Goal: Task Accomplishment & Management: Manage account settings

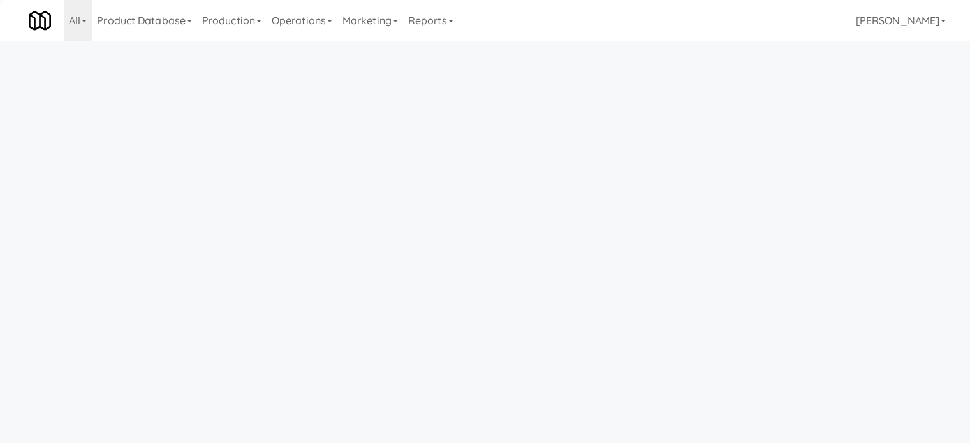
scroll to position [41, 0]
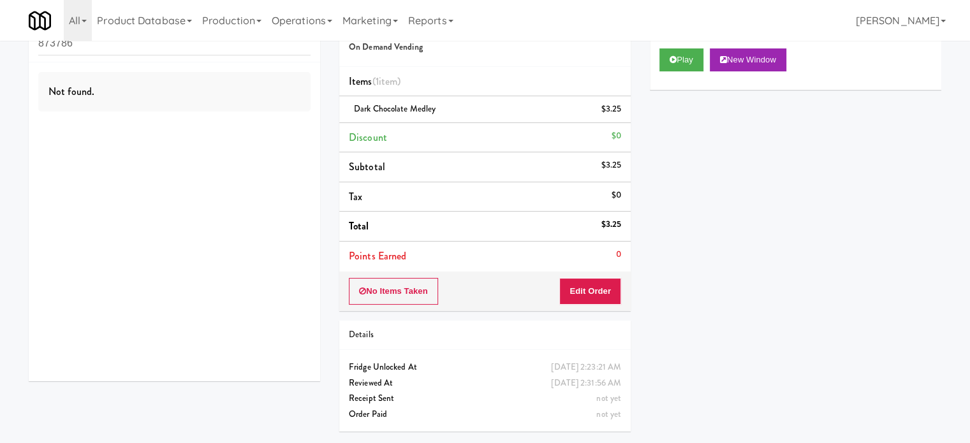
click at [852, 85] on div "Play New Window" at bounding box center [795, 64] width 291 height 51
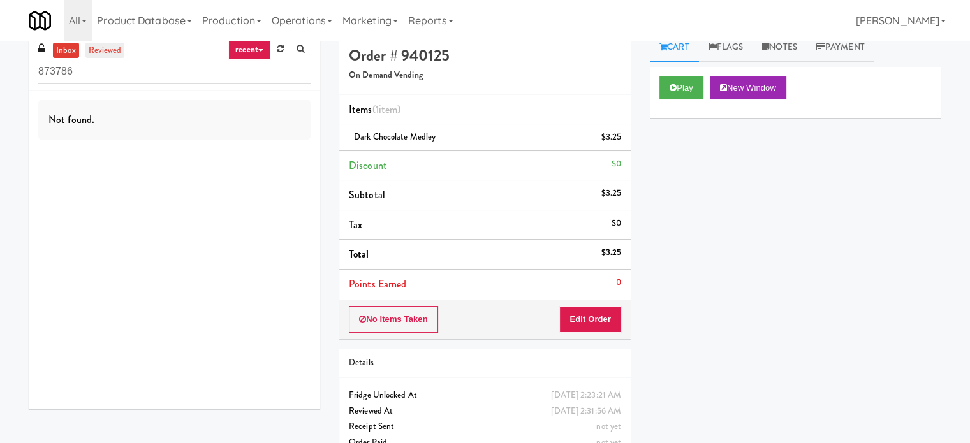
scroll to position [0, 0]
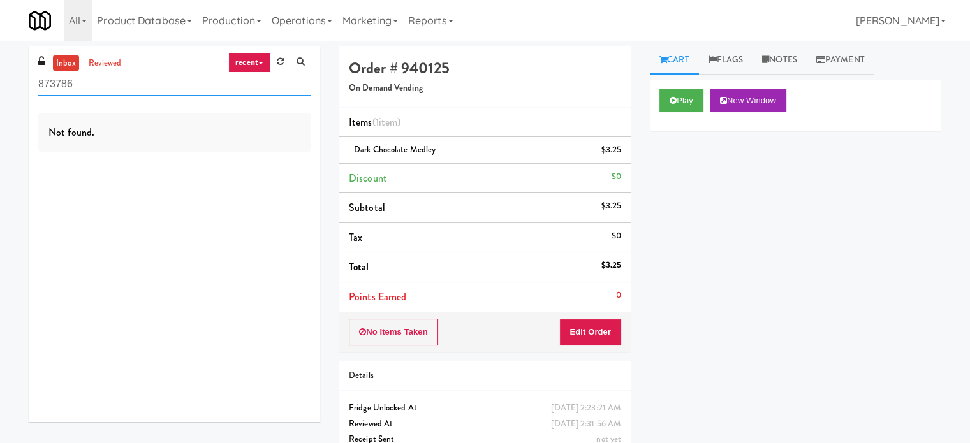
click at [106, 84] on input "873786" at bounding box center [174, 85] width 272 height 24
paste input "Woodlands - Combo"
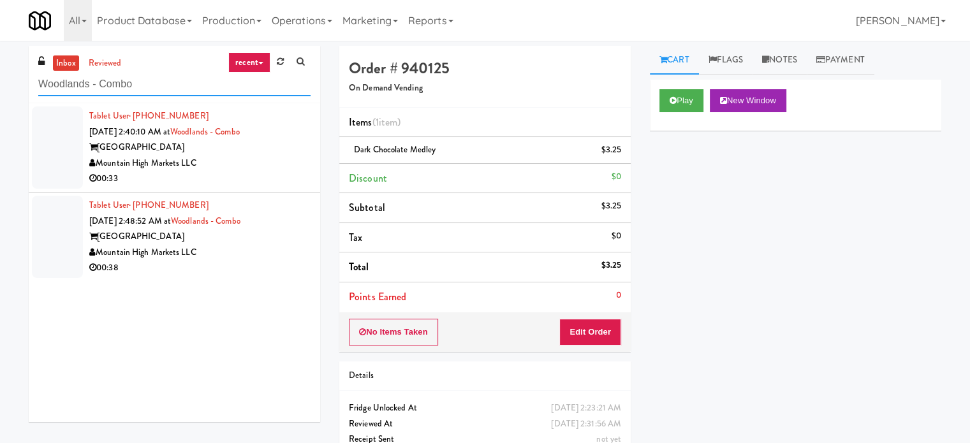
type input "Woodlands - Combo"
click at [275, 174] on div "00:33" at bounding box center [199, 179] width 221 height 16
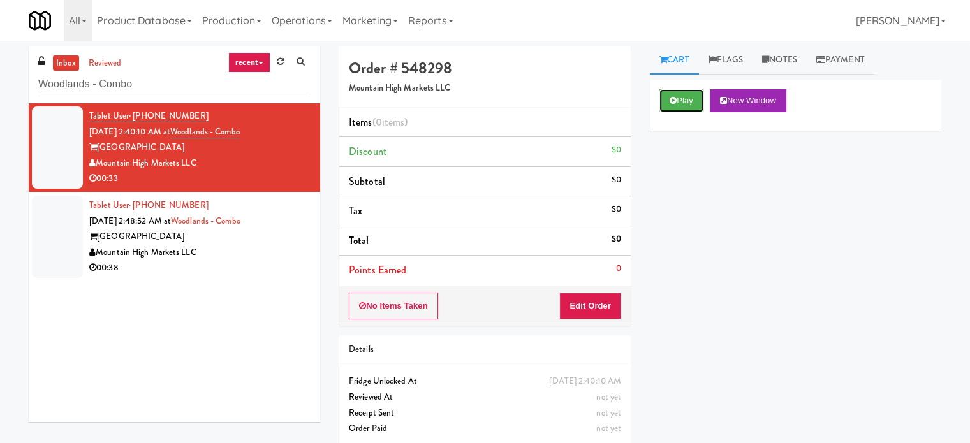
click at [670, 106] on button "Play" at bounding box center [681, 100] width 44 height 23
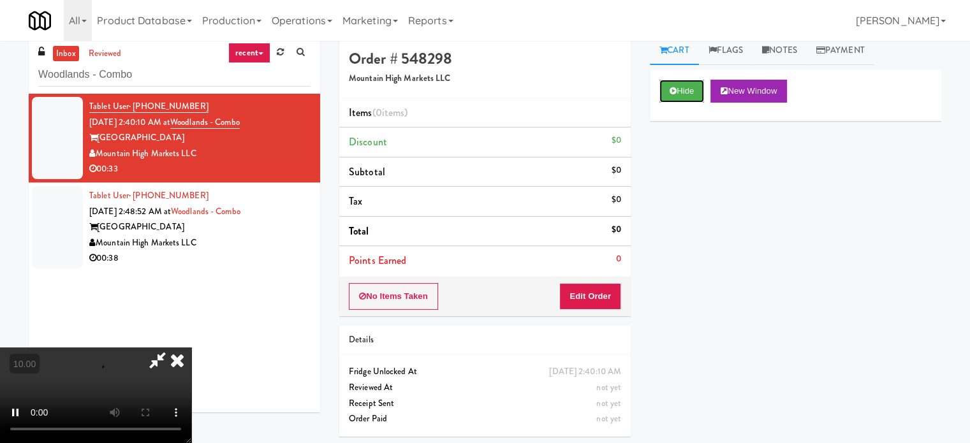
scroll to position [41, 0]
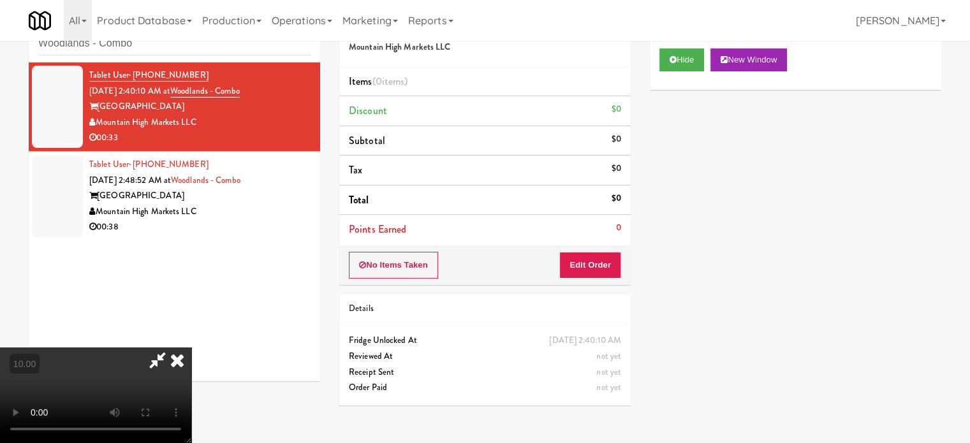
click at [623, 254] on div "No Items Taken Edit Order" at bounding box center [484, 265] width 291 height 40
click at [617, 264] on button "Edit Order" at bounding box center [590, 265] width 62 height 27
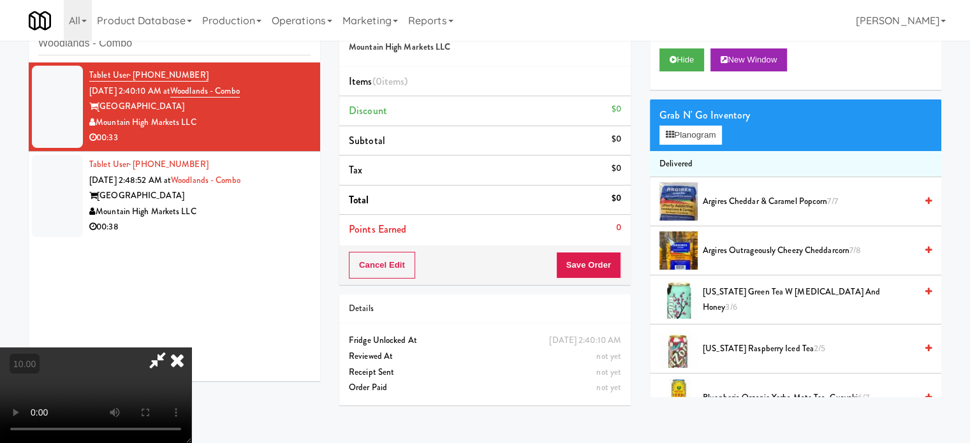
drag, startPoint x: 319, startPoint y: 279, endPoint x: 333, endPoint y: 266, distance: 19.0
click at [191, 347] on video at bounding box center [95, 395] width 191 height 96
drag, startPoint x: 333, startPoint y: 266, endPoint x: 422, endPoint y: 280, distance: 90.3
click at [191, 347] on video at bounding box center [95, 395] width 191 height 96
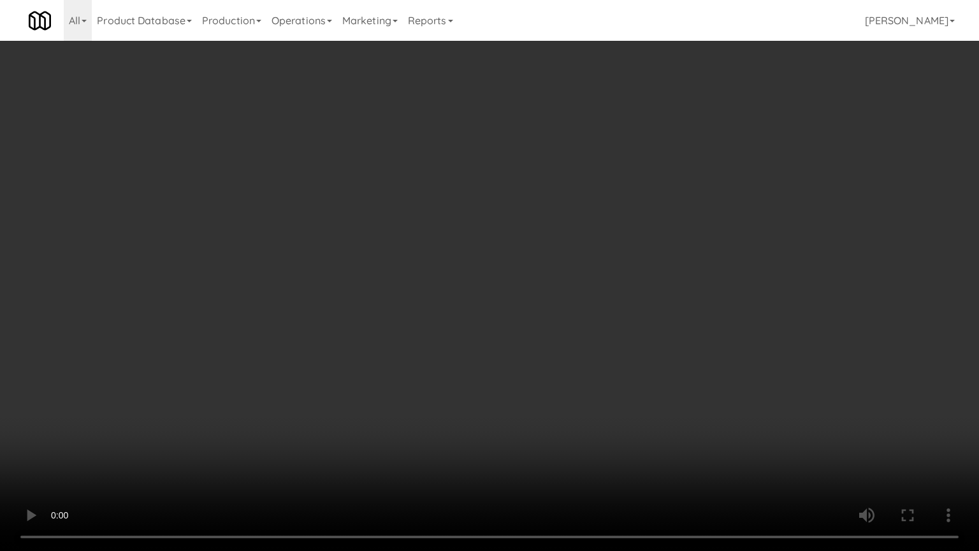
click at [465, 277] on video at bounding box center [489, 275] width 979 height 551
click at [465, 278] on video at bounding box center [489, 275] width 979 height 551
click at [523, 302] on video at bounding box center [489, 275] width 979 height 551
click at [456, 301] on video at bounding box center [489, 275] width 979 height 551
click at [507, 297] on video at bounding box center [489, 275] width 979 height 551
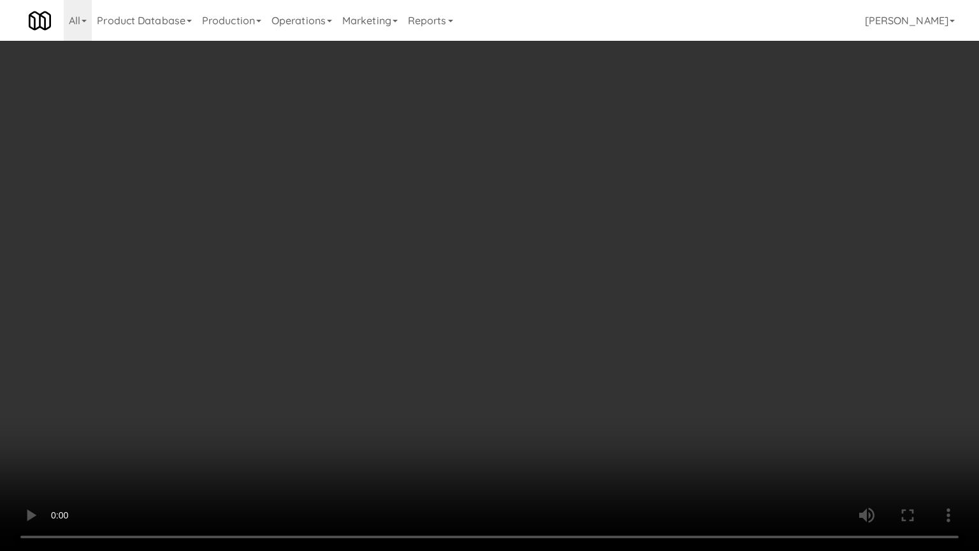
click at [492, 289] on video at bounding box center [489, 275] width 979 height 551
click at [603, 312] on video at bounding box center [489, 275] width 979 height 551
click at [493, 283] on video at bounding box center [489, 275] width 979 height 551
click at [679, 321] on video at bounding box center [489, 275] width 979 height 551
click at [436, 289] on video at bounding box center [489, 275] width 979 height 551
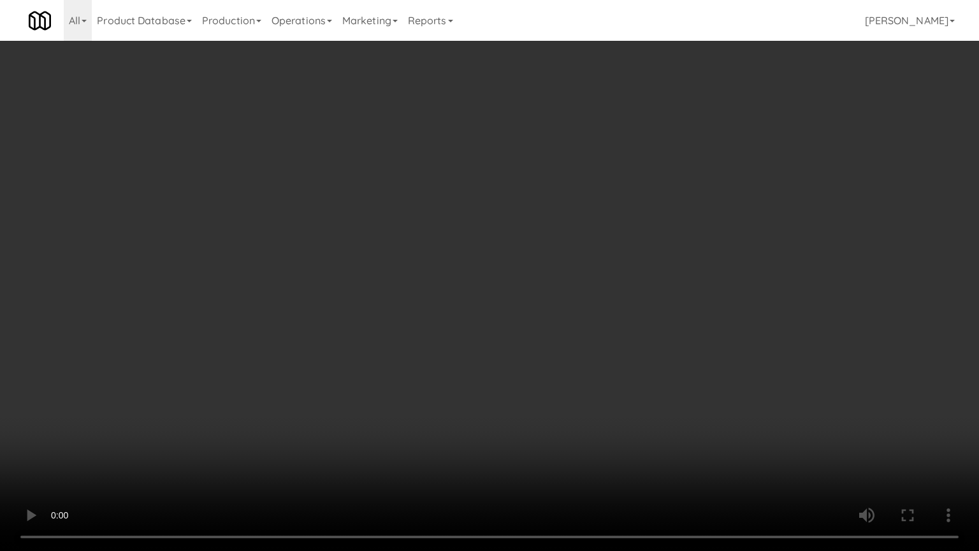
click at [518, 293] on video at bounding box center [489, 275] width 979 height 551
drag, startPoint x: 504, startPoint y: 291, endPoint x: 651, endPoint y: 298, distance: 147.4
click at [504, 293] on video at bounding box center [489, 275] width 979 height 551
click at [659, 303] on video at bounding box center [489, 275] width 979 height 551
click at [469, 300] on video at bounding box center [489, 275] width 979 height 551
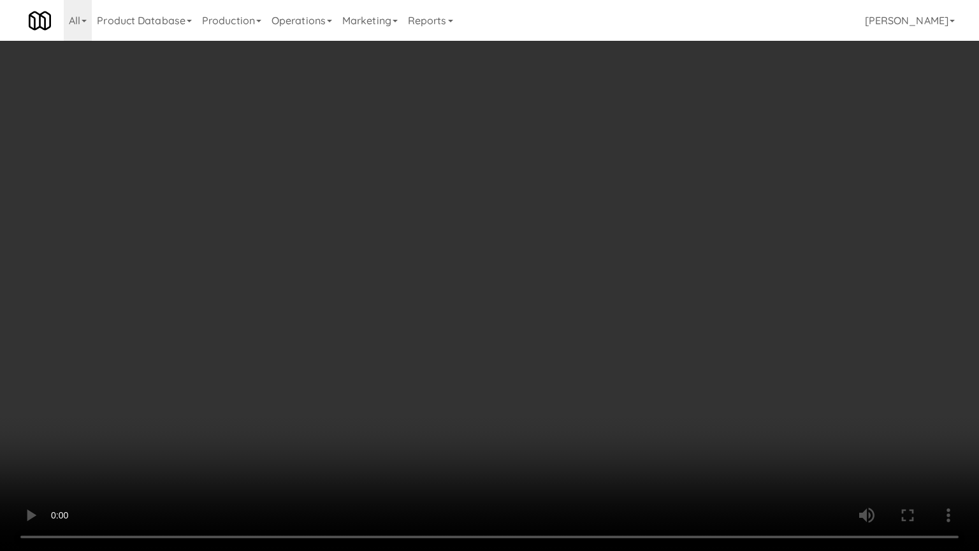
click at [623, 305] on video at bounding box center [489, 275] width 979 height 551
click at [537, 294] on video at bounding box center [489, 275] width 979 height 551
click at [621, 296] on video at bounding box center [489, 275] width 979 height 551
click at [421, 259] on video at bounding box center [489, 275] width 979 height 551
click at [423, 260] on video at bounding box center [489, 275] width 979 height 551
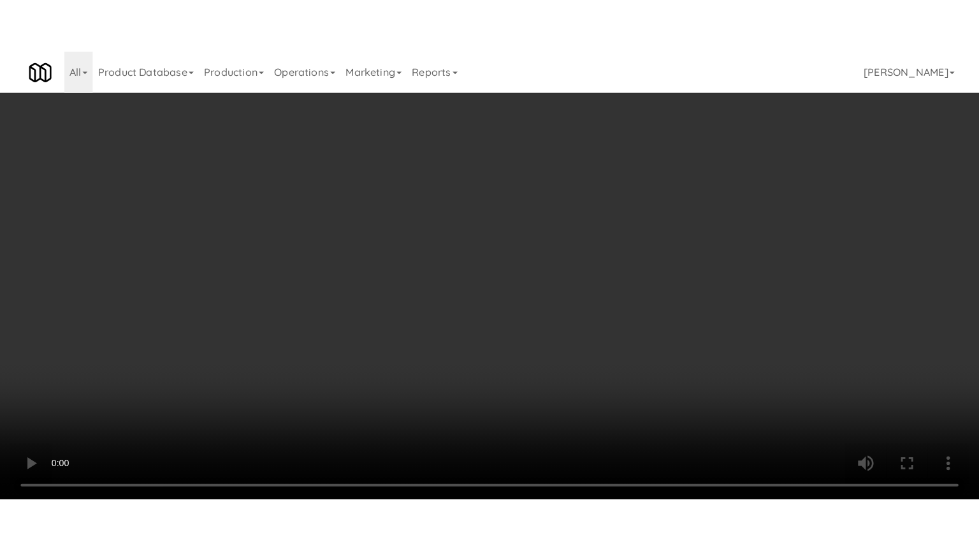
scroll to position [1200, 0]
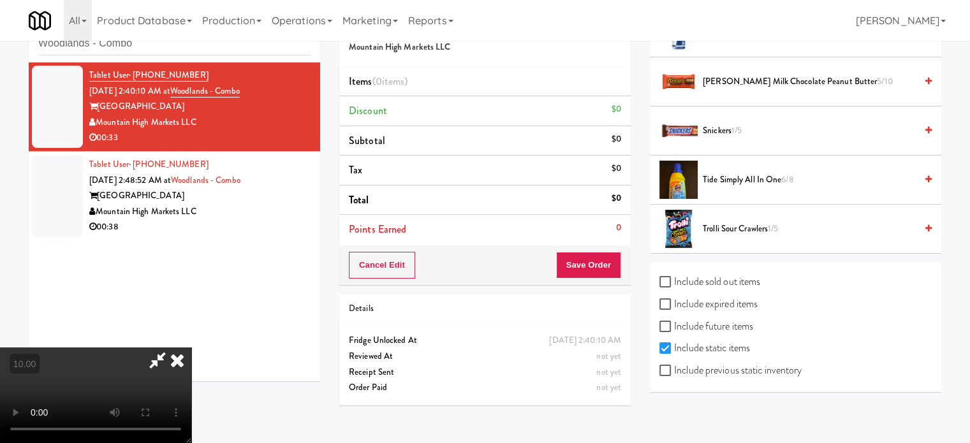
click at [749, 79] on span "[PERSON_NAME] Milk Chocolate Peanut Butter 5/10" at bounding box center [808, 82] width 213 height 16
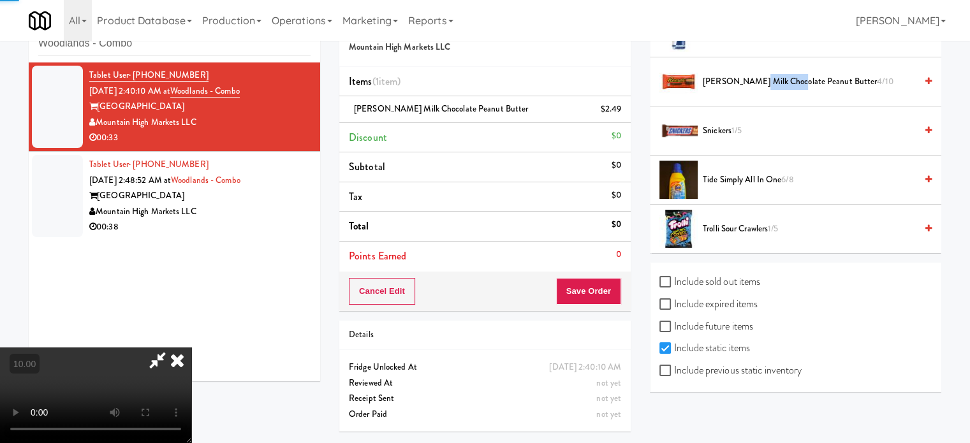
click at [750, 79] on span "[PERSON_NAME] Milk Chocolate Peanut Butter 4/10" at bounding box center [808, 82] width 213 height 16
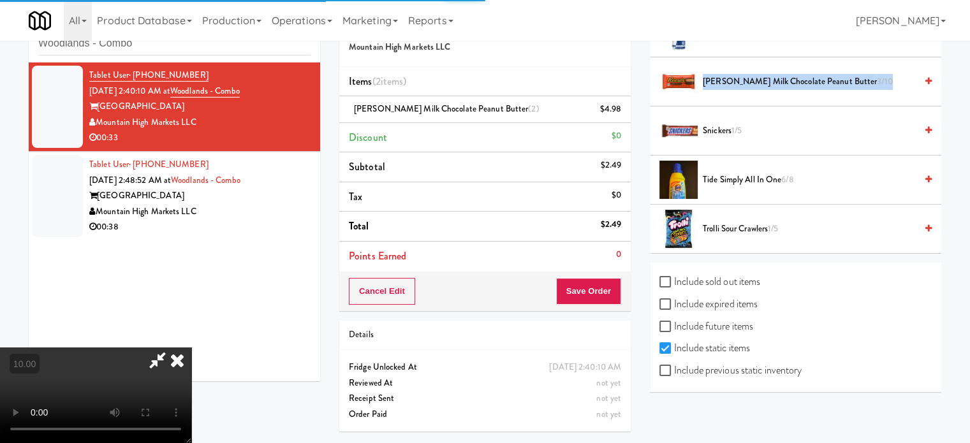
click at [750, 79] on span "[PERSON_NAME] Milk Chocolate Peanut Butter 3/10" at bounding box center [808, 82] width 213 height 16
click at [191, 347] on video at bounding box center [95, 395] width 191 height 96
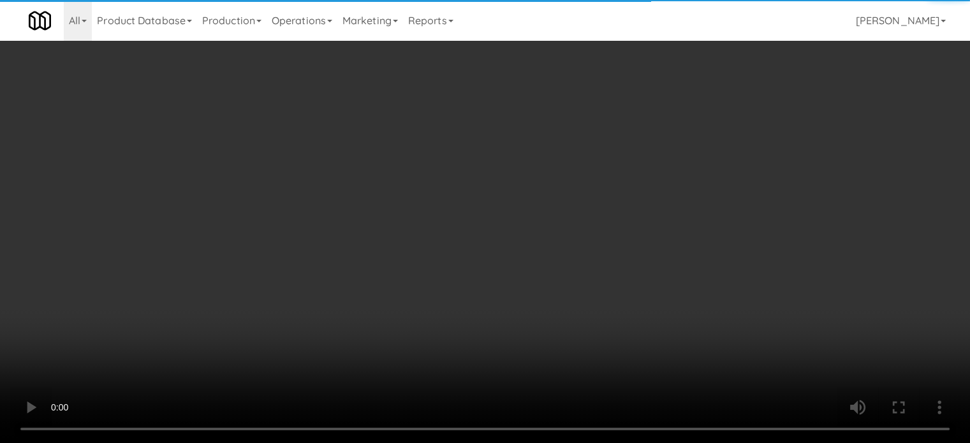
scroll to position [1092, 0]
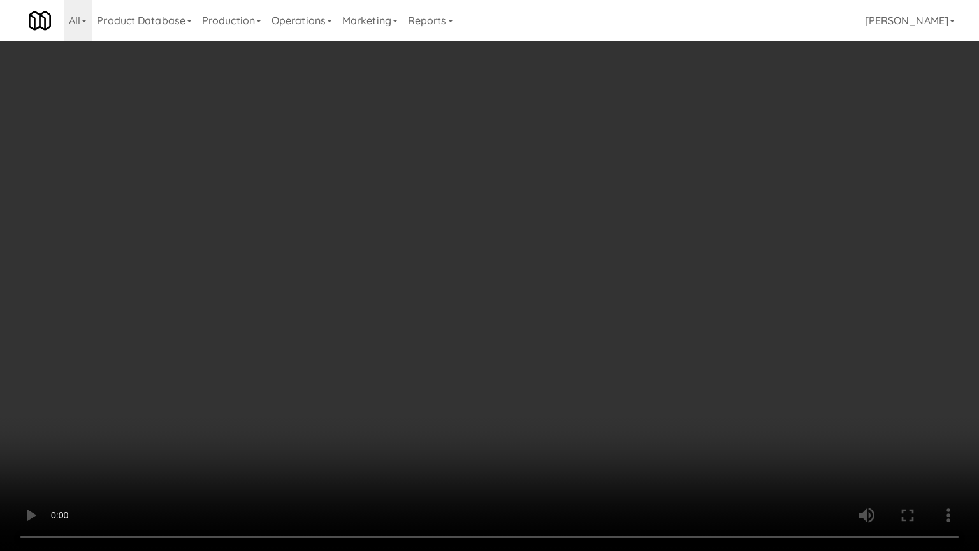
click at [446, 241] on video at bounding box center [489, 275] width 979 height 551
click at [481, 250] on video at bounding box center [489, 275] width 979 height 551
click at [492, 252] on video at bounding box center [489, 275] width 979 height 551
click at [492, 254] on video at bounding box center [489, 275] width 979 height 551
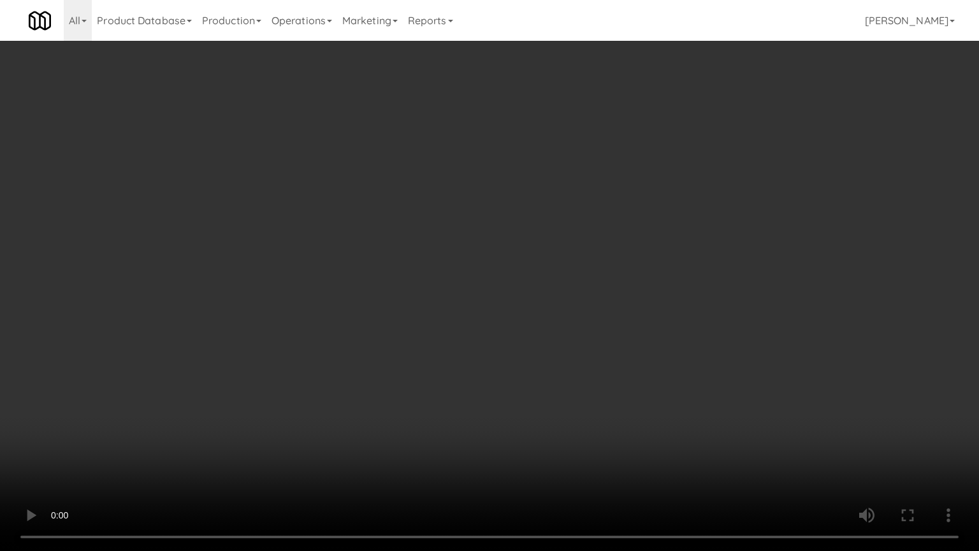
click at [492, 254] on video at bounding box center [489, 275] width 979 height 551
click at [480, 252] on video at bounding box center [489, 275] width 979 height 551
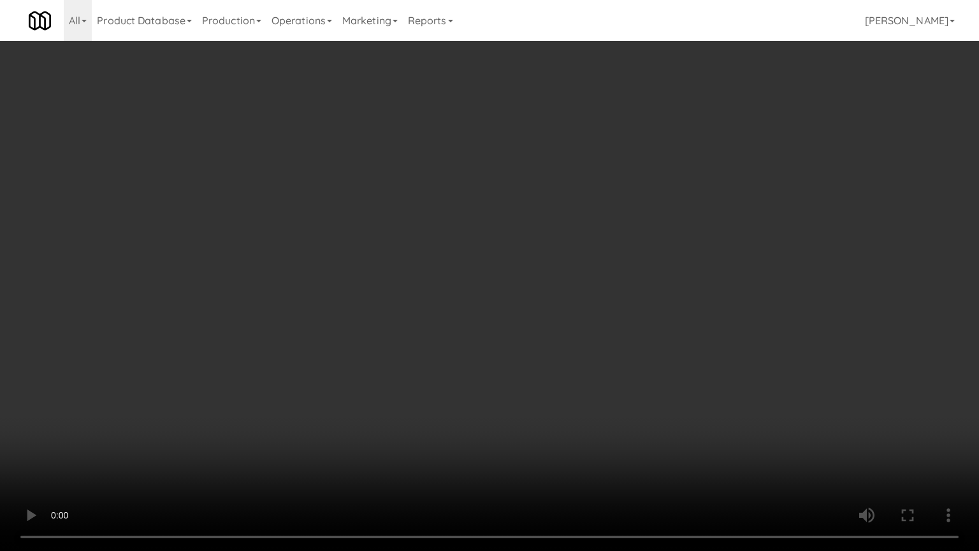
click at [481, 250] on video at bounding box center [489, 275] width 979 height 551
click at [630, 270] on video at bounding box center [489, 275] width 979 height 551
click at [630, 272] on video at bounding box center [489, 275] width 979 height 551
click at [474, 299] on video at bounding box center [489, 275] width 979 height 551
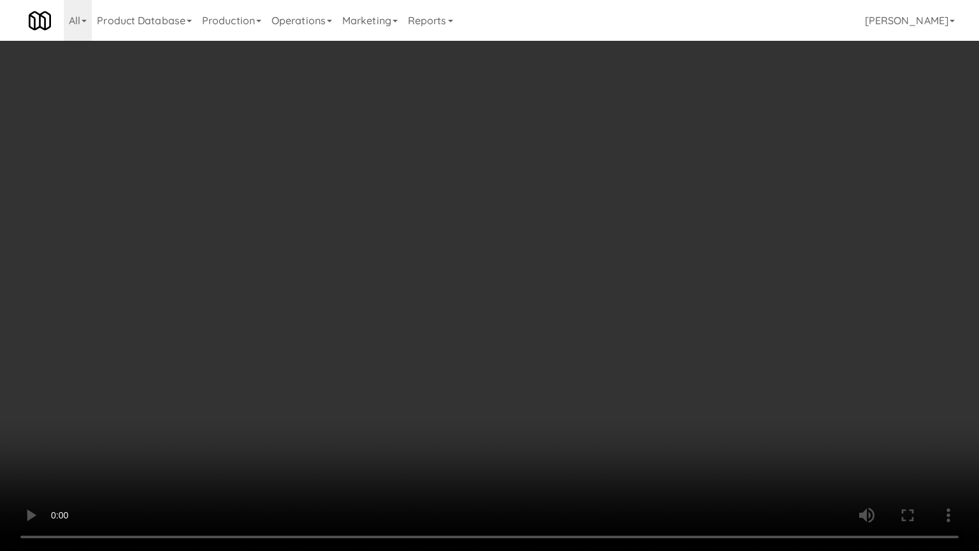
click at [437, 297] on video at bounding box center [489, 275] width 979 height 551
click at [433, 302] on video at bounding box center [489, 275] width 979 height 551
click at [249, 321] on video at bounding box center [489, 275] width 979 height 551
click at [290, 320] on video at bounding box center [489, 275] width 979 height 551
click at [230, 318] on video at bounding box center [489, 275] width 979 height 551
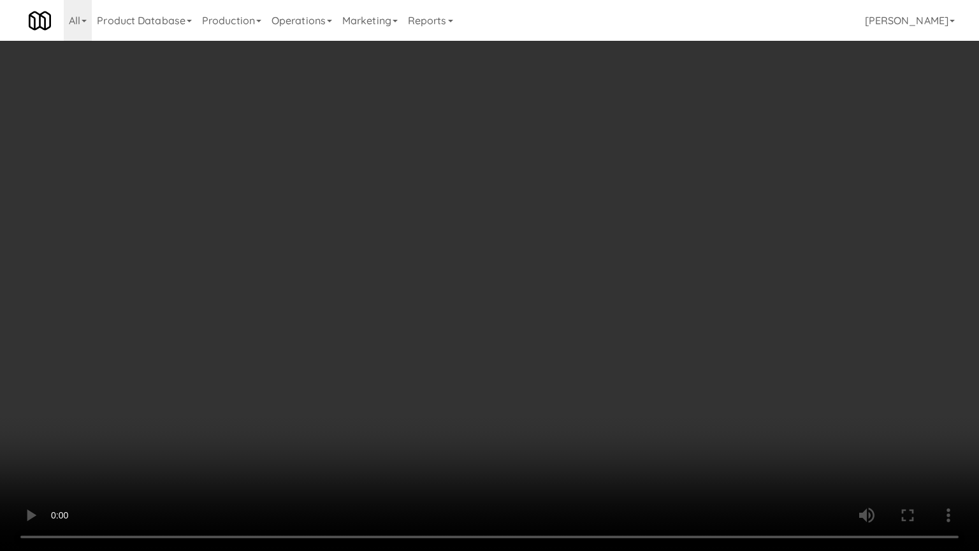
click at [365, 314] on video at bounding box center [489, 275] width 979 height 551
click at [542, 345] on video at bounding box center [489, 275] width 979 height 551
click at [520, 298] on video at bounding box center [489, 275] width 979 height 551
click at [493, 277] on video at bounding box center [489, 275] width 979 height 551
click at [558, 238] on video at bounding box center [489, 275] width 979 height 551
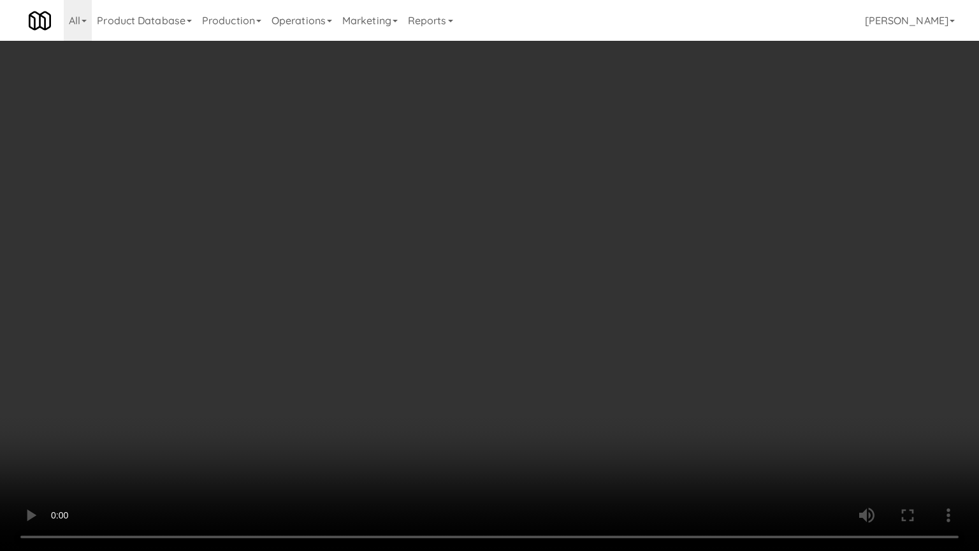
drag, startPoint x: 559, startPoint y: 239, endPoint x: 589, endPoint y: 227, distance: 32.3
click at [569, 233] on video at bounding box center [489, 275] width 979 height 551
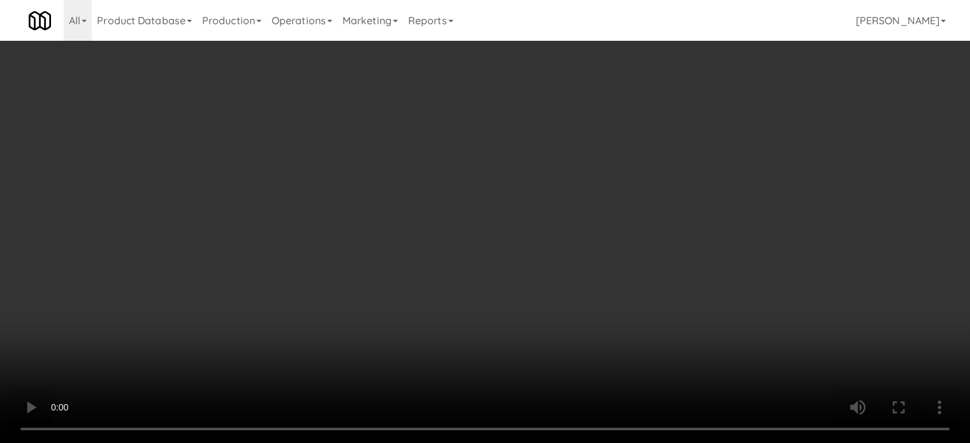
scroll to position [1200, 0]
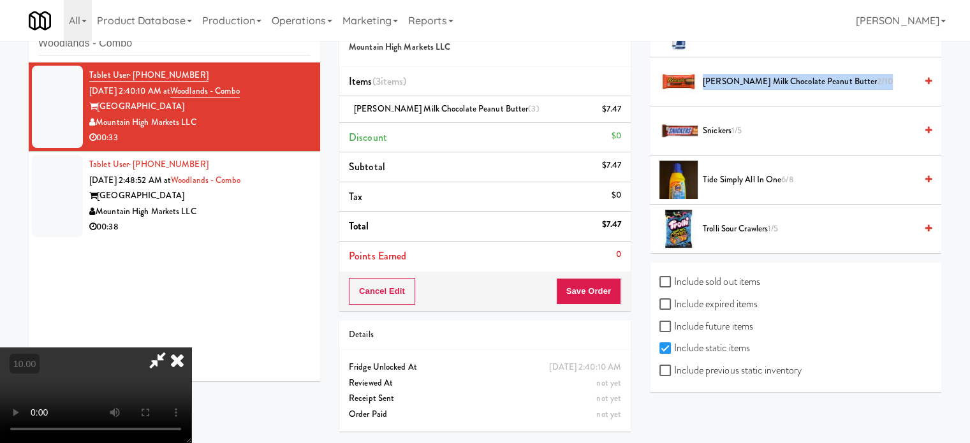
click at [831, 81] on span "[PERSON_NAME] Milk Chocolate Peanut Butter 2/10" at bounding box center [808, 82] width 213 height 16
click at [831, 81] on span "[PERSON_NAME] Milk Chocolate Peanut Butter 1/10" at bounding box center [808, 82] width 213 height 16
click at [191, 347] on icon at bounding box center [177, 359] width 28 height 25
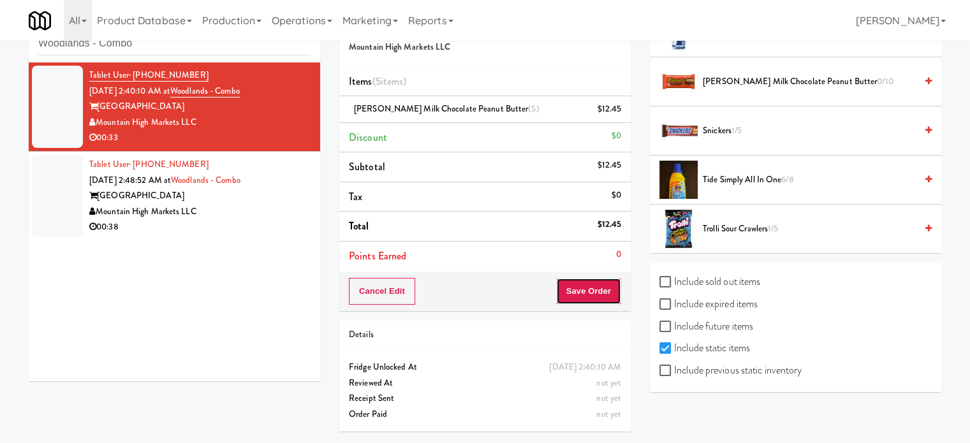
click at [589, 293] on button "Save Order" at bounding box center [588, 291] width 65 height 27
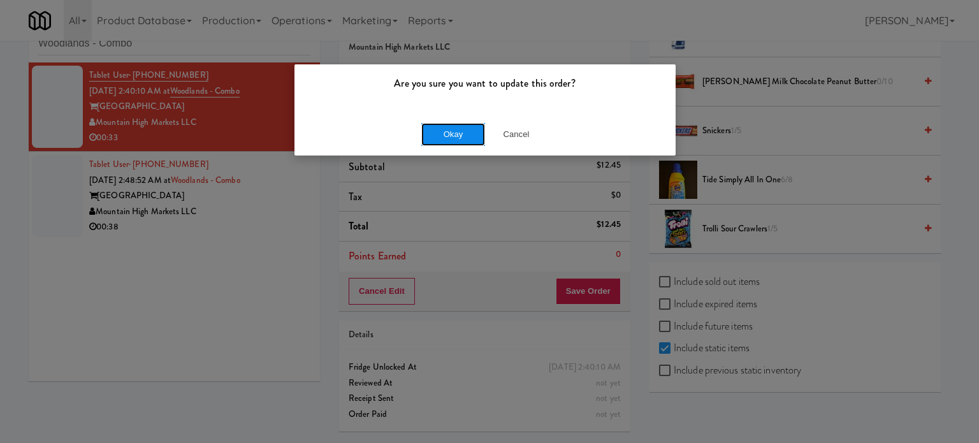
click at [459, 134] on button "Okay" at bounding box center [453, 134] width 64 height 23
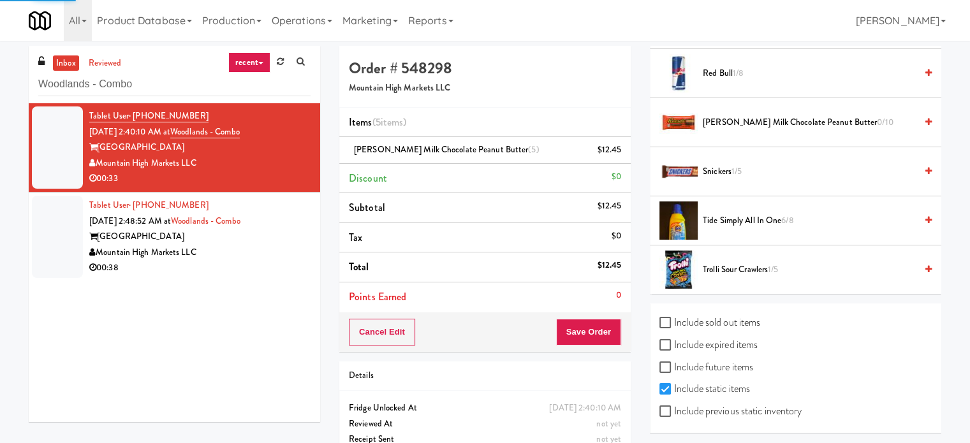
scroll to position [119, 0]
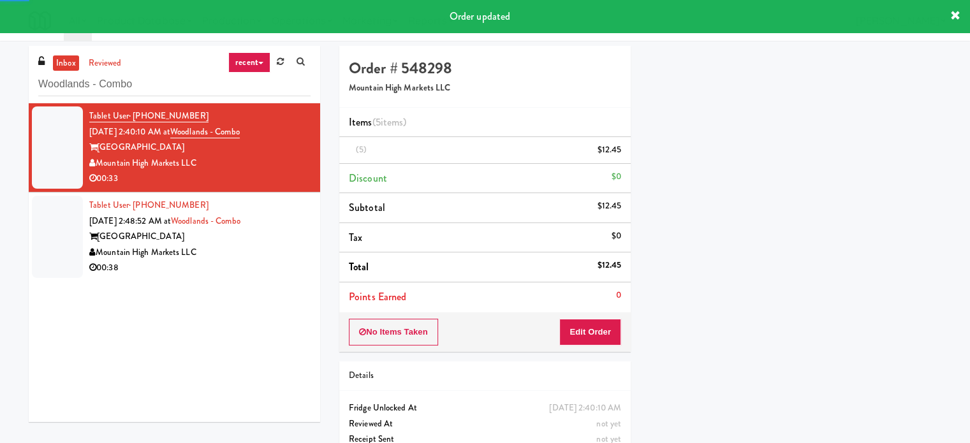
click at [261, 262] on div "00:38" at bounding box center [199, 268] width 221 height 16
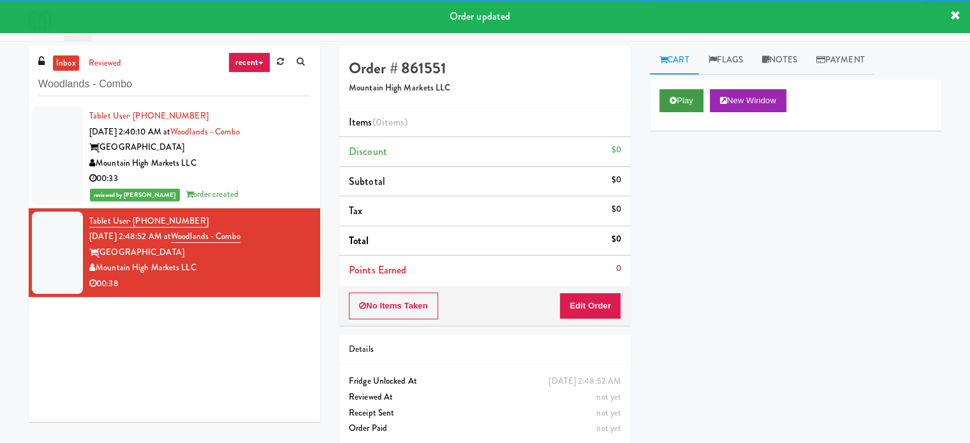
click at [694, 113] on div "Play New Window" at bounding box center [795, 105] width 291 height 51
click at [691, 101] on button "Play" at bounding box center [681, 100] width 44 height 23
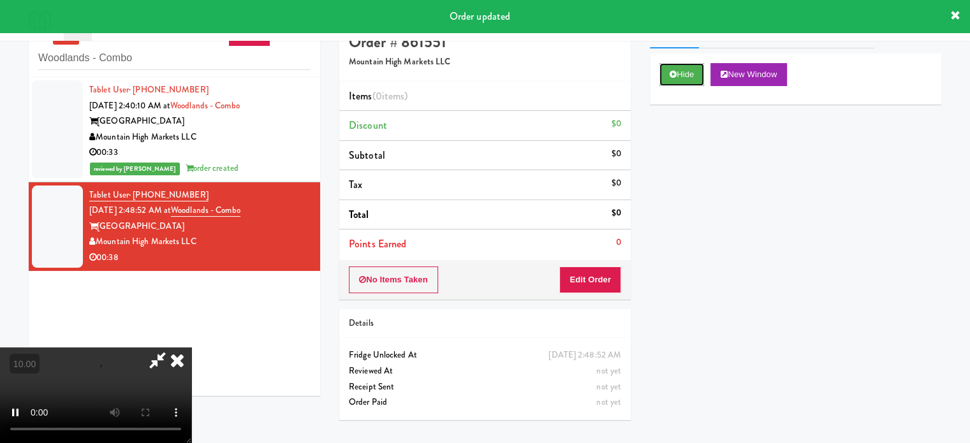
scroll to position [41, 0]
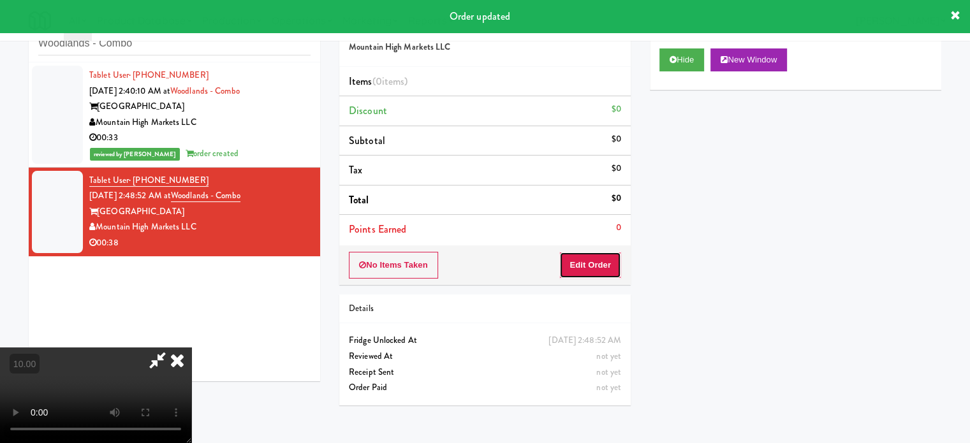
click at [618, 265] on button "Edit Order" at bounding box center [590, 265] width 62 height 27
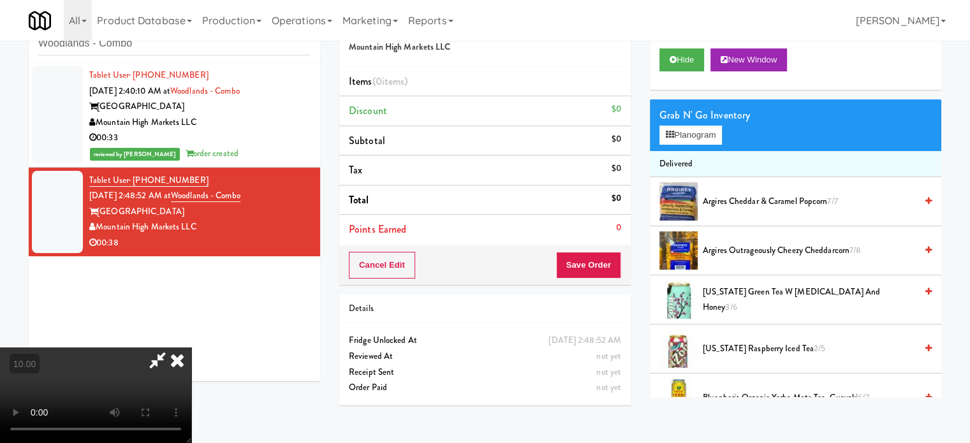
click at [191, 347] on video at bounding box center [95, 395] width 191 height 96
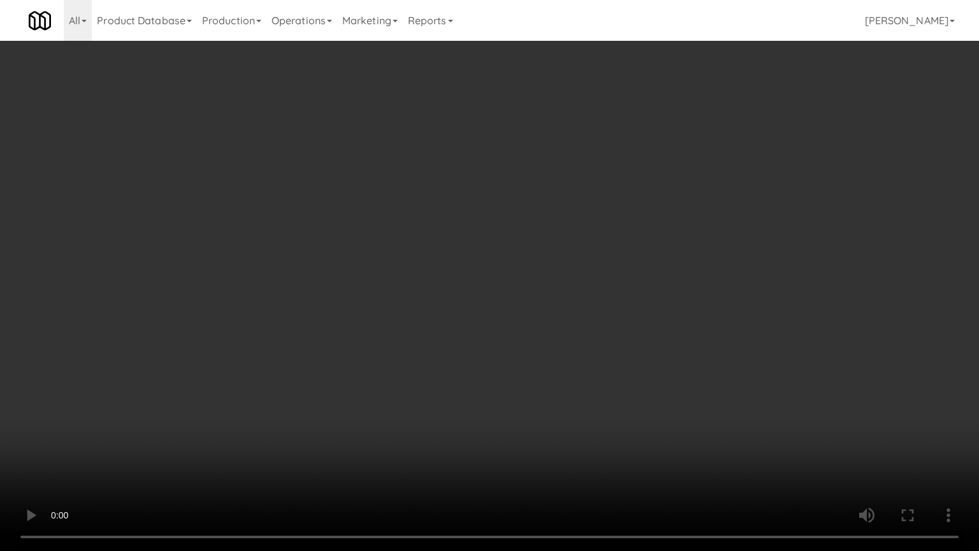
click at [133, 283] on video at bounding box center [489, 275] width 979 height 551
drag, startPoint x: 252, startPoint y: 256, endPoint x: 303, endPoint y: 248, distance: 51.0
click at [253, 257] on video at bounding box center [489, 275] width 979 height 551
click at [472, 289] on video at bounding box center [489, 275] width 979 height 551
click at [473, 291] on video at bounding box center [489, 275] width 979 height 551
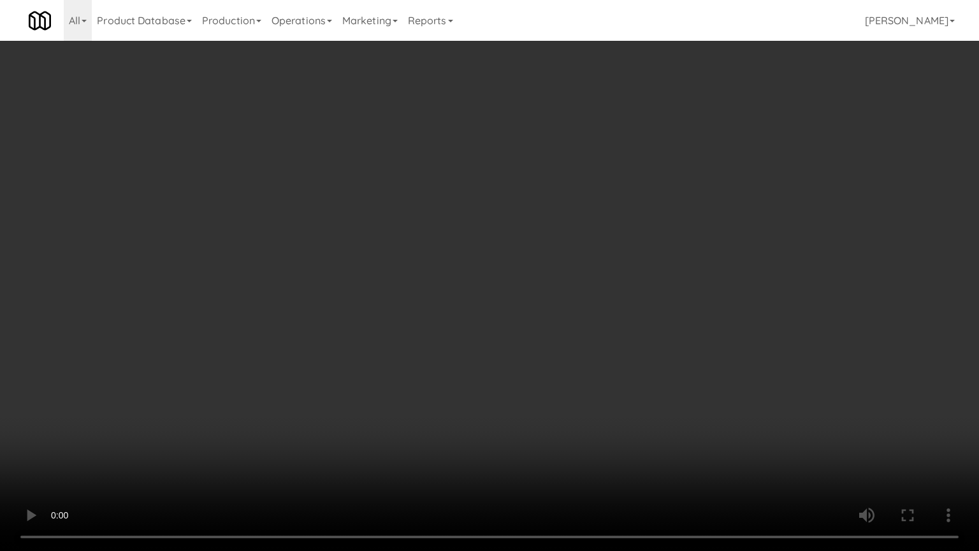
click at [456, 308] on video at bounding box center [489, 275] width 979 height 551
click at [456, 307] on video at bounding box center [489, 275] width 979 height 551
click at [464, 316] on video at bounding box center [489, 275] width 979 height 551
click at [467, 312] on video at bounding box center [489, 275] width 979 height 551
click at [551, 334] on video at bounding box center [489, 275] width 979 height 551
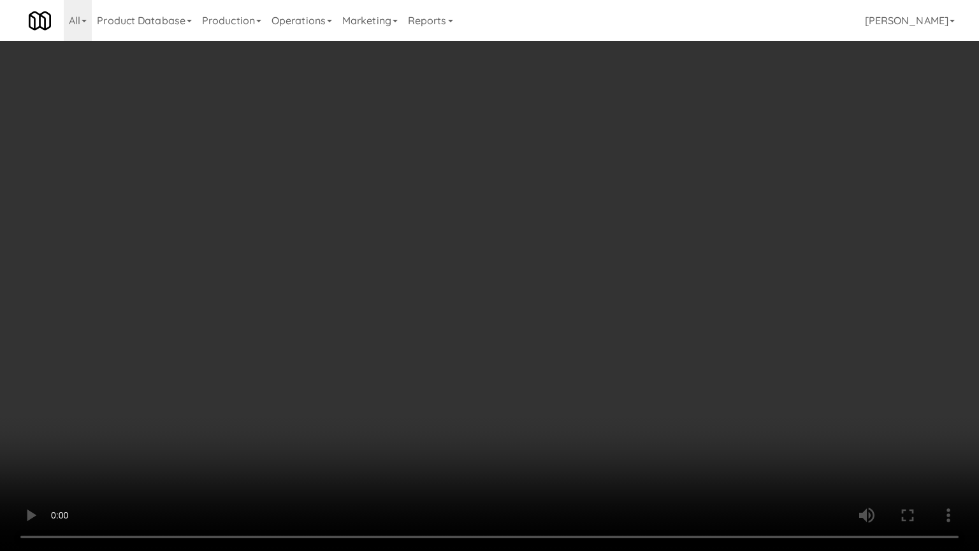
drag, startPoint x: 498, startPoint y: 326, endPoint x: 537, endPoint y: 311, distance: 41.2
click at [498, 326] on video at bounding box center [489, 275] width 979 height 551
click at [645, 344] on video at bounding box center [489, 275] width 979 height 551
click at [563, 354] on video at bounding box center [489, 275] width 979 height 551
click at [667, 346] on video at bounding box center [489, 275] width 979 height 551
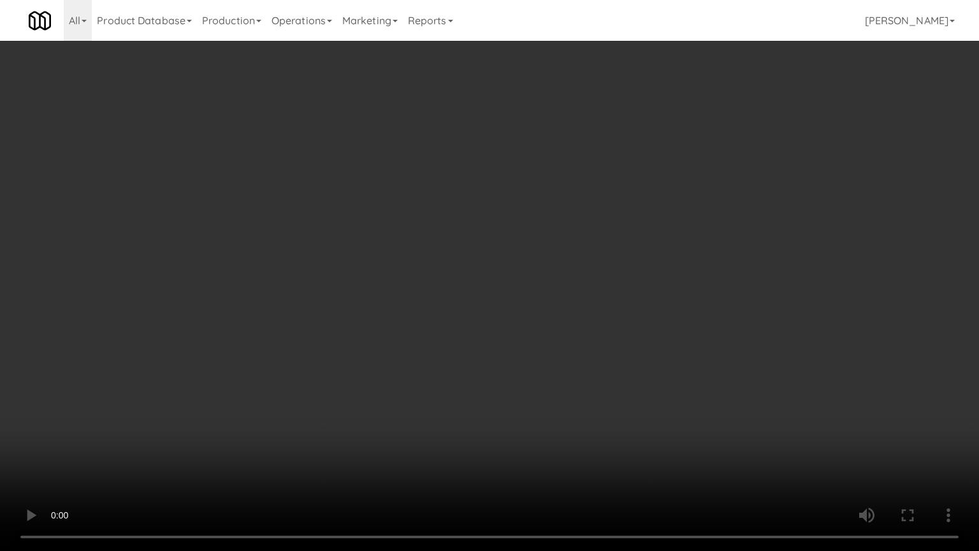
click at [564, 335] on video at bounding box center [489, 275] width 979 height 551
click at [745, 326] on video at bounding box center [489, 275] width 979 height 551
click at [546, 307] on video at bounding box center [489, 275] width 979 height 551
click at [551, 301] on video at bounding box center [489, 275] width 979 height 551
click at [298, 324] on video at bounding box center [489, 275] width 979 height 551
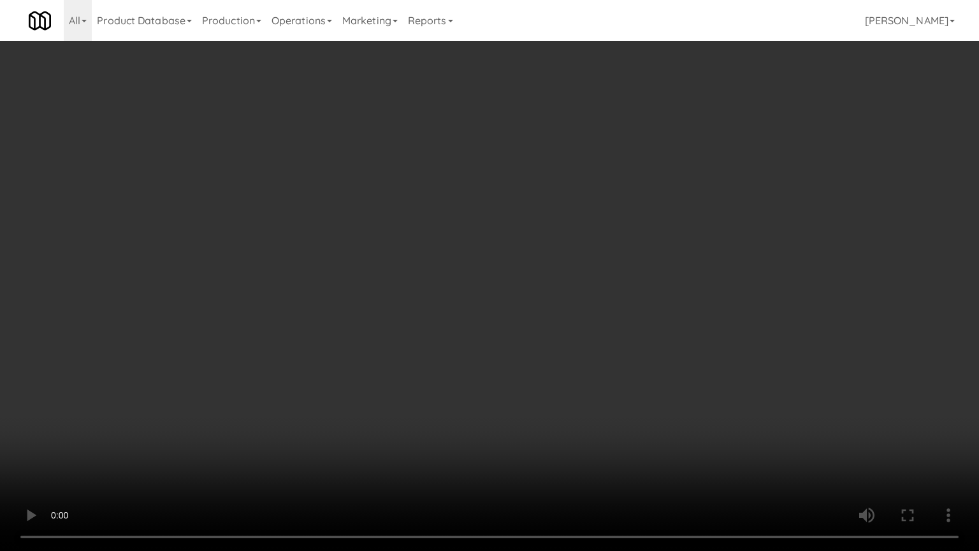
click at [392, 212] on video at bounding box center [489, 275] width 979 height 551
click at [392, 214] on video at bounding box center [489, 275] width 979 height 551
click at [428, 231] on video at bounding box center [489, 275] width 979 height 551
click at [426, 228] on video at bounding box center [489, 275] width 979 height 551
click at [426, 226] on video at bounding box center [489, 275] width 979 height 551
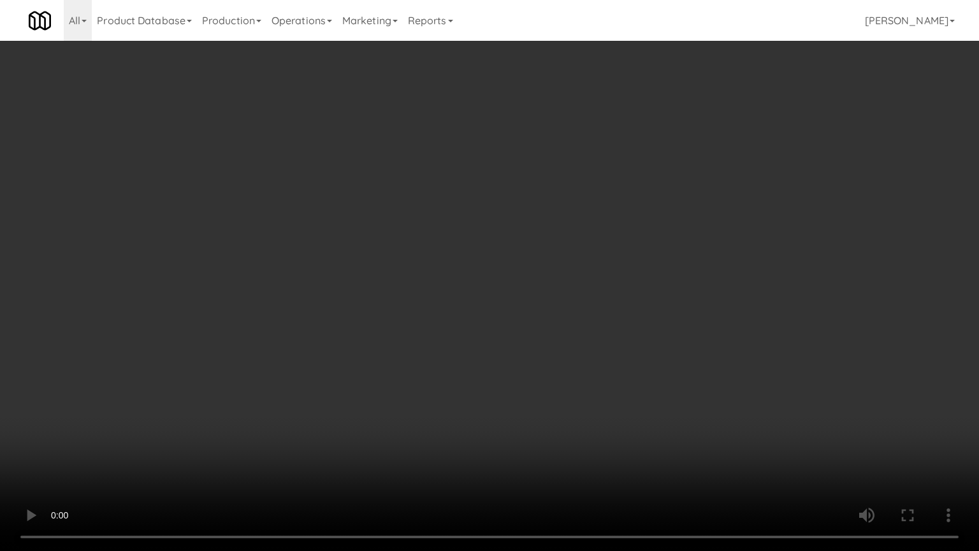
click at [426, 226] on video at bounding box center [489, 275] width 979 height 551
click at [460, 234] on video at bounding box center [489, 275] width 979 height 551
drag, startPoint x: 452, startPoint y: 217, endPoint x: 483, endPoint y: 199, distance: 35.4
click at [464, 209] on video at bounding box center [489, 275] width 979 height 551
click at [493, 193] on video at bounding box center [489, 275] width 979 height 551
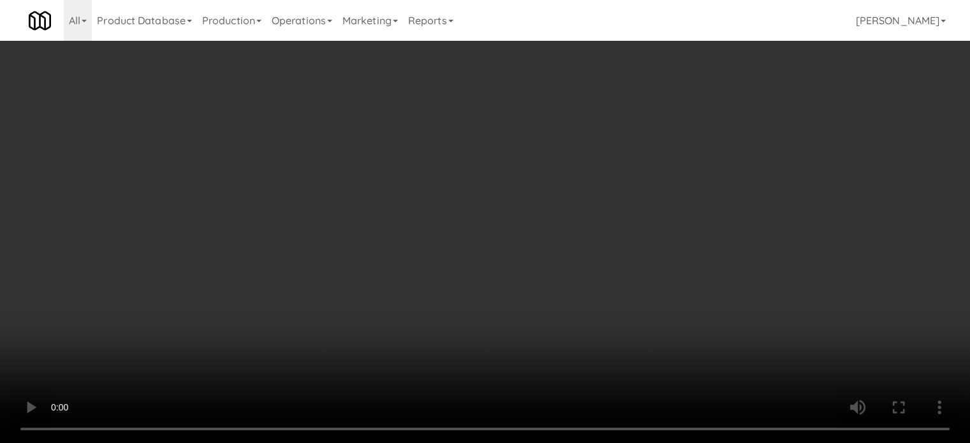
scroll to position [956, 0]
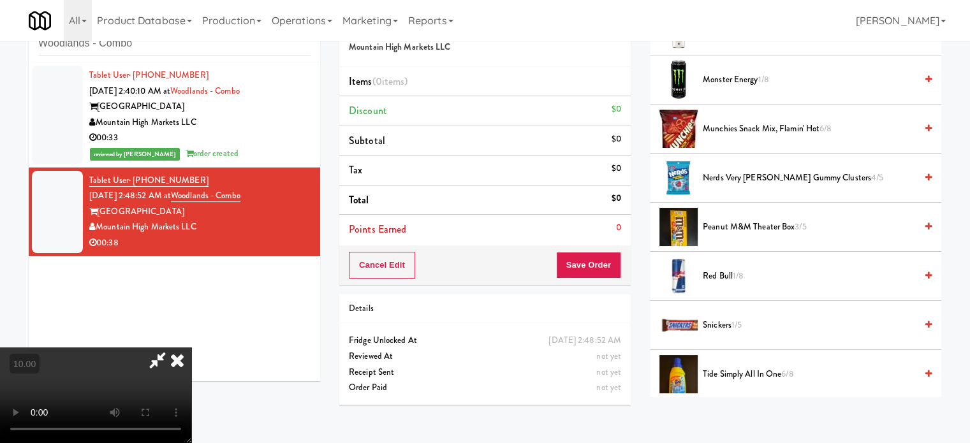
click at [725, 323] on span "Snickers 1/5" at bounding box center [808, 325] width 213 height 16
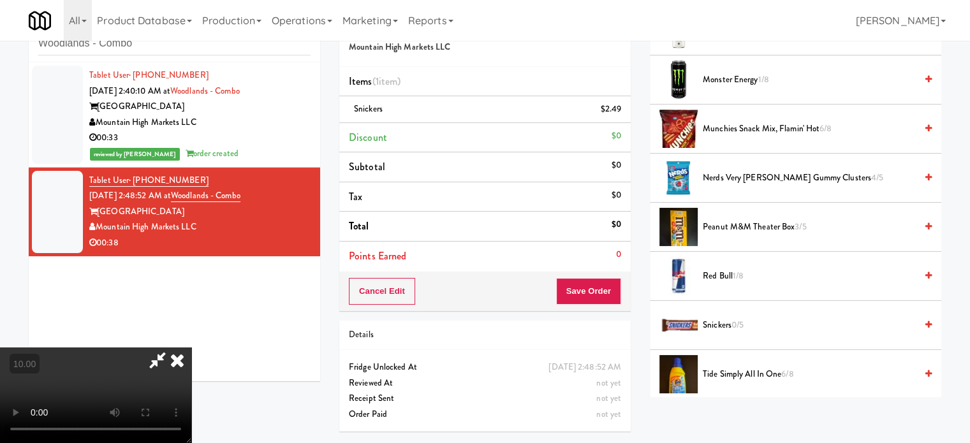
click at [191, 347] on video at bounding box center [95, 395] width 191 height 96
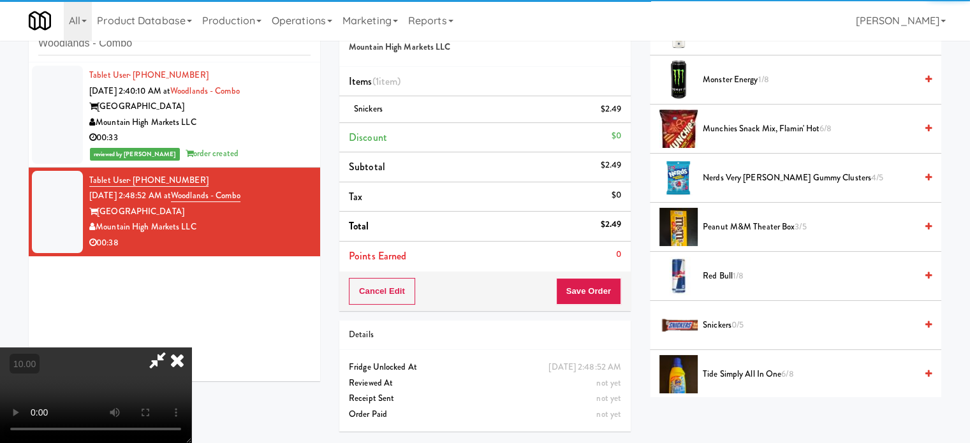
click at [191, 347] on video at bounding box center [95, 395] width 191 height 96
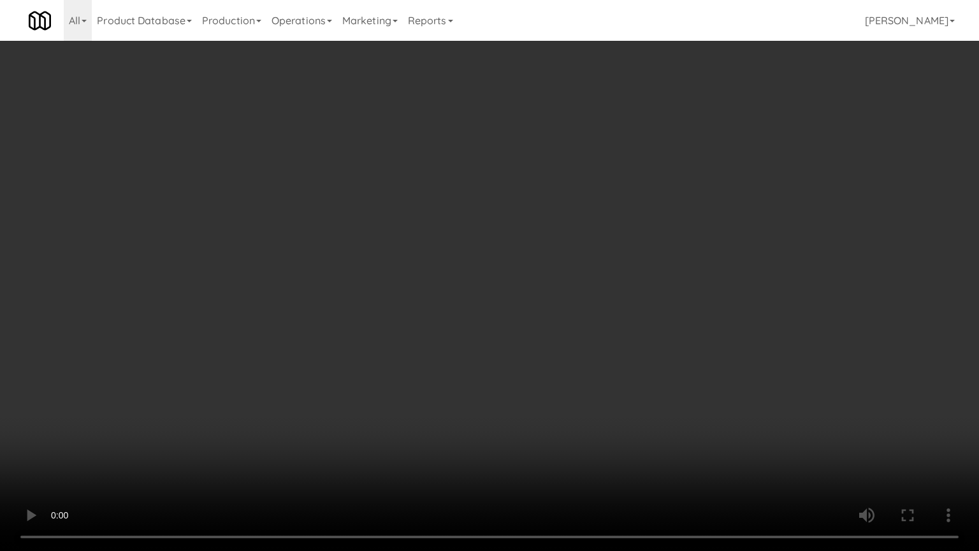
click at [384, 252] on video at bounding box center [489, 275] width 979 height 551
click at [387, 269] on video at bounding box center [489, 275] width 979 height 551
click at [388, 263] on video at bounding box center [489, 275] width 979 height 551
click at [388, 264] on video at bounding box center [489, 275] width 979 height 551
click at [390, 266] on video at bounding box center [489, 275] width 979 height 551
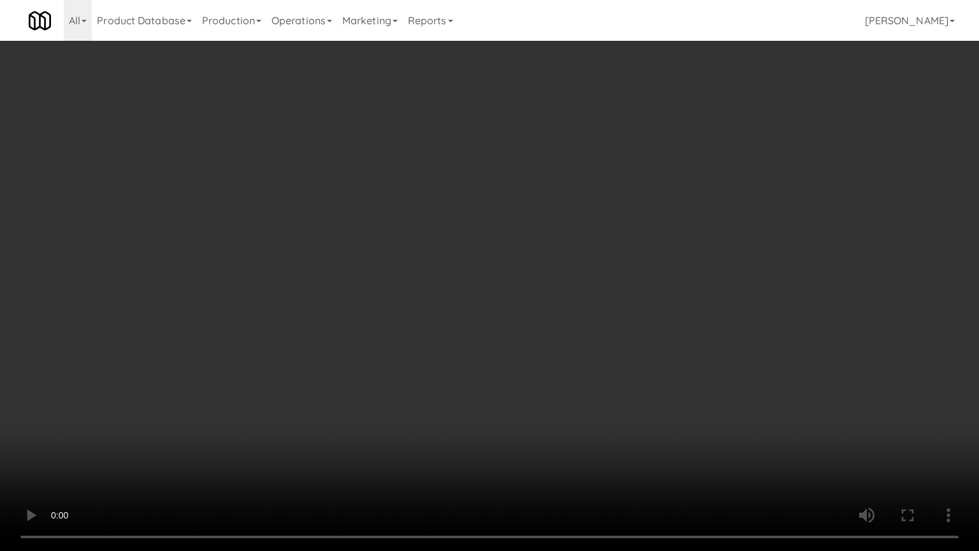
click at [391, 268] on video at bounding box center [489, 275] width 979 height 551
click at [391, 269] on video at bounding box center [489, 275] width 979 height 551
click at [427, 287] on video at bounding box center [489, 275] width 979 height 551
click at [426, 286] on video at bounding box center [489, 275] width 979 height 551
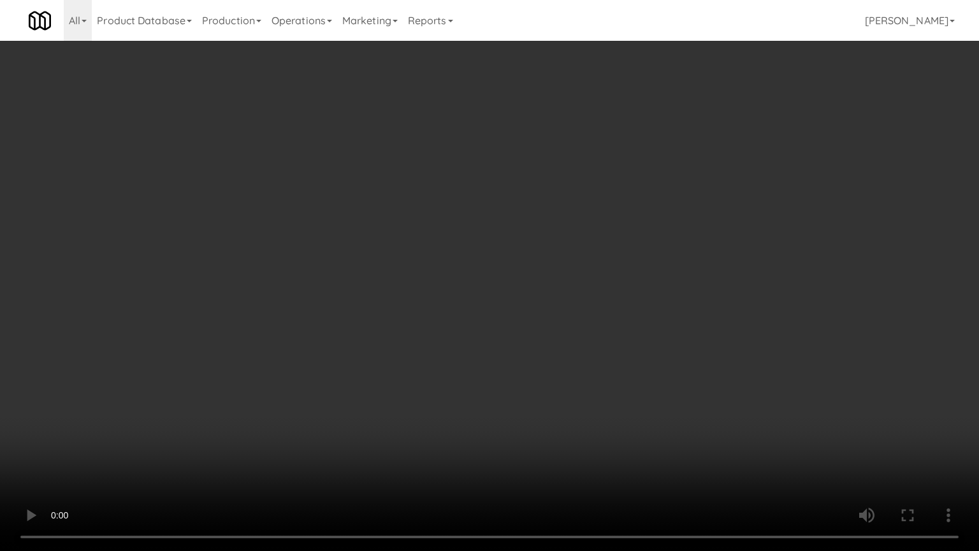
click at [559, 311] on video at bounding box center [489, 275] width 979 height 551
click at [542, 308] on video at bounding box center [489, 275] width 979 height 551
click at [586, 312] on video at bounding box center [489, 275] width 979 height 551
click at [586, 313] on video at bounding box center [489, 275] width 979 height 551
click at [687, 330] on video at bounding box center [489, 275] width 979 height 551
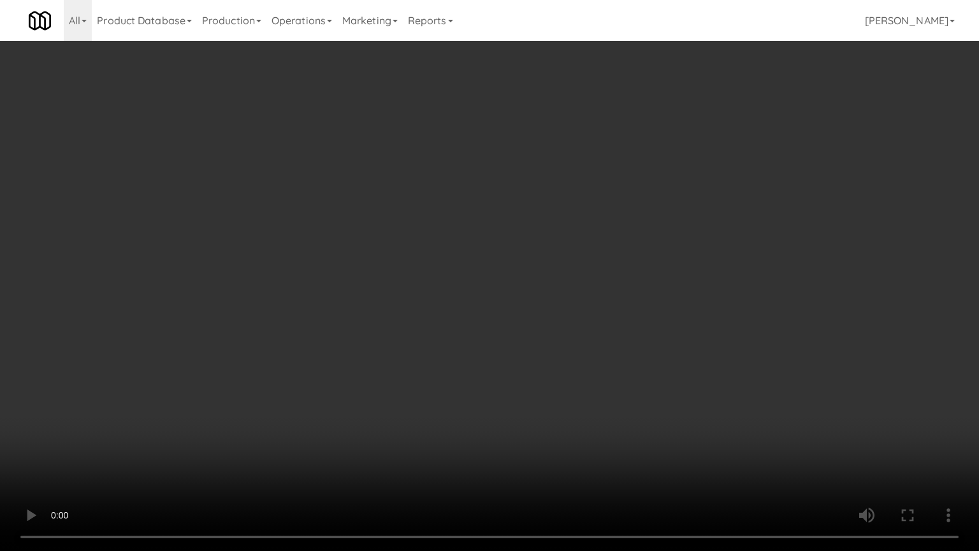
click at [644, 324] on video at bounding box center [489, 275] width 979 height 551
click at [683, 343] on video at bounding box center [489, 275] width 979 height 551
click at [683, 335] on video at bounding box center [489, 275] width 979 height 551
click at [693, 326] on video at bounding box center [489, 275] width 979 height 551
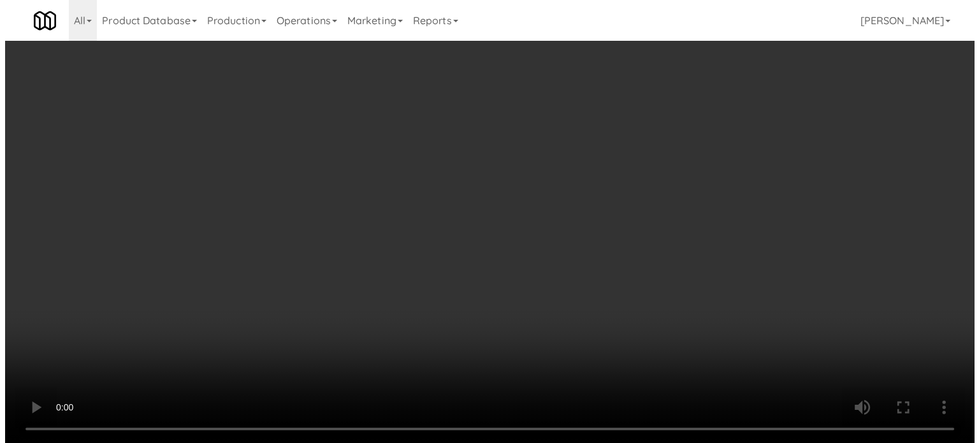
scroll to position [0, 0]
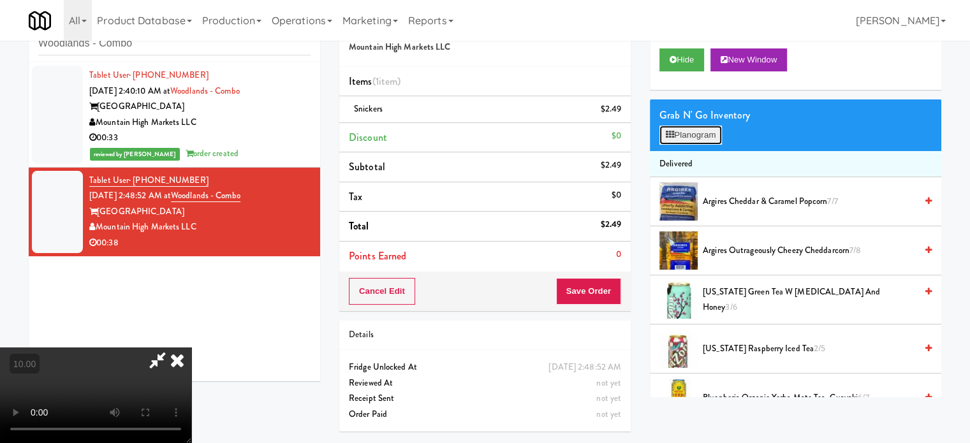
click at [716, 134] on button "Planogram" at bounding box center [690, 135] width 62 height 19
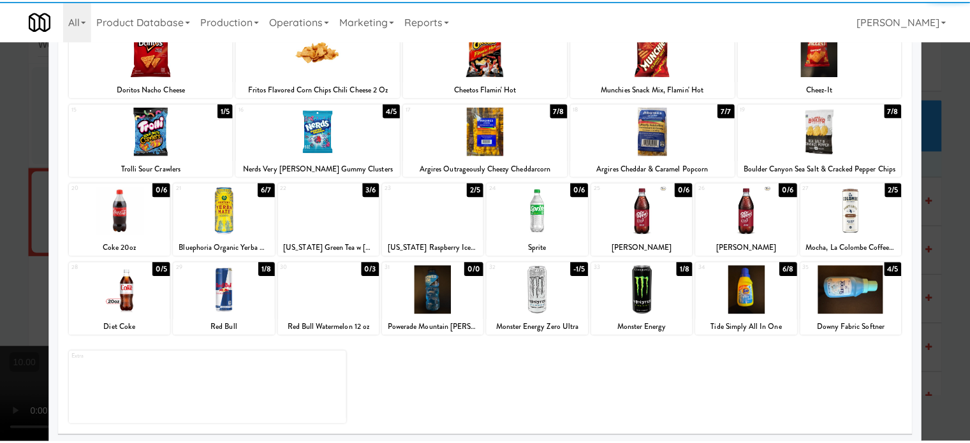
scroll to position [182, 0]
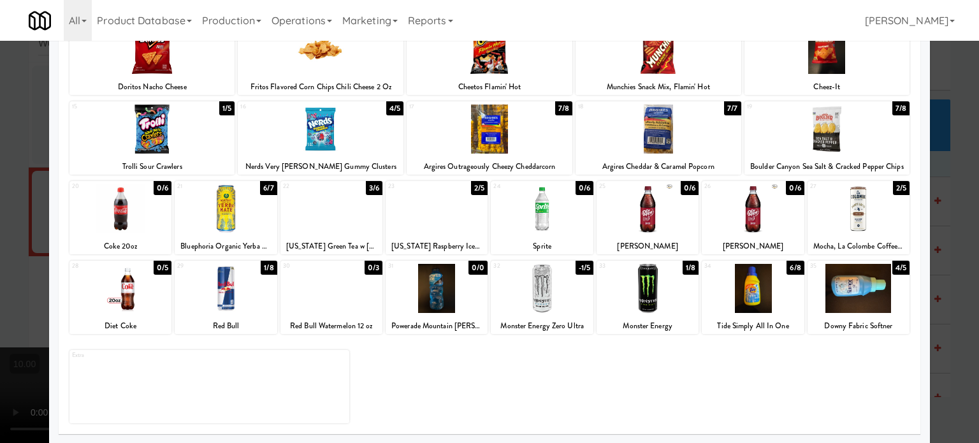
click at [956, 282] on div at bounding box center [489, 221] width 979 height 443
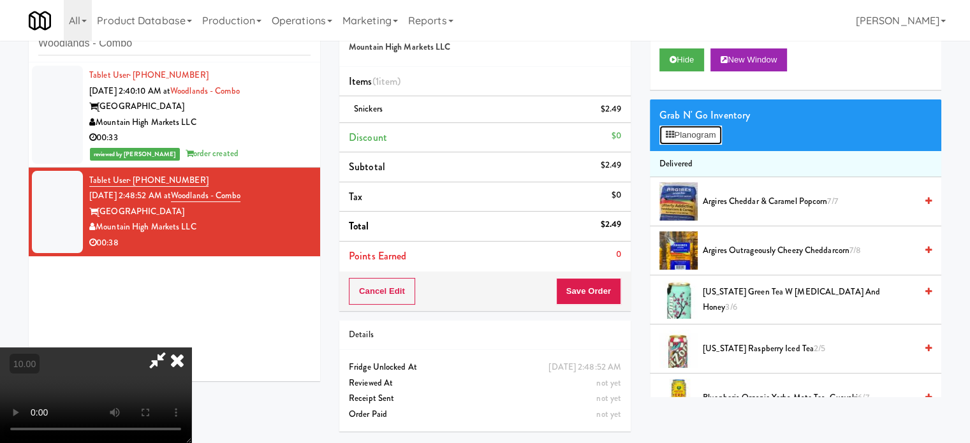
click at [698, 135] on button "Planogram" at bounding box center [690, 135] width 62 height 19
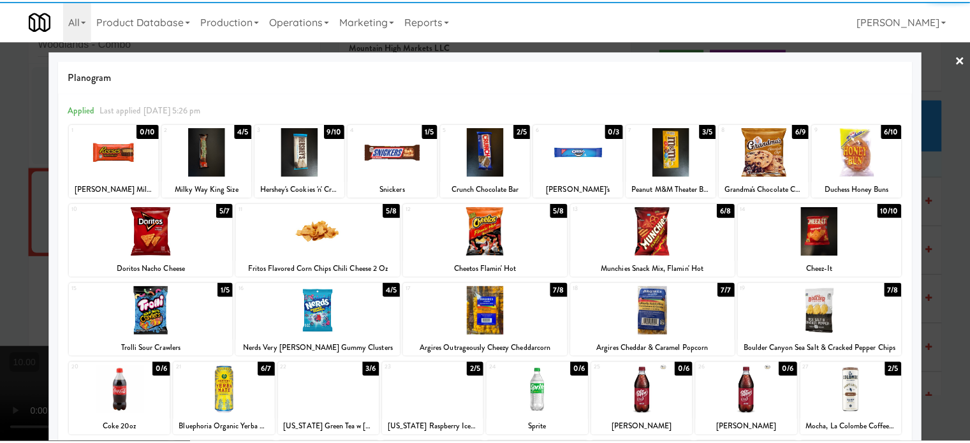
scroll to position [182, 0]
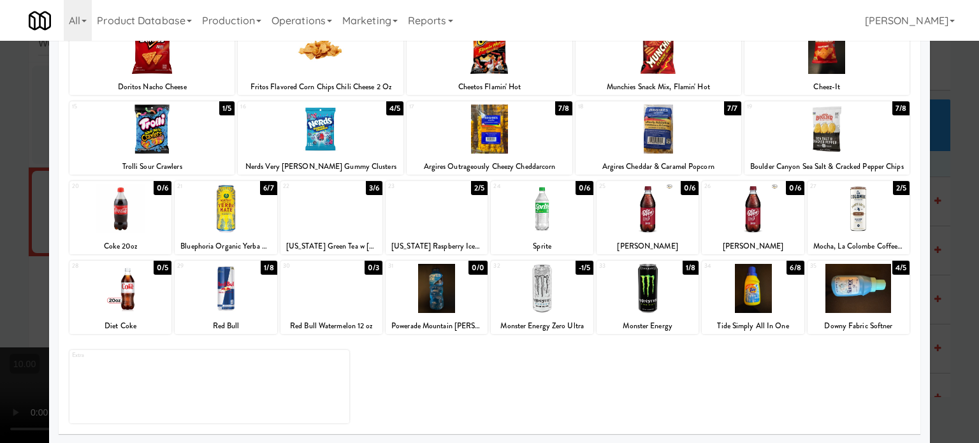
click at [471, 194] on div "2/5" at bounding box center [479, 188] width 17 height 14
click at [951, 305] on div at bounding box center [489, 221] width 979 height 443
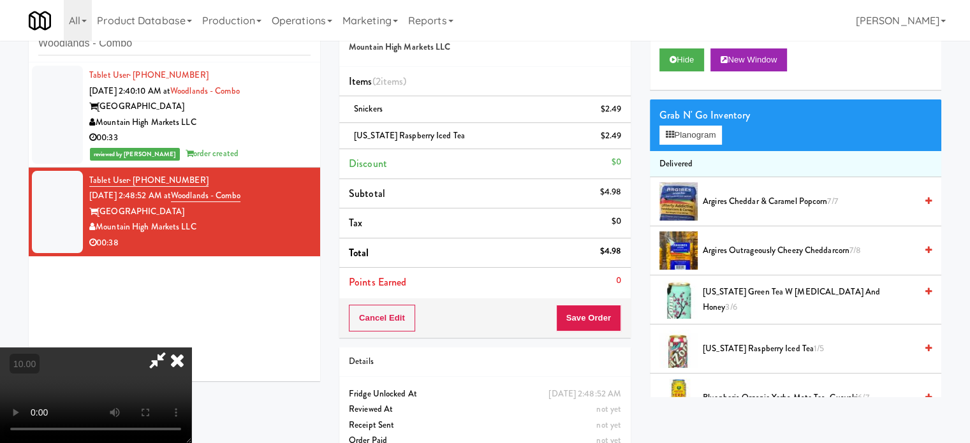
click at [191, 347] on video at bounding box center [95, 395] width 191 height 96
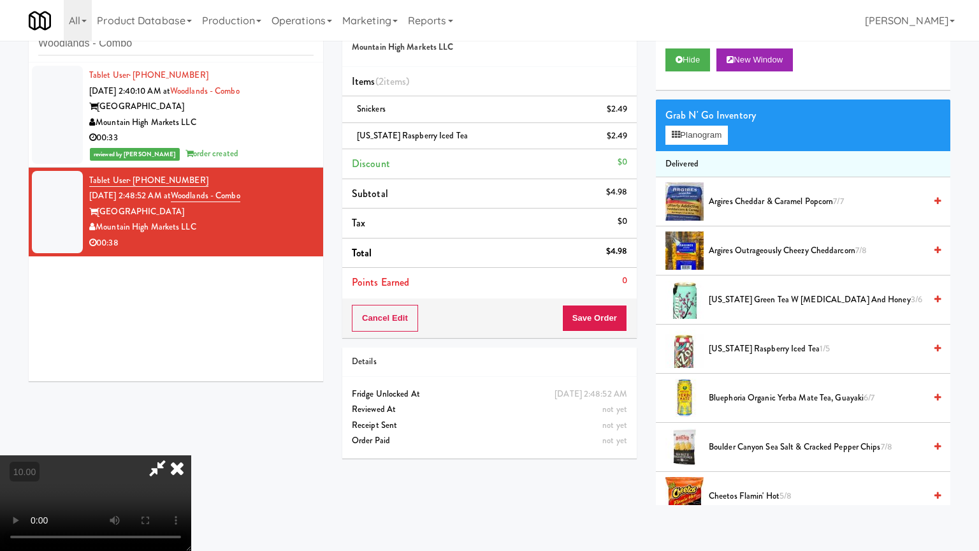
drag, startPoint x: 389, startPoint y: 309, endPoint x: 420, endPoint y: 300, distance: 31.7
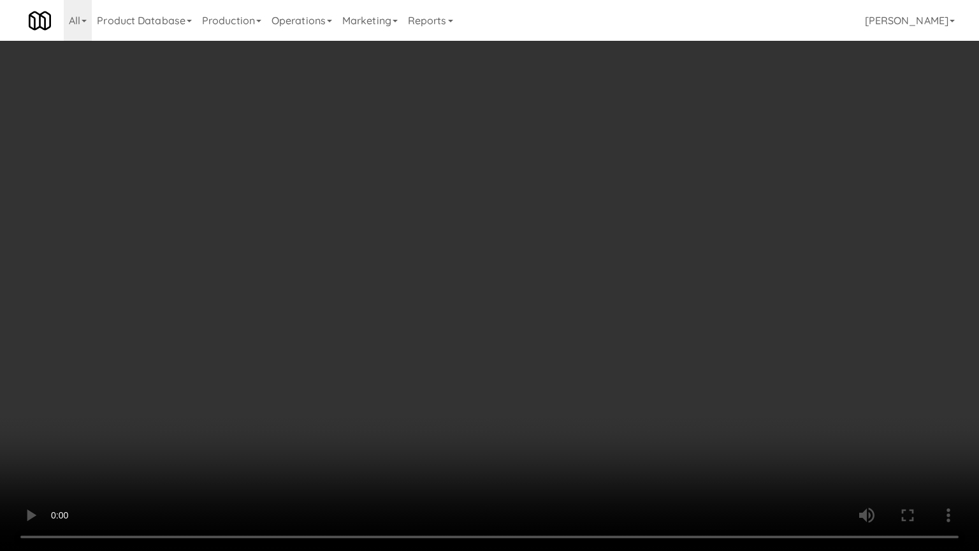
click at [396, 307] on video at bounding box center [489, 275] width 979 height 551
click at [524, 268] on video at bounding box center [489, 275] width 979 height 551
click at [245, 403] on video at bounding box center [489, 275] width 979 height 551
click at [472, 368] on video at bounding box center [489, 275] width 979 height 551
click at [472, 369] on video at bounding box center [489, 275] width 979 height 551
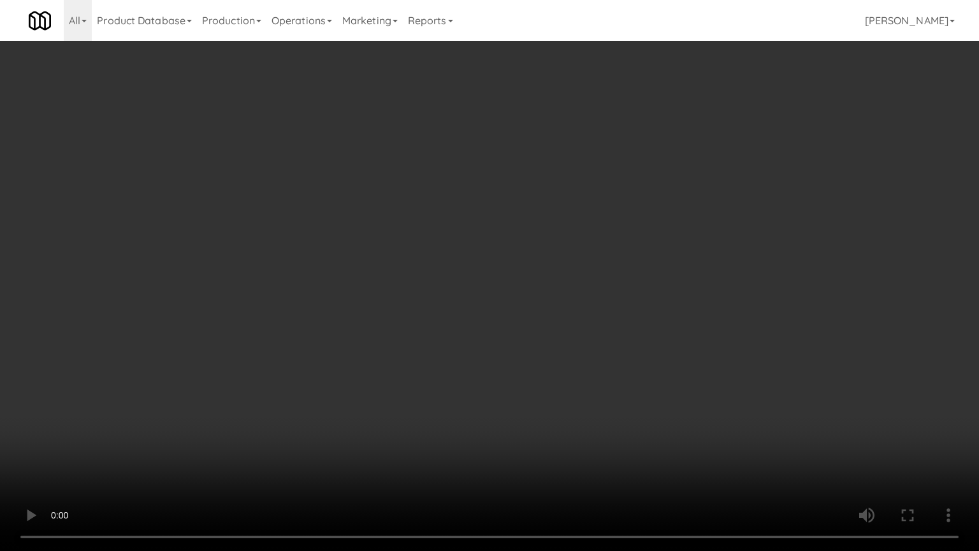
click at [472, 369] on video at bounding box center [489, 275] width 979 height 551
click at [471, 370] on video at bounding box center [489, 275] width 979 height 551
click at [469, 372] on video at bounding box center [489, 275] width 979 height 551
click at [467, 372] on video at bounding box center [489, 275] width 979 height 551
click at [466, 374] on video at bounding box center [489, 275] width 979 height 551
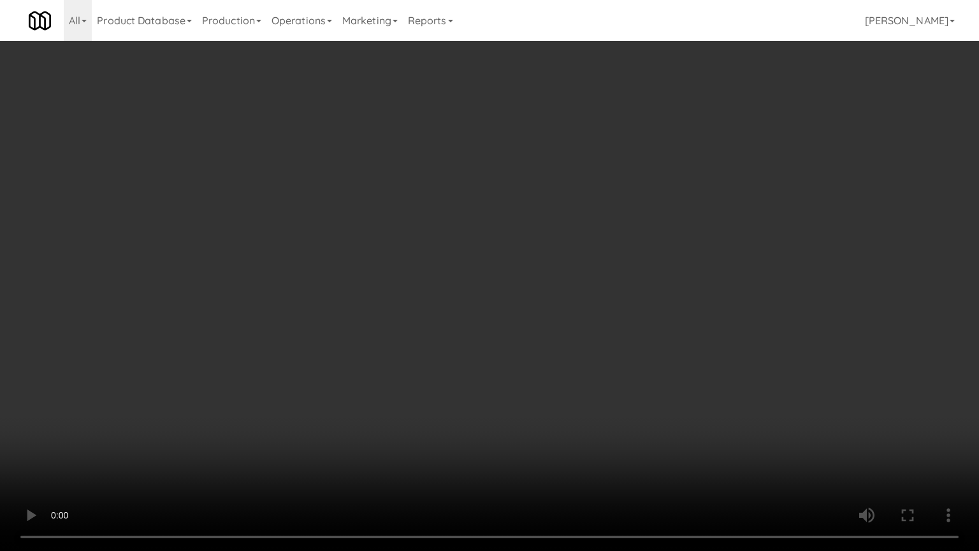
click at [465, 374] on video at bounding box center [489, 275] width 979 height 551
click at [549, 365] on video at bounding box center [489, 275] width 979 height 551
click at [541, 367] on video at bounding box center [489, 275] width 979 height 551
click at [636, 379] on video at bounding box center [489, 275] width 979 height 551
click at [537, 372] on video at bounding box center [489, 275] width 979 height 551
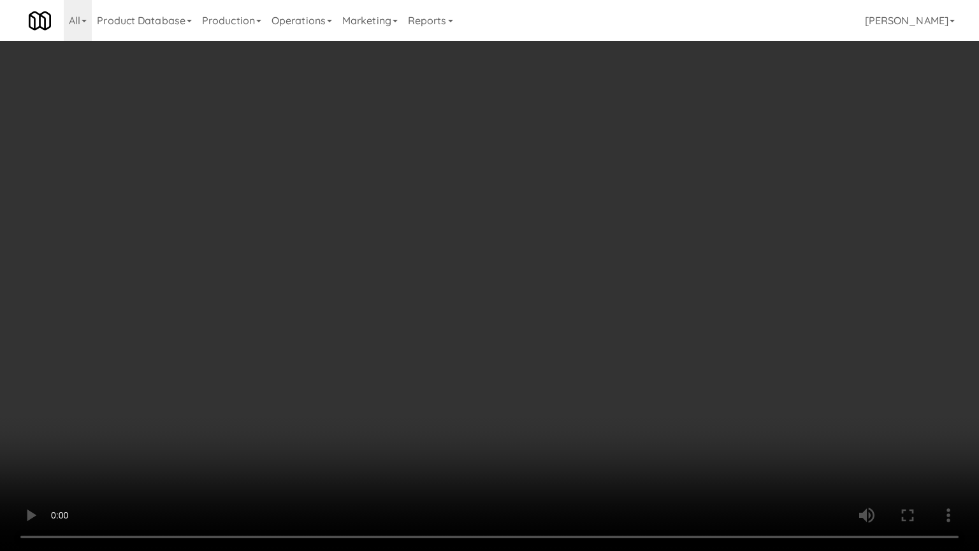
click at [538, 367] on video at bounding box center [489, 275] width 979 height 551
click at [538, 365] on video at bounding box center [489, 275] width 979 height 551
click at [556, 368] on video at bounding box center [489, 275] width 979 height 551
click at [173, 411] on video at bounding box center [489, 275] width 979 height 551
click at [405, 298] on video at bounding box center [489, 275] width 979 height 551
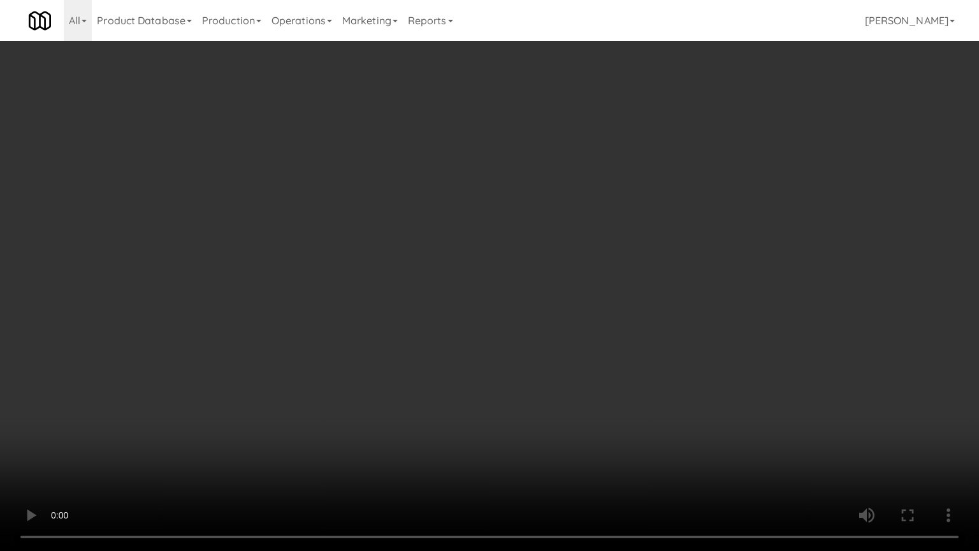
click at [405, 298] on video at bounding box center [489, 275] width 979 height 551
click at [561, 349] on video at bounding box center [489, 275] width 979 height 551
click at [551, 345] on video at bounding box center [489, 275] width 979 height 551
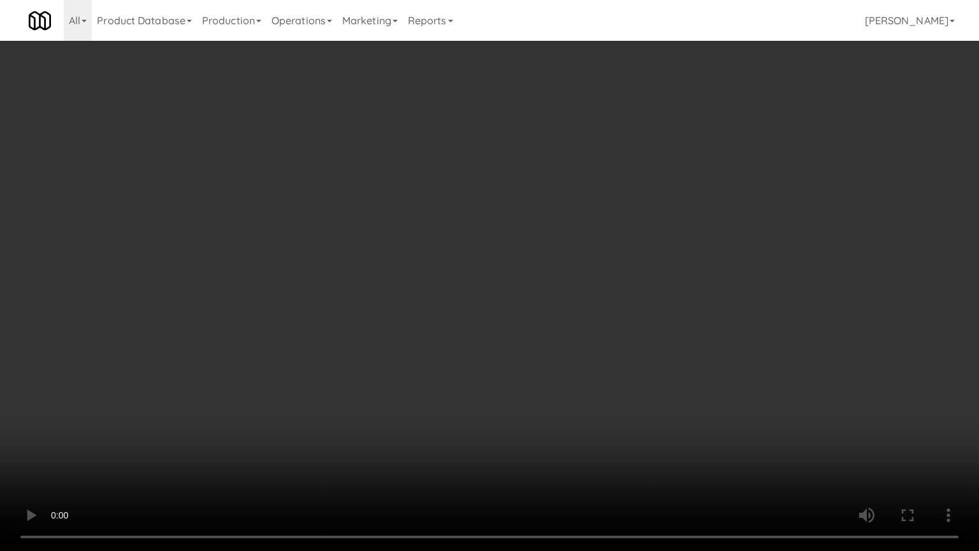
click at [551, 345] on video at bounding box center [489, 275] width 979 height 551
click at [551, 347] on video at bounding box center [489, 275] width 979 height 551
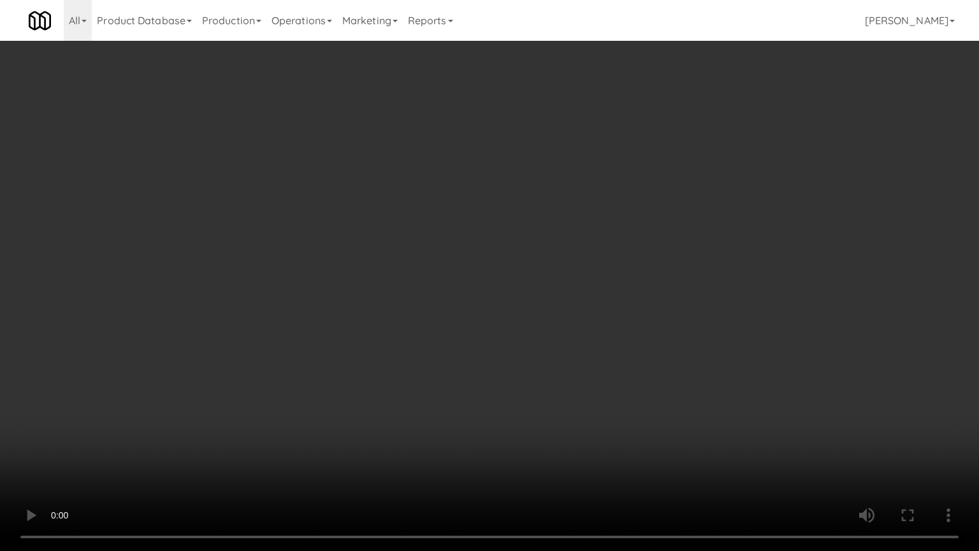
drag, startPoint x: 551, startPoint y: 347, endPoint x: 533, endPoint y: 338, distance: 19.7
click at [550, 348] on video at bounding box center [489, 275] width 979 height 551
click at [504, 326] on video at bounding box center [489, 275] width 979 height 551
click at [502, 324] on video at bounding box center [489, 275] width 979 height 551
click at [339, 318] on video at bounding box center [489, 275] width 979 height 551
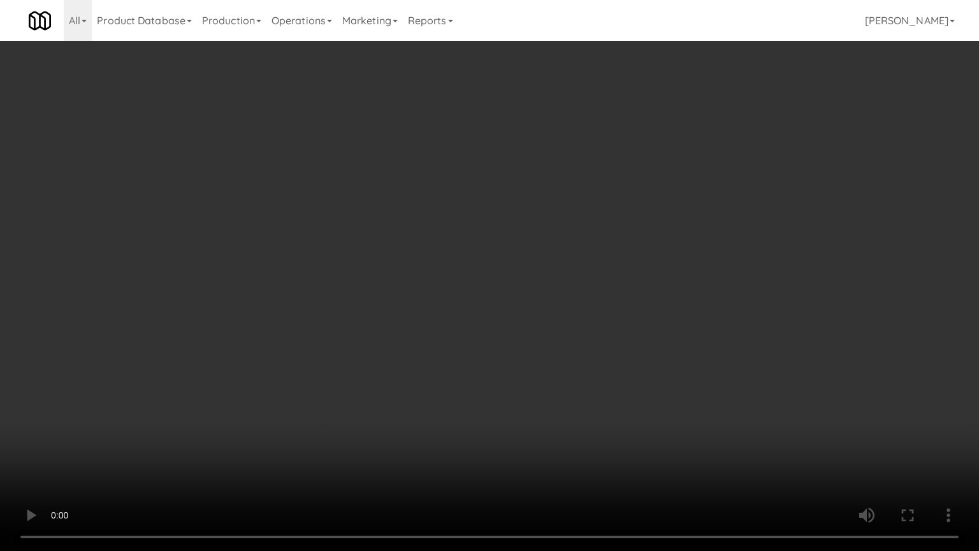
click at [571, 358] on video at bounding box center [489, 275] width 979 height 551
click at [545, 298] on video at bounding box center [489, 275] width 979 height 551
click at [541, 294] on video at bounding box center [489, 275] width 979 height 551
click at [586, 301] on video at bounding box center [489, 275] width 979 height 551
drag, startPoint x: 577, startPoint y: 297, endPoint x: 602, endPoint y: 283, distance: 28.5
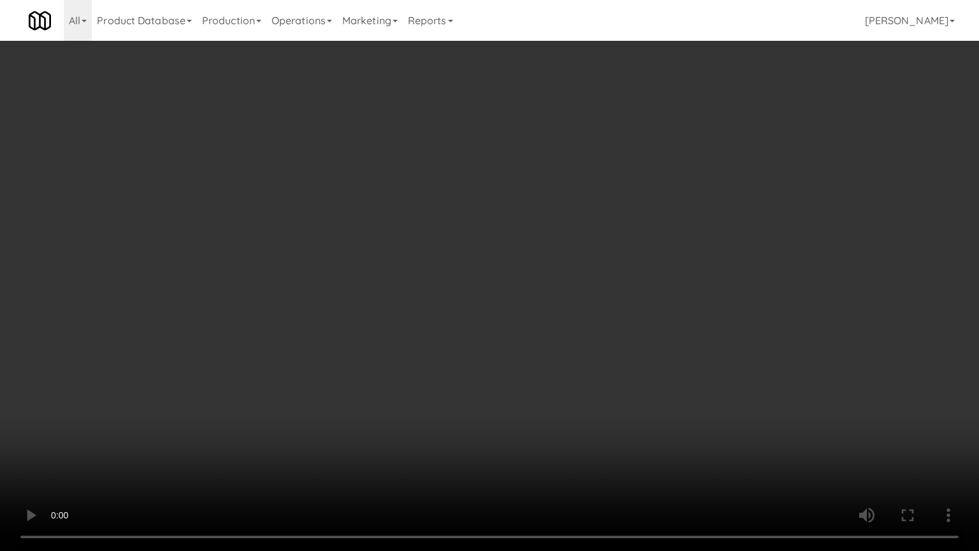
click at [583, 294] on video at bounding box center [489, 275] width 979 height 551
click at [613, 278] on video at bounding box center [489, 275] width 979 height 551
click at [612, 276] on video at bounding box center [489, 275] width 979 height 551
click at [623, 197] on li "Subtotal $4.98" at bounding box center [489, 194] width 294 height 30
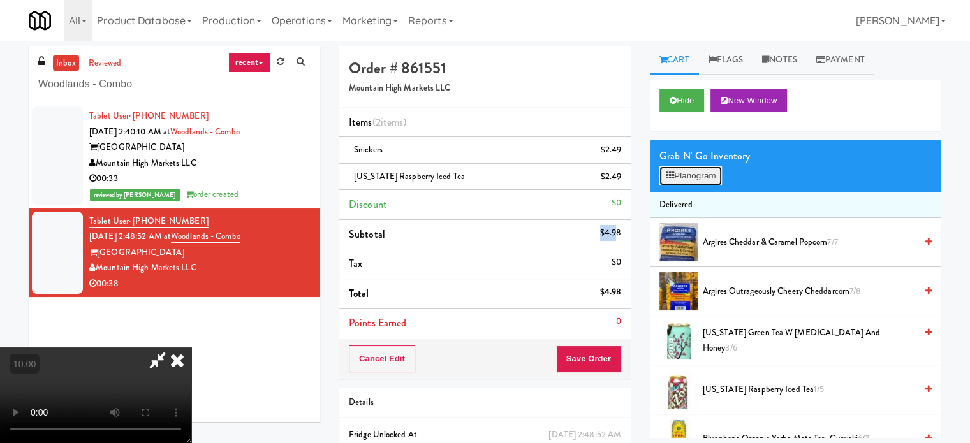
click at [683, 179] on button "Planogram" at bounding box center [690, 175] width 62 height 19
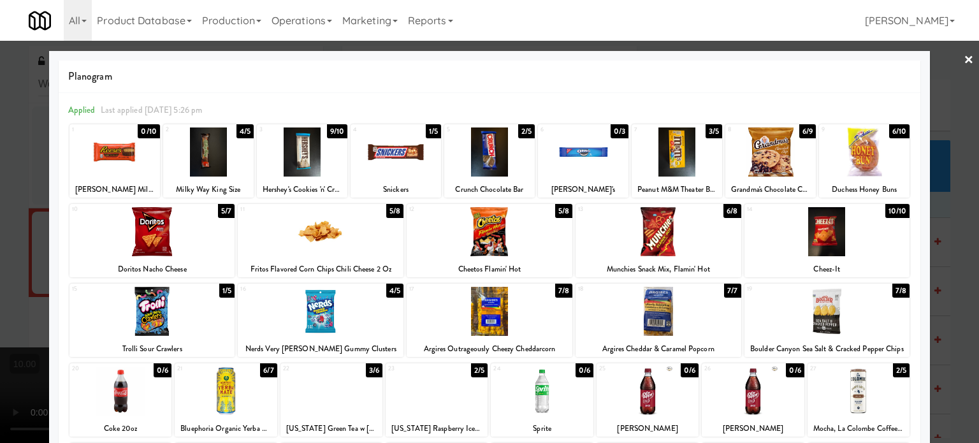
click at [236, 129] on div "4/5" at bounding box center [244, 131] width 17 height 14
drag, startPoint x: 951, startPoint y: 323, endPoint x: 933, endPoint y: 316, distance: 19.2
click at [952, 323] on div at bounding box center [489, 221] width 979 height 443
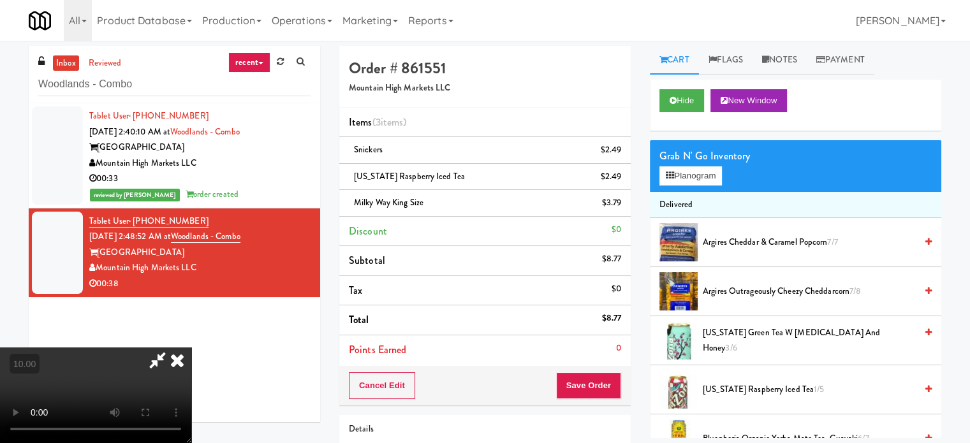
click at [191, 347] on video at bounding box center [95, 395] width 191 height 96
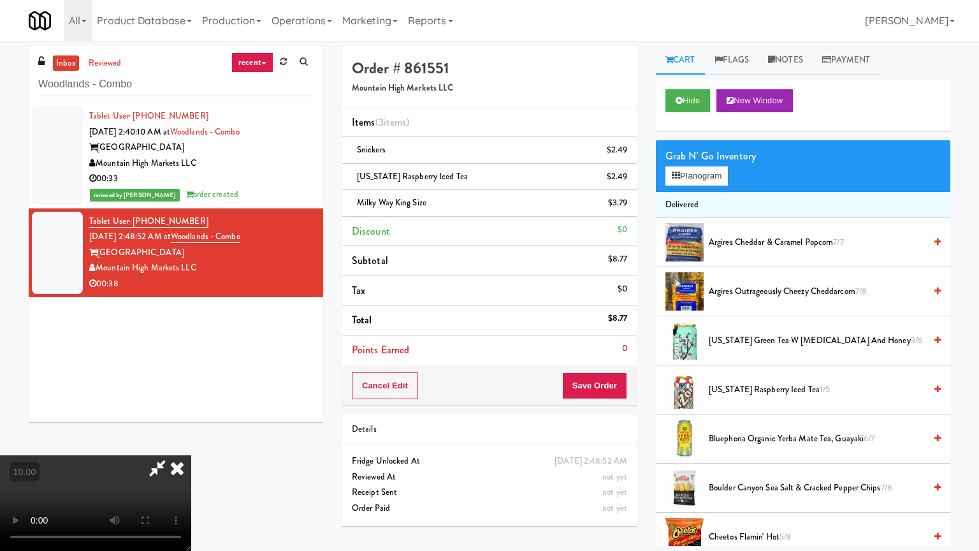
drag, startPoint x: 518, startPoint y: 247, endPoint x: 639, endPoint y: 215, distance: 125.9
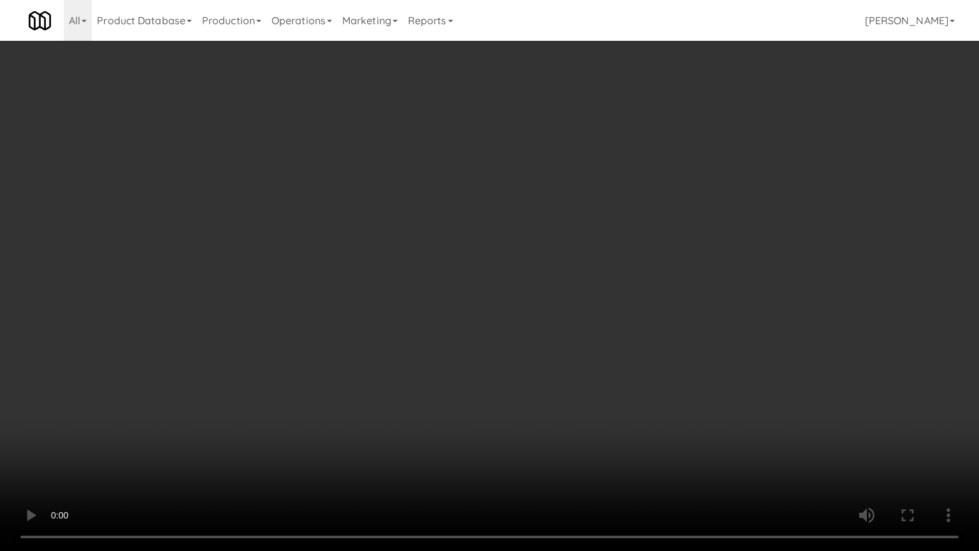
click at [518, 247] on video at bounding box center [489, 275] width 979 height 551
click at [676, 255] on video at bounding box center [489, 275] width 979 height 551
drag, startPoint x: 676, startPoint y: 255, endPoint x: 668, endPoint y: 223, distance: 32.9
click at [676, 254] on video at bounding box center [489, 275] width 979 height 551
click at [663, 204] on video at bounding box center [489, 275] width 979 height 551
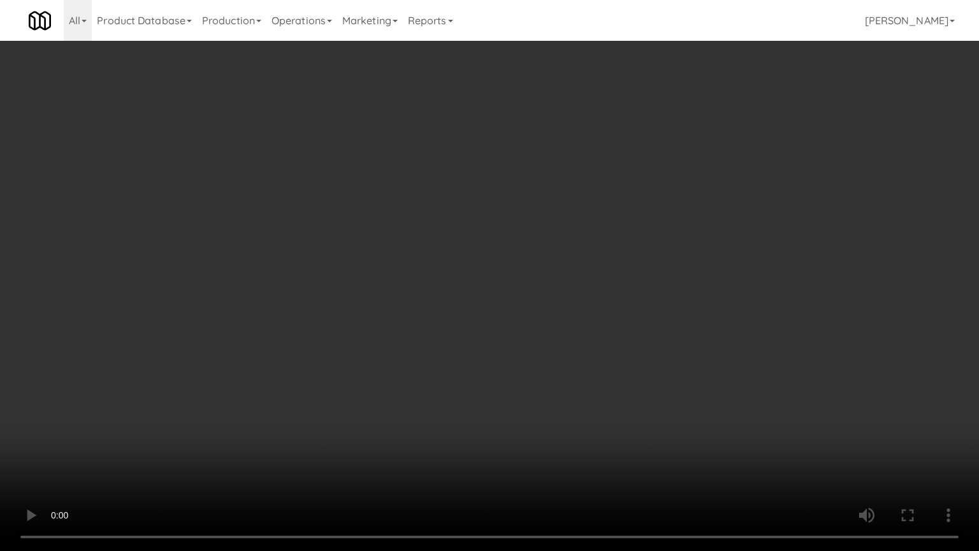
click at [663, 203] on video at bounding box center [489, 275] width 979 height 551
click at [740, 245] on video at bounding box center [489, 275] width 979 height 551
click at [672, 239] on video at bounding box center [489, 275] width 979 height 551
click at [583, 242] on video at bounding box center [489, 275] width 979 height 551
click at [586, 238] on video at bounding box center [489, 275] width 979 height 551
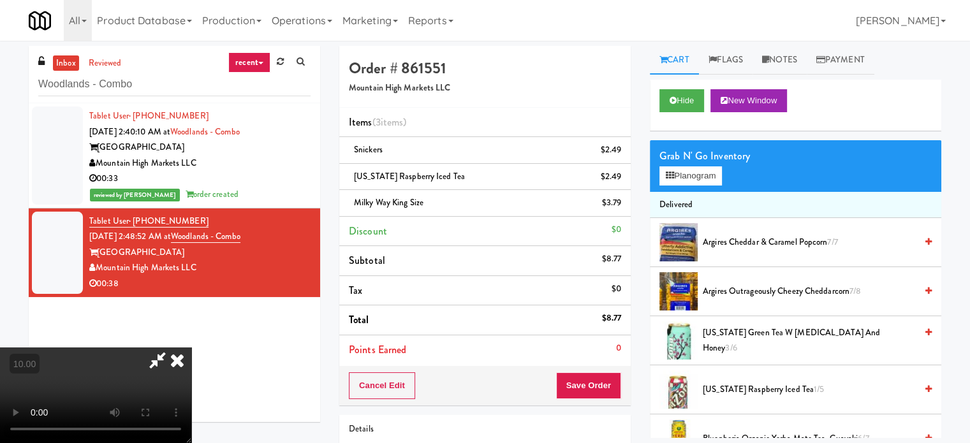
click at [191, 347] on icon at bounding box center [177, 359] width 28 height 25
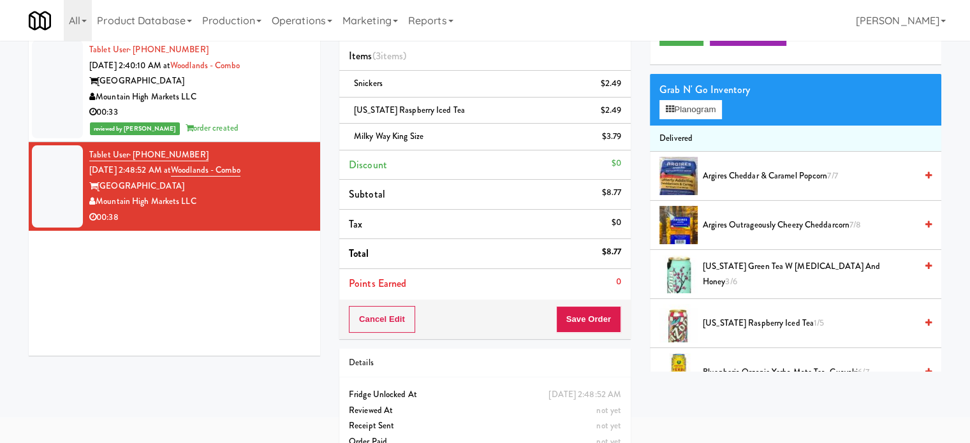
scroll to position [91, 0]
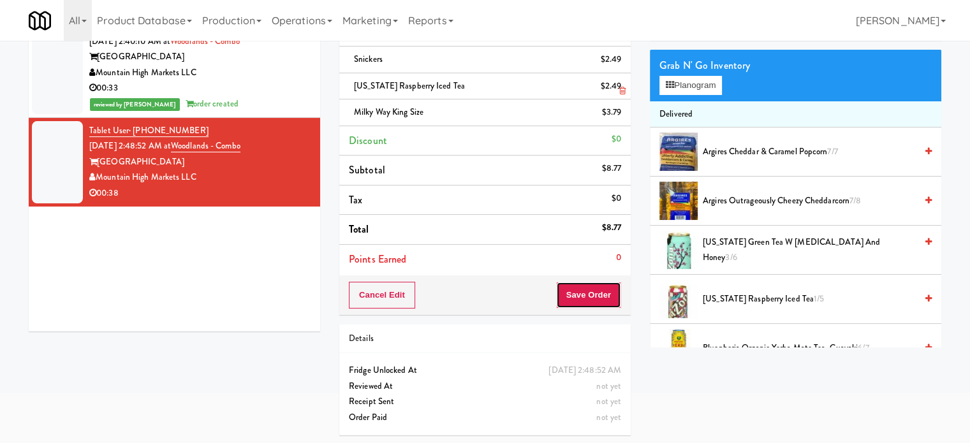
drag, startPoint x: 585, startPoint y: 296, endPoint x: 382, endPoint y: 77, distance: 298.2
click at [585, 295] on button "Save Order" at bounding box center [588, 295] width 65 height 27
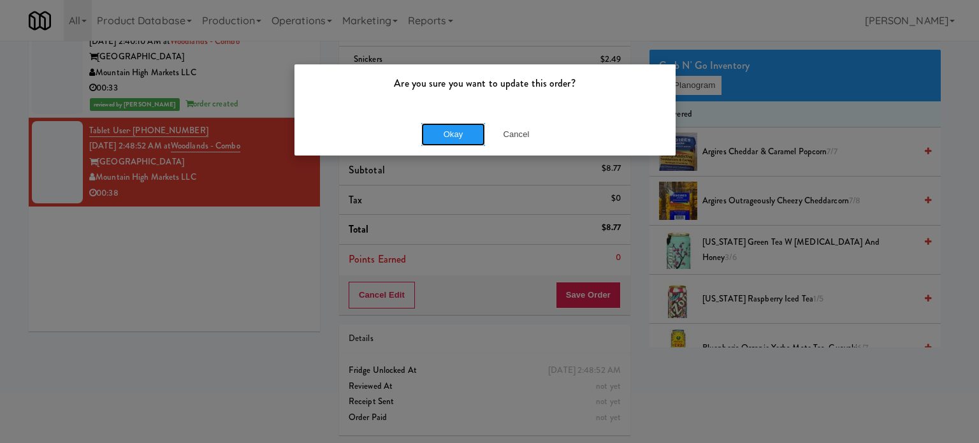
drag, startPoint x: 449, startPoint y: 135, endPoint x: 456, endPoint y: 86, distance: 49.7
click at [449, 134] on button "Okay" at bounding box center [453, 134] width 64 height 23
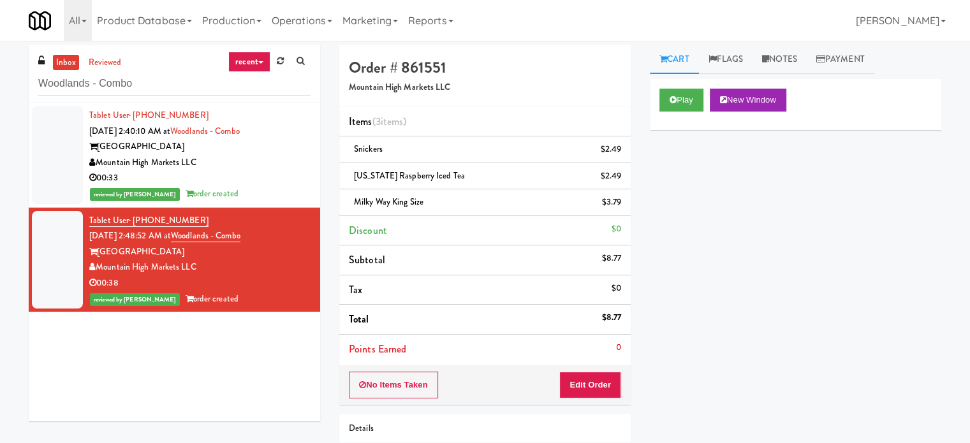
scroll to position [0, 0]
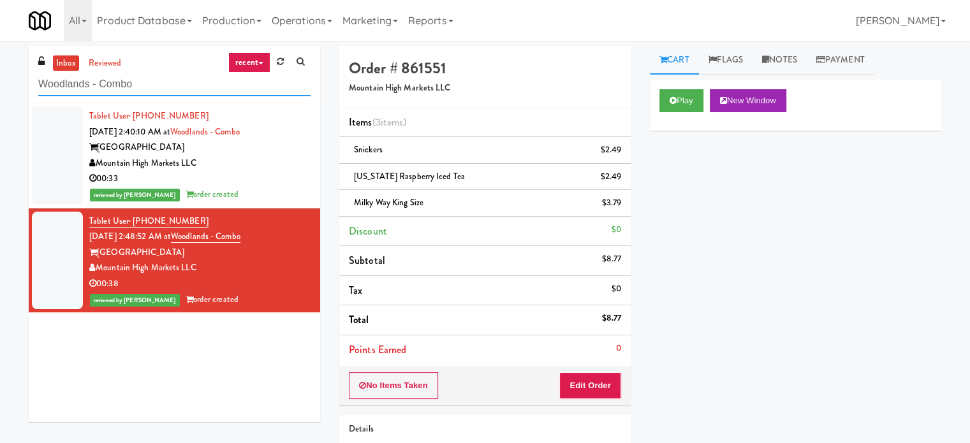
click at [154, 73] on input "Woodlands - Combo" at bounding box center [174, 85] width 272 height 24
paste input "[PERSON_NAME][GEOGRAPHIC_DATA]"
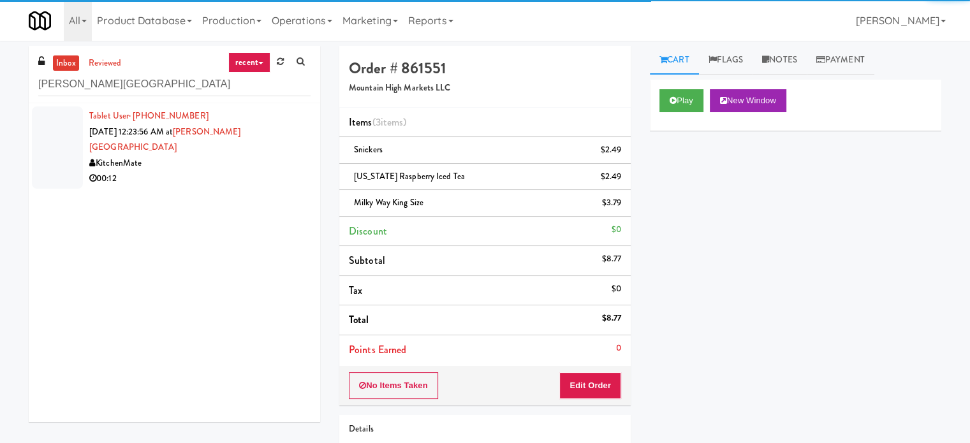
click at [217, 171] on li "Tablet User · (647) 856-0650 [DATE] 12:23:56 AM at [PERSON_NAME][GEOGRAPHIC_DAT…" at bounding box center [174, 147] width 291 height 89
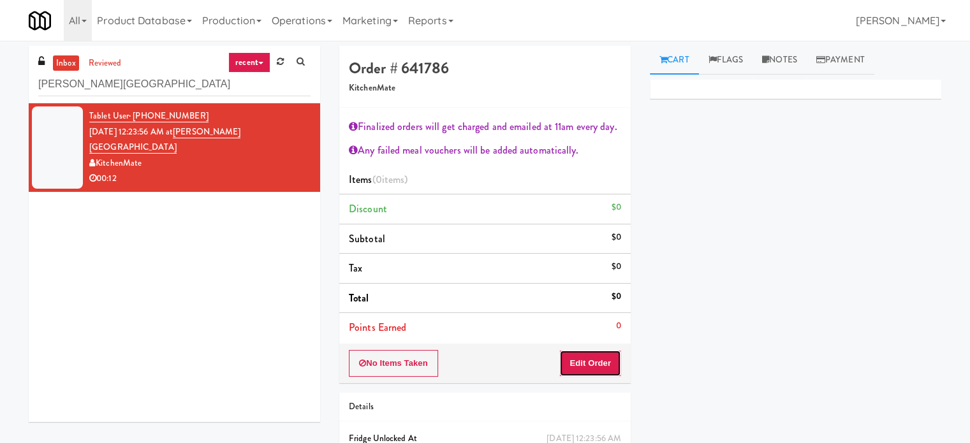
click at [586, 363] on button "Edit Order" at bounding box center [590, 363] width 62 height 27
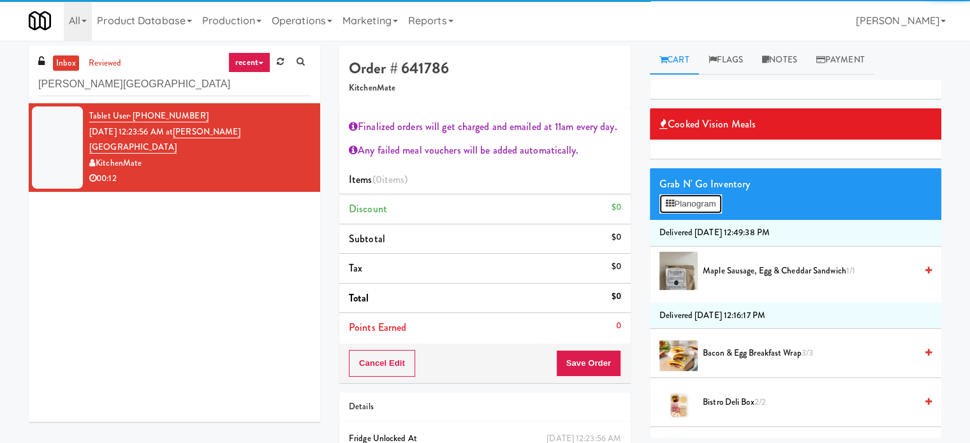
click at [714, 205] on button "Planogram" at bounding box center [690, 203] width 62 height 19
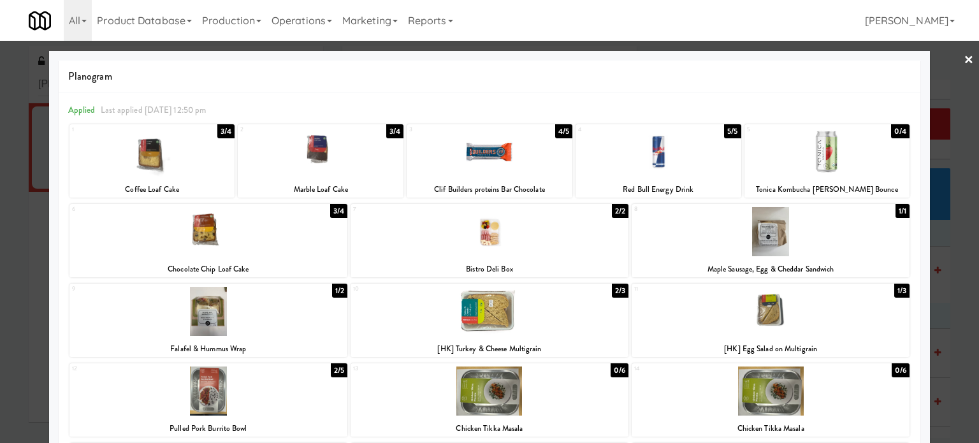
click at [227, 132] on div "3/4" at bounding box center [225, 131] width 17 height 14
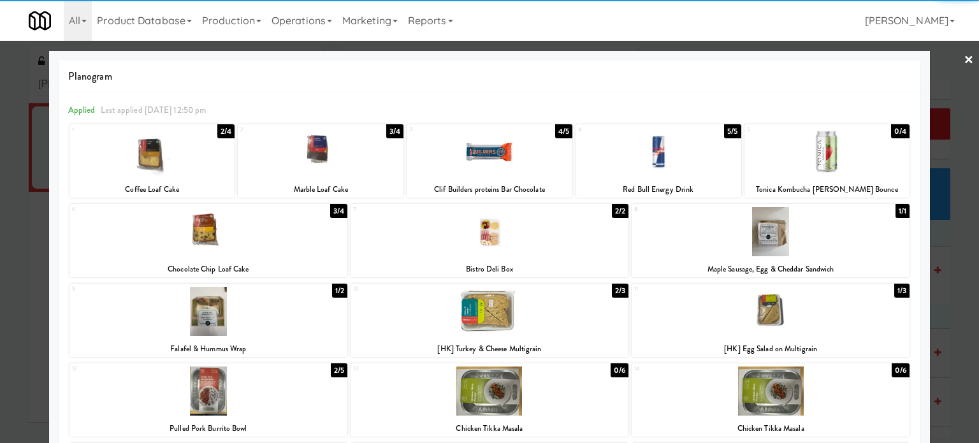
click at [952, 299] on div at bounding box center [489, 221] width 979 height 443
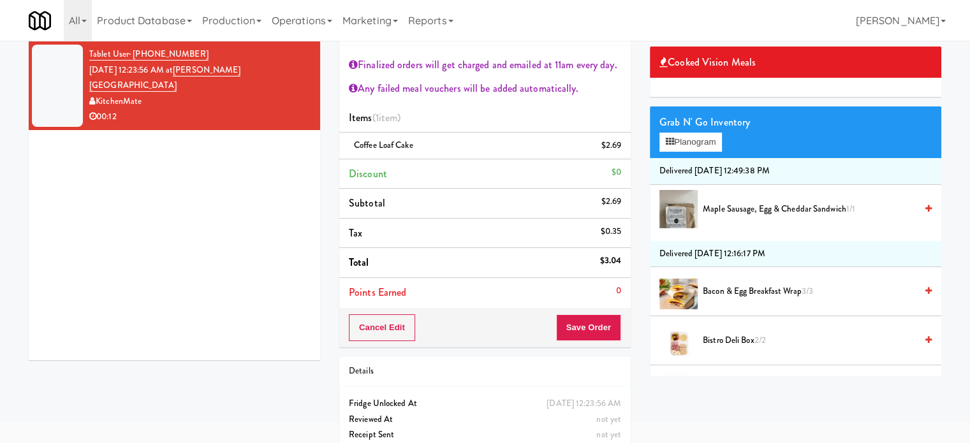
scroll to position [95, 0]
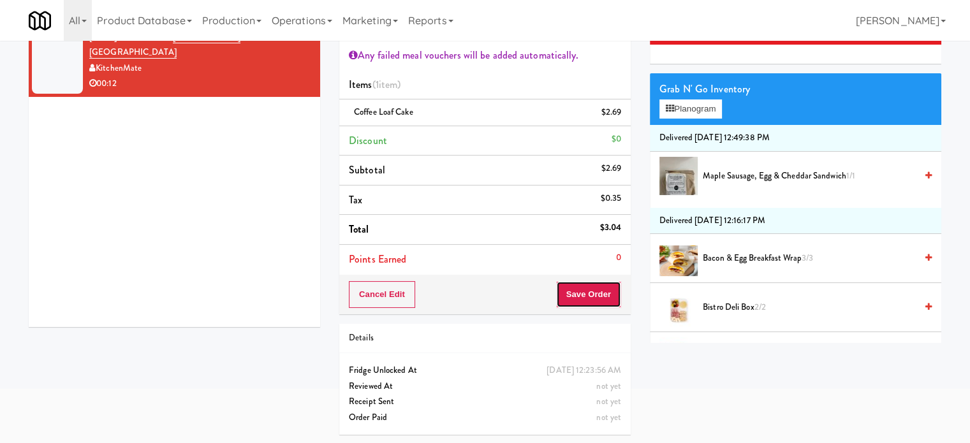
click at [587, 290] on button "Save Order" at bounding box center [588, 294] width 65 height 27
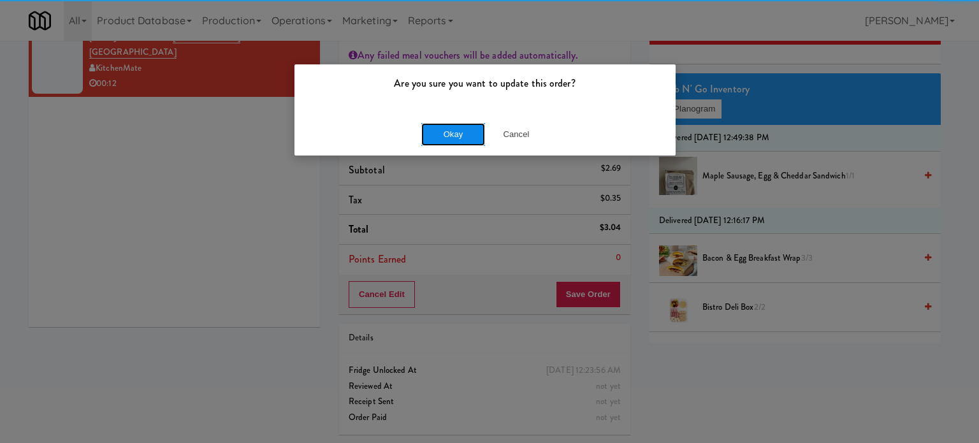
drag, startPoint x: 468, startPoint y: 139, endPoint x: 449, endPoint y: 122, distance: 25.3
click at [468, 140] on button "Okay" at bounding box center [453, 134] width 64 height 23
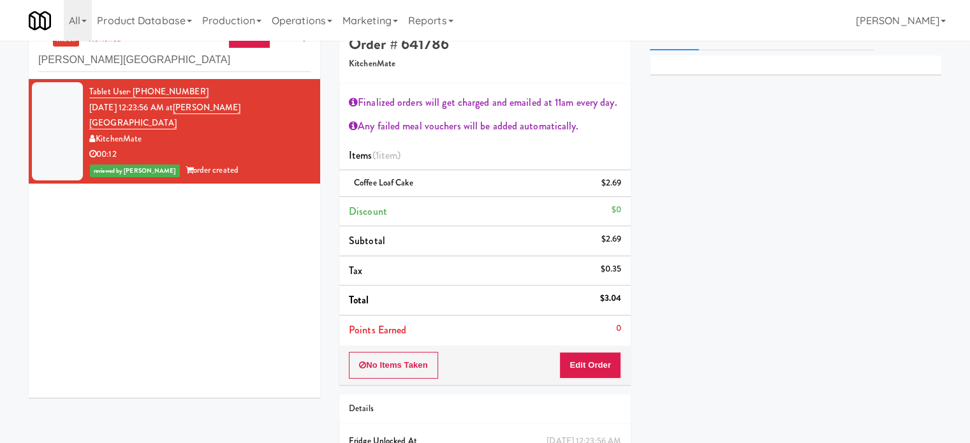
scroll to position [0, 0]
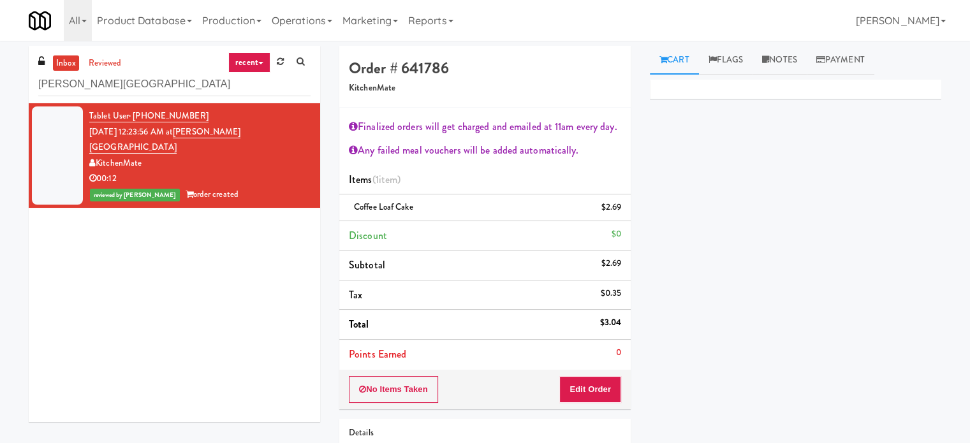
click at [161, 71] on div "[PERSON_NAME][GEOGRAPHIC_DATA]" at bounding box center [174, 83] width 272 height 25
click at [159, 82] on input "[PERSON_NAME][GEOGRAPHIC_DATA]" at bounding box center [174, 85] width 272 height 24
click at [159, 83] on input "[PERSON_NAME][GEOGRAPHIC_DATA]" at bounding box center [174, 85] width 272 height 24
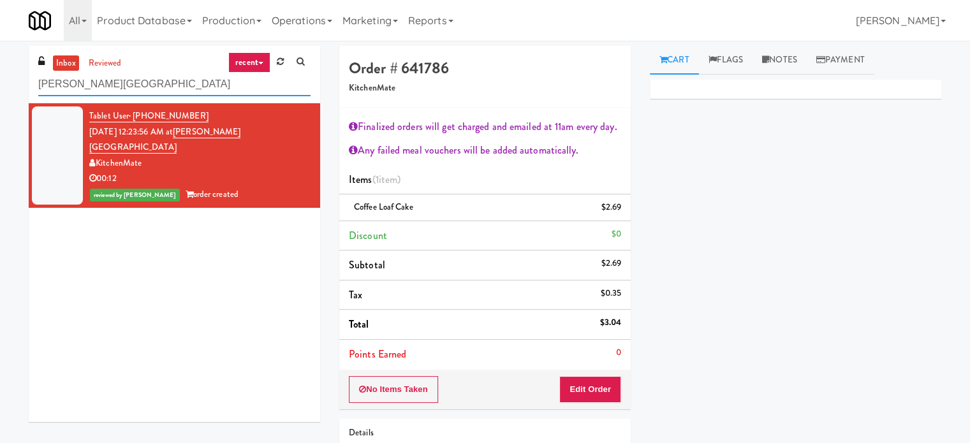
paste input "1001 State - Left - Fridge"
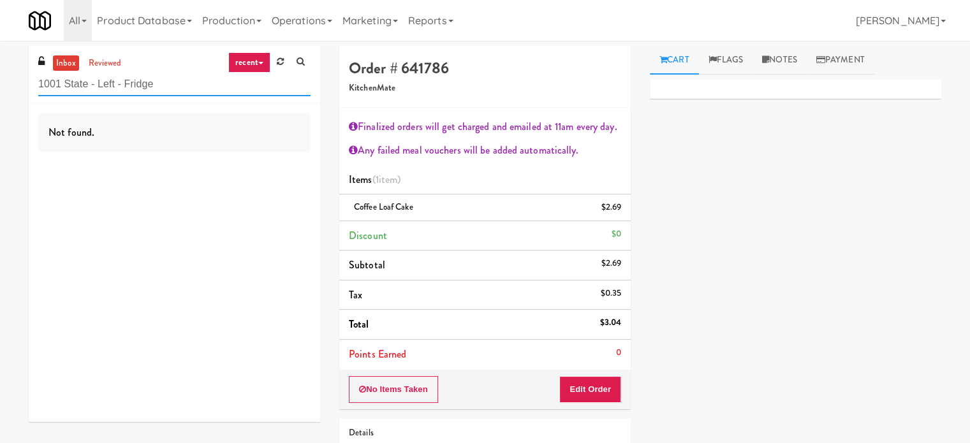
click at [189, 89] on input "1001 State - Left - Fridge" at bounding box center [174, 85] width 272 height 24
paste input "640 N [PERSON_NAME]"
click at [178, 89] on input "640 N [PERSON_NAME] - Left - Fridge" at bounding box center [174, 85] width 272 height 24
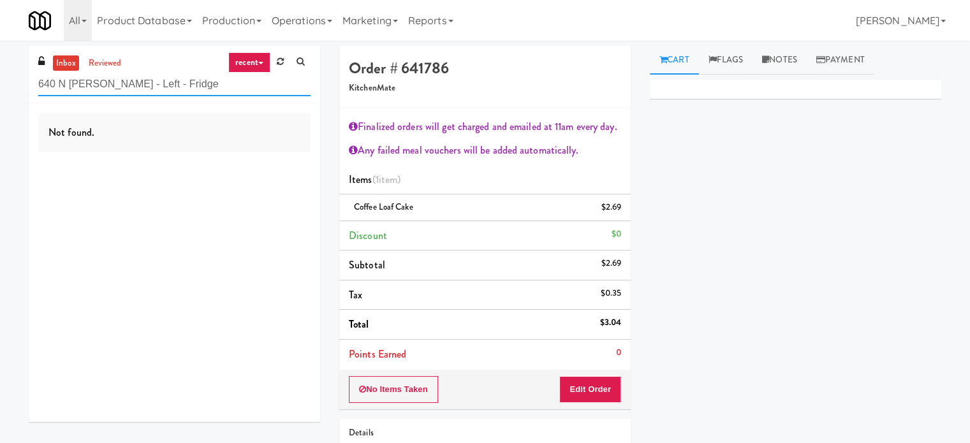
click at [178, 89] on input "640 N [PERSON_NAME] - Left - Fridge" at bounding box center [174, 85] width 272 height 24
click at [196, 86] on input "640 N [PERSON_NAME] - Left - Fridge" at bounding box center [174, 85] width 272 height 24
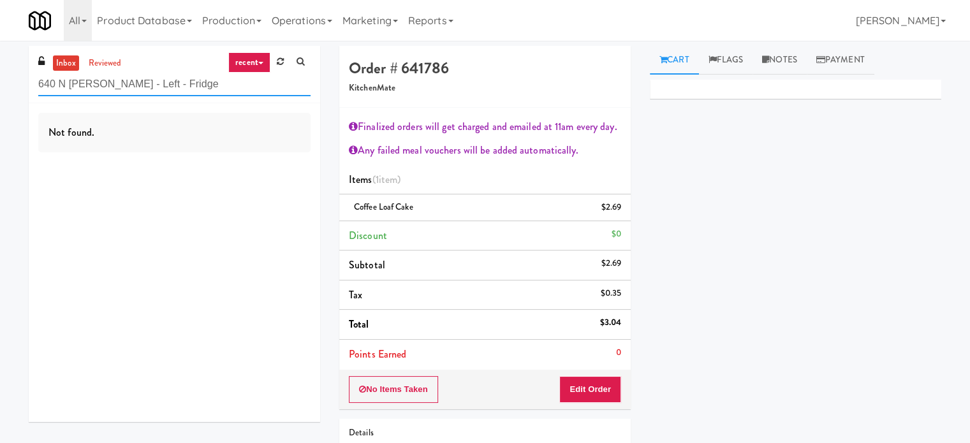
click at [196, 86] on input "640 N [PERSON_NAME] - Left - Fridge" at bounding box center [174, 85] width 272 height 24
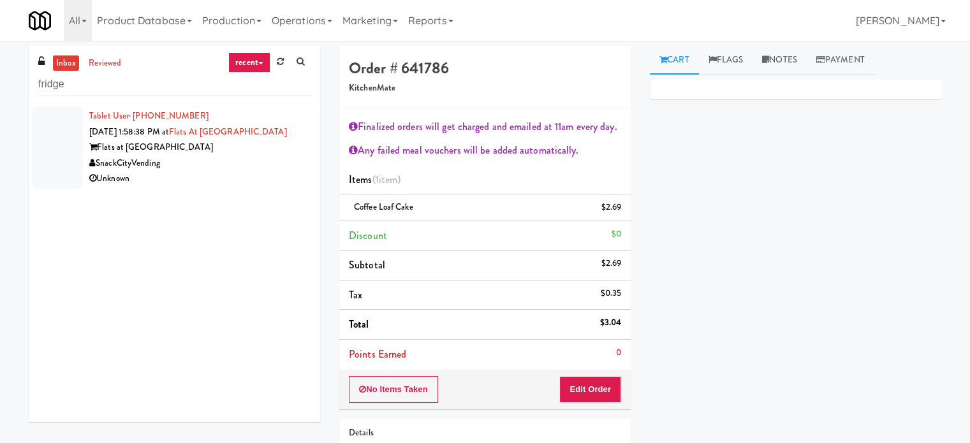
click at [207, 149] on div "Flats at [GEOGRAPHIC_DATA]" at bounding box center [199, 148] width 221 height 16
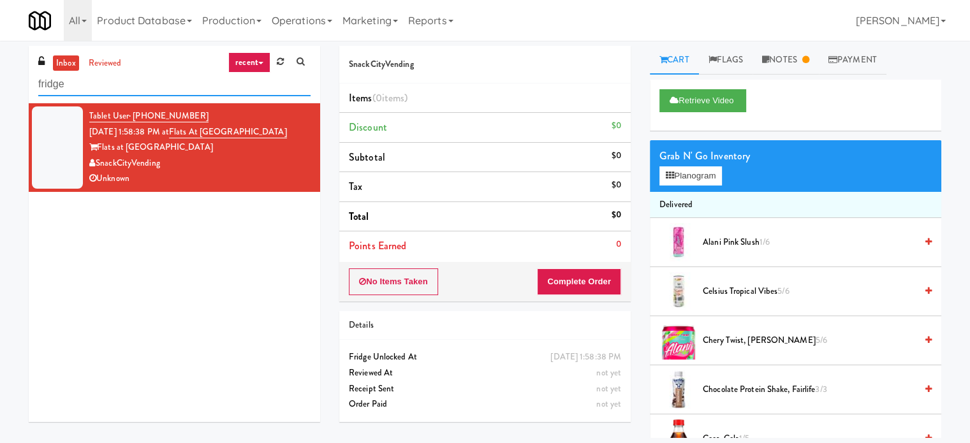
click at [129, 78] on input "fridge" at bounding box center [174, 85] width 272 height 24
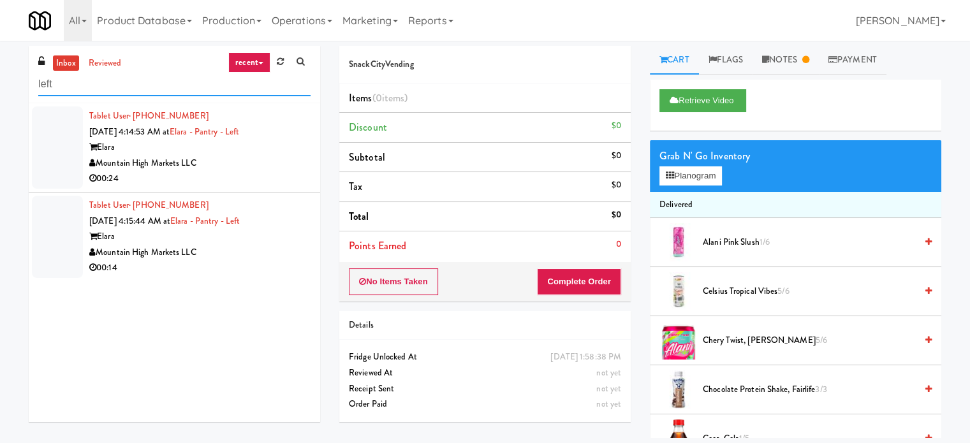
type input "left"
click at [238, 162] on div "Mountain High Markets LLC" at bounding box center [199, 164] width 221 height 16
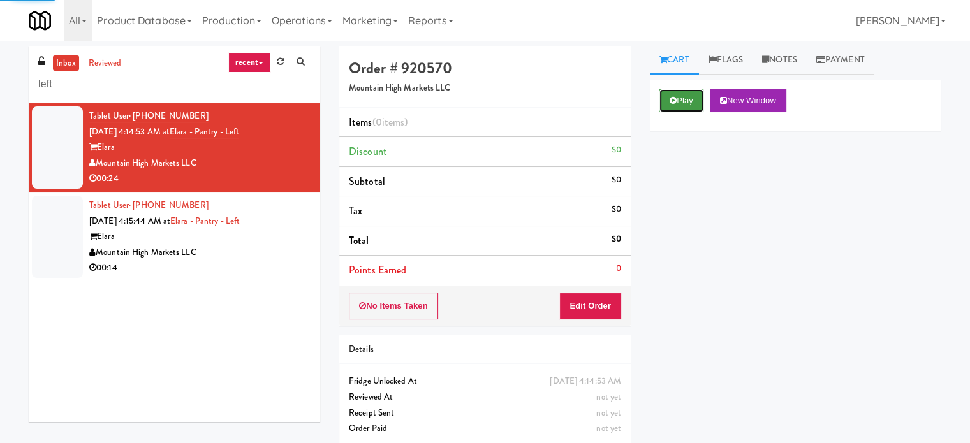
click at [683, 99] on button "Play" at bounding box center [681, 100] width 44 height 23
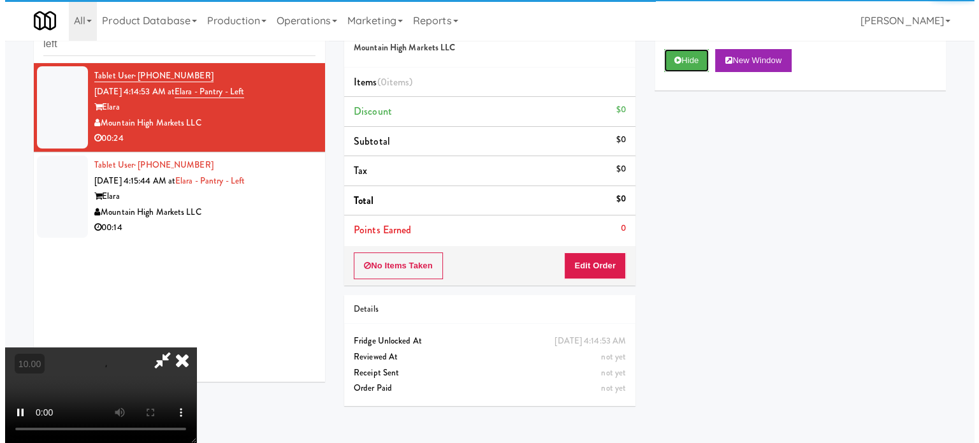
scroll to position [41, 0]
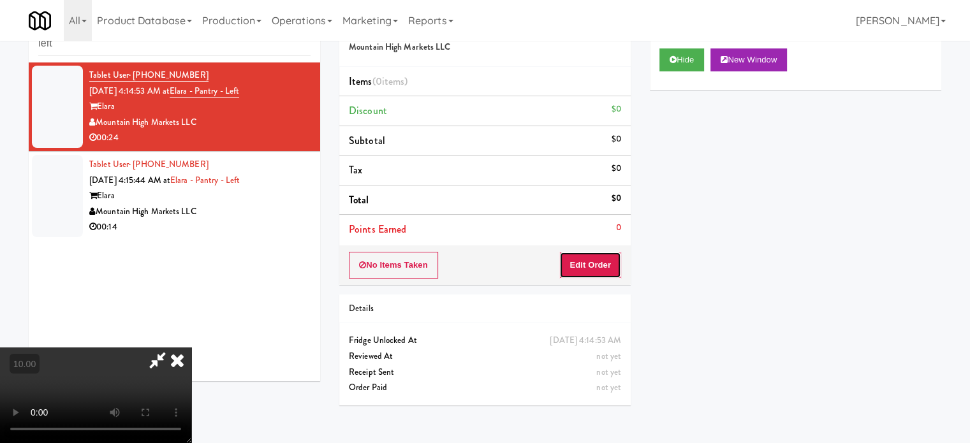
drag, startPoint x: 613, startPoint y: 261, endPoint x: 528, endPoint y: 238, distance: 88.0
click at [613, 262] on button "Edit Order" at bounding box center [590, 265] width 62 height 27
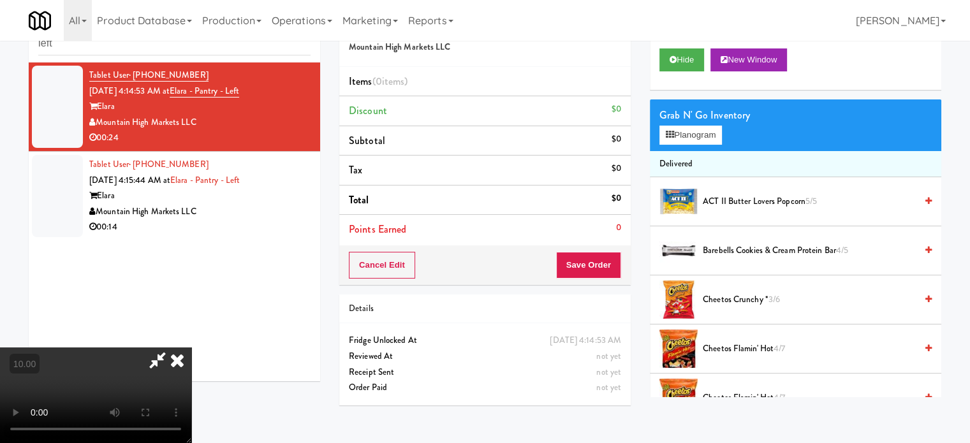
click at [191, 347] on video at bounding box center [95, 395] width 191 height 96
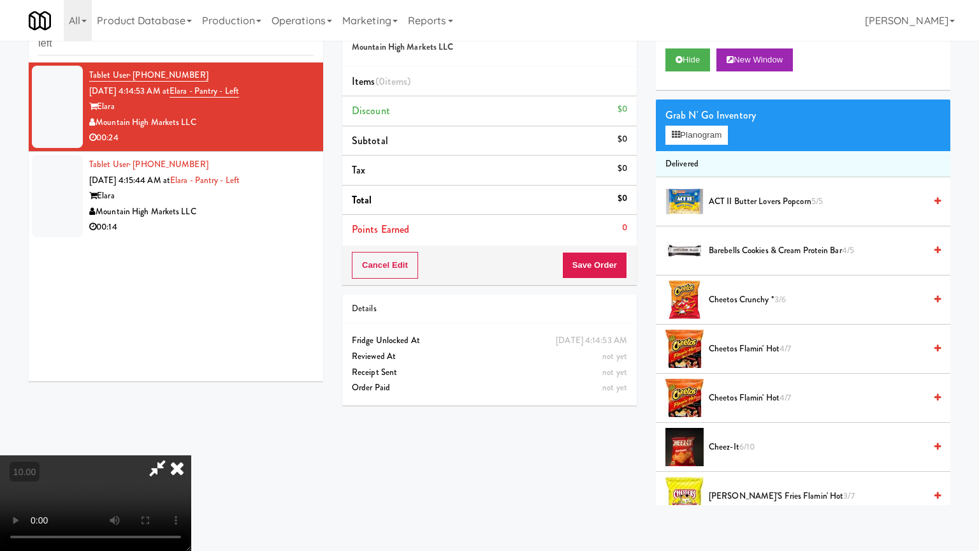
click at [191, 442] on video at bounding box center [95, 503] width 191 height 96
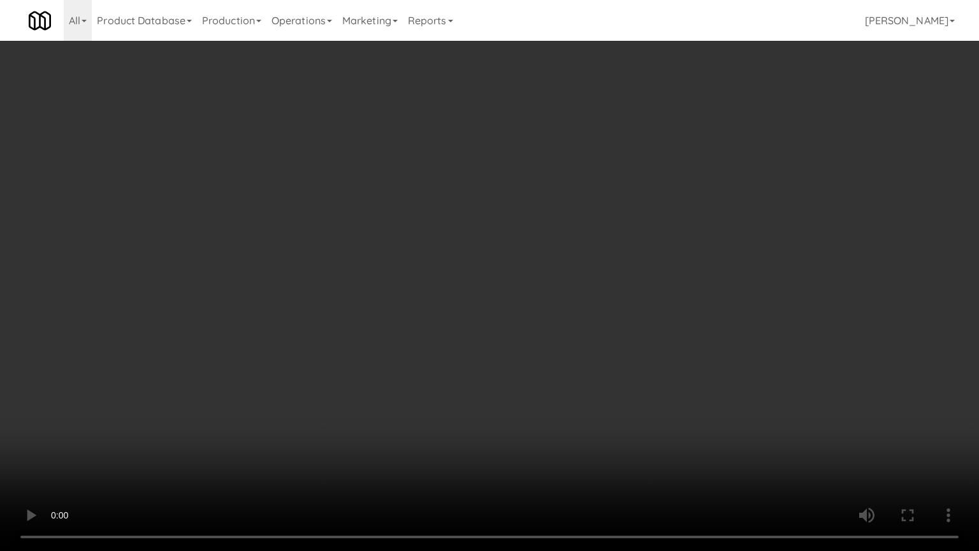
click at [523, 308] on video at bounding box center [489, 275] width 979 height 551
click at [555, 291] on video at bounding box center [489, 275] width 979 height 551
drag, startPoint x: 576, startPoint y: 319, endPoint x: 566, endPoint y: 321, distance: 9.8
click at [576, 321] on video at bounding box center [489, 275] width 979 height 551
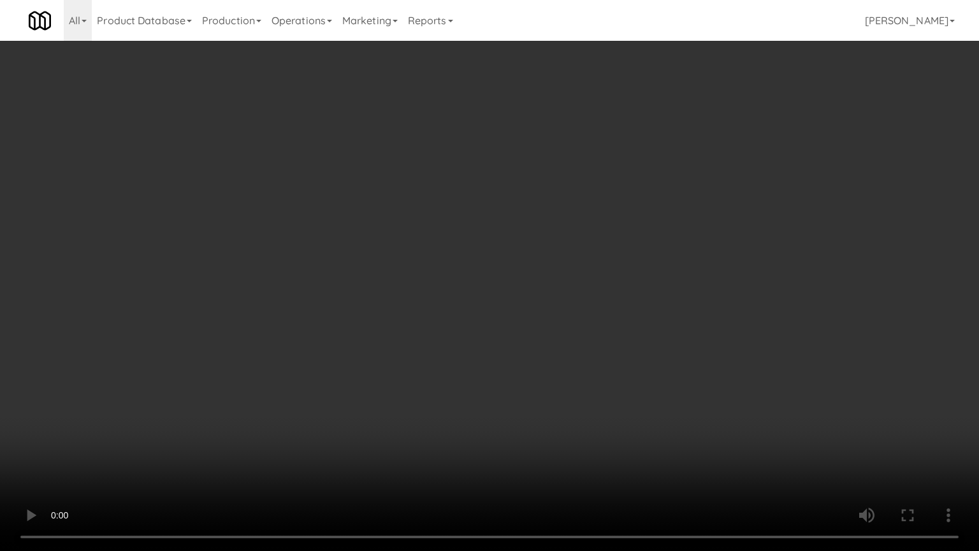
click at [553, 324] on video at bounding box center [489, 275] width 979 height 551
click at [597, 327] on video at bounding box center [489, 275] width 979 height 551
click at [579, 312] on video at bounding box center [489, 275] width 979 height 551
click at [586, 298] on video at bounding box center [489, 275] width 979 height 551
click at [648, 442] on video at bounding box center [489, 275] width 979 height 551
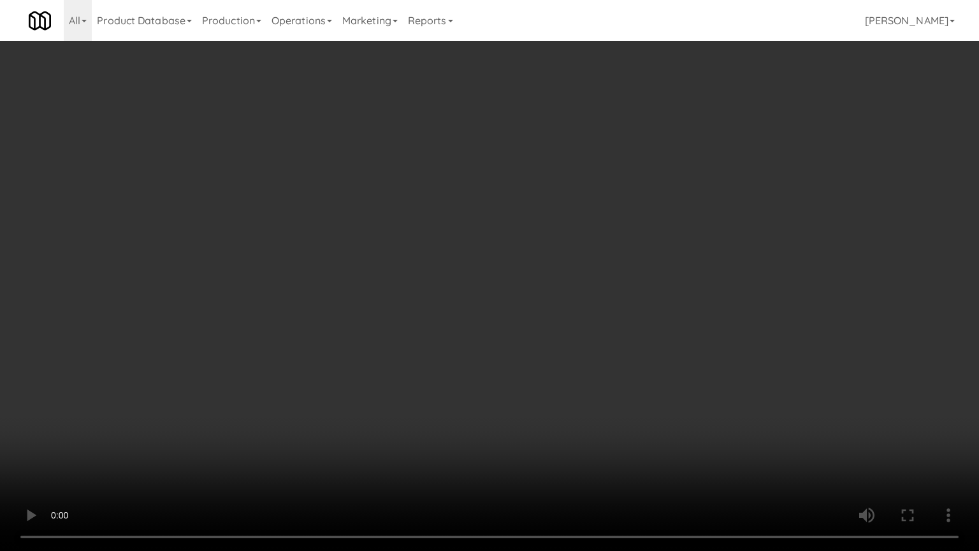
click at [599, 370] on video at bounding box center [489, 275] width 979 height 551
click at [601, 367] on video at bounding box center [489, 275] width 979 height 551
click at [728, 393] on video at bounding box center [489, 275] width 979 height 551
click at [576, 359] on video at bounding box center [489, 275] width 979 height 551
click at [636, 374] on video at bounding box center [489, 275] width 979 height 551
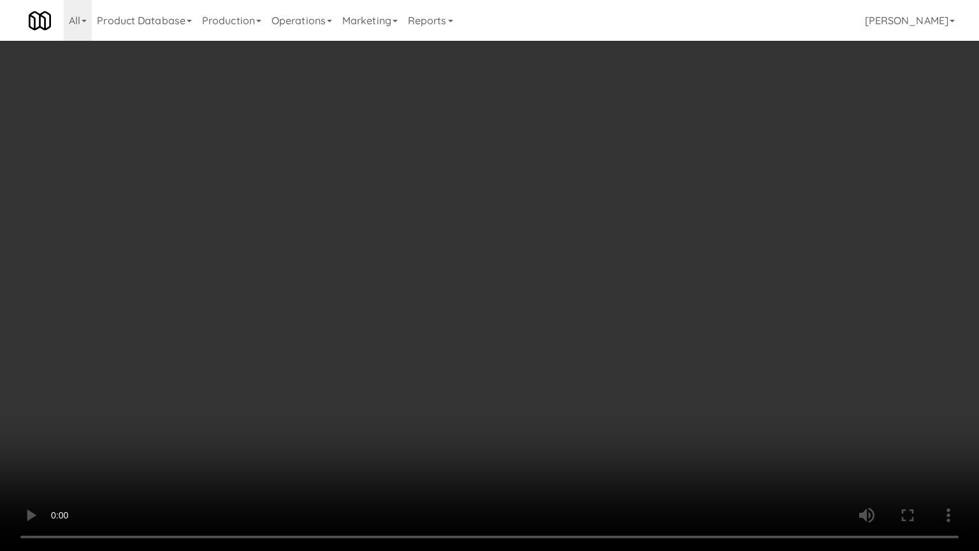
click at [502, 380] on video at bounding box center [489, 275] width 979 height 551
click at [542, 367] on video at bounding box center [489, 275] width 979 height 551
click at [567, 442] on video at bounding box center [489, 275] width 979 height 551
click at [502, 403] on video at bounding box center [489, 275] width 979 height 551
click at [484, 388] on video at bounding box center [489, 275] width 979 height 551
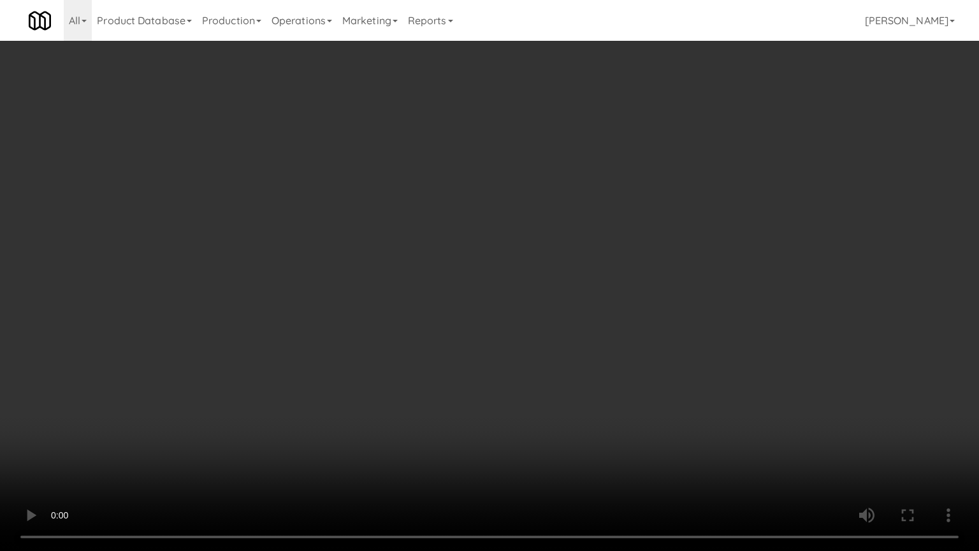
click at [479, 381] on video at bounding box center [489, 275] width 979 height 551
click at [523, 400] on video at bounding box center [489, 275] width 979 height 551
click at [525, 398] on video at bounding box center [489, 275] width 979 height 551
drag, startPoint x: 509, startPoint y: 398, endPoint x: 540, endPoint y: 384, distance: 33.7
click at [514, 398] on video at bounding box center [489, 275] width 979 height 551
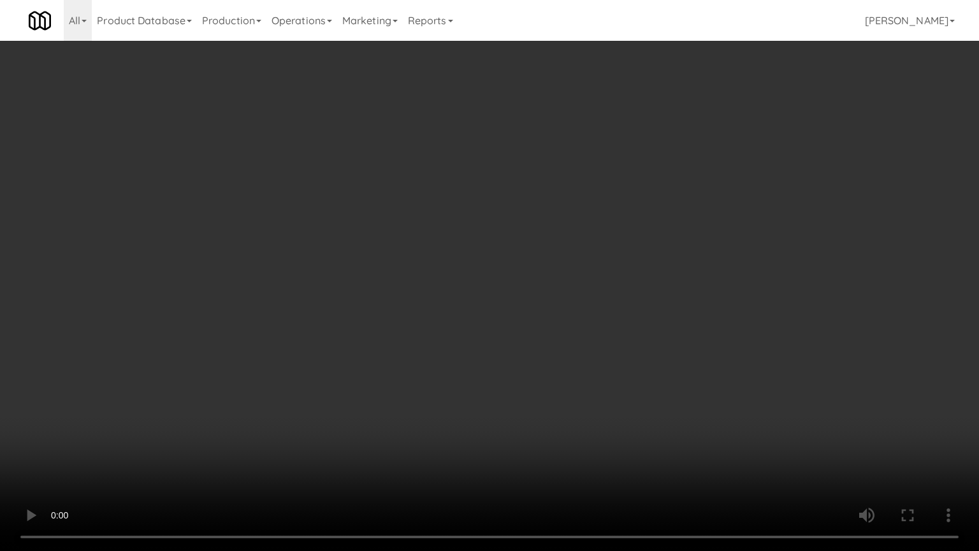
drag, startPoint x: 540, startPoint y: 384, endPoint x: 785, endPoint y: 246, distance: 281.7
click at [551, 381] on video at bounding box center [489, 275] width 979 height 551
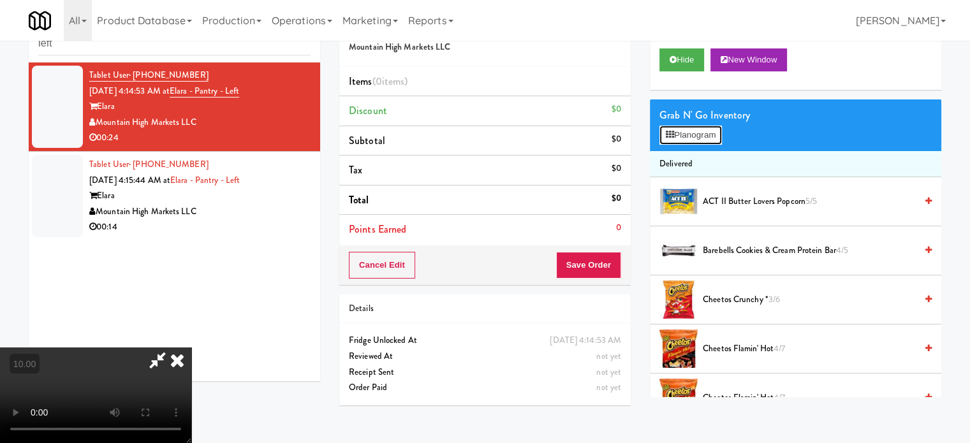
click at [696, 142] on button "Planogram" at bounding box center [690, 135] width 62 height 19
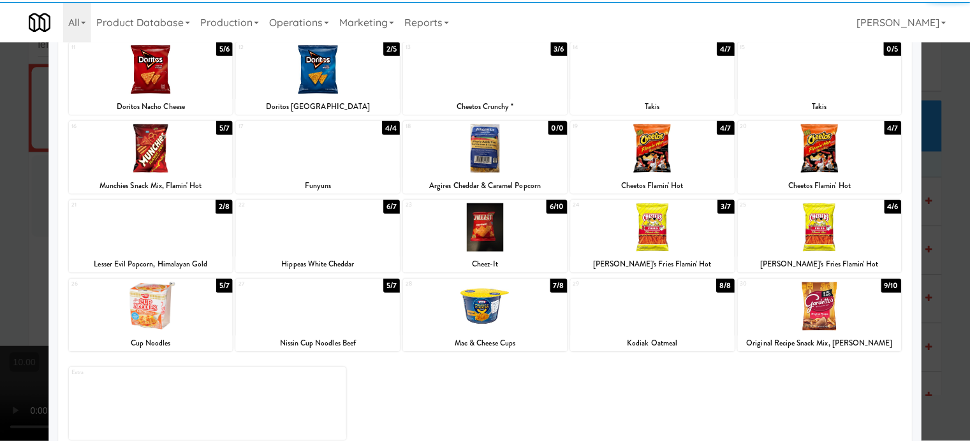
scroll to position [182, 0]
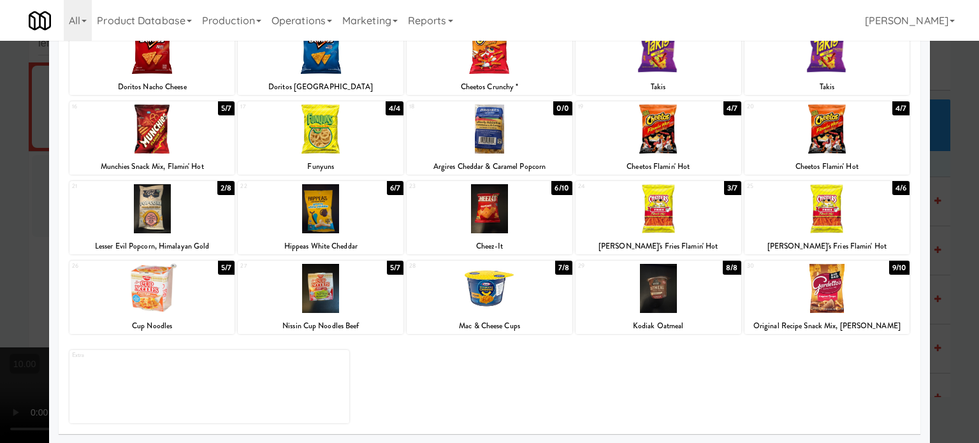
click at [726, 188] on div "3/7" at bounding box center [732, 188] width 17 height 14
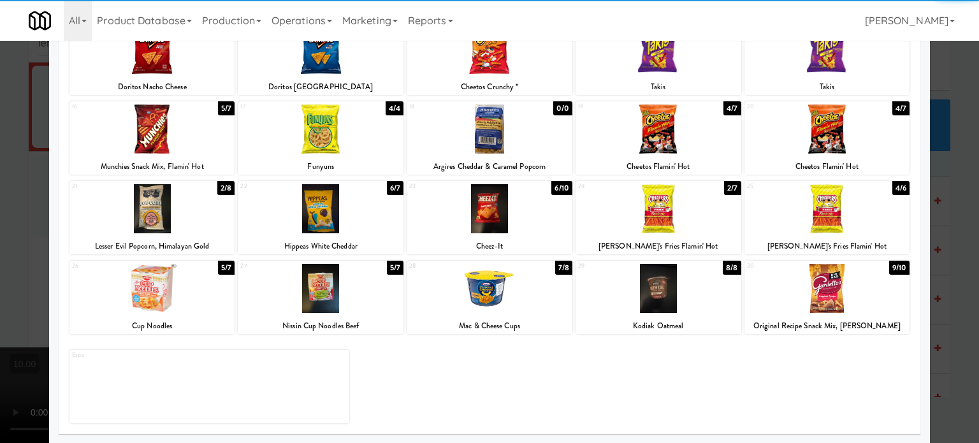
click at [943, 261] on div at bounding box center [489, 221] width 979 height 443
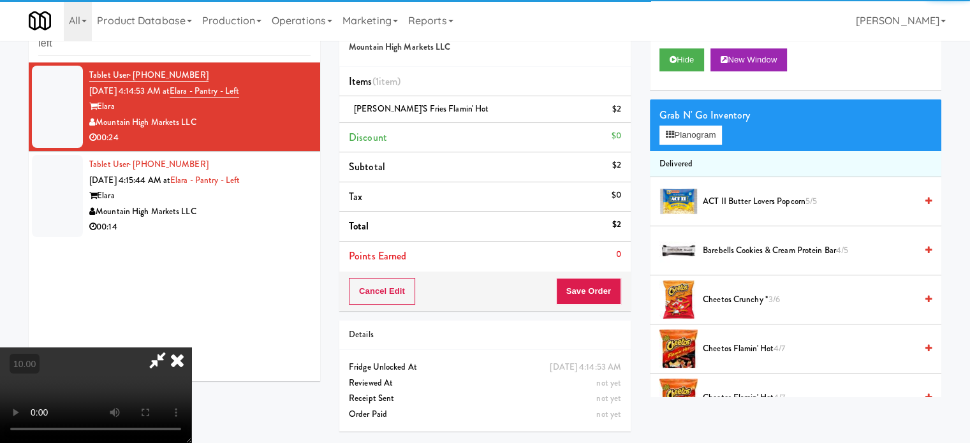
click at [191, 347] on video at bounding box center [95, 395] width 191 height 96
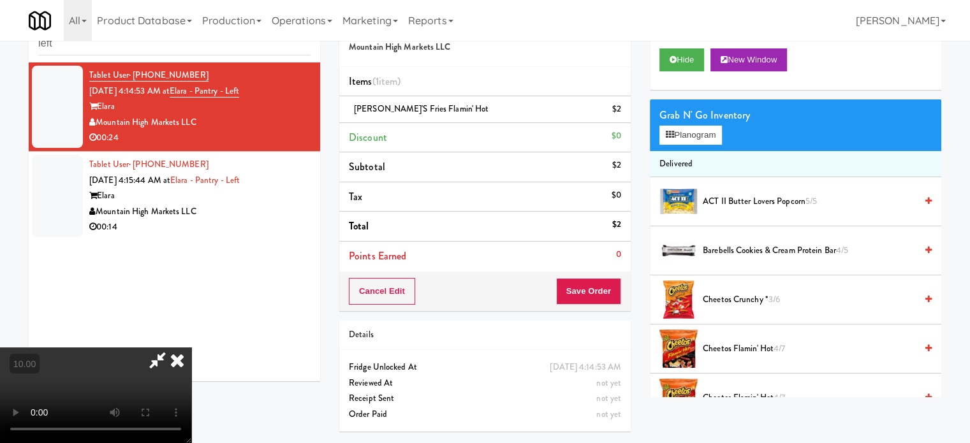
click at [191, 347] on video at bounding box center [95, 395] width 191 height 96
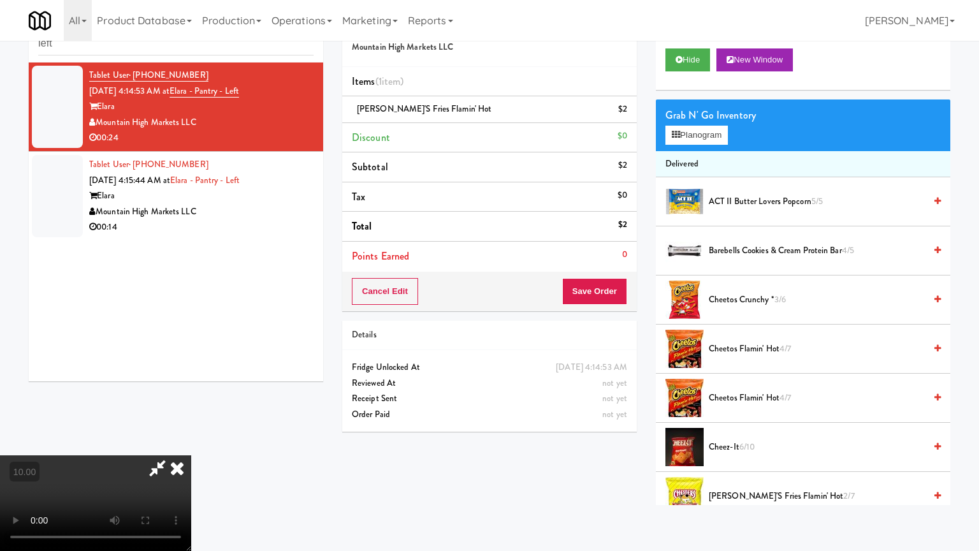
click at [191, 442] on video at bounding box center [95, 503] width 191 height 96
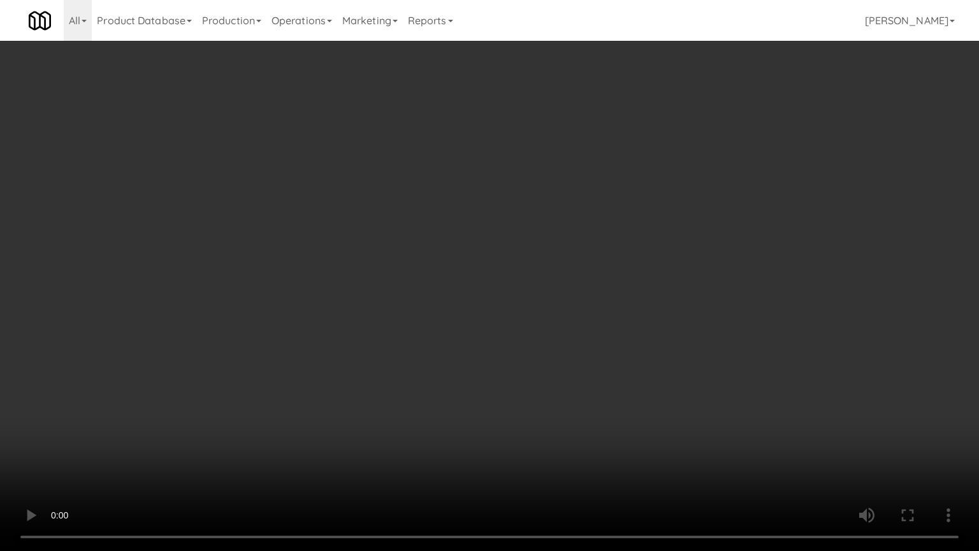
click at [531, 274] on video at bounding box center [489, 275] width 979 height 551
drag, startPoint x: 557, startPoint y: 375, endPoint x: 498, endPoint y: 314, distance: 85.7
click at [557, 375] on video at bounding box center [489, 275] width 979 height 551
click at [479, 280] on video at bounding box center [489, 275] width 979 height 551
click at [491, 286] on video at bounding box center [489, 275] width 979 height 551
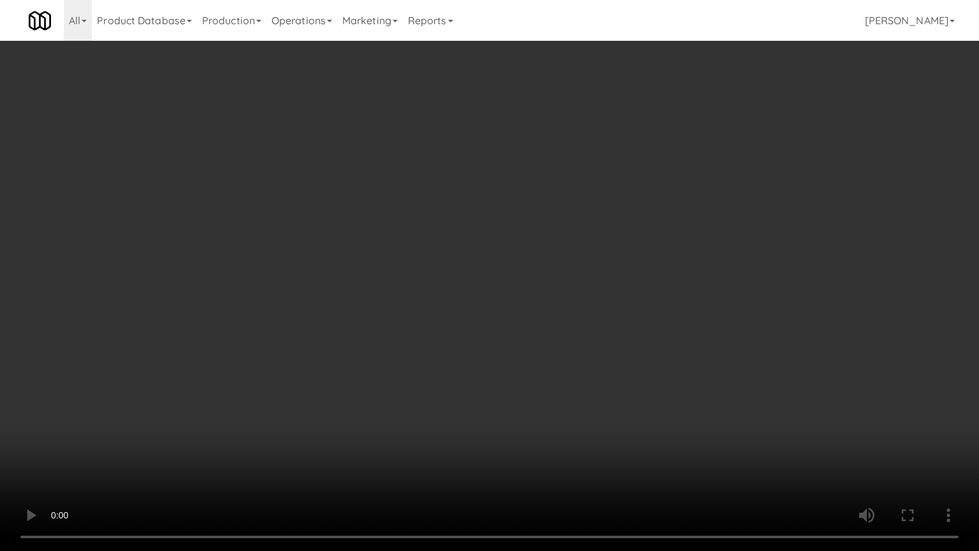
click at [528, 281] on video at bounding box center [489, 275] width 979 height 551
click at [681, 423] on video at bounding box center [489, 275] width 979 height 551
click at [522, 272] on video at bounding box center [489, 275] width 979 height 551
click at [527, 275] on video at bounding box center [489, 275] width 979 height 551
click at [555, 291] on video at bounding box center [489, 275] width 979 height 551
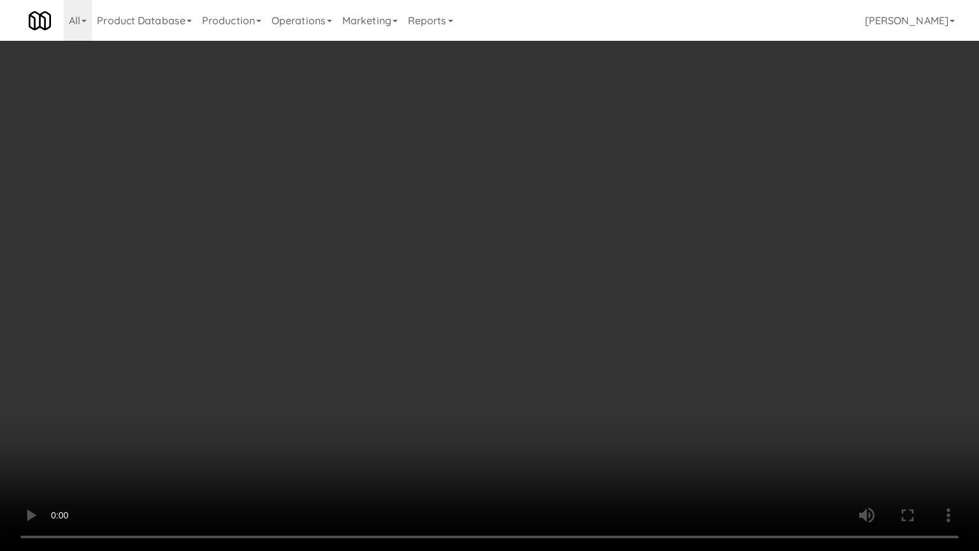
click at [546, 289] on video at bounding box center [489, 275] width 979 height 551
click at [630, 302] on video at bounding box center [489, 275] width 979 height 551
click at [566, 312] on video at bounding box center [489, 275] width 979 height 551
click at [569, 310] on video at bounding box center [489, 275] width 979 height 551
click at [610, 314] on video at bounding box center [489, 275] width 979 height 551
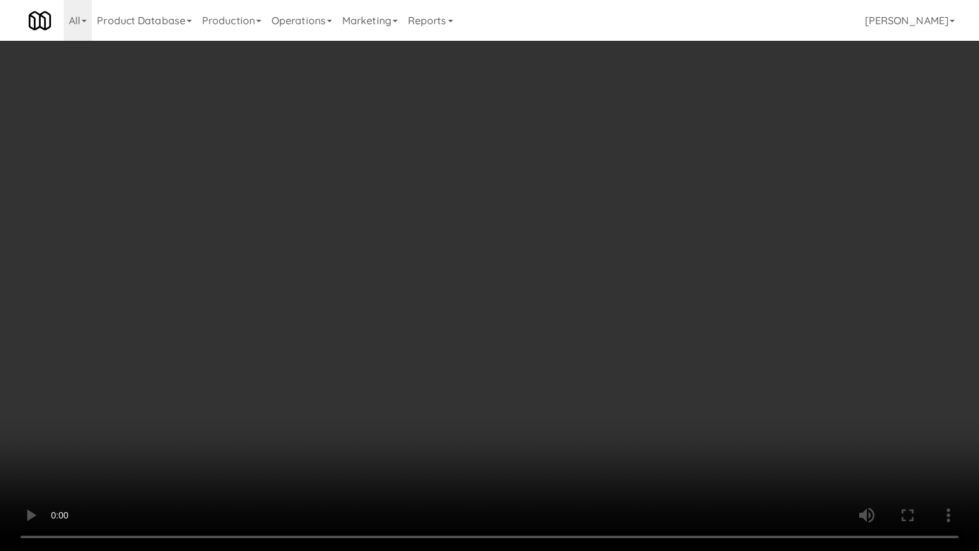
click at [594, 298] on video at bounding box center [489, 275] width 979 height 551
click at [585, 293] on video at bounding box center [489, 275] width 979 height 551
click at [701, 326] on video at bounding box center [489, 275] width 979 height 551
click at [575, 318] on video at bounding box center [489, 275] width 979 height 551
click at [676, 328] on video at bounding box center [489, 275] width 979 height 551
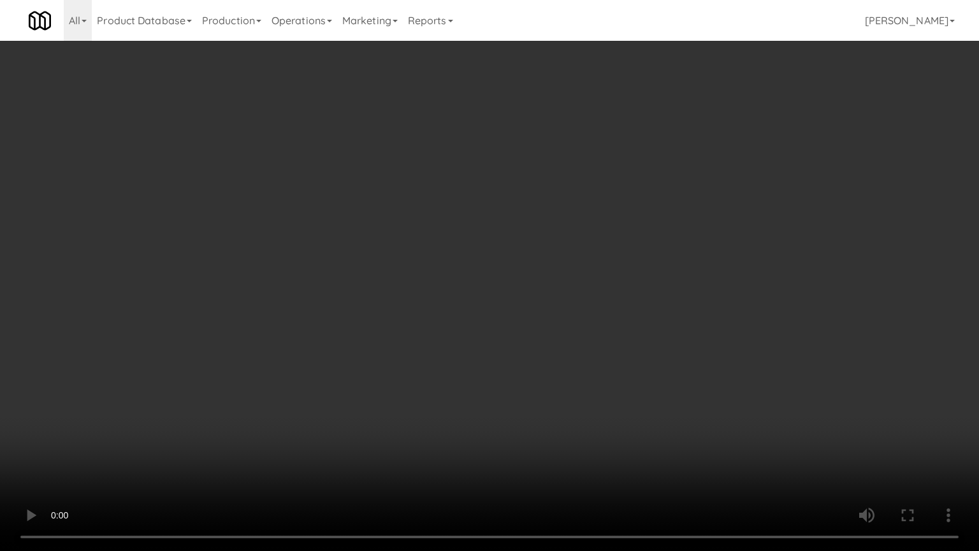
drag, startPoint x: 603, startPoint y: 335, endPoint x: 716, endPoint y: 312, distance: 115.9
click at [604, 335] on video at bounding box center [489, 275] width 979 height 551
click at [760, 325] on video at bounding box center [489, 275] width 979 height 551
drag, startPoint x: 375, startPoint y: 286, endPoint x: 416, endPoint y: 265, distance: 45.9
click at [390, 283] on video at bounding box center [489, 275] width 979 height 551
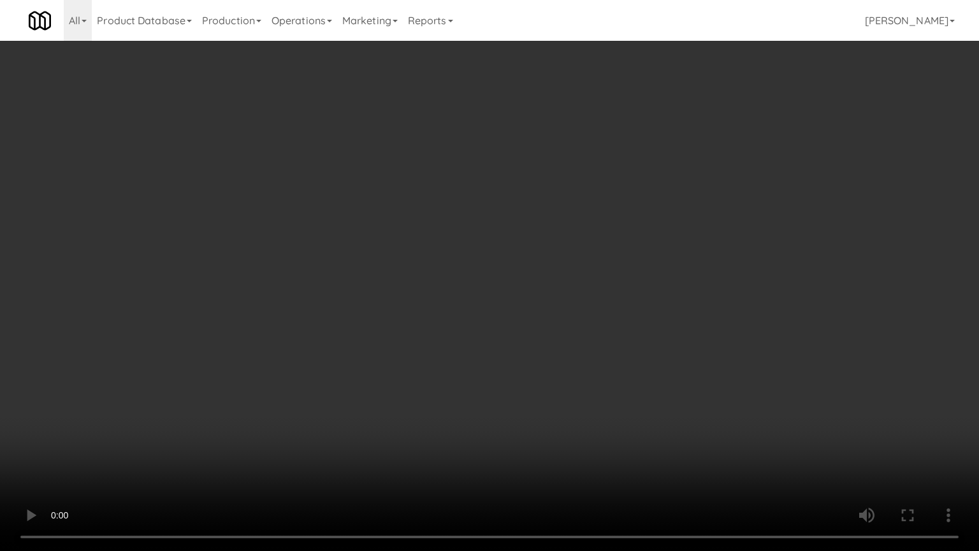
click at [432, 256] on video at bounding box center [489, 275] width 979 height 551
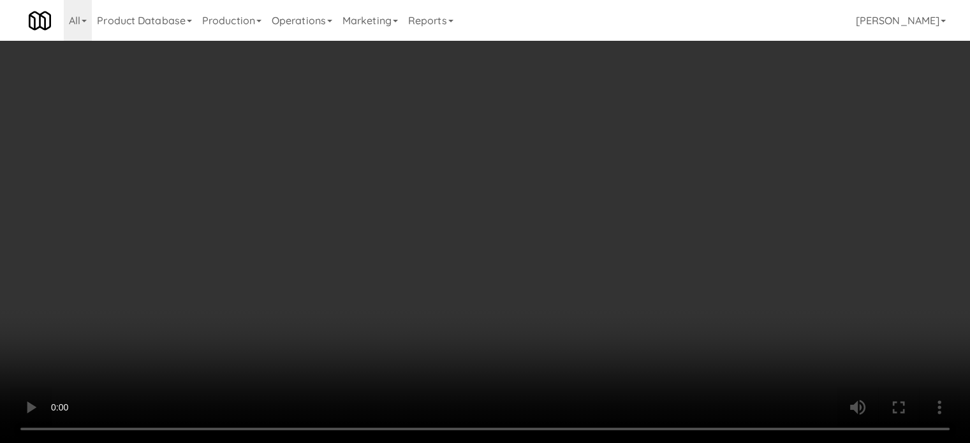
scroll to position [637, 0]
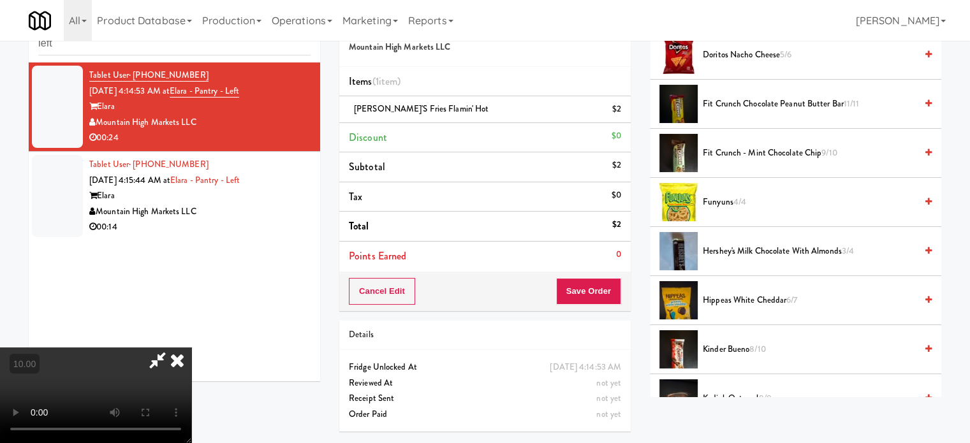
click at [757, 350] on span "8/10" at bounding box center [757, 349] width 16 height 12
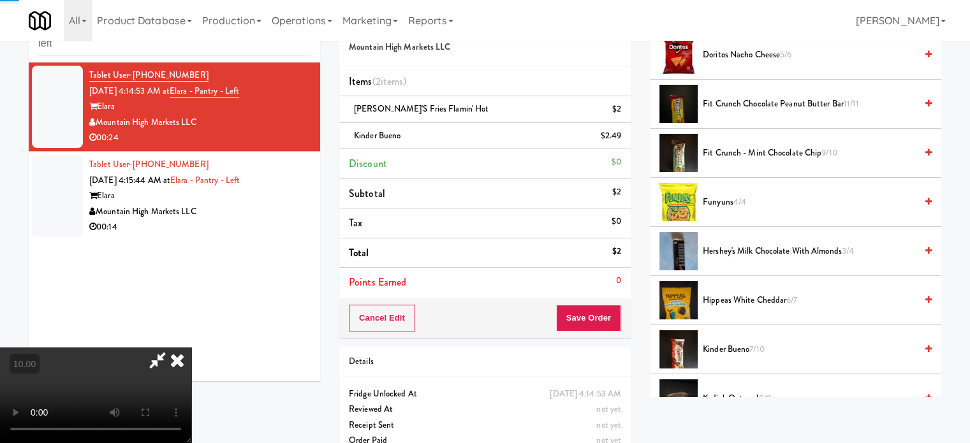
click at [191, 347] on video at bounding box center [95, 395] width 191 height 96
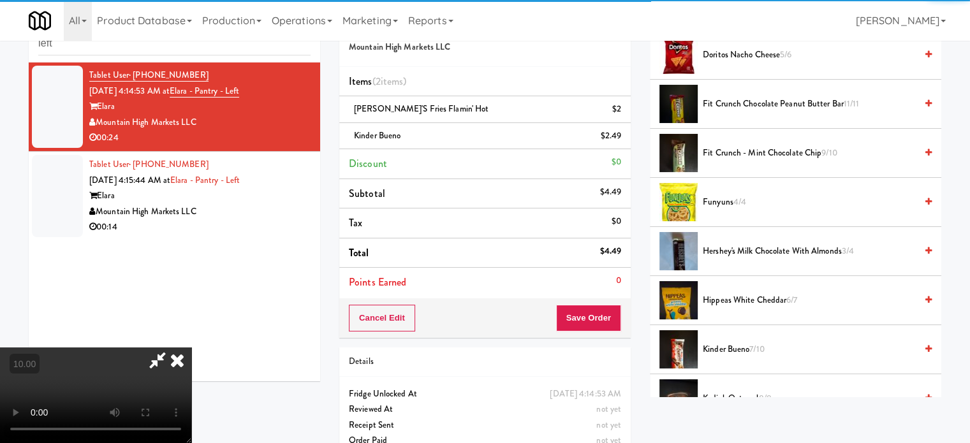
drag, startPoint x: 392, startPoint y: 283, endPoint x: 395, endPoint y: 354, distance: 70.8
click at [191, 347] on video at bounding box center [95, 395] width 191 height 96
drag, startPoint x: 395, startPoint y: 354, endPoint x: 426, endPoint y: 307, distance: 56.6
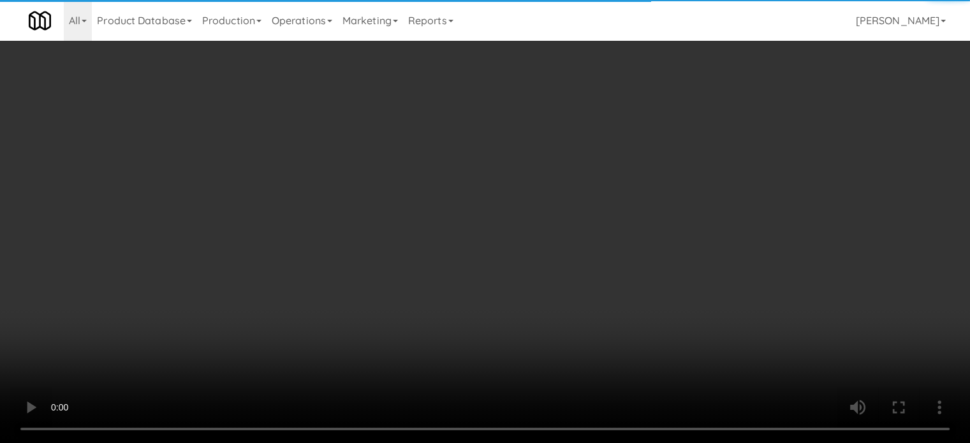
click at [396, 352] on video at bounding box center [485, 221] width 970 height 443
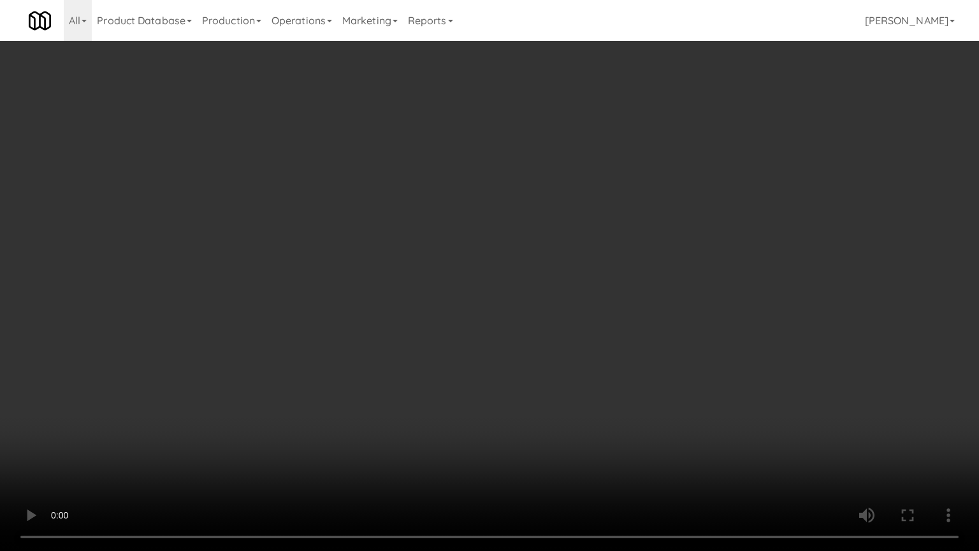
click at [618, 280] on video at bounding box center [489, 275] width 979 height 551
click at [619, 275] on video at bounding box center [489, 275] width 979 height 551
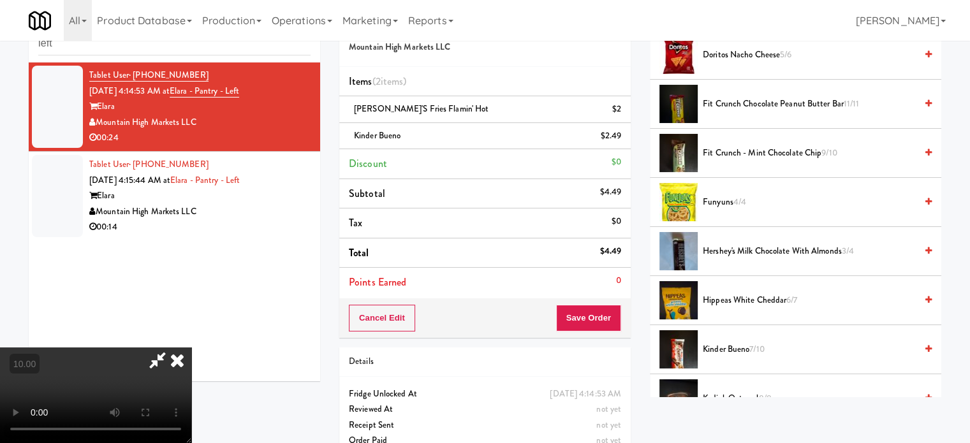
click at [191, 347] on icon at bounding box center [177, 359] width 28 height 25
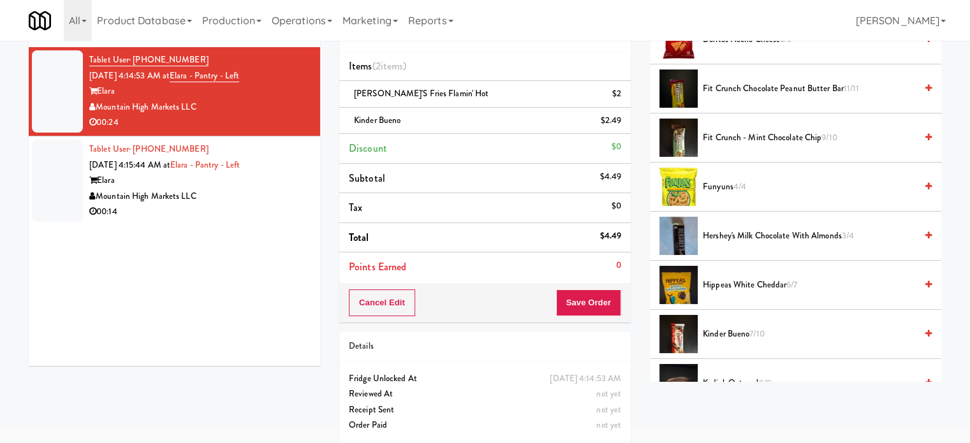
scroll to position [64, 0]
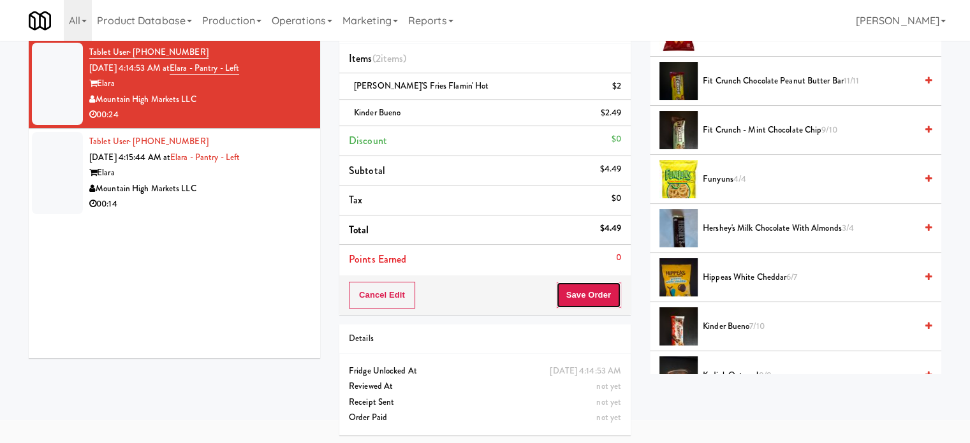
click at [602, 289] on button "Save Order" at bounding box center [588, 295] width 65 height 27
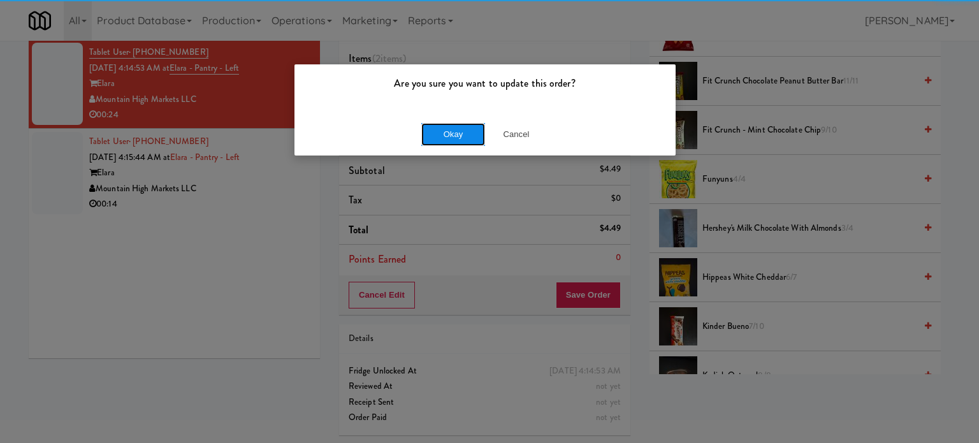
click at [441, 129] on button "Okay" at bounding box center [453, 134] width 64 height 23
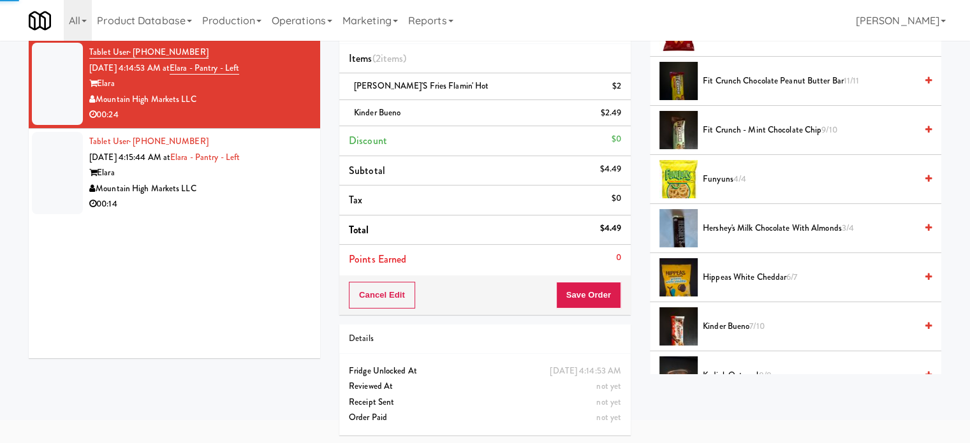
click at [263, 196] on div "00:14" at bounding box center [199, 204] width 221 height 16
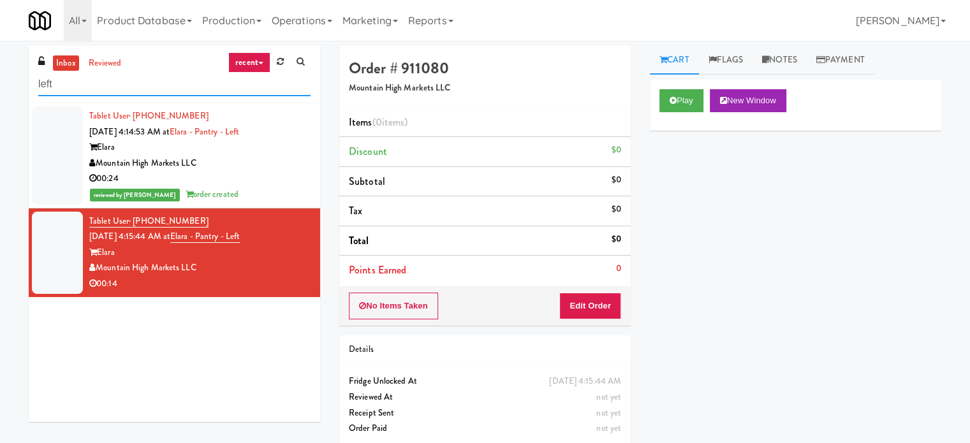
click at [171, 84] on input "left" at bounding box center [174, 85] width 272 height 24
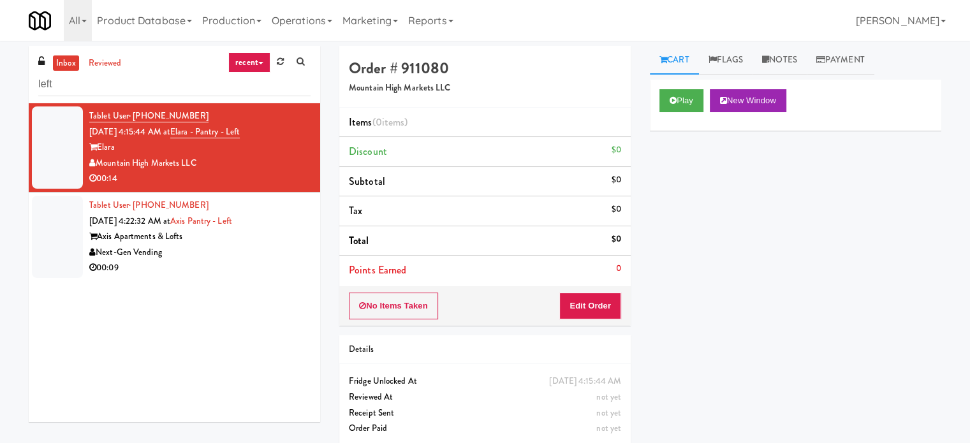
click at [261, 252] on div "Next-Gen Vending" at bounding box center [199, 253] width 221 height 16
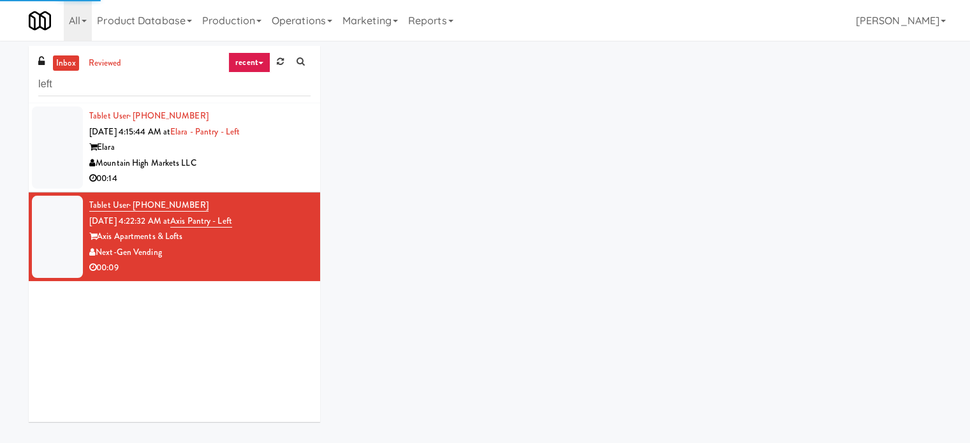
click at [272, 173] on div "00:14" at bounding box center [199, 179] width 221 height 16
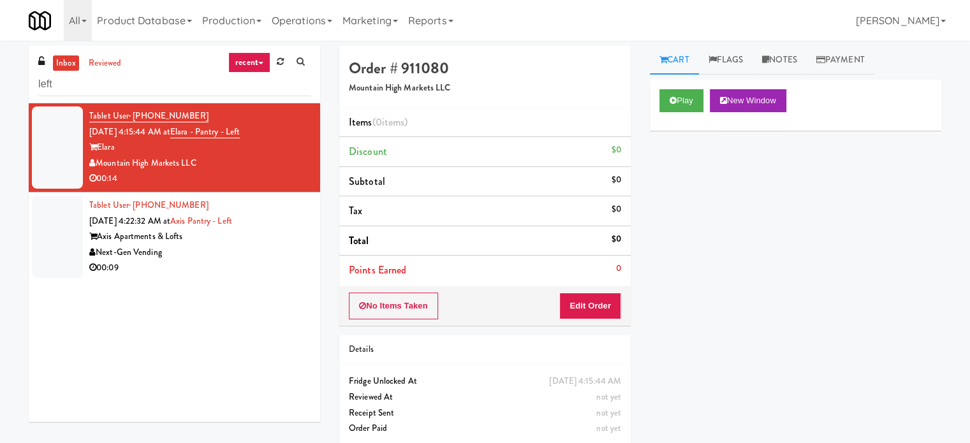
drag, startPoint x: 263, startPoint y: 265, endPoint x: 264, endPoint y: 219, distance: 45.9
click at [263, 265] on div "00:09" at bounding box center [199, 268] width 221 height 16
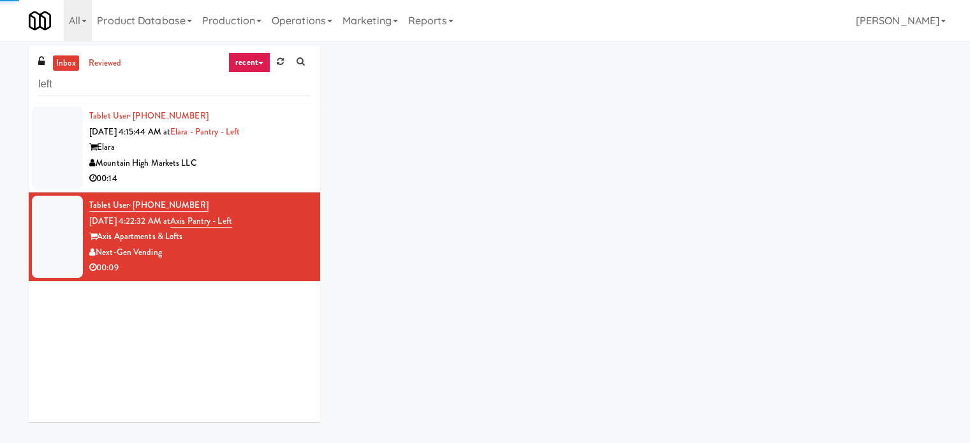
click at [265, 175] on div "00:14" at bounding box center [199, 179] width 221 height 16
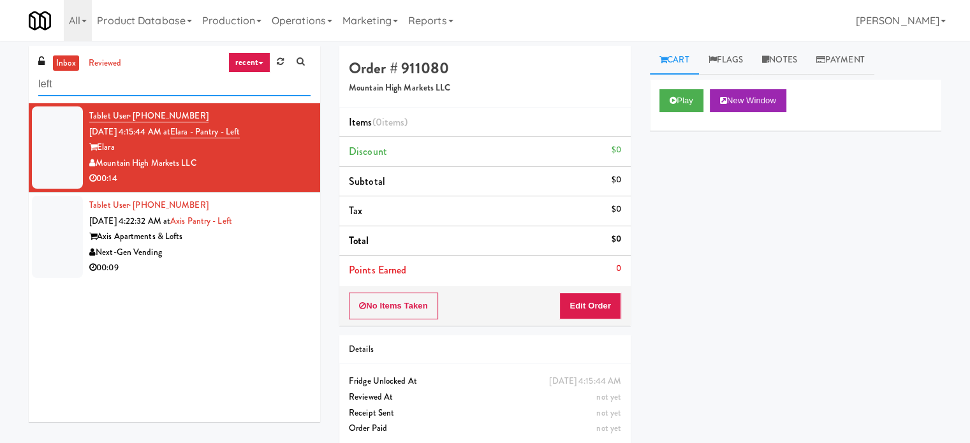
click at [99, 83] on input "left" at bounding box center [174, 85] width 272 height 24
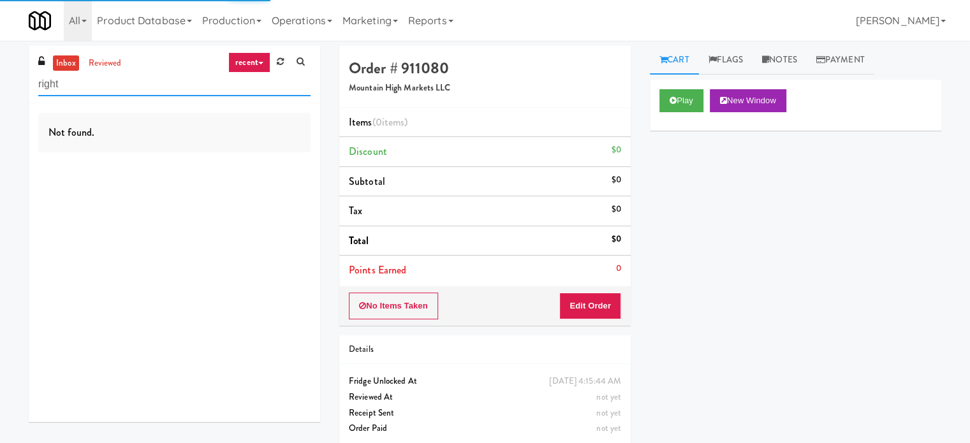
type input "right"
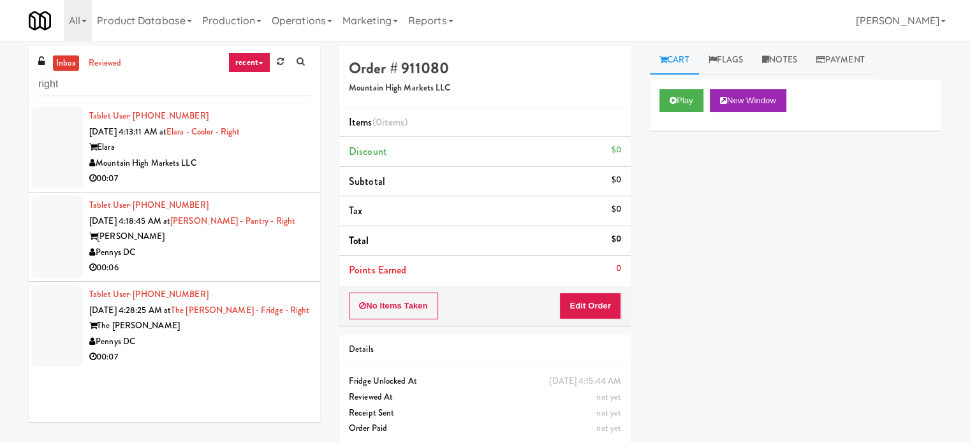
drag, startPoint x: 275, startPoint y: 180, endPoint x: 315, endPoint y: 168, distance: 41.2
click at [277, 180] on div "00:07" at bounding box center [199, 179] width 221 height 16
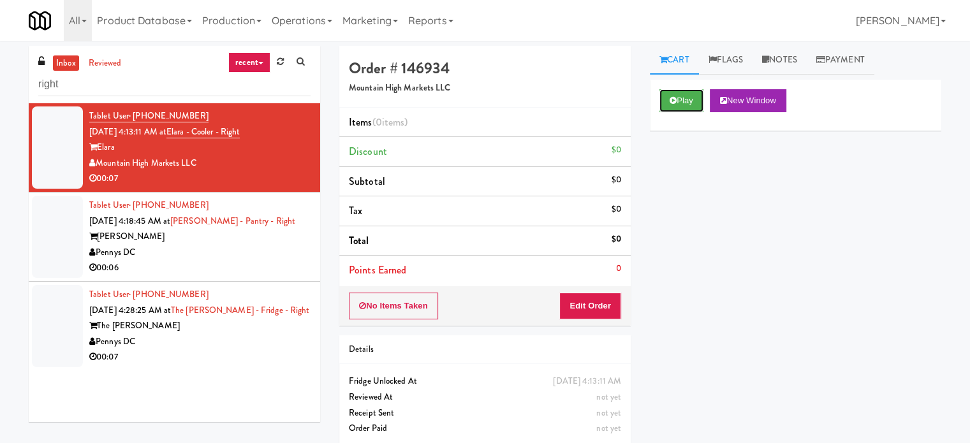
click at [686, 103] on button "Play" at bounding box center [681, 100] width 44 height 23
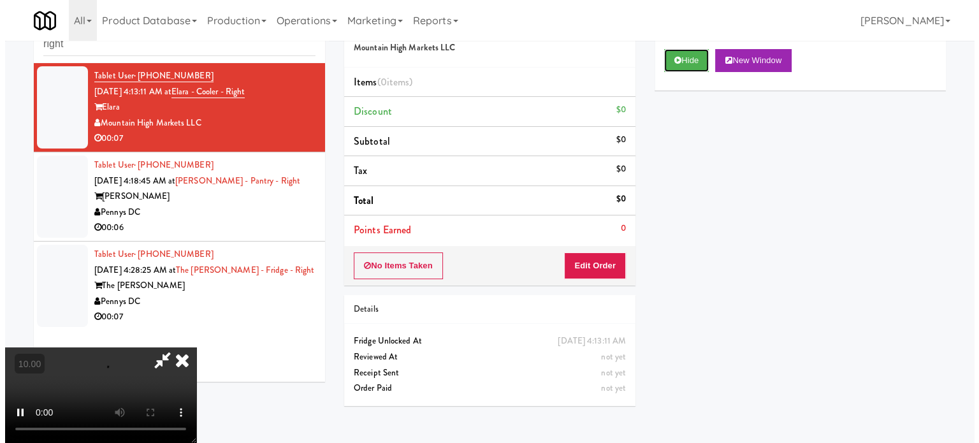
scroll to position [41, 0]
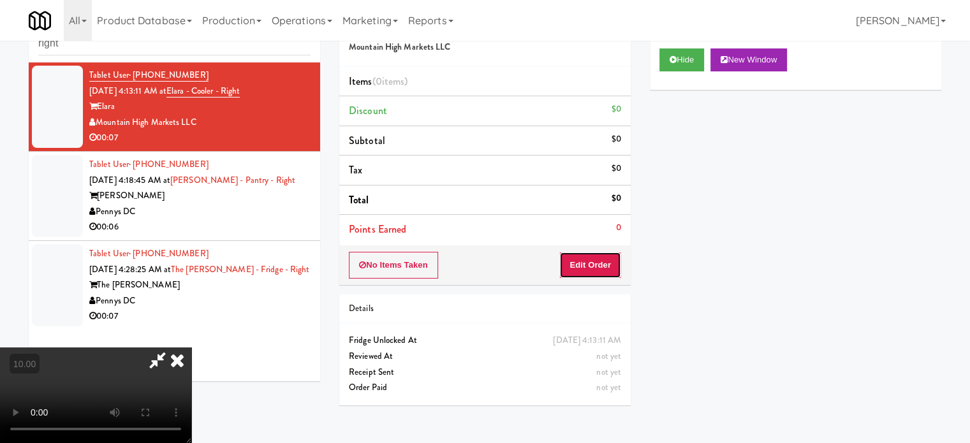
click at [580, 265] on button "Edit Order" at bounding box center [590, 265] width 62 height 27
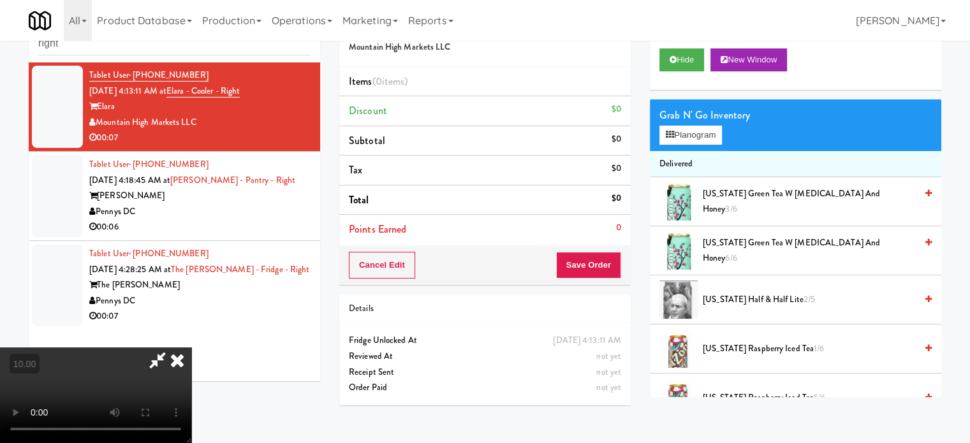
click at [191, 347] on video at bounding box center [95, 395] width 191 height 96
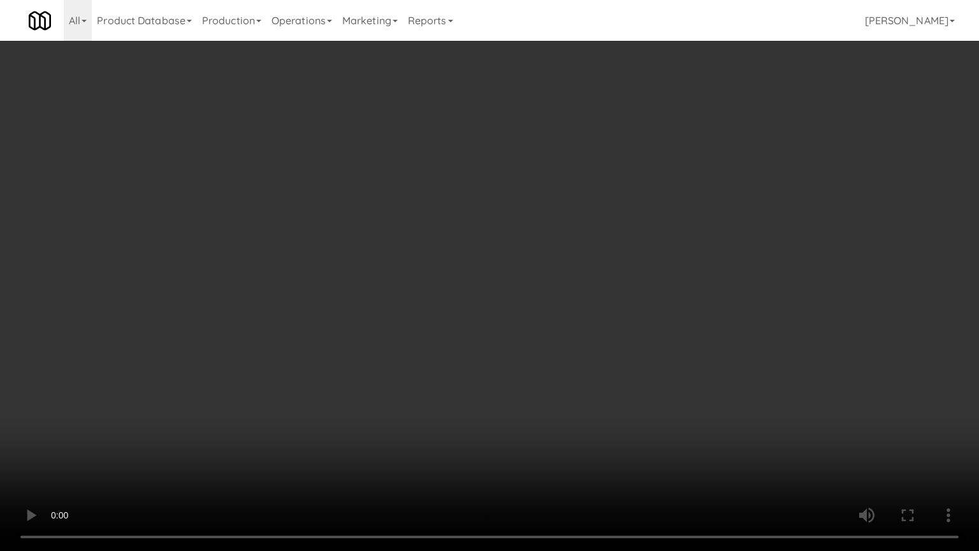
click at [549, 232] on video at bounding box center [489, 275] width 979 height 551
click at [345, 295] on video at bounding box center [489, 275] width 979 height 551
click at [453, 264] on video at bounding box center [489, 275] width 979 height 551
click at [452, 263] on video at bounding box center [489, 275] width 979 height 551
click at [495, 269] on video at bounding box center [489, 275] width 979 height 551
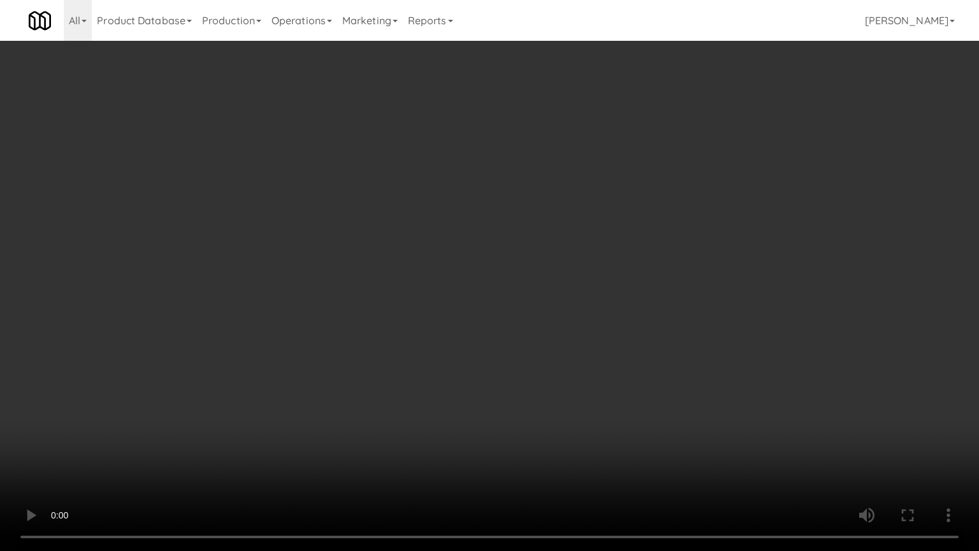
click at [486, 270] on video at bounding box center [489, 275] width 979 height 551
click at [566, 278] on video at bounding box center [489, 275] width 979 height 551
click at [505, 274] on video at bounding box center [489, 275] width 979 height 551
click at [588, 278] on video at bounding box center [489, 275] width 979 height 551
drag, startPoint x: 573, startPoint y: 270, endPoint x: 660, endPoint y: 255, distance: 88.7
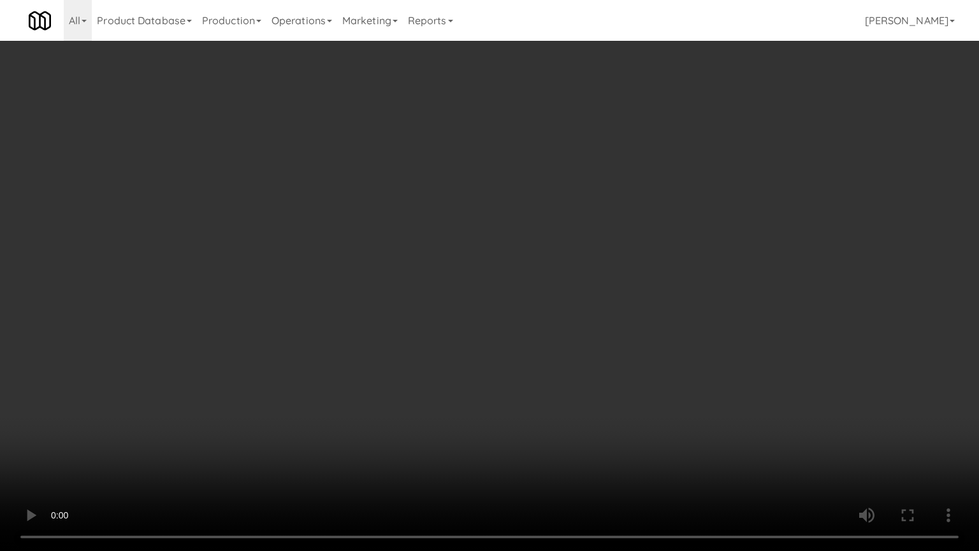
click at [572, 270] on video at bounding box center [489, 275] width 979 height 551
click at [796, 269] on video at bounding box center [489, 275] width 979 height 551
click at [622, 256] on video at bounding box center [489, 275] width 979 height 551
click at [622, 254] on video at bounding box center [489, 275] width 979 height 551
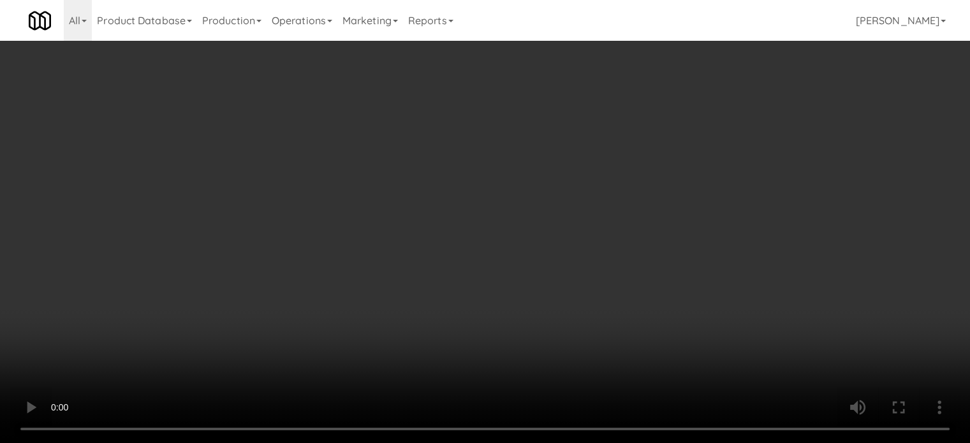
click at [694, 122] on div "Grab N' Go Inventory" at bounding box center [795, 115] width 272 height 19
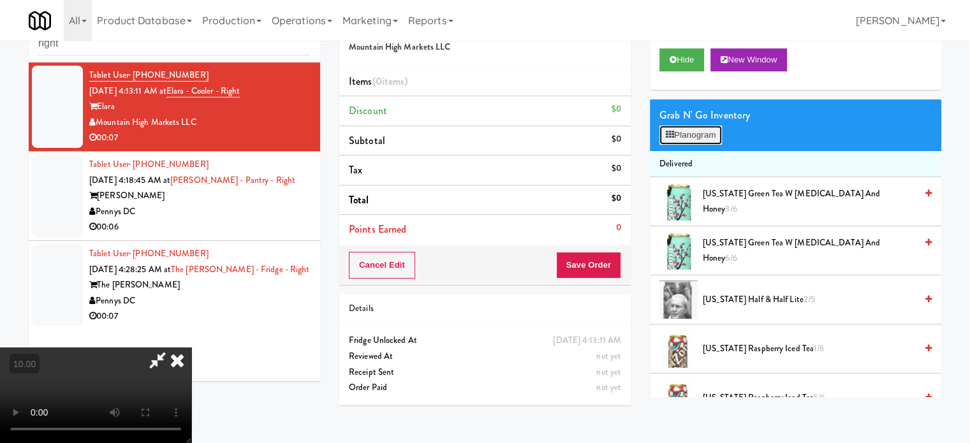
click at [691, 137] on button "Planogram" at bounding box center [690, 135] width 62 height 19
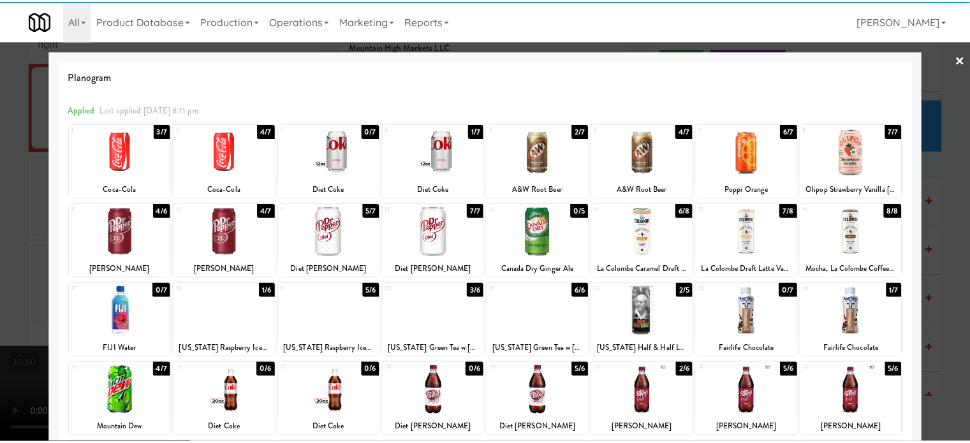
scroll to position [182, 0]
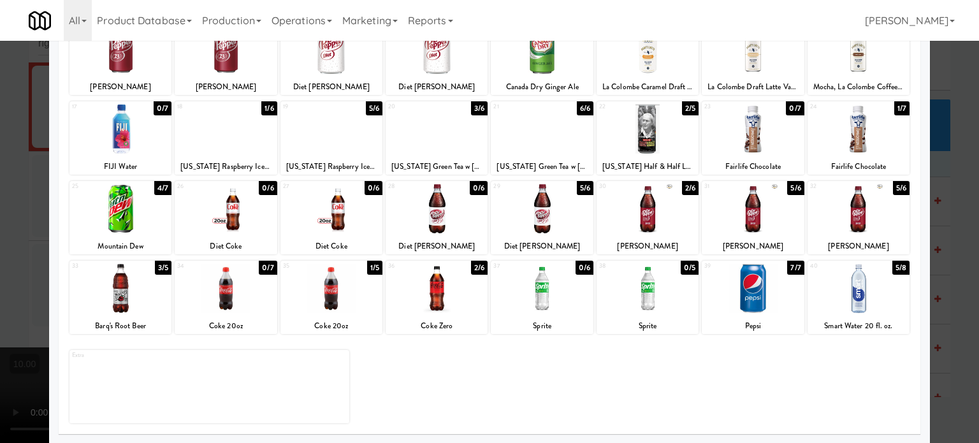
click at [161, 270] on div "3/5" at bounding box center [163, 268] width 17 height 14
click at [956, 284] on div at bounding box center [489, 221] width 979 height 443
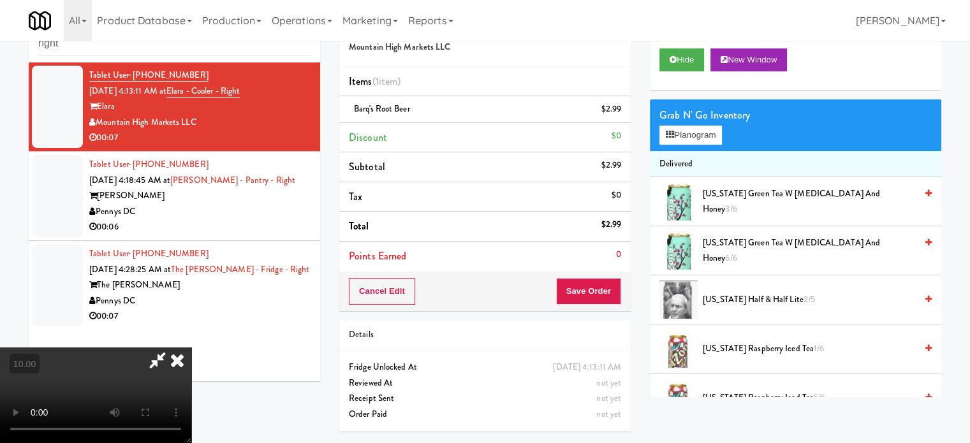
click at [191, 347] on video at bounding box center [95, 395] width 191 height 96
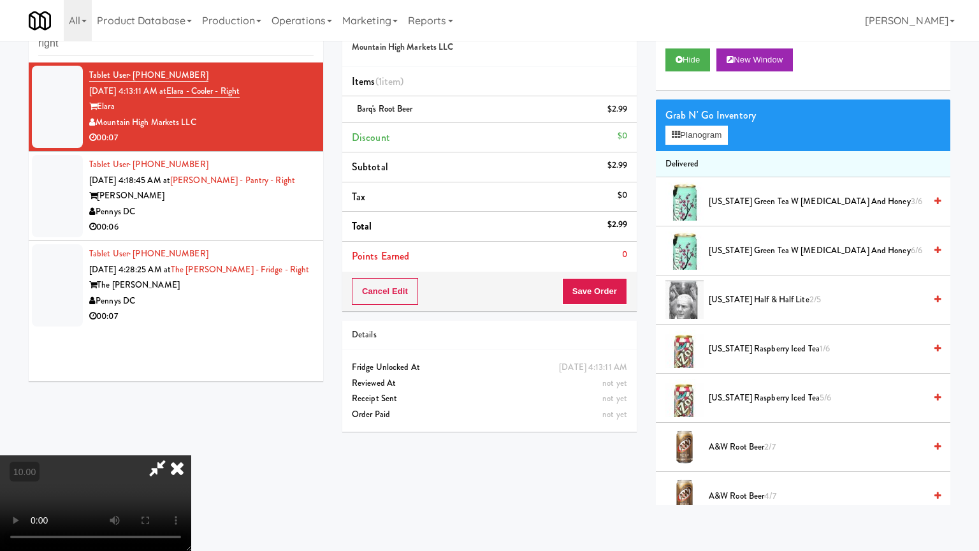
click at [191, 442] on video at bounding box center [95, 503] width 191 height 96
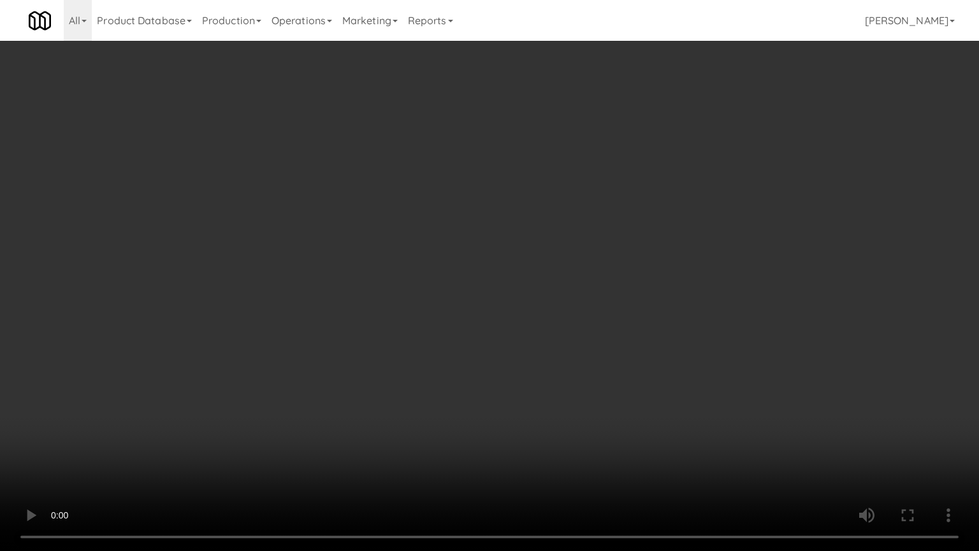
click at [469, 330] on video at bounding box center [489, 275] width 979 height 551
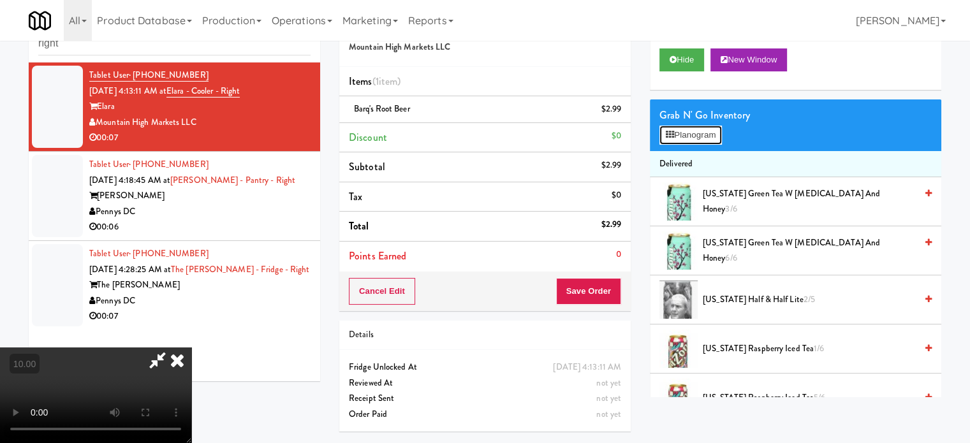
click at [701, 140] on button "Planogram" at bounding box center [690, 135] width 62 height 19
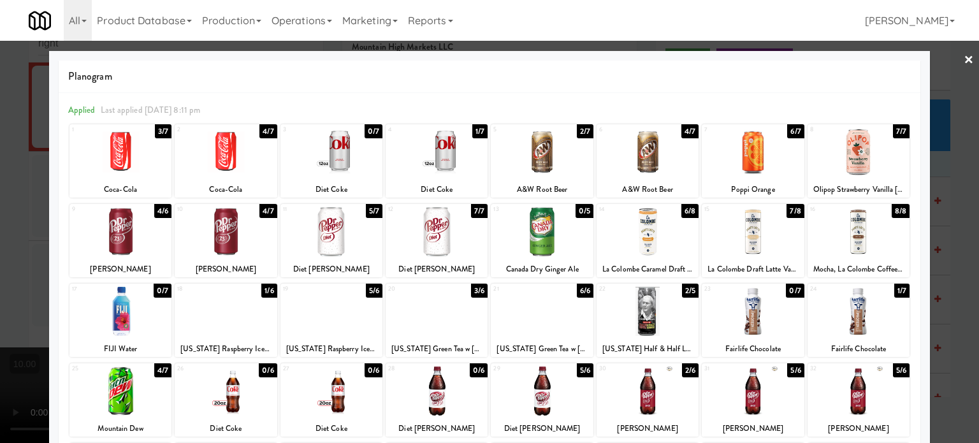
click at [952, 339] on div at bounding box center [489, 221] width 979 height 443
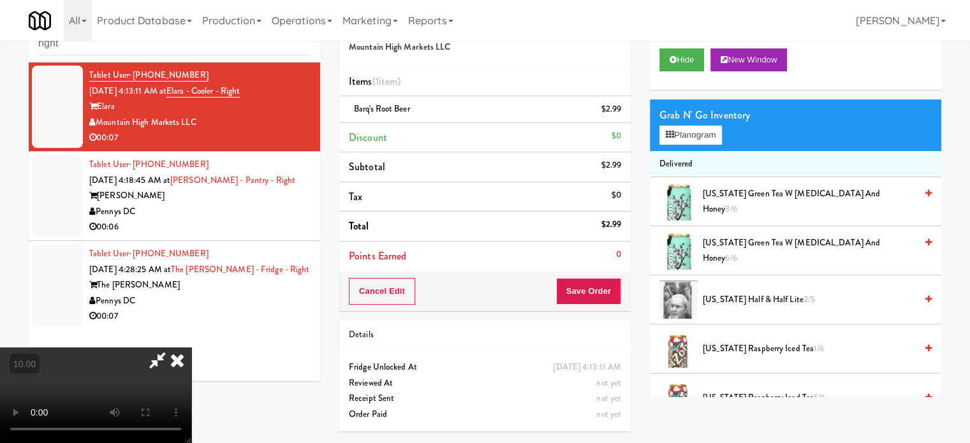
click at [191, 347] on video at bounding box center [95, 395] width 191 height 96
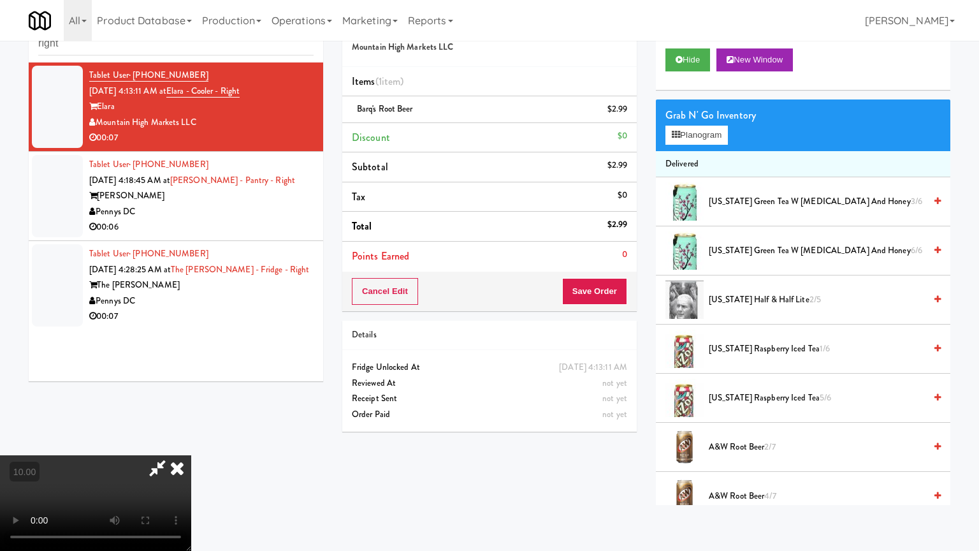
drag, startPoint x: 210, startPoint y: 470, endPoint x: 237, endPoint y: 390, distance: 84.9
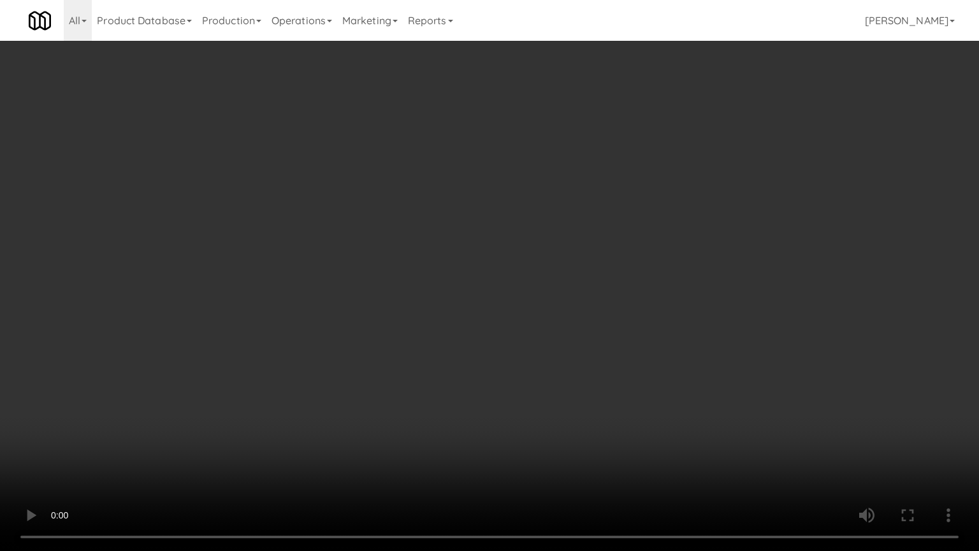
click at [212, 442] on video at bounding box center [489, 275] width 979 height 551
click at [259, 333] on video at bounding box center [489, 275] width 979 height 551
click at [256, 333] on video at bounding box center [489, 275] width 979 height 551
click at [311, 352] on video at bounding box center [489, 275] width 979 height 551
click at [310, 352] on video at bounding box center [489, 275] width 979 height 551
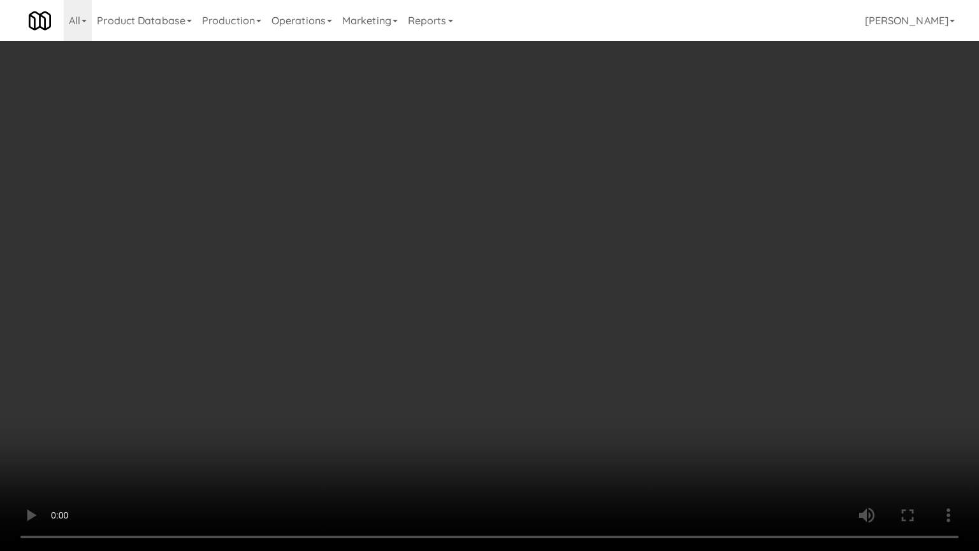
click at [484, 402] on video at bounding box center [489, 275] width 979 height 551
click at [456, 333] on video at bounding box center [489, 275] width 979 height 551
click at [462, 329] on video at bounding box center [489, 275] width 979 height 551
click at [462, 326] on video at bounding box center [489, 275] width 979 height 551
click at [533, 339] on video at bounding box center [489, 275] width 979 height 551
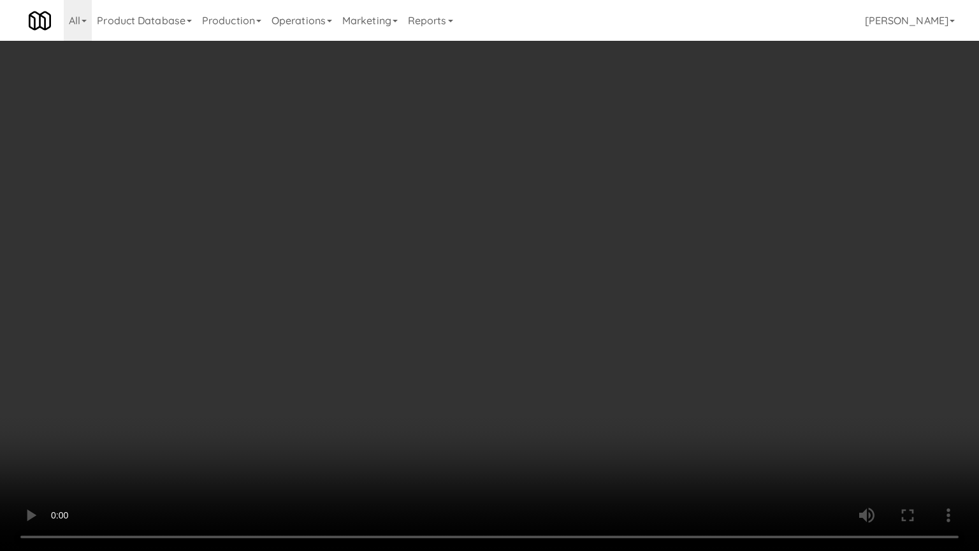
click at [516, 333] on video at bounding box center [489, 275] width 979 height 551
click at [525, 324] on video at bounding box center [489, 275] width 979 height 551
click at [516, 321] on video at bounding box center [489, 275] width 979 height 551
click at [561, 336] on video at bounding box center [489, 275] width 979 height 551
click at [561, 337] on video at bounding box center [489, 275] width 979 height 551
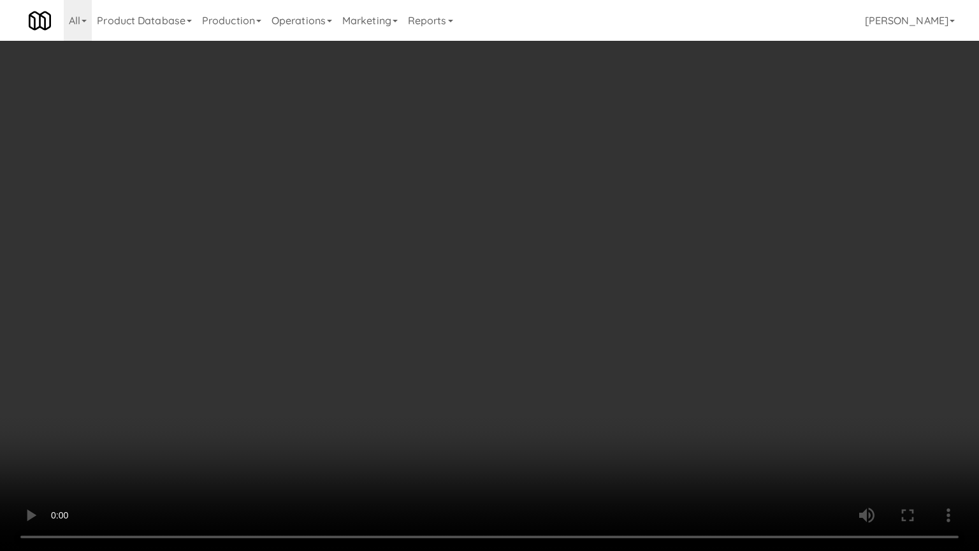
click at [685, 357] on video at bounding box center [489, 275] width 979 height 551
click at [570, 339] on video at bounding box center [489, 275] width 979 height 551
click at [579, 327] on video at bounding box center [489, 275] width 979 height 551
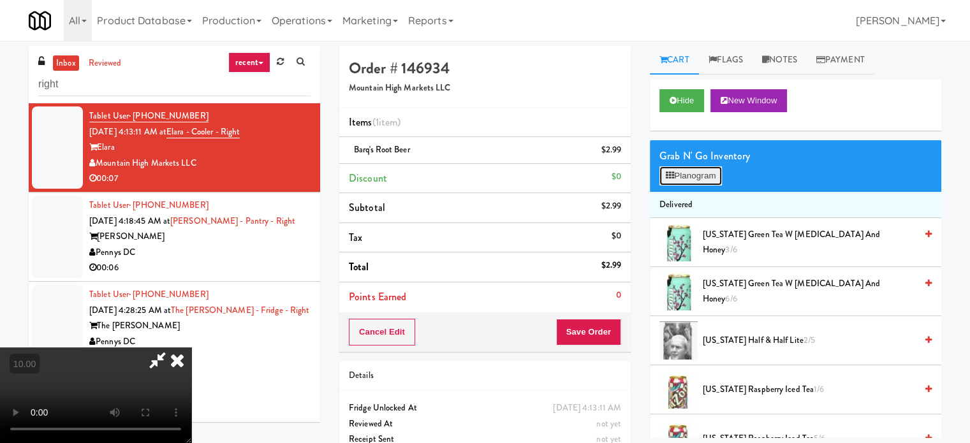
click at [695, 168] on button "Planogram" at bounding box center [690, 175] width 62 height 19
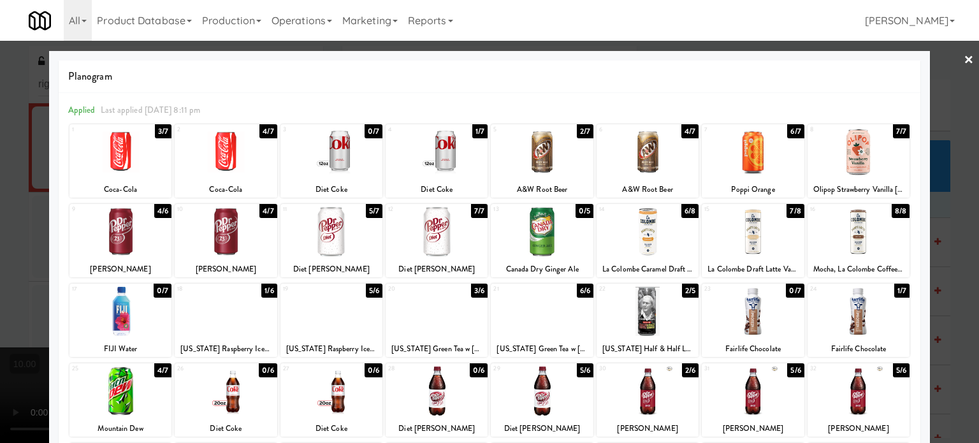
click at [370, 287] on div "5/6" at bounding box center [374, 291] width 17 height 14
click at [942, 318] on div at bounding box center [489, 221] width 979 height 443
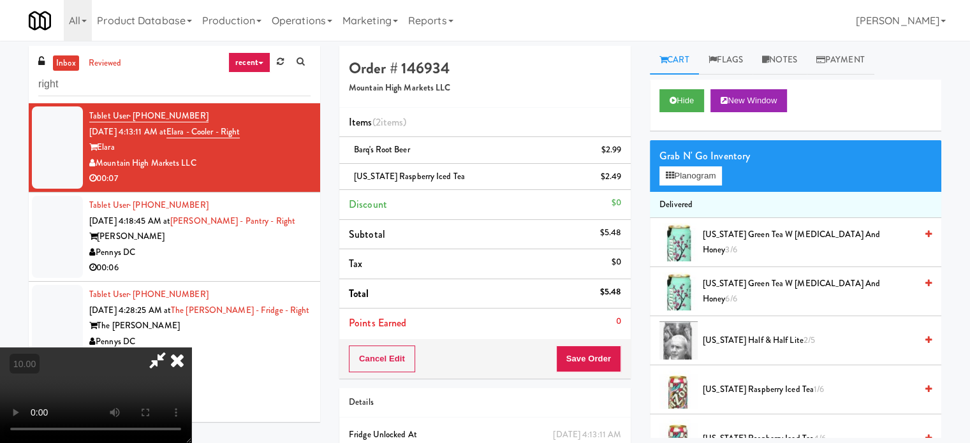
click at [191, 347] on video at bounding box center [95, 395] width 191 height 96
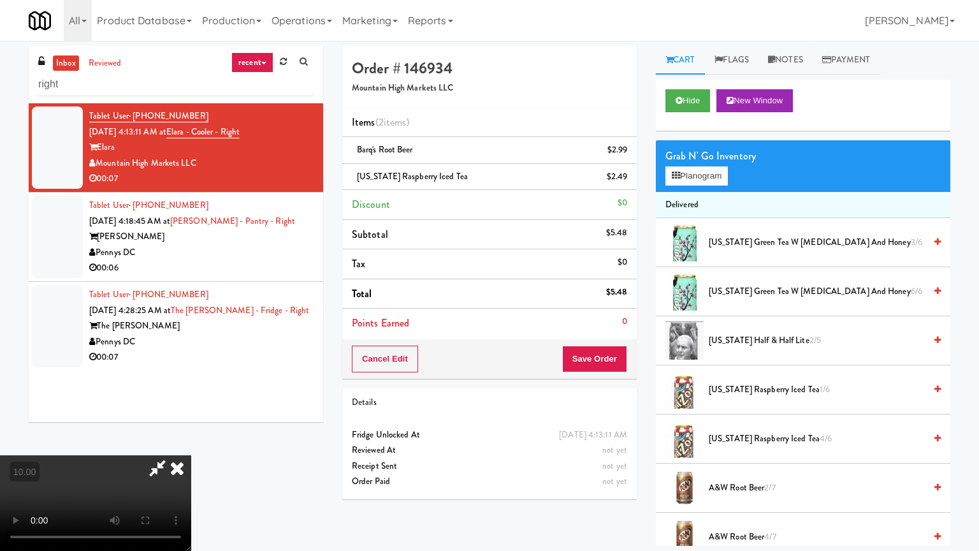
drag, startPoint x: 367, startPoint y: 336, endPoint x: 453, endPoint y: 294, distance: 95.5
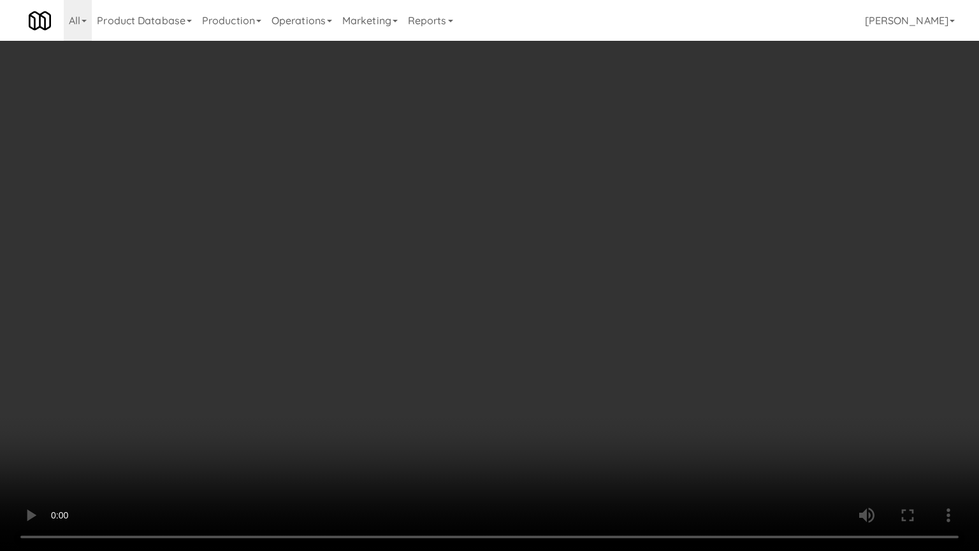
click at [367, 336] on video at bounding box center [489, 275] width 979 height 551
click at [469, 305] on video at bounding box center [489, 275] width 979 height 551
click at [507, 249] on video at bounding box center [489, 275] width 979 height 551
click at [512, 247] on video at bounding box center [489, 275] width 979 height 551
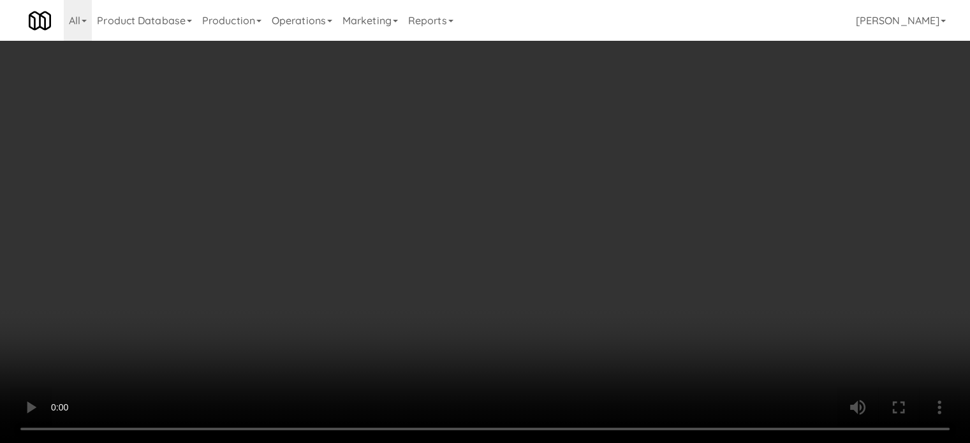
drag, startPoint x: 508, startPoint y: 185, endPoint x: 514, endPoint y: 189, distance: 7.4
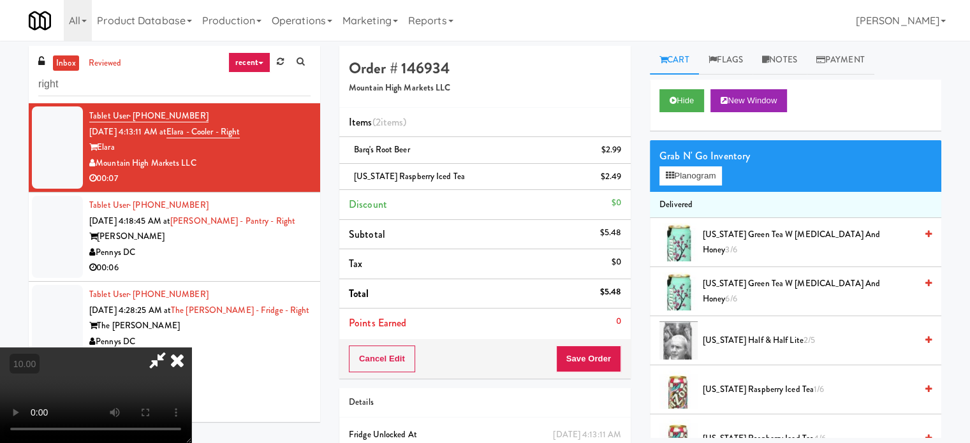
click at [191, 347] on video at bounding box center [95, 395] width 191 height 96
click at [191, 347] on icon at bounding box center [177, 359] width 28 height 25
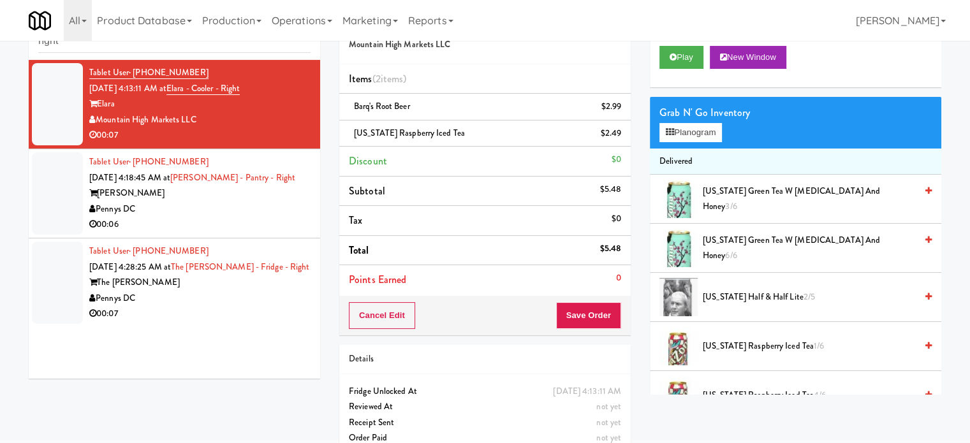
scroll to position [64, 0]
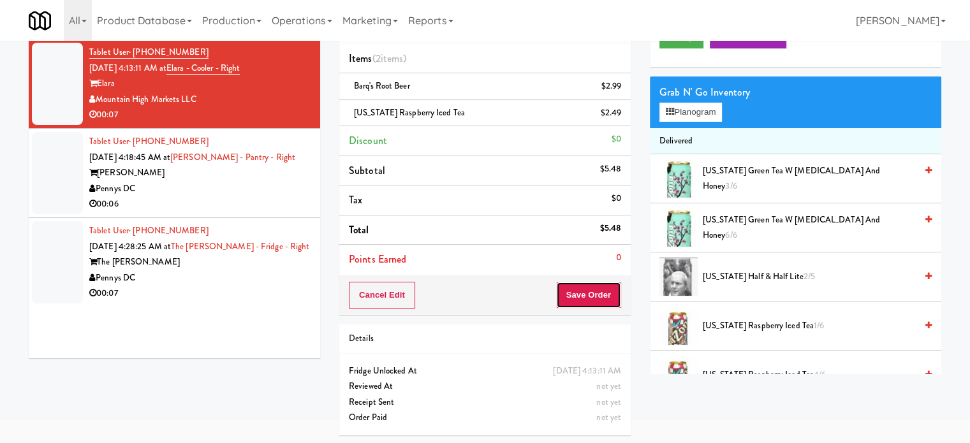
click at [605, 295] on button "Save Order" at bounding box center [588, 295] width 65 height 27
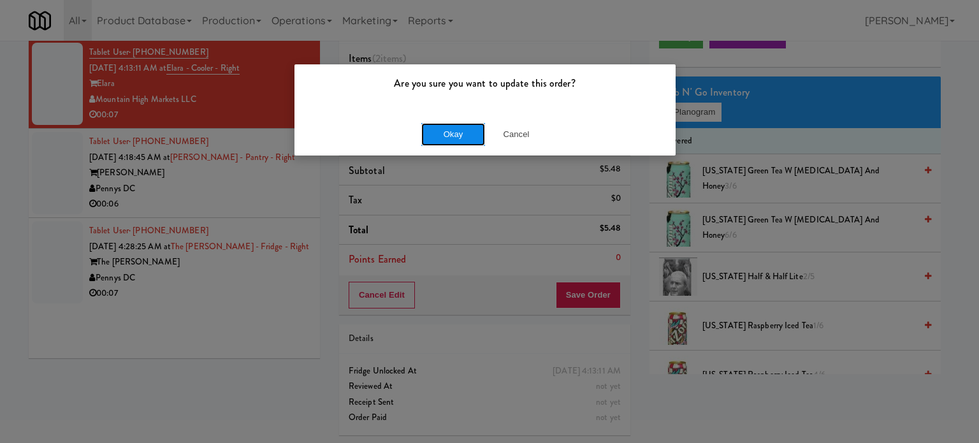
click at [439, 134] on button "Okay" at bounding box center [453, 134] width 64 height 23
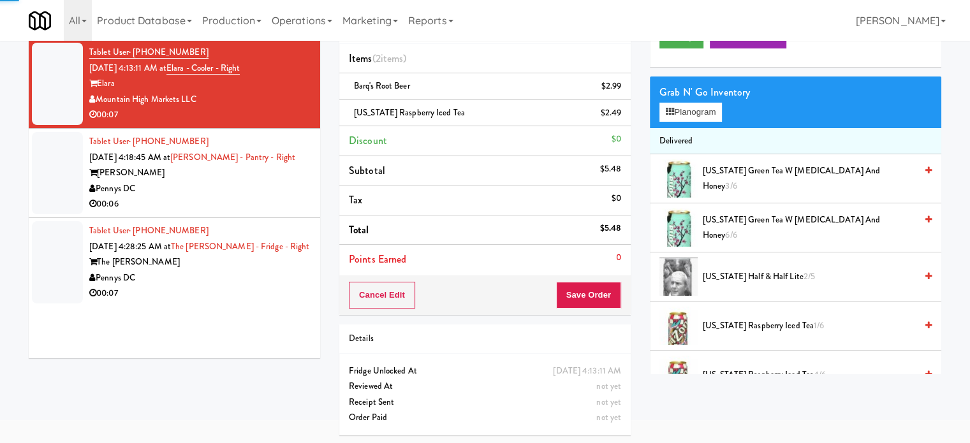
click at [209, 205] on div "00:06" at bounding box center [199, 204] width 221 height 16
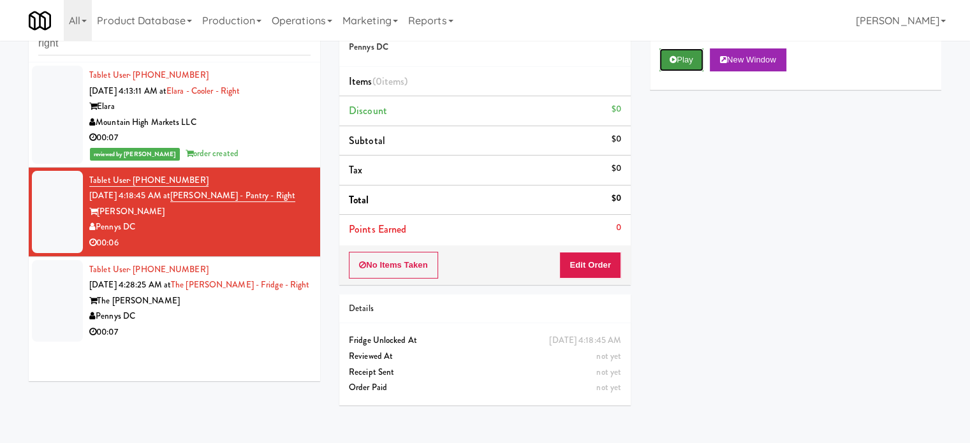
click at [690, 52] on button "Play" at bounding box center [681, 59] width 44 height 23
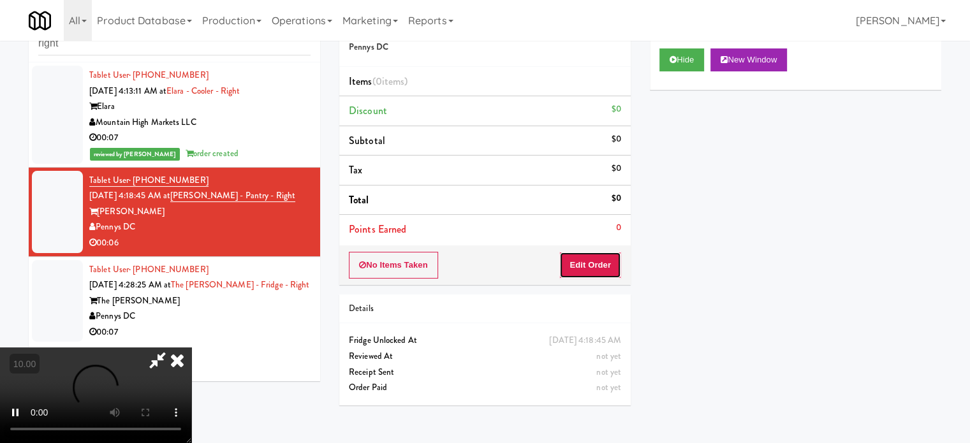
click at [607, 270] on button "Edit Order" at bounding box center [590, 265] width 62 height 27
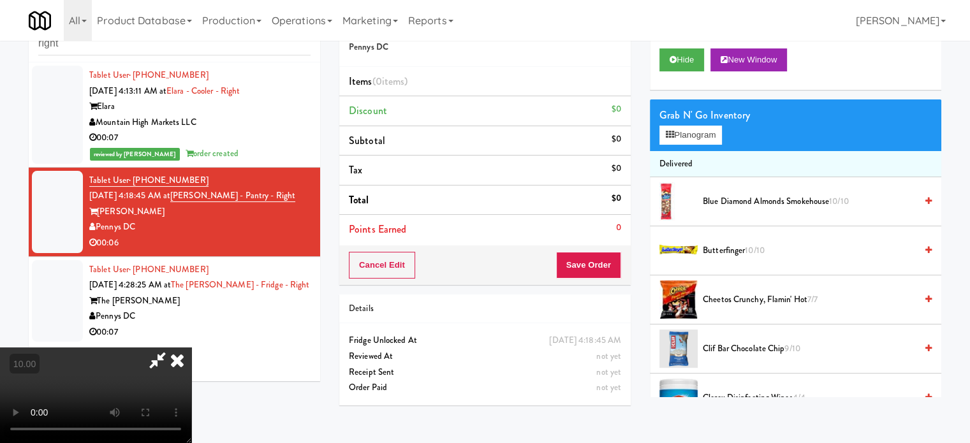
click at [191, 347] on video at bounding box center [95, 395] width 191 height 96
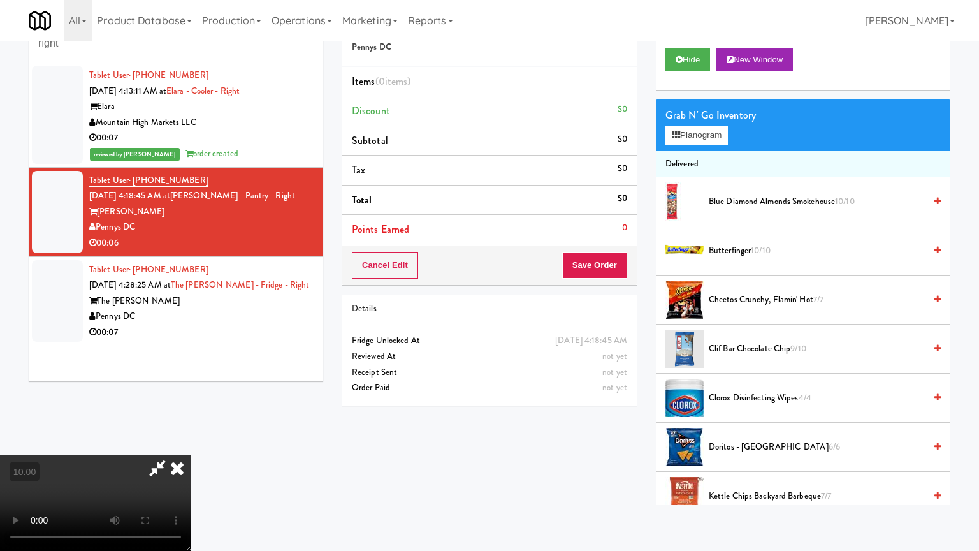
click at [191, 442] on video at bounding box center [95, 503] width 191 height 96
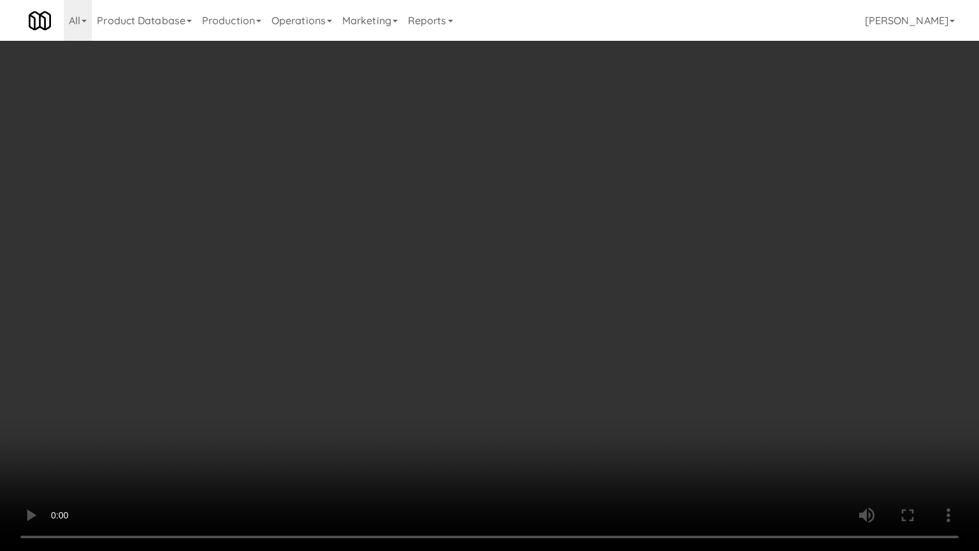
click at [433, 322] on video at bounding box center [489, 275] width 979 height 551
click at [507, 349] on video at bounding box center [489, 275] width 979 height 551
click at [469, 349] on video at bounding box center [489, 275] width 979 height 551
click at [542, 360] on video at bounding box center [489, 275] width 979 height 551
click at [517, 358] on video at bounding box center [489, 275] width 979 height 551
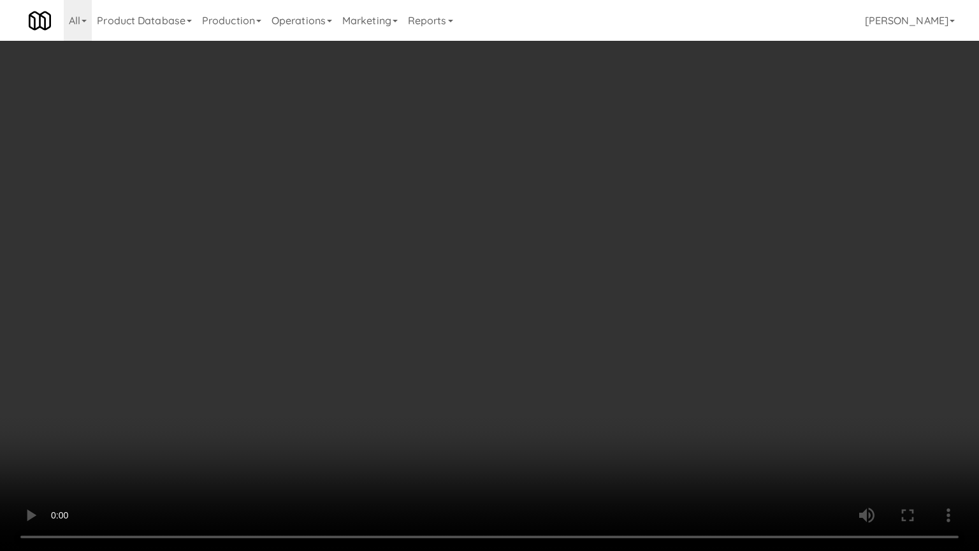
drag, startPoint x: 518, startPoint y: 359, endPoint x: 602, endPoint y: 282, distance: 113.7
click at [519, 360] on video at bounding box center [489, 275] width 979 height 551
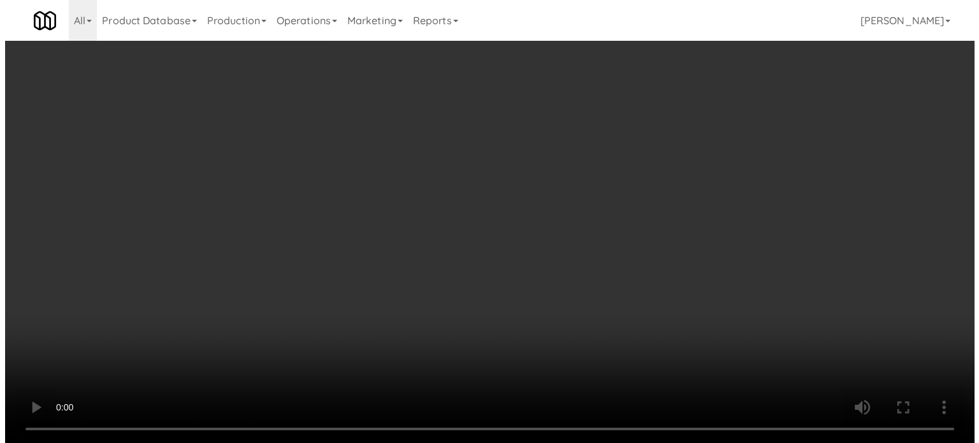
scroll to position [0, 0]
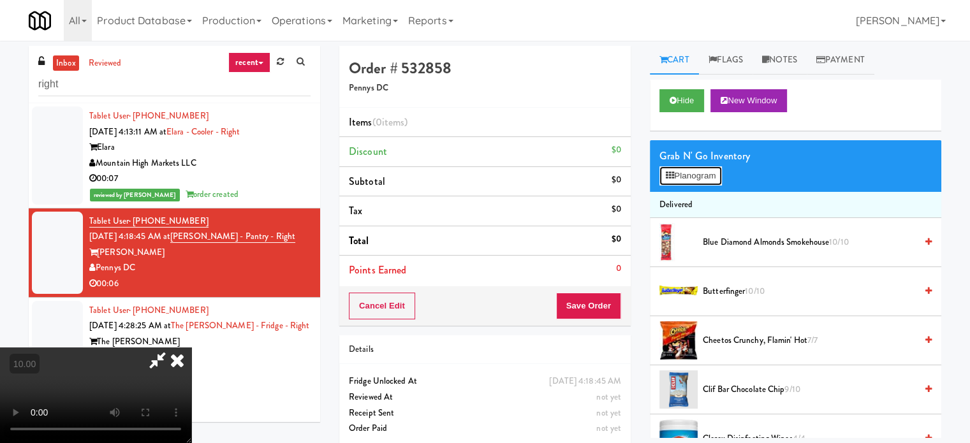
drag, startPoint x: 702, startPoint y: 166, endPoint x: 696, endPoint y: 173, distance: 9.0
click at [701, 166] on button "Planogram" at bounding box center [690, 175] width 62 height 19
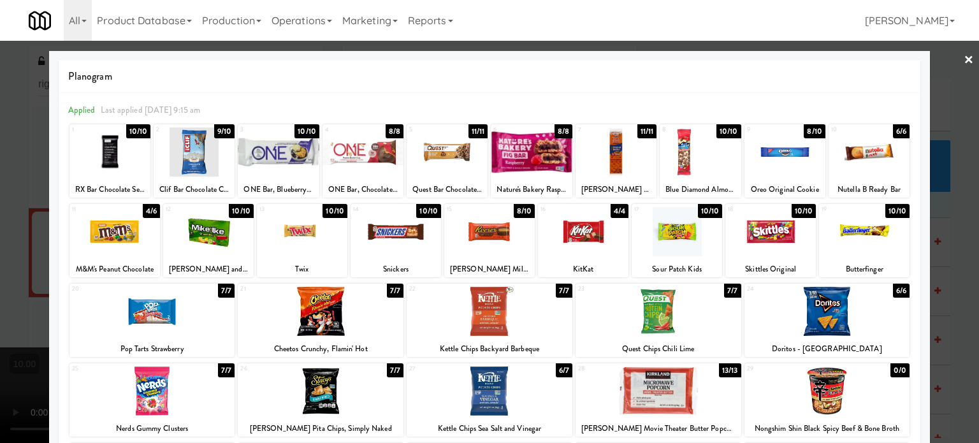
click at [242, 211] on div "10/10" at bounding box center [241, 211] width 25 height 14
click at [948, 258] on div at bounding box center [489, 221] width 979 height 443
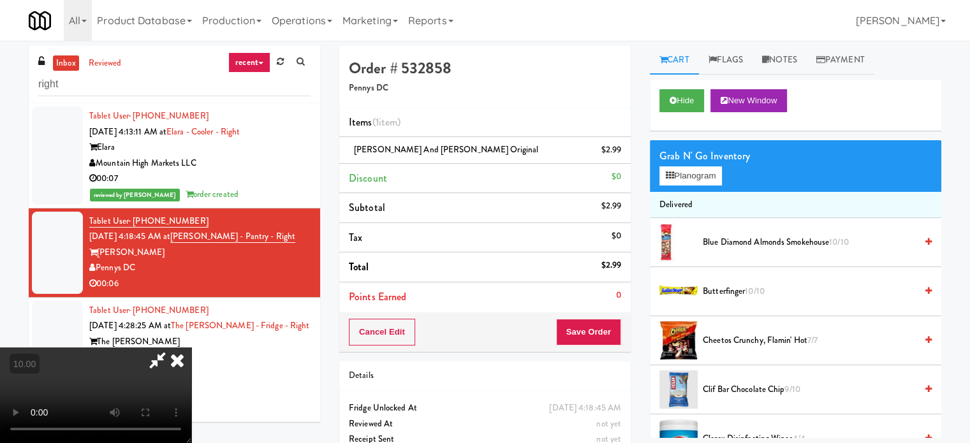
click at [191, 347] on video at bounding box center [95, 395] width 191 height 96
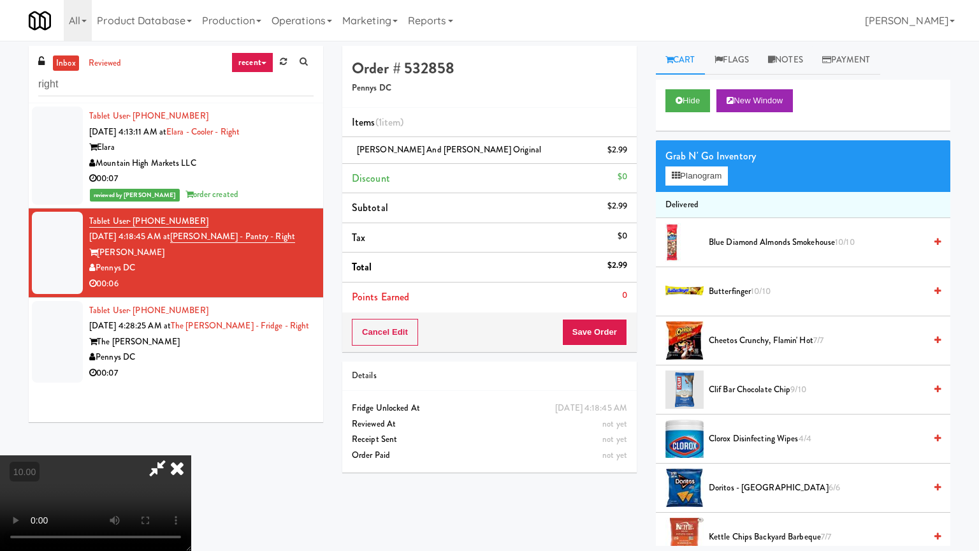
click at [191, 442] on video at bounding box center [95, 503] width 191 height 96
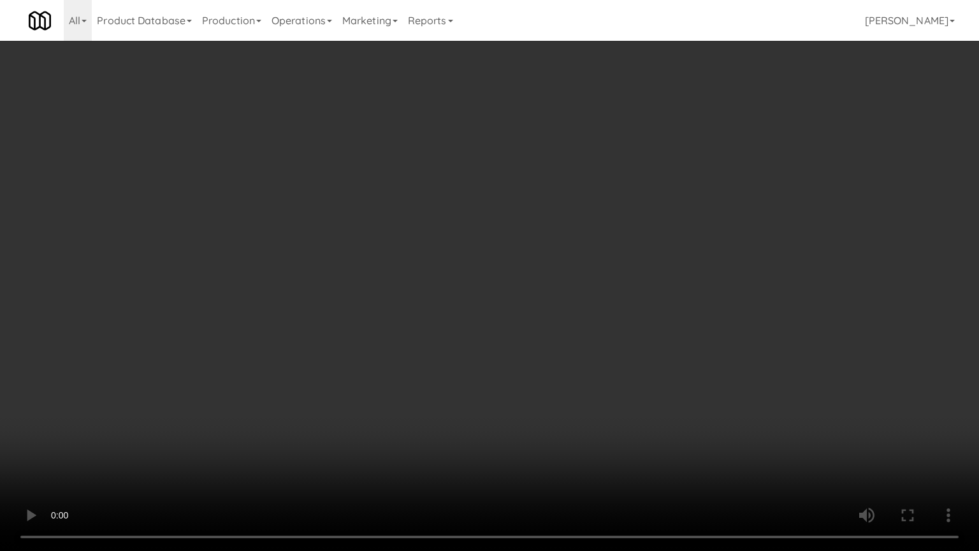
click at [490, 301] on video at bounding box center [489, 275] width 979 height 551
click at [521, 324] on video at bounding box center [489, 275] width 979 height 551
click at [544, 319] on video at bounding box center [489, 275] width 979 height 551
drag, startPoint x: 546, startPoint y: 317, endPoint x: 538, endPoint y: 216, distance: 101.7
click at [546, 317] on video at bounding box center [489, 275] width 979 height 551
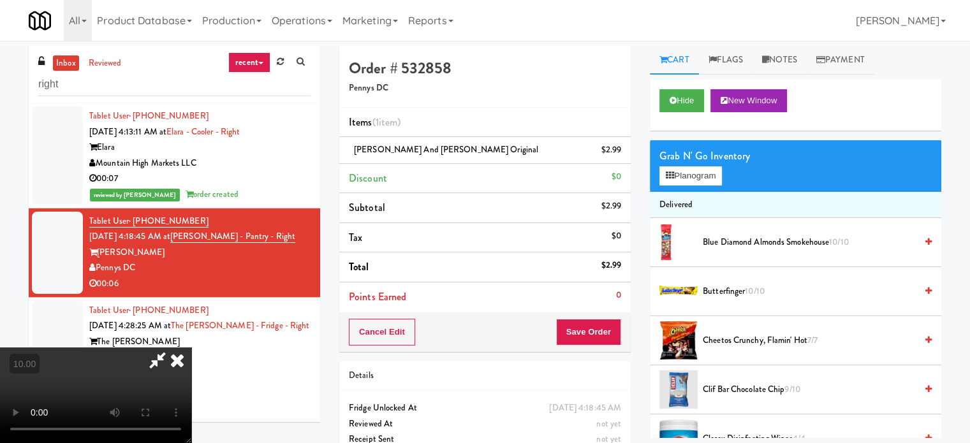
click at [191, 347] on icon at bounding box center [177, 359] width 28 height 25
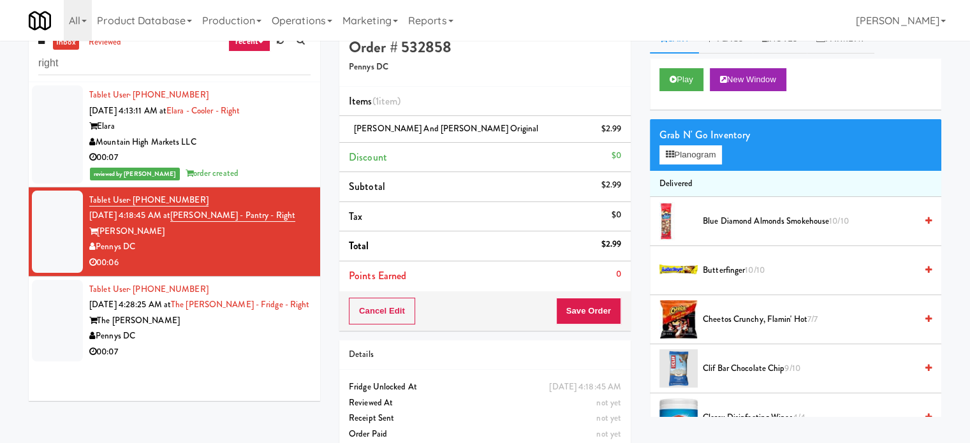
scroll to position [41, 0]
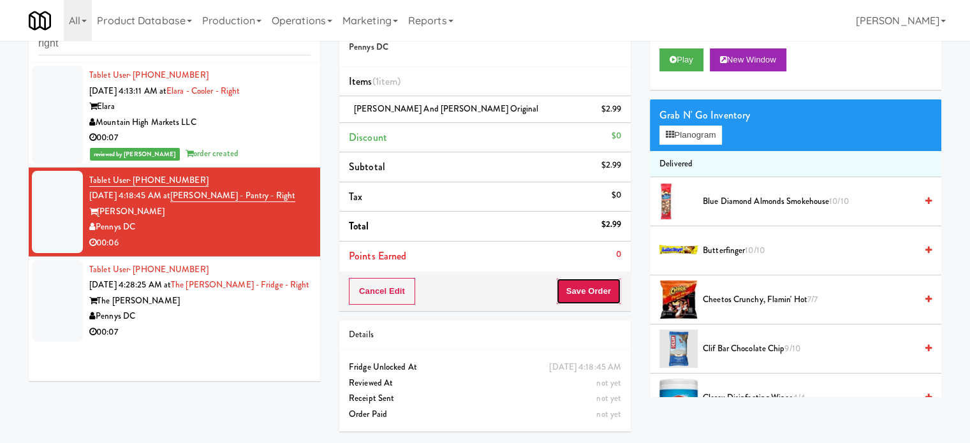
click at [592, 280] on button "Save Order" at bounding box center [588, 291] width 65 height 27
click at [593, 284] on body "Are you sure you want to update this order? Okay Cancel Okay Are you sure you w…" at bounding box center [485, 221] width 970 height 443
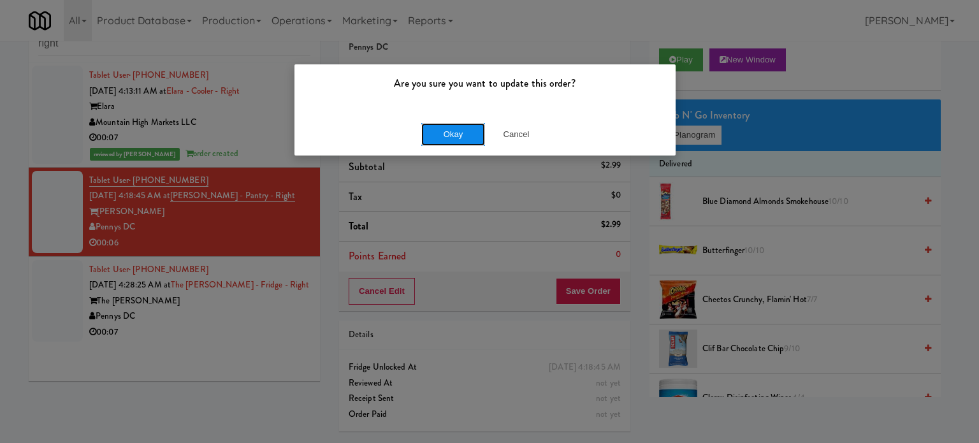
click at [456, 124] on button "Okay" at bounding box center [453, 134] width 64 height 23
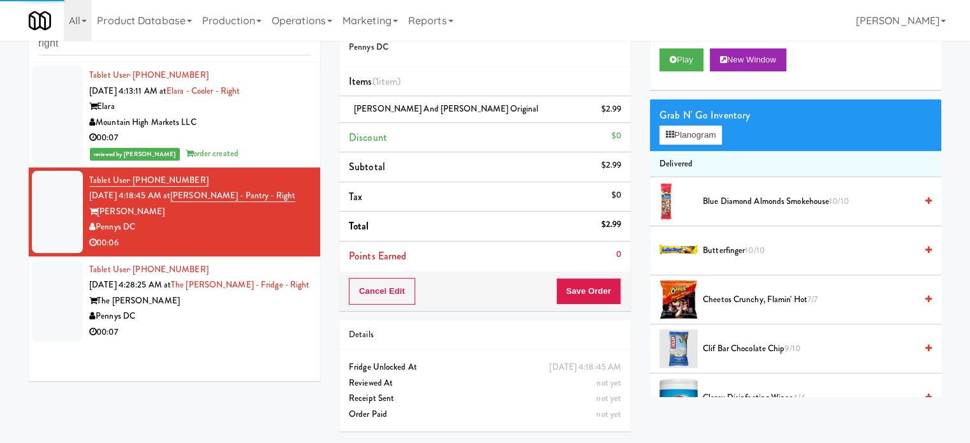
click at [237, 331] on div "00:07" at bounding box center [199, 332] width 221 height 16
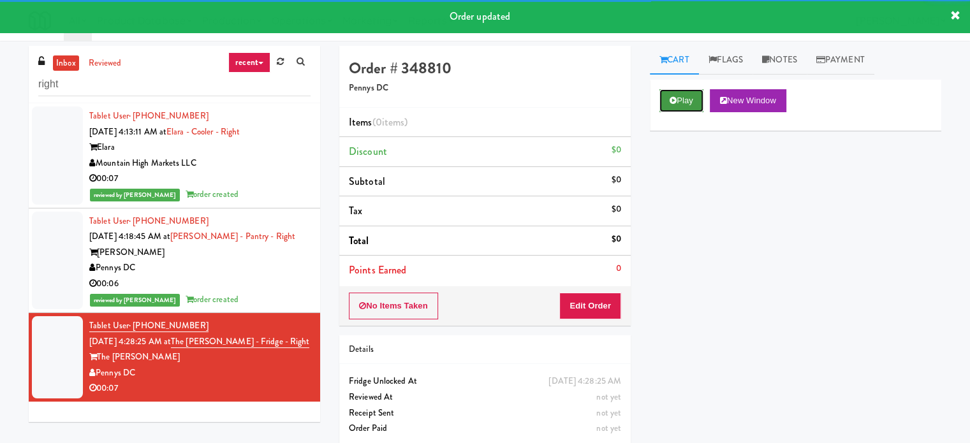
click at [699, 106] on button "Play" at bounding box center [681, 100] width 44 height 23
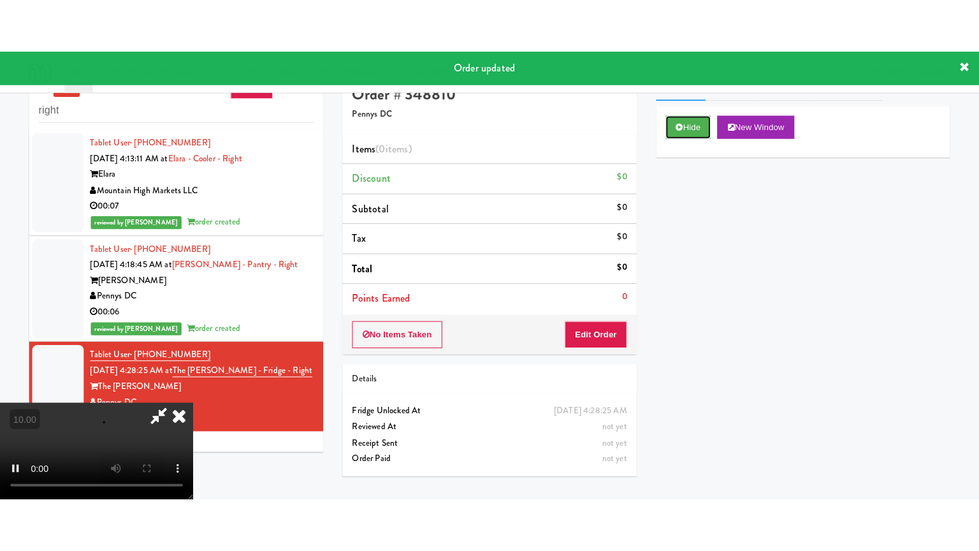
scroll to position [41, 0]
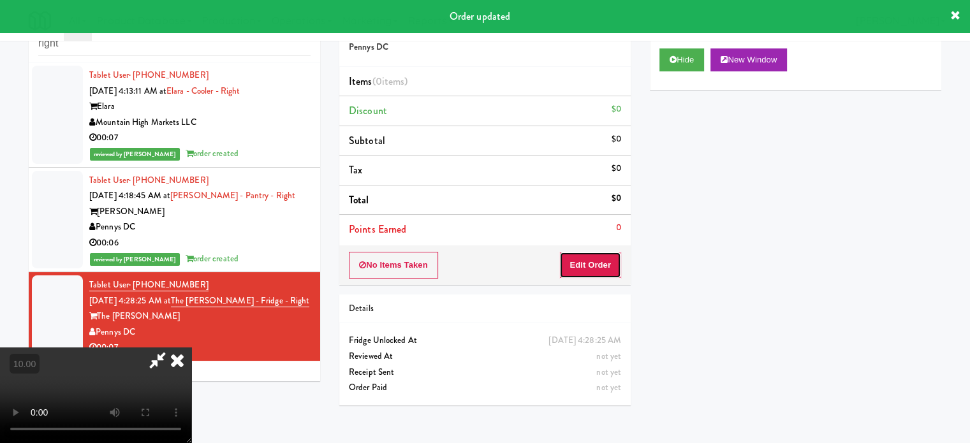
click at [596, 274] on button "Edit Order" at bounding box center [590, 265] width 62 height 27
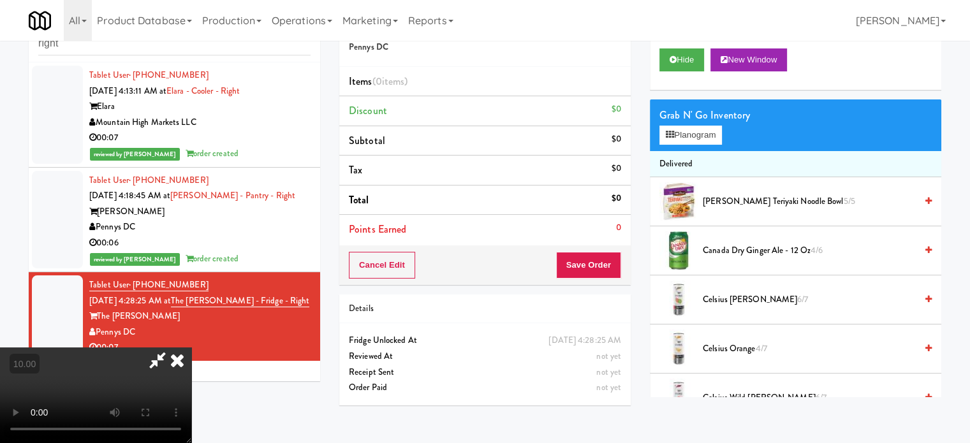
click at [191, 347] on video at bounding box center [95, 395] width 191 height 96
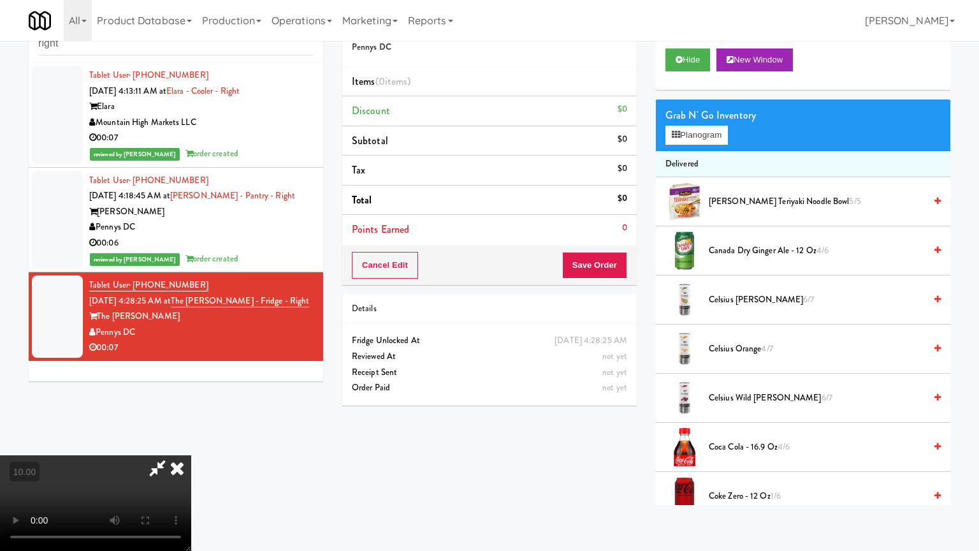
click at [191, 442] on video at bounding box center [95, 503] width 191 height 96
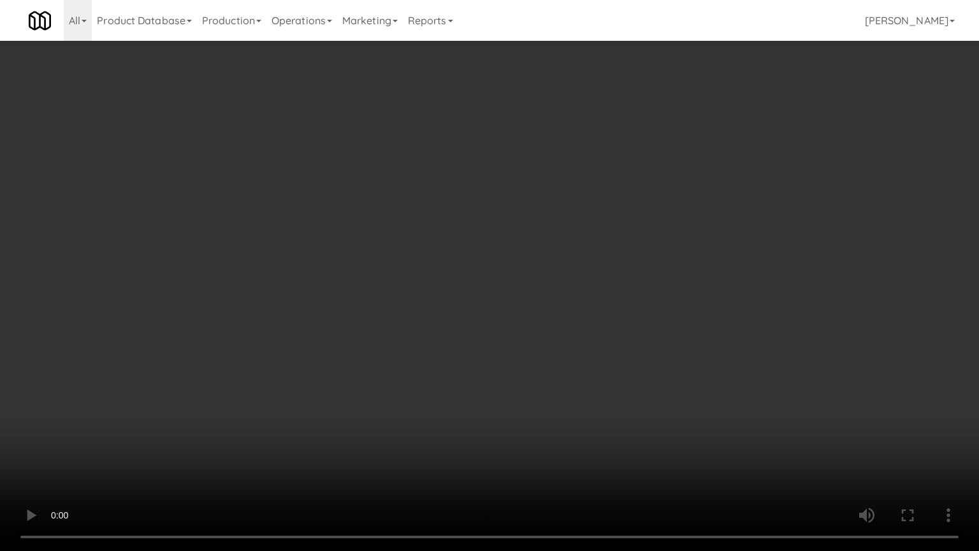
click at [521, 272] on video at bounding box center [489, 275] width 979 height 551
click at [423, 348] on video at bounding box center [489, 275] width 979 height 551
click at [414, 354] on video at bounding box center [489, 275] width 979 height 551
click at [214, 429] on video at bounding box center [489, 275] width 979 height 551
click at [358, 321] on video at bounding box center [489, 275] width 979 height 551
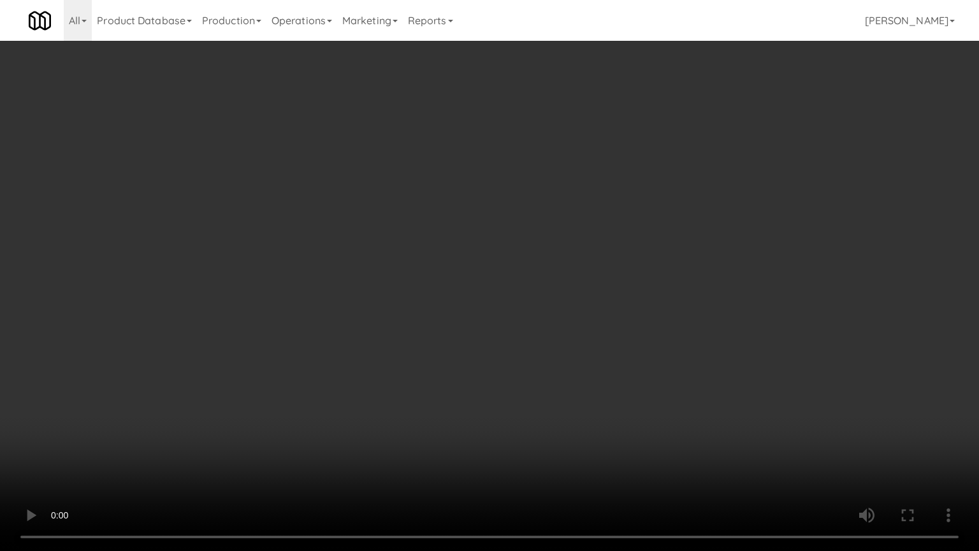
click at [358, 315] on video at bounding box center [489, 275] width 979 height 551
click at [119, 432] on video at bounding box center [489, 275] width 979 height 551
click at [392, 319] on video at bounding box center [489, 275] width 979 height 551
click at [391, 322] on video at bounding box center [489, 275] width 979 height 551
click at [489, 328] on video at bounding box center [489, 275] width 979 height 551
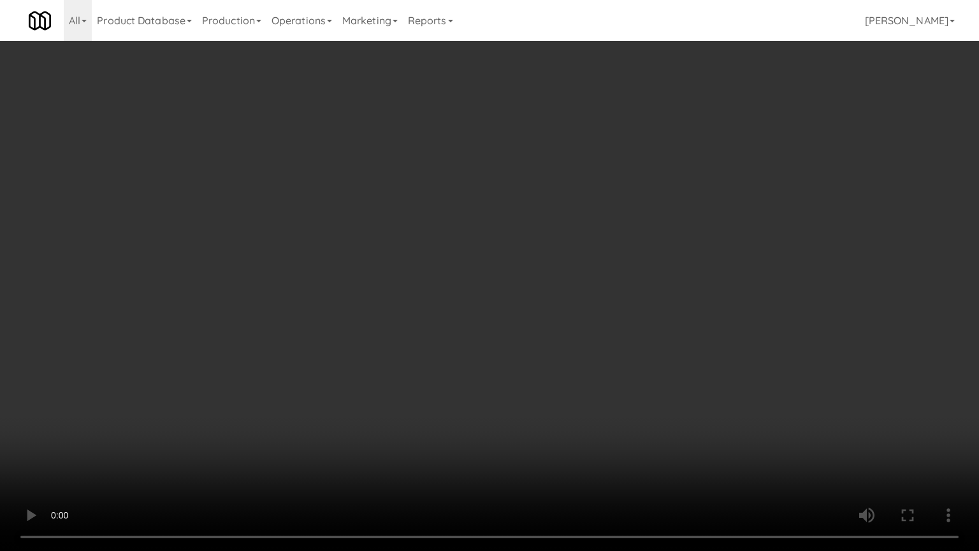
click at [437, 325] on video at bounding box center [489, 275] width 979 height 551
click at [454, 333] on video at bounding box center [489, 275] width 979 height 551
click at [449, 331] on video at bounding box center [489, 275] width 979 height 551
click at [451, 337] on video at bounding box center [489, 275] width 979 height 551
click at [450, 337] on video at bounding box center [489, 275] width 979 height 551
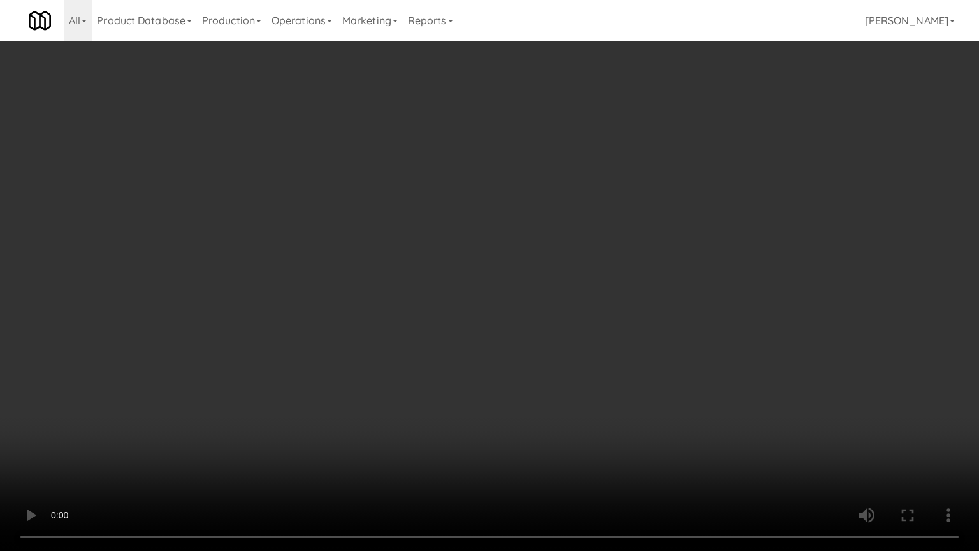
click at [486, 354] on video at bounding box center [489, 275] width 979 height 551
drag, startPoint x: 461, startPoint y: 339, endPoint x: 483, endPoint y: 324, distance: 26.5
click at [462, 339] on video at bounding box center [489, 275] width 979 height 551
click at [483, 324] on video at bounding box center [489, 275] width 979 height 551
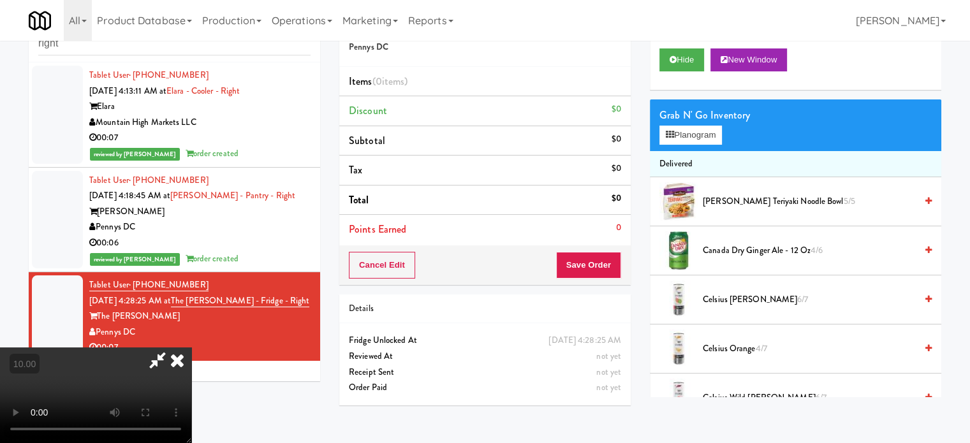
click at [756, 248] on span "Canada Dry Ginger Ale - 12 oz 4/6" at bounding box center [808, 251] width 213 height 16
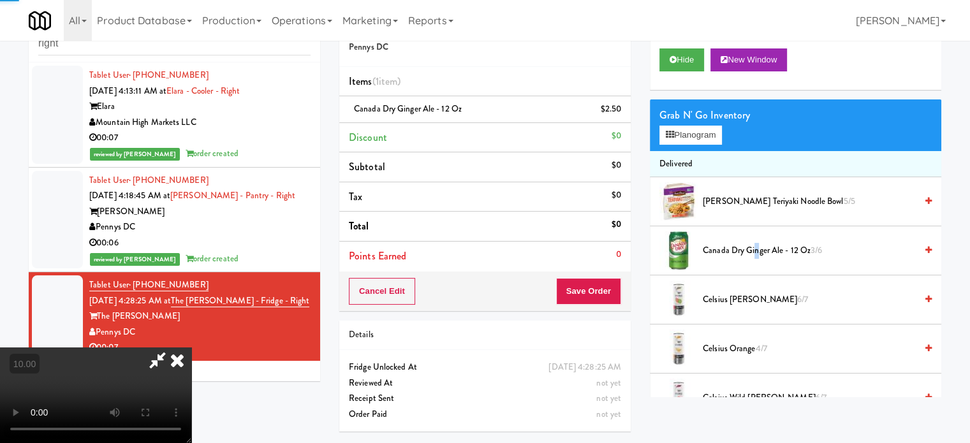
click at [756, 248] on span "Canada Dry Ginger Ale - 12 oz 3/6" at bounding box center [808, 251] width 213 height 16
click at [191, 347] on video at bounding box center [95, 395] width 191 height 96
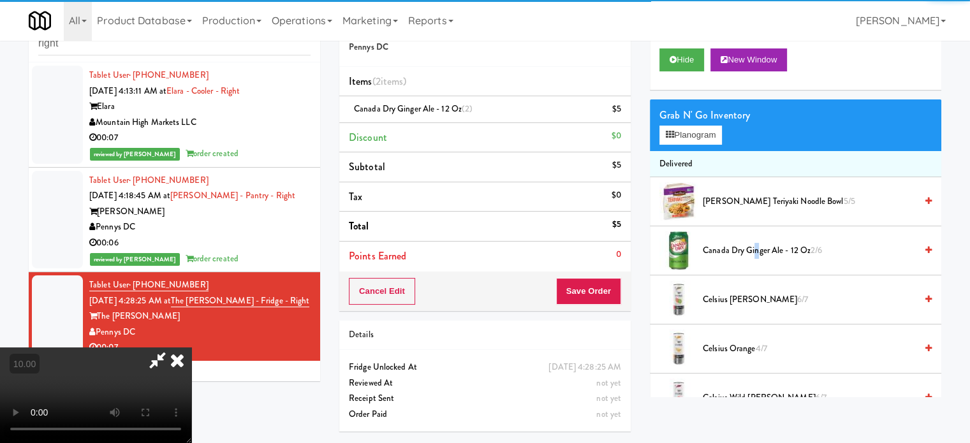
drag, startPoint x: 259, startPoint y: 294, endPoint x: 260, endPoint y: 365, distance: 70.8
click at [191, 347] on video at bounding box center [95, 395] width 191 height 96
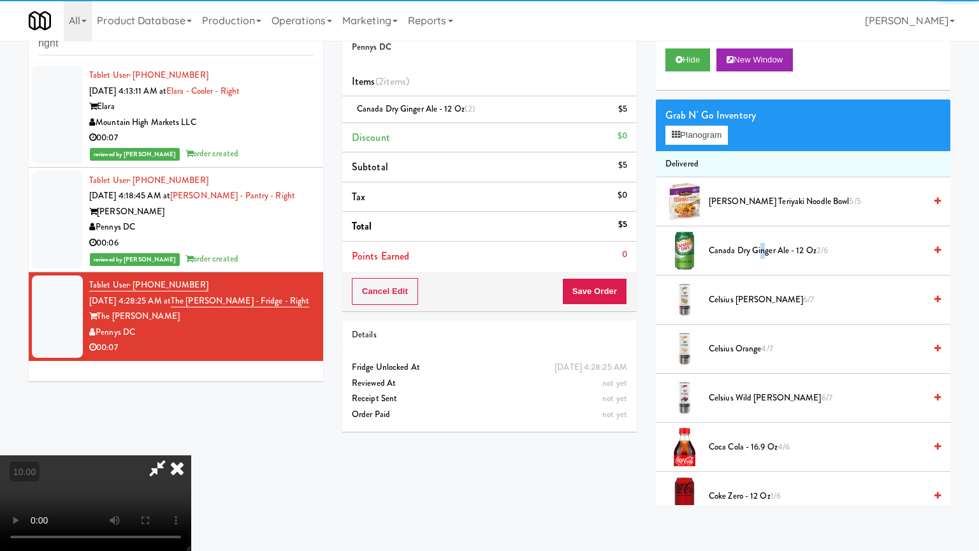
click at [191, 442] on video at bounding box center [95, 503] width 191 height 96
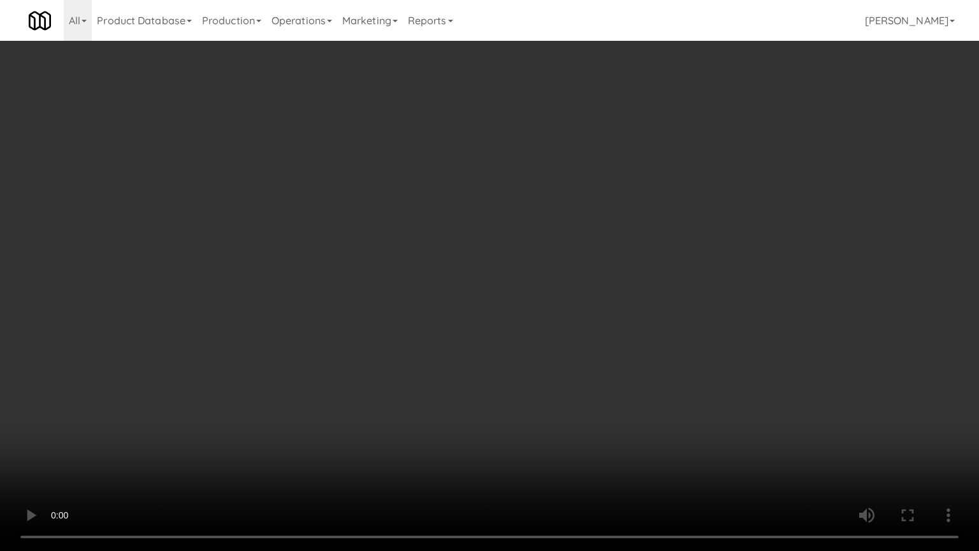
click at [375, 317] on video at bounding box center [489, 275] width 979 height 551
drag, startPoint x: 382, startPoint y: 312, endPoint x: 449, endPoint y: 196, distance: 134.5
click at [387, 310] on video at bounding box center [489, 275] width 979 height 551
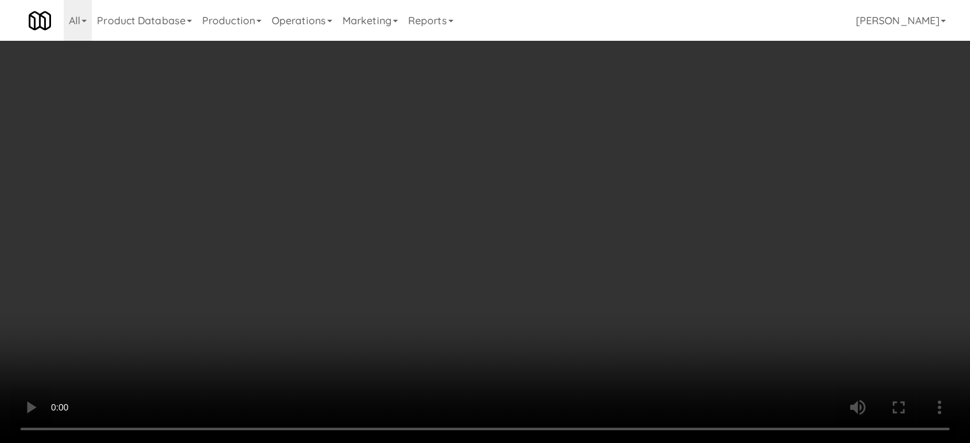
scroll to position [14, 0]
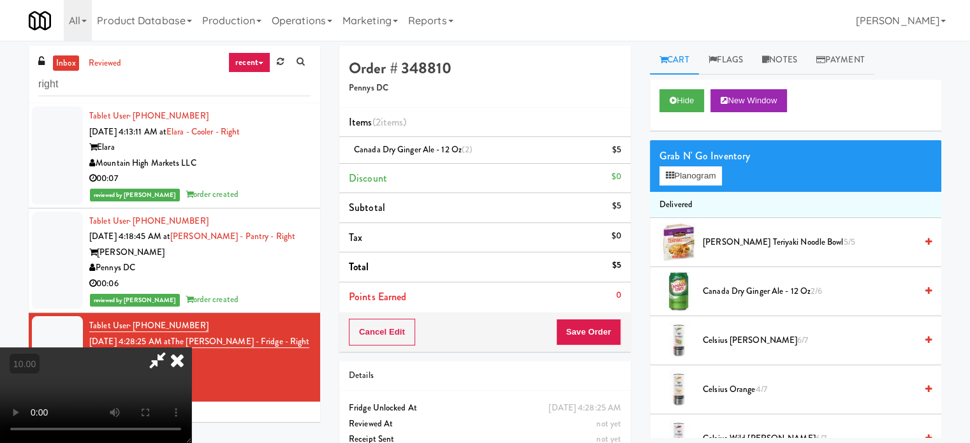
click at [191, 347] on icon at bounding box center [177, 359] width 28 height 25
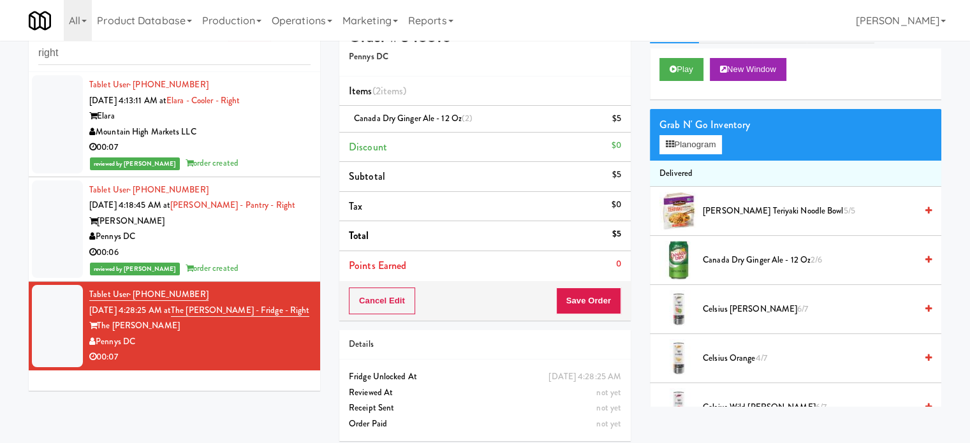
scroll to position [41, 0]
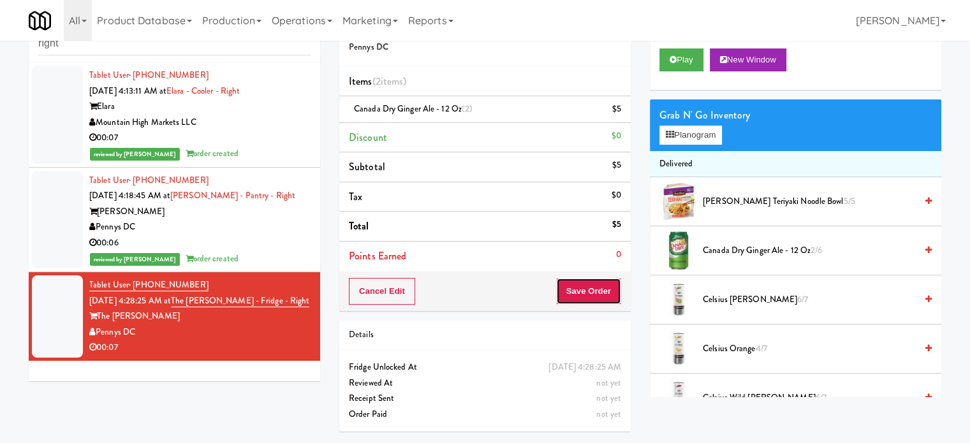
click at [592, 298] on button "Save Order" at bounding box center [588, 291] width 65 height 27
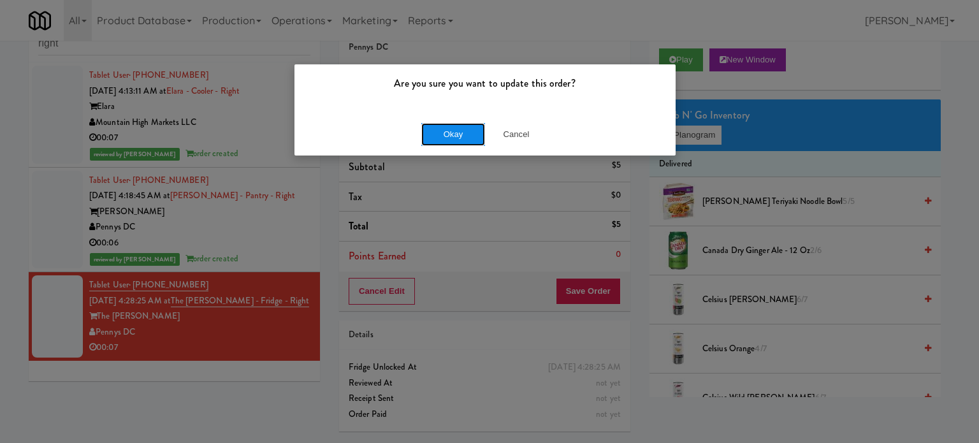
click at [479, 133] on button "Okay" at bounding box center [453, 134] width 64 height 23
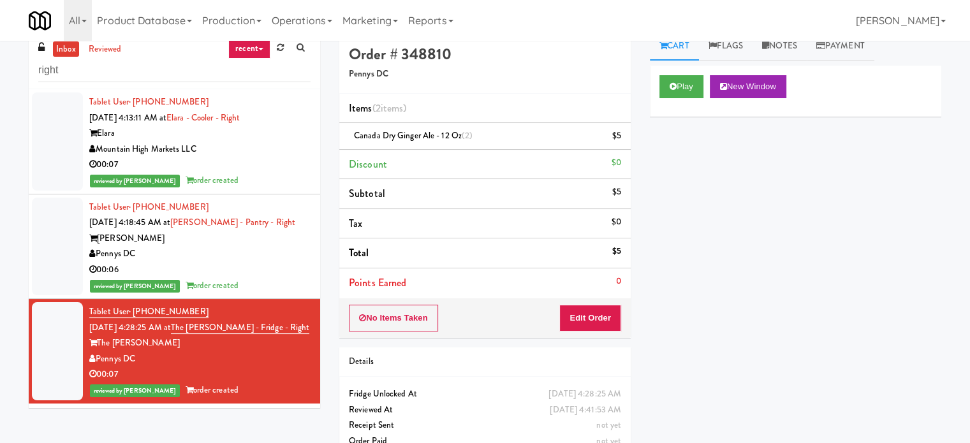
scroll to position [0, 0]
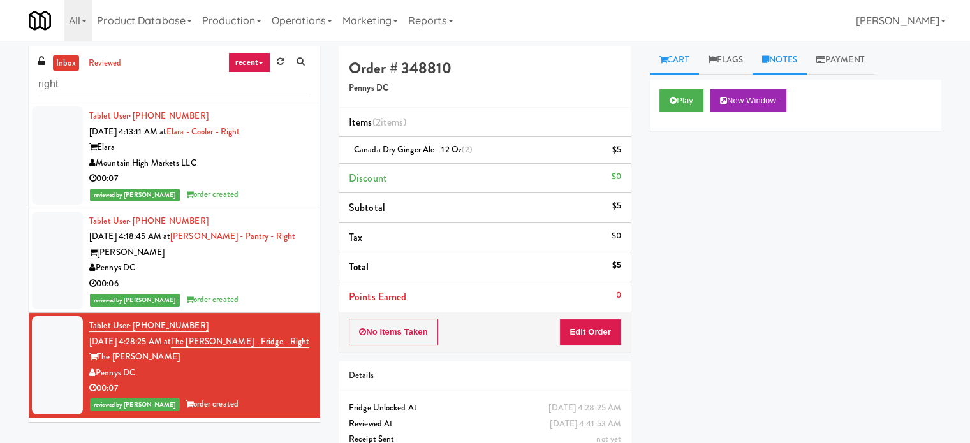
click at [794, 57] on link "Notes" at bounding box center [779, 60] width 54 height 29
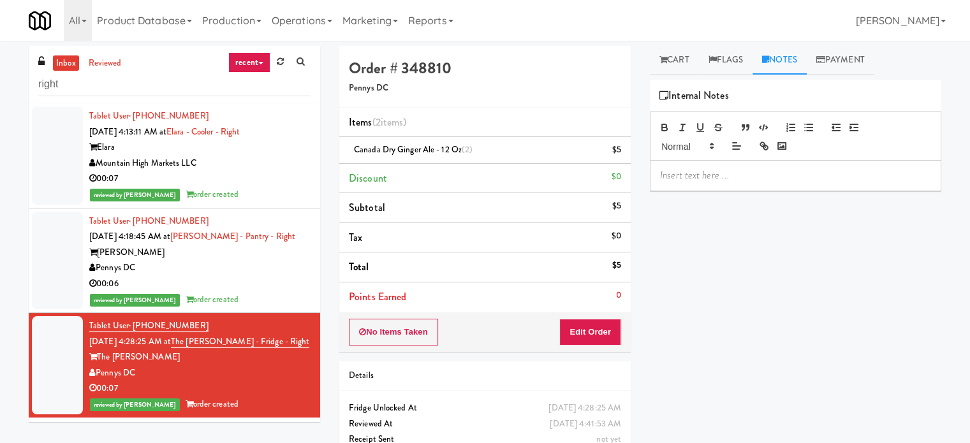
click at [737, 174] on p at bounding box center [795, 175] width 271 height 14
click at [164, 83] on input "right" at bounding box center [174, 85] width 272 height 24
paste input "[GEOGRAPHIC_DATA]"
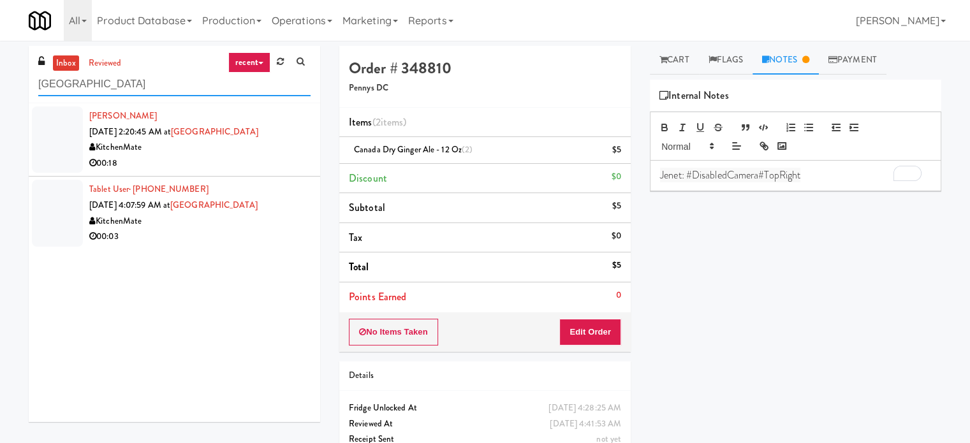
type input "[GEOGRAPHIC_DATA]"
click at [267, 157] on div "00:18" at bounding box center [199, 164] width 221 height 16
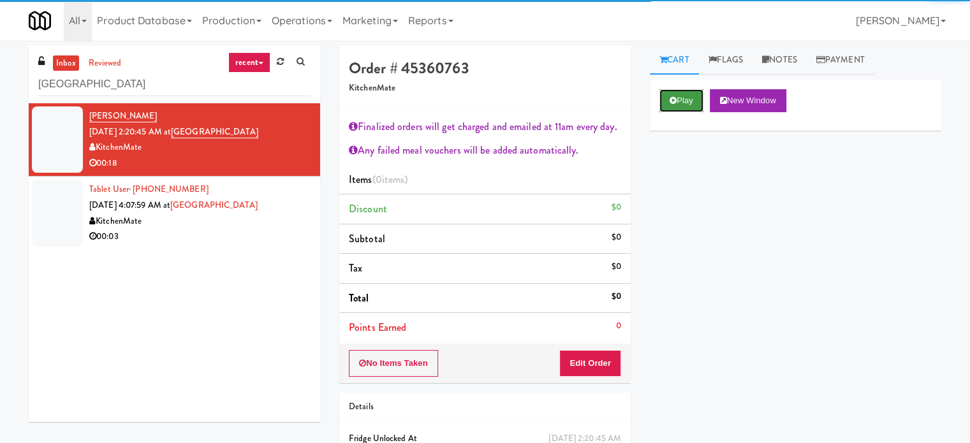
click at [682, 106] on button "Play" at bounding box center [681, 100] width 44 height 23
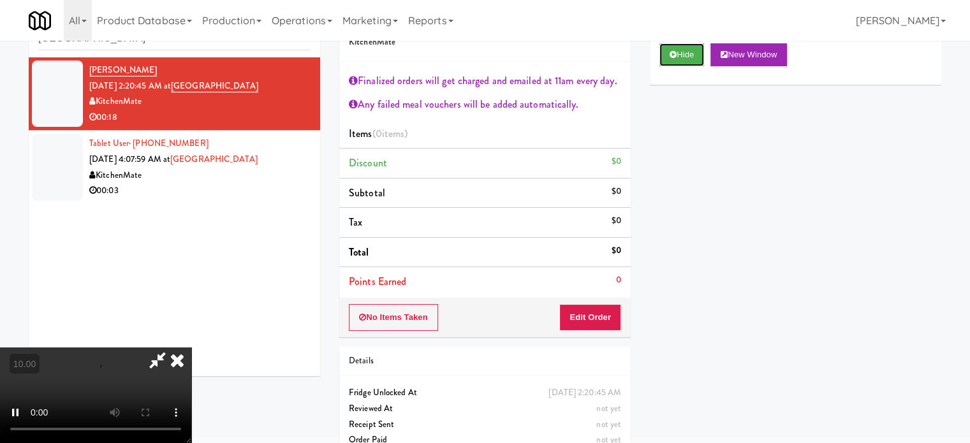
scroll to position [69, 0]
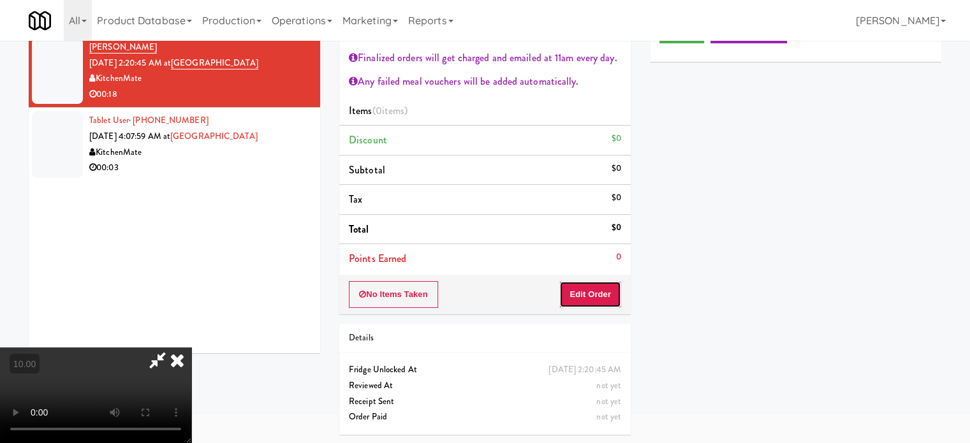
click at [587, 294] on button "Edit Order" at bounding box center [590, 294] width 62 height 27
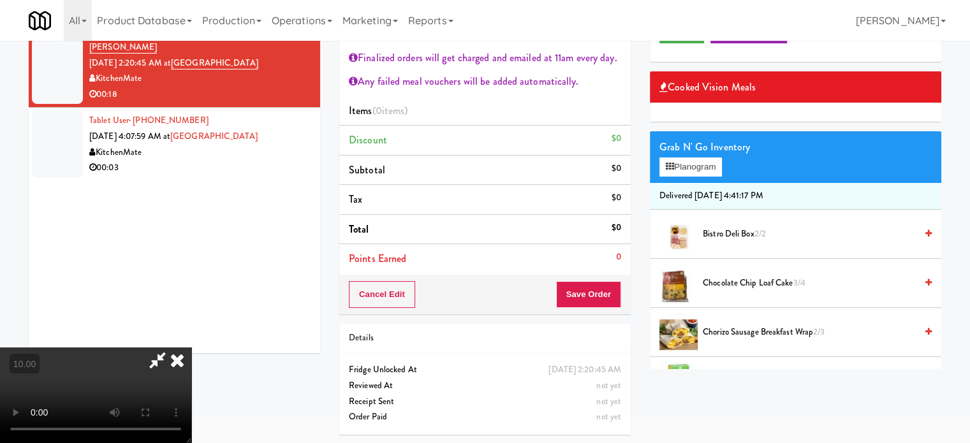
drag, startPoint x: 389, startPoint y: 275, endPoint x: 399, endPoint y: 246, distance: 30.4
click at [191, 347] on video at bounding box center [95, 395] width 191 height 96
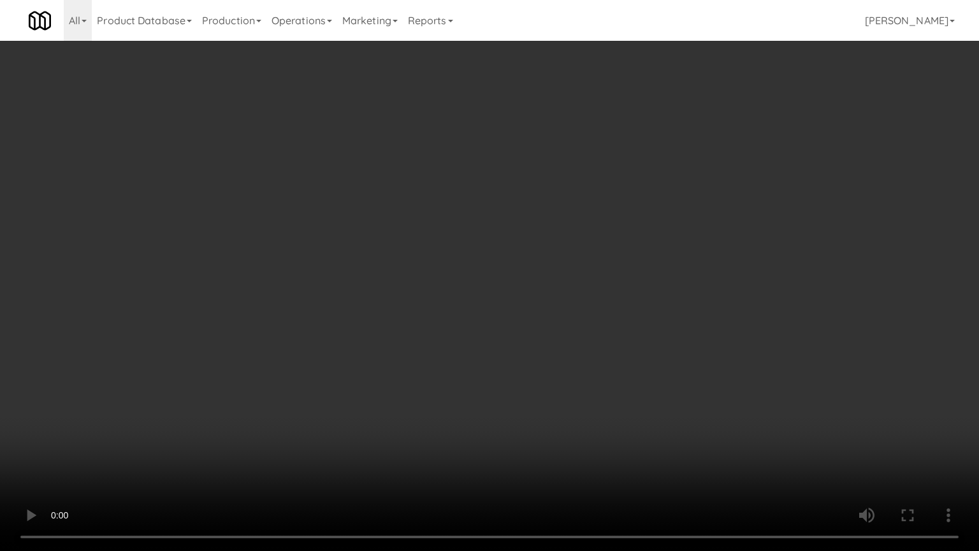
click at [422, 284] on video at bounding box center [489, 275] width 979 height 551
drag, startPoint x: 484, startPoint y: 322, endPoint x: 558, endPoint y: 263, distance: 94.8
click at [484, 322] on video at bounding box center [489, 275] width 979 height 551
drag, startPoint x: 518, startPoint y: 275, endPoint x: 491, endPoint y: 280, distance: 26.5
click at [516, 281] on video at bounding box center [489, 275] width 979 height 551
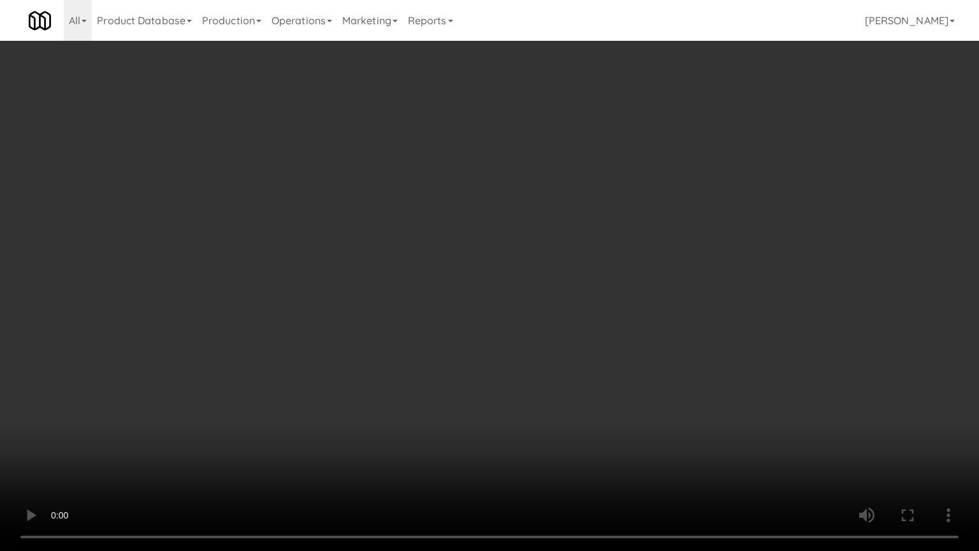
click at [488, 289] on video at bounding box center [489, 275] width 979 height 551
click at [531, 298] on video at bounding box center [489, 275] width 979 height 551
click at [488, 303] on video at bounding box center [489, 275] width 979 height 551
click at [614, 303] on video at bounding box center [489, 275] width 979 height 551
click at [601, 307] on video at bounding box center [489, 275] width 979 height 551
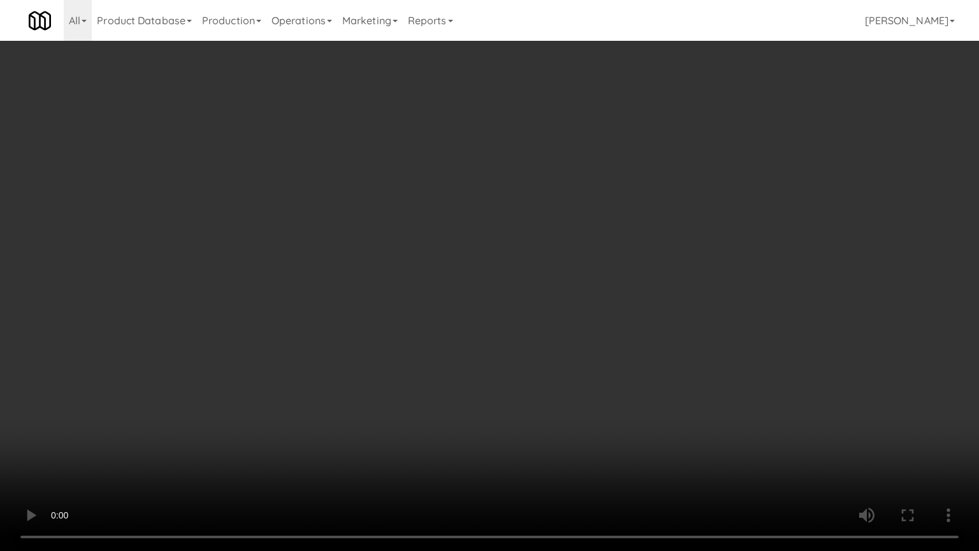
click at [617, 308] on video at bounding box center [489, 275] width 979 height 551
drag, startPoint x: 603, startPoint y: 307, endPoint x: 611, endPoint y: 304, distance: 8.1
click at [603, 307] on video at bounding box center [489, 275] width 979 height 551
click at [665, 317] on video at bounding box center [489, 275] width 979 height 551
click at [567, 319] on video at bounding box center [489, 275] width 979 height 551
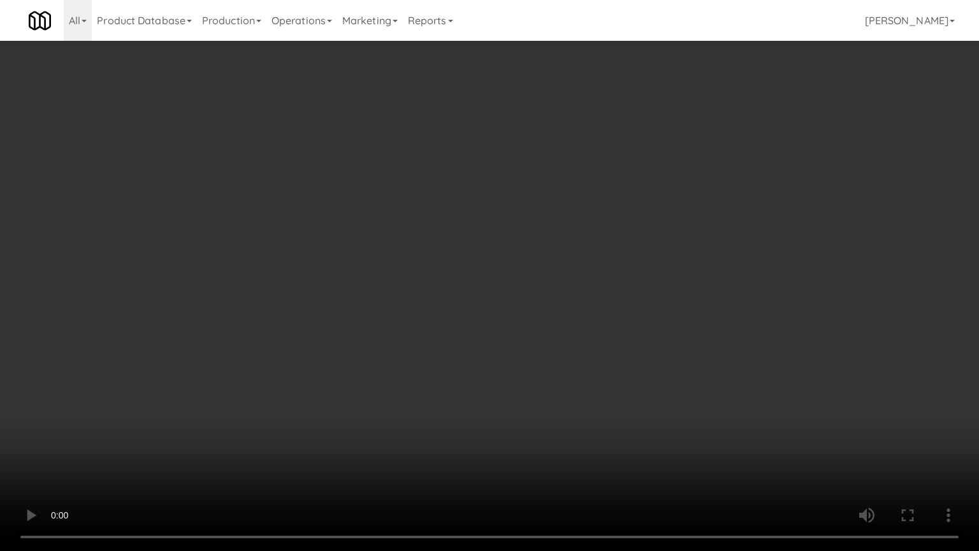
click at [657, 321] on video at bounding box center [489, 275] width 979 height 551
click at [648, 320] on video at bounding box center [489, 275] width 979 height 551
drag, startPoint x: 693, startPoint y: 324, endPoint x: 662, endPoint y: 324, distance: 31.2
click at [694, 324] on video at bounding box center [489, 275] width 979 height 551
click at [606, 326] on video at bounding box center [489, 275] width 979 height 551
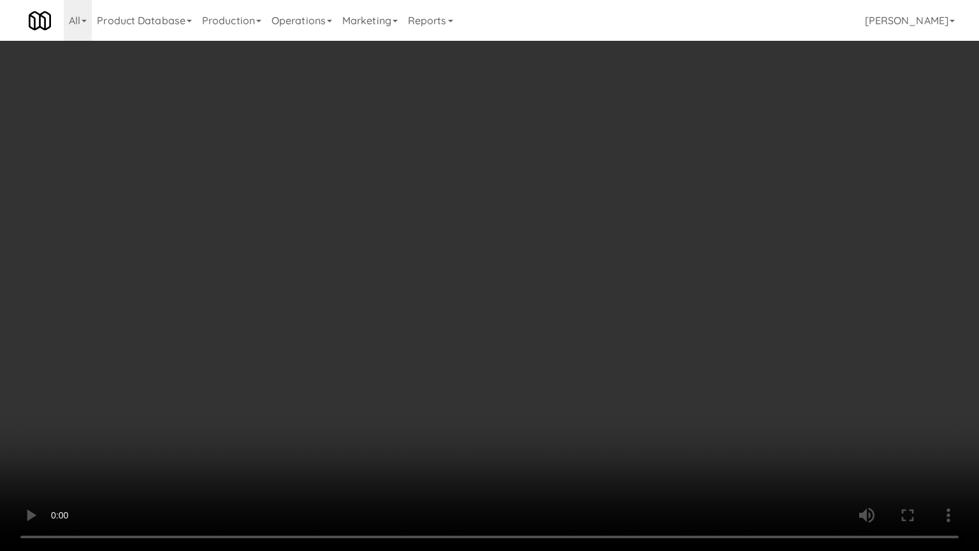
click at [636, 325] on video at bounding box center [489, 275] width 979 height 551
click at [538, 328] on video at bounding box center [489, 275] width 979 height 551
click at [543, 328] on video at bounding box center [489, 275] width 979 height 551
drag, startPoint x: 543, startPoint y: 329, endPoint x: 558, endPoint y: 321, distance: 17.1
click at [543, 329] on video at bounding box center [489, 275] width 979 height 551
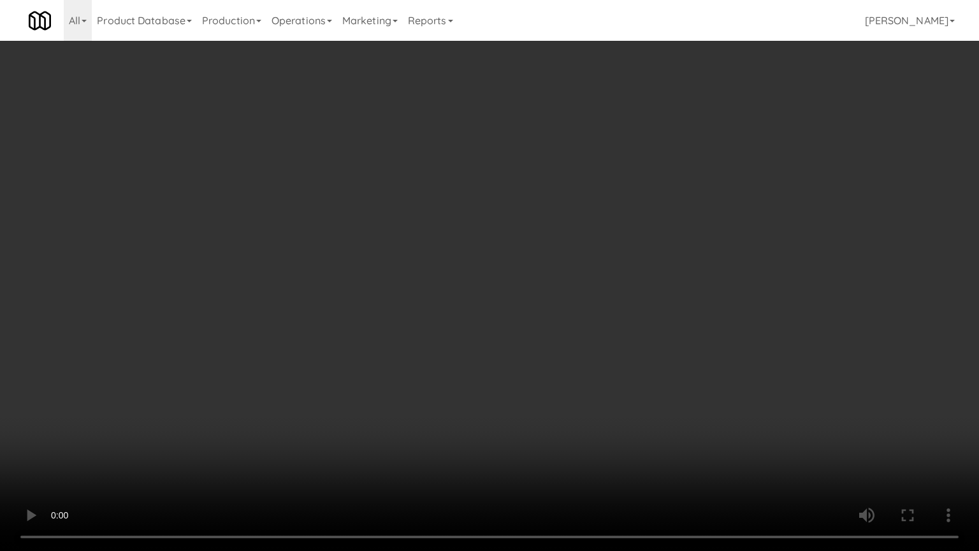
click at [597, 328] on video at bounding box center [489, 275] width 979 height 551
click at [586, 330] on video at bounding box center [489, 275] width 979 height 551
click at [619, 329] on video at bounding box center [489, 275] width 979 height 551
click at [599, 317] on video at bounding box center [489, 275] width 979 height 551
click at [620, 400] on video at bounding box center [489, 275] width 979 height 551
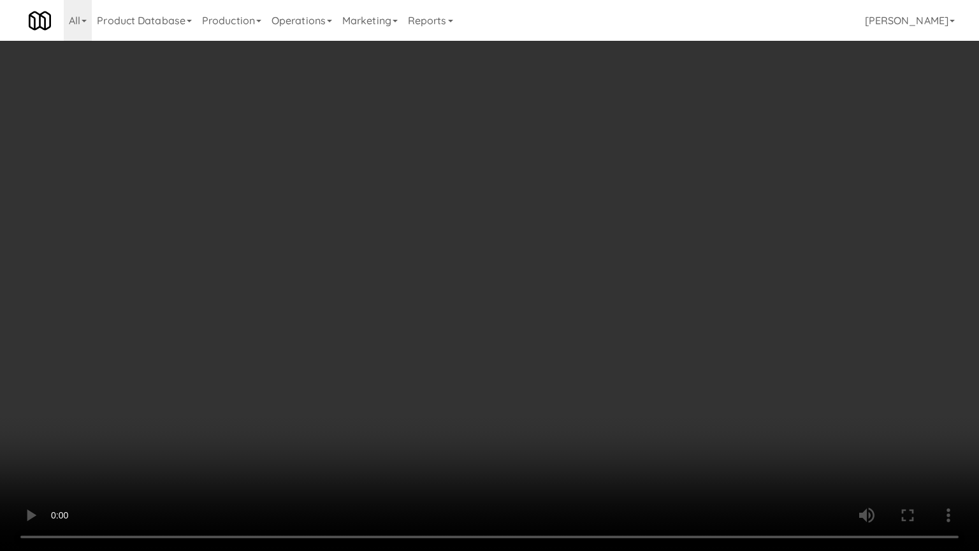
click at [639, 339] on video at bounding box center [489, 275] width 979 height 551
click at [640, 337] on video at bounding box center [489, 275] width 979 height 551
click at [678, 316] on video at bounding box center [489, 275] width 979 height 551
click at [593, 317] on video at bounding box center [489, 275] width 979 height 551
drag, startPoint x: 594, startPoint y: 316, endPoint x: 615, endPoint y: 84, distance: 233.0
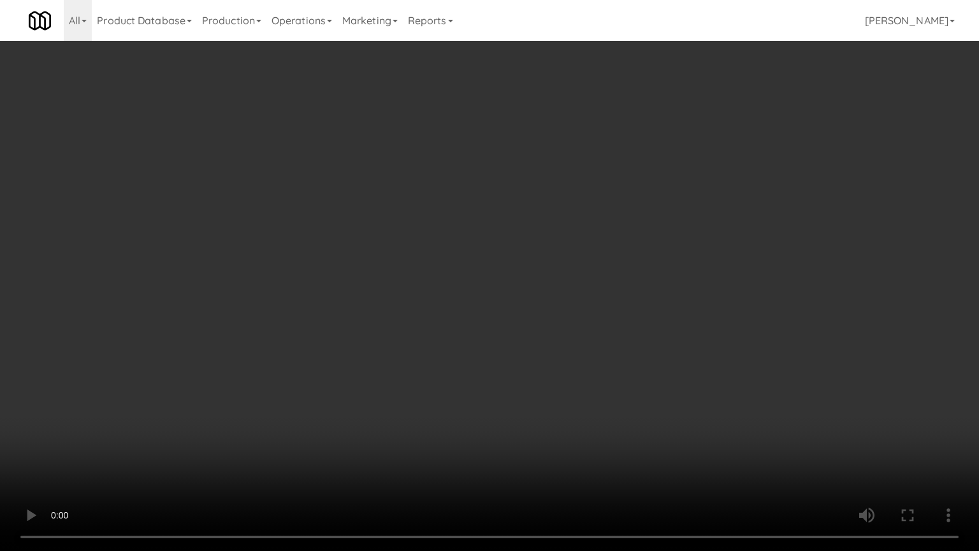
click at [595, 316] on video at bounding box center [489, 275] width 979 height 551
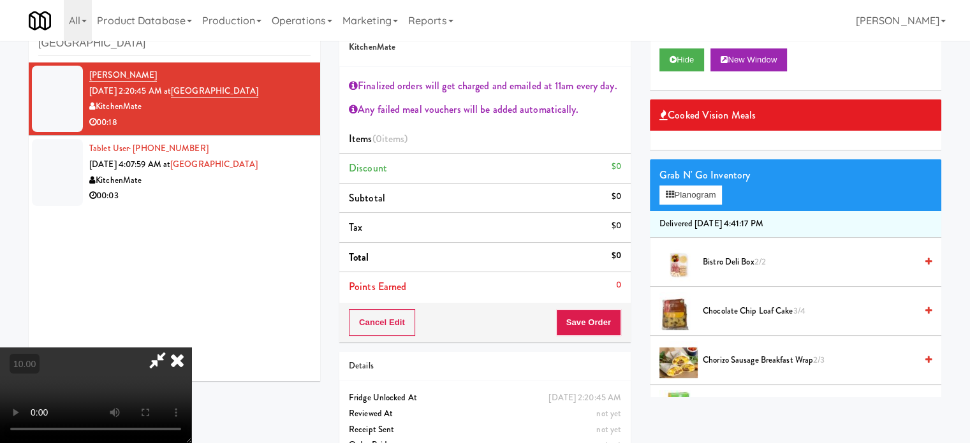
click at [191, 347] on icon at bounding box center [177, 359] width 28 height 25
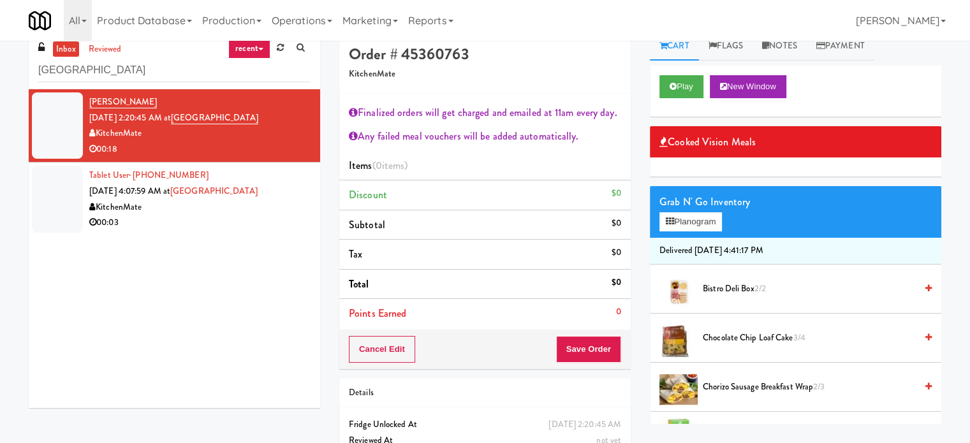
scroll to position [0, 0]
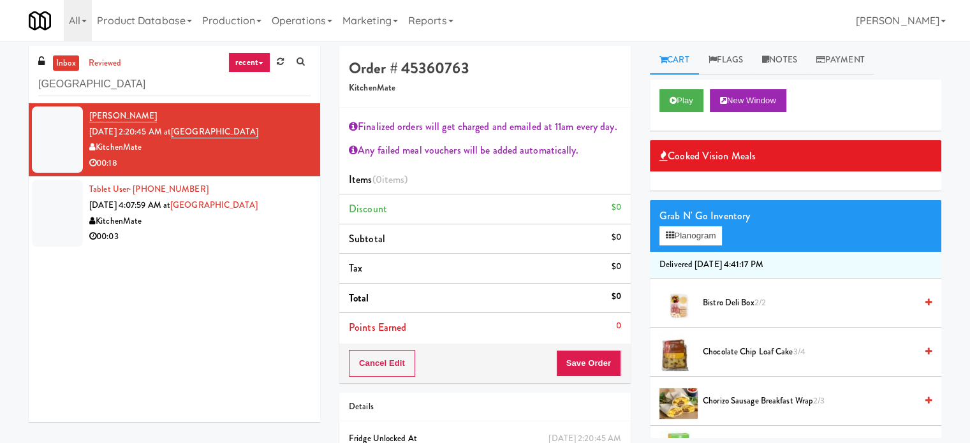
click at [227, 226] on div "KitchenMate" at bounding box center [199, 222] width 221 height 16
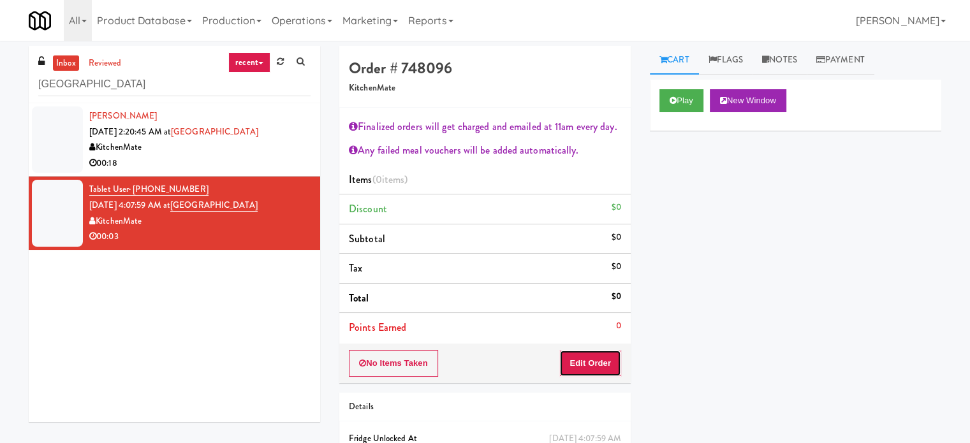
click at [589, 360] on button "Edit Order" at bounding box center [590, 363] width 62 height 27
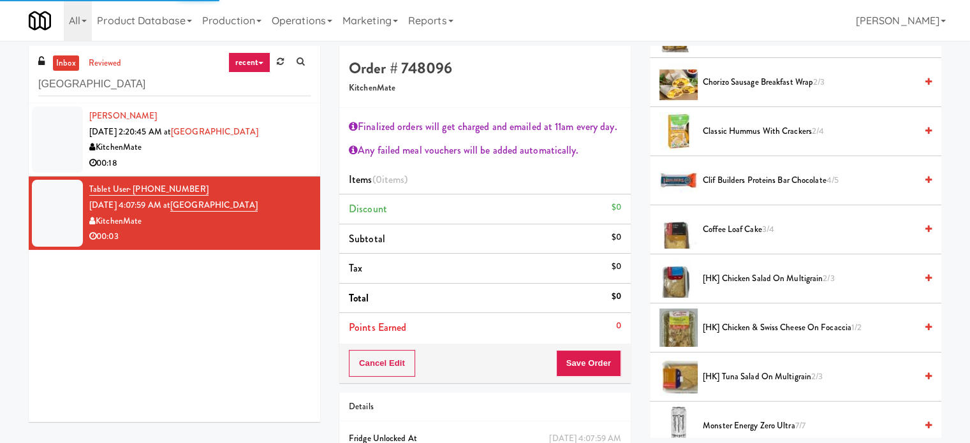
scroll to position [637, 0]
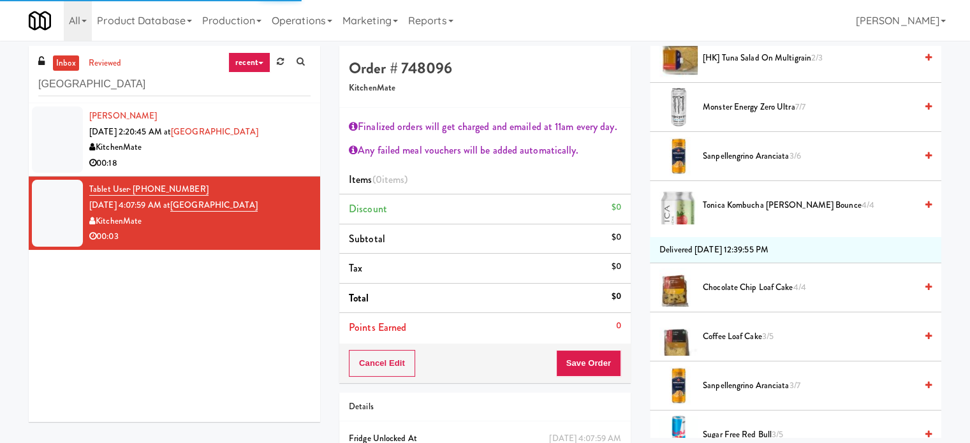
click at [739, 99] on span "Monster Energy Zero Ultra 7/7" at bounding box center [808, 107] width 213 height 16
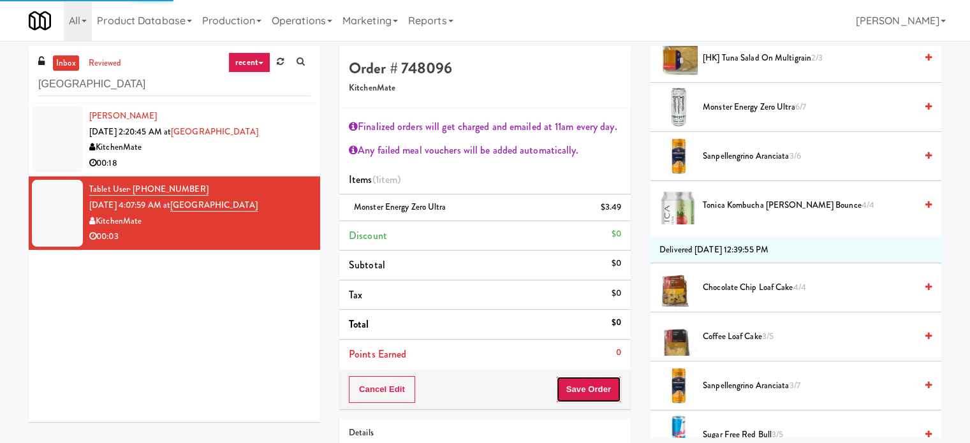
click at [592, 389] on button "Save Order" at bounding box center [588, 389] width 65 height 27
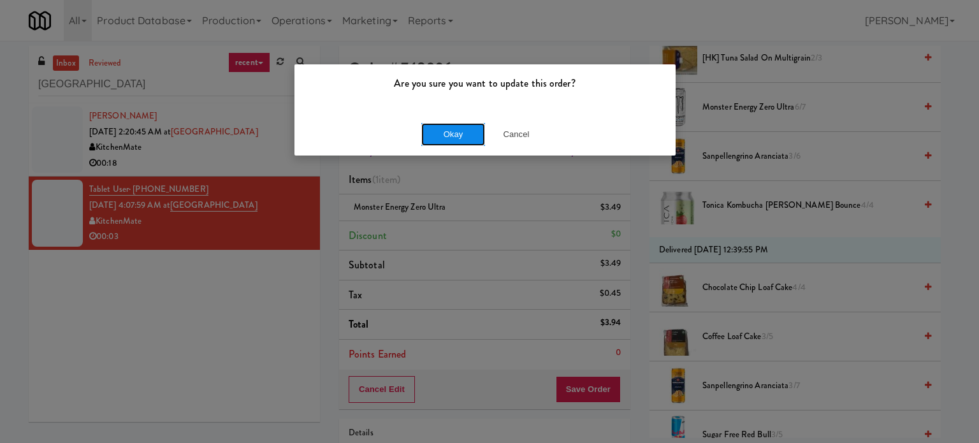
click at [433, 138] on button "Okay" at bounding box center [453, 134] width 64 height 23
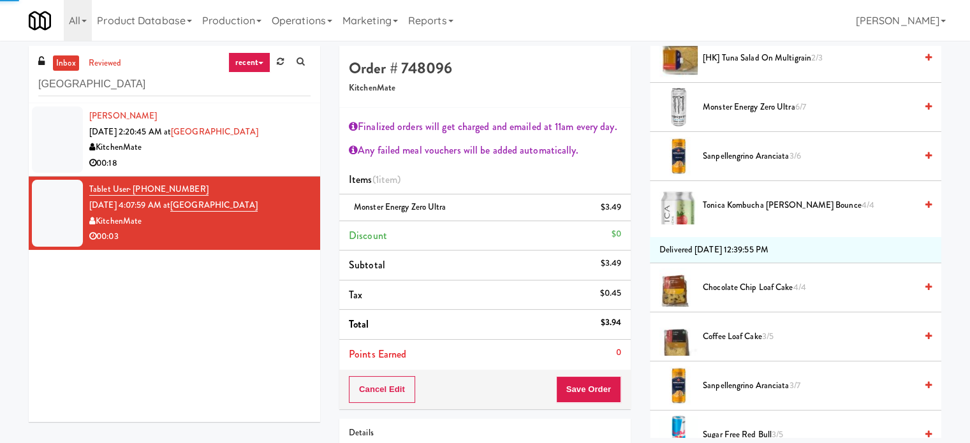
click at [270, 163] on div "00:18" at bounding box center [199, 164] width 221 height 16
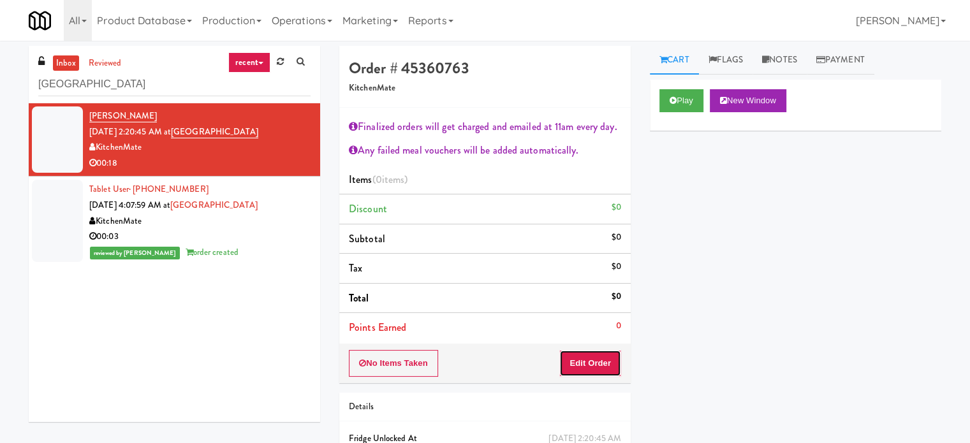
click at [597, 364] on button "Edit Order" at bounding box center [590, 363] width 62 height 27
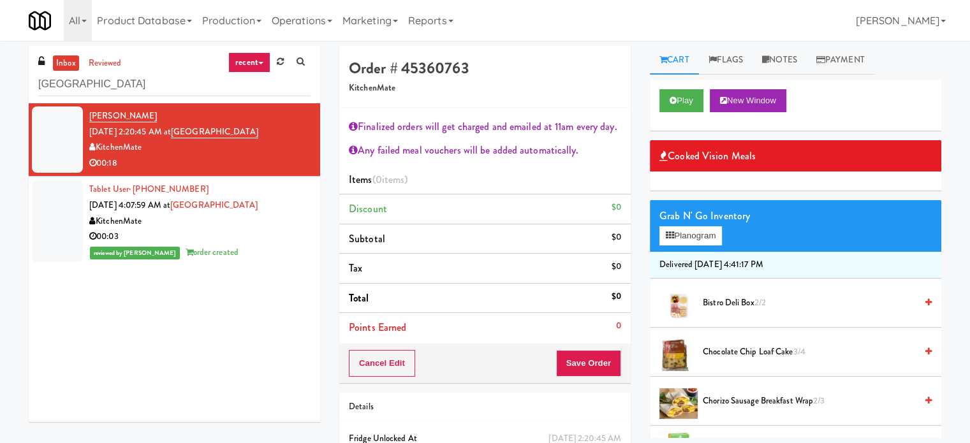
click at [741, 305] on span "Bistro Deli Box 2/2" at bounding box center [808, 303] width 213 height 16
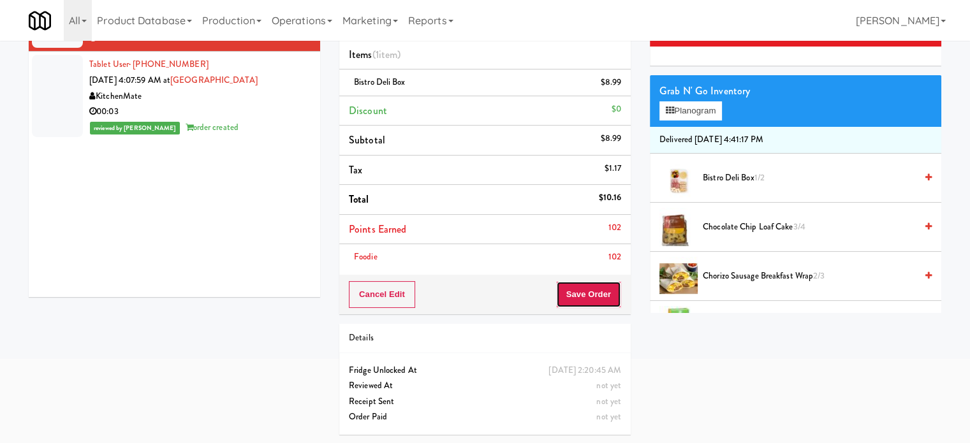
click at [586, 295] on button "Save Order" at bounding box center [588, 294] width 65 height 27
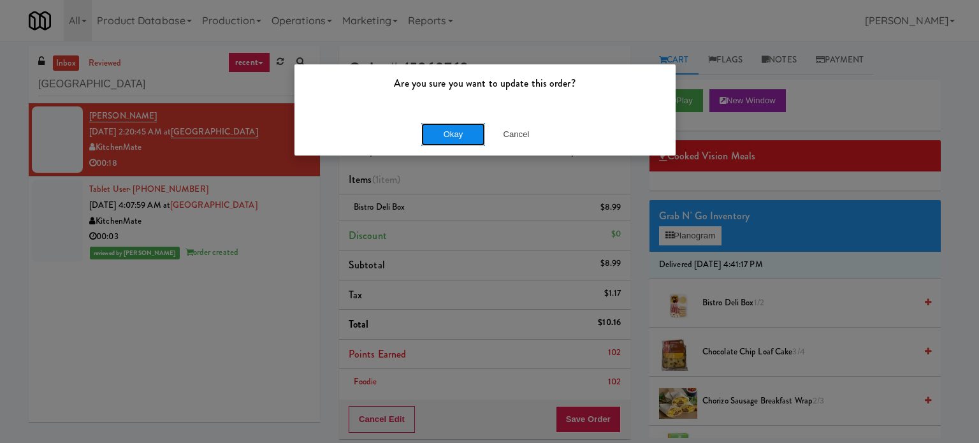
click at [452, 129] on button "Okay" at bounding box center [453, 134] width 64 height 23
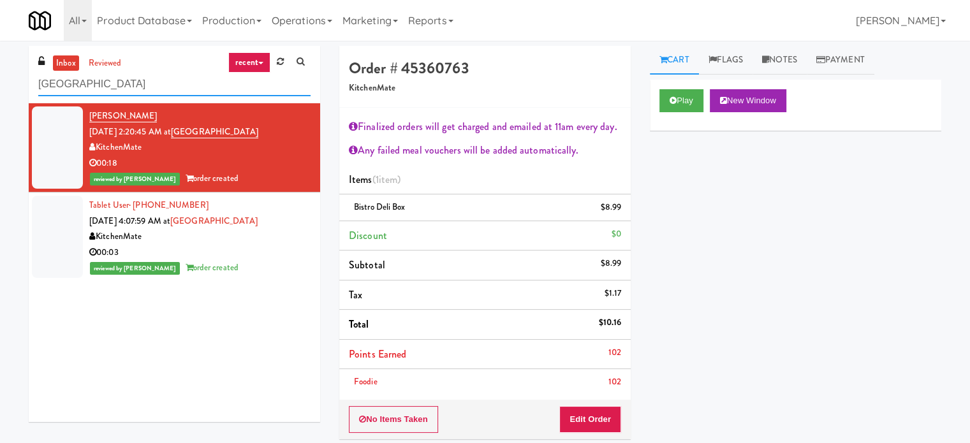
click at [171, 87] on input "[GEOGRAPHIC_DATA]" at bounding box center [174, 85] width 272 height 24
paste input "[MEDICAL_DATA] - Main Floor"
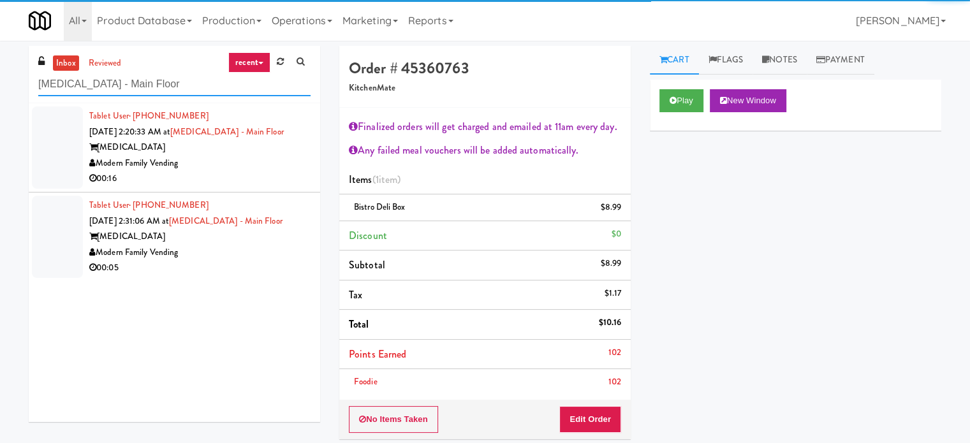
type input "[MEDICAL_DATA] - Main Floor"
drag, startPoint x: 222, startPoint y: 162, endPoint x: 344, endPoint y: 142, distance: 124.1
click at [223, 162] on div "Modern Family Vending" at bounding box center [199, 164] width 221 height 16
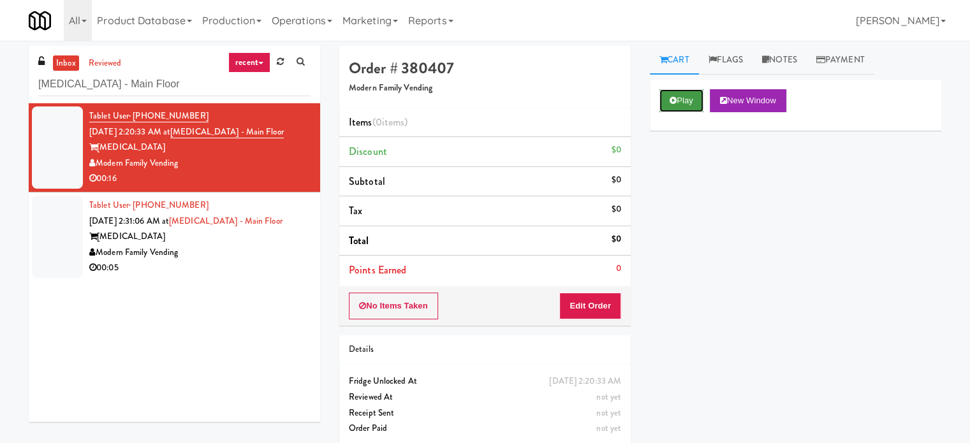
click at [674, 94] on button "Play" at bounding box center [681, 100] width 44 height 23
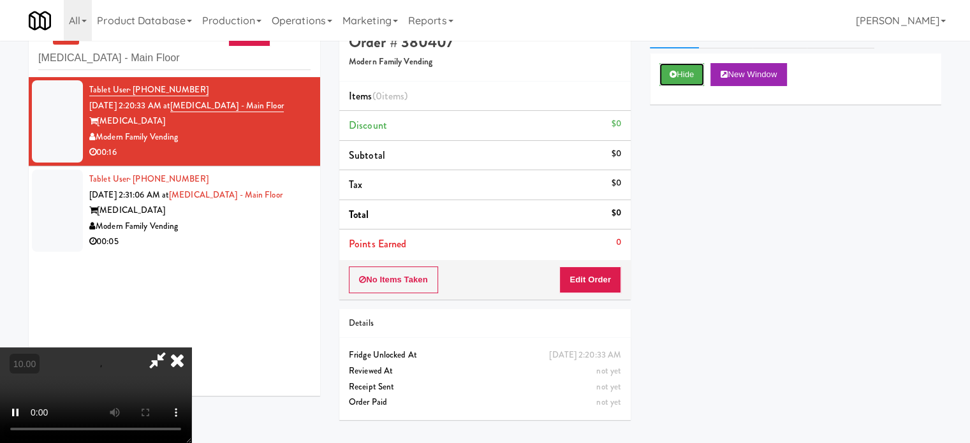
scroll to position [41, 0]
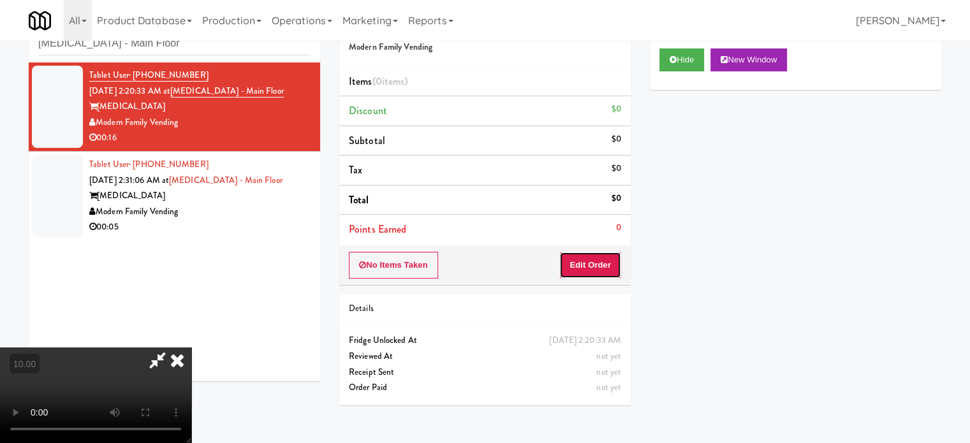
click at [594, 276] on button "Edit Order" at bounding box center [590, 265] width 62 height 27
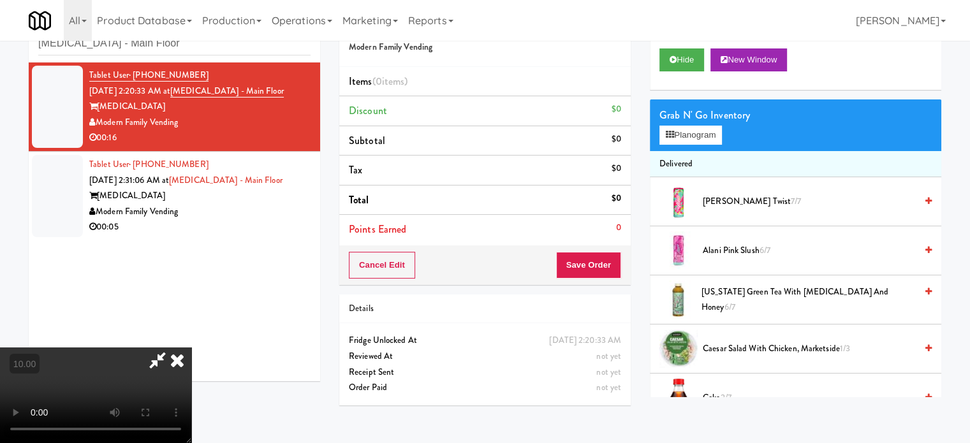
click at [191, 347] on video at bounding box center [95, 395] width 191 height 96
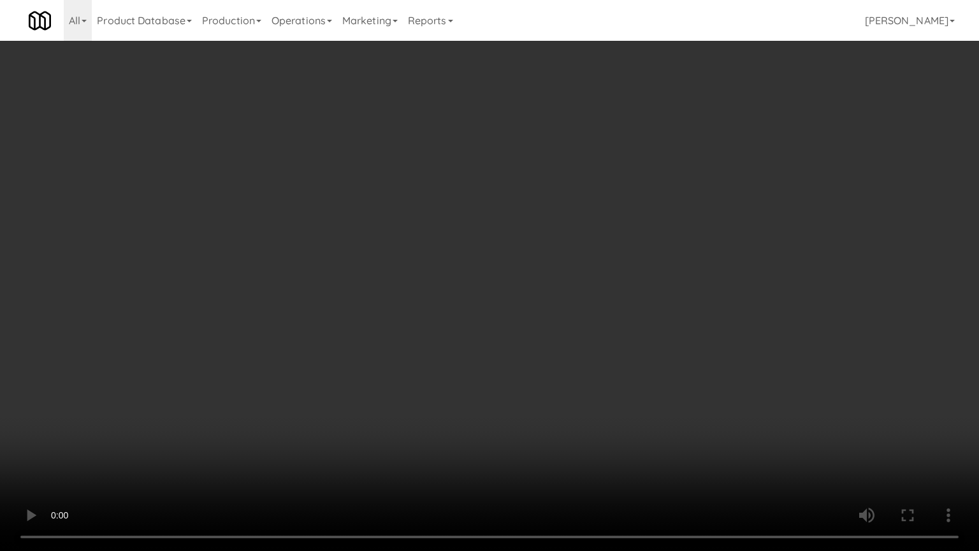
click at [456, 304] on video at bounding box center [489, 275] width 979 height 551
click at [453, 314] on video at bounding box center [489, 275] width 979 height 551
click at [441, 331] on video at bounding box center [489, 275] width 979 height 551
click at [451, 320] on video at bounding box center [489, 275] width 979 height 551
click at [667, 312] on video at bounding box center [489, 275] width 979 height 551
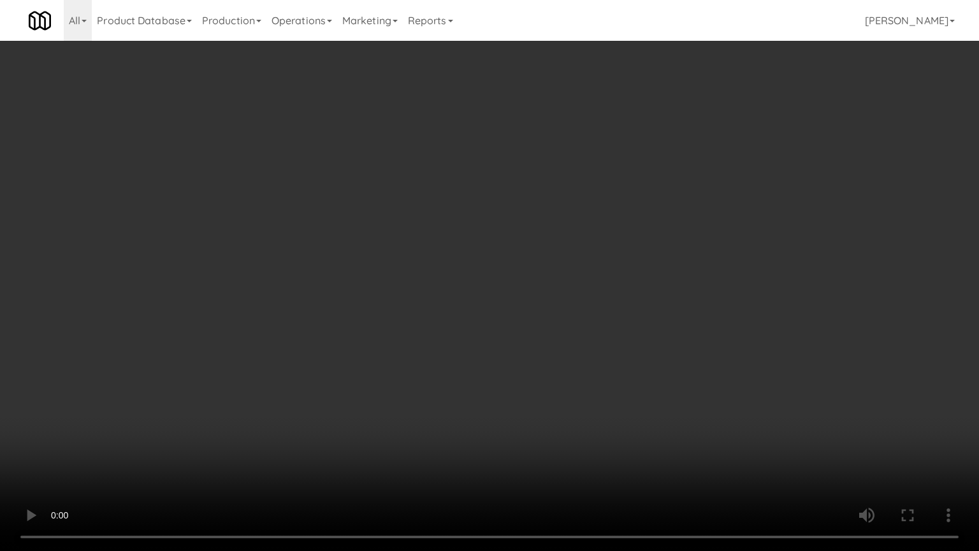
drag, startPoint x: 620, startPoint y: 316, endPoint x: 633, endPoint y: 305, distance: 16.8
click at [625, 314] on video at bounding box center [489, 275] width 979 height 551
click at [642, 296] on video at bounding box center [489, 275] width 979 height 551
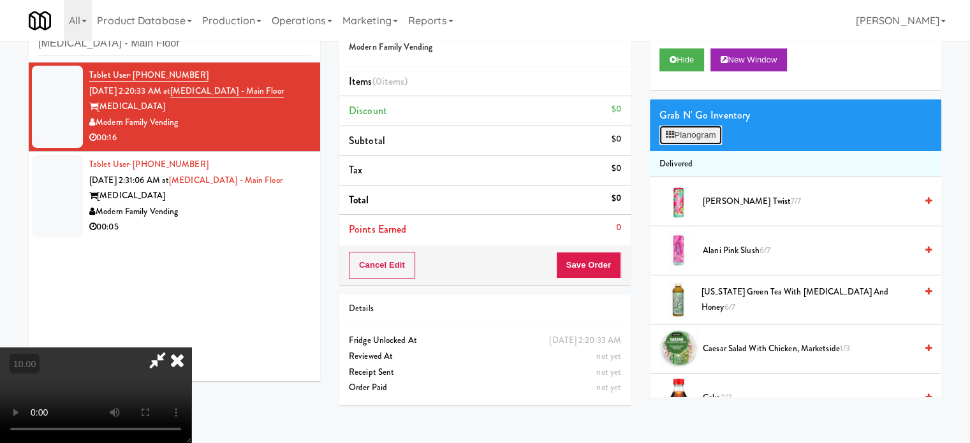
click at [695, 135] on button "Planogram" at bounding box center [690, 135] width 62 height 19
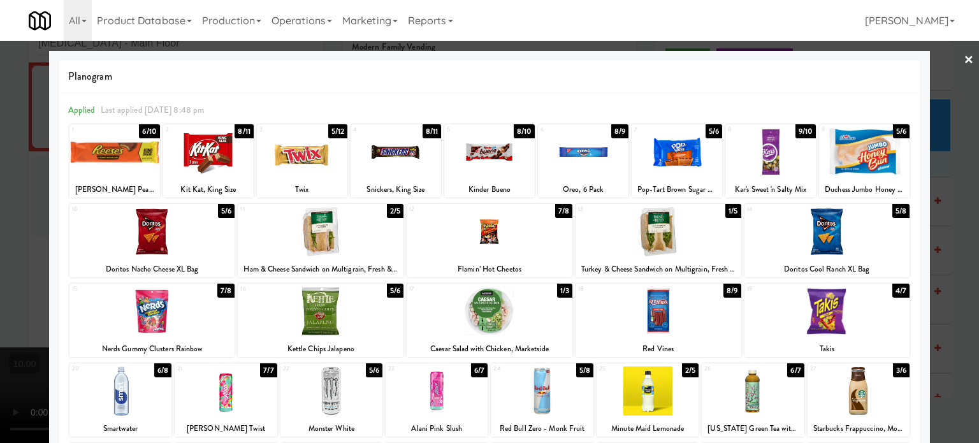
click at [243, 130] on div "8/11" at bounding box center [244, 131] width 18 height 14
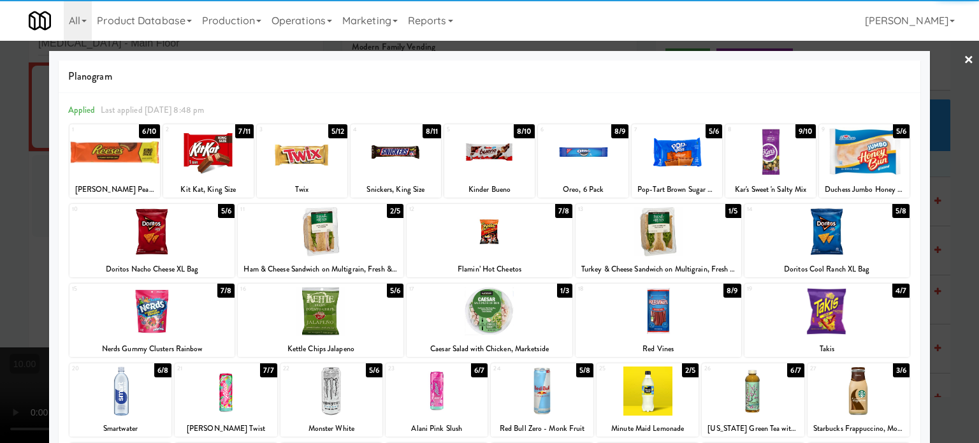
click at [957, 216] on div at bounding box center [489, 221] width 979 height 443
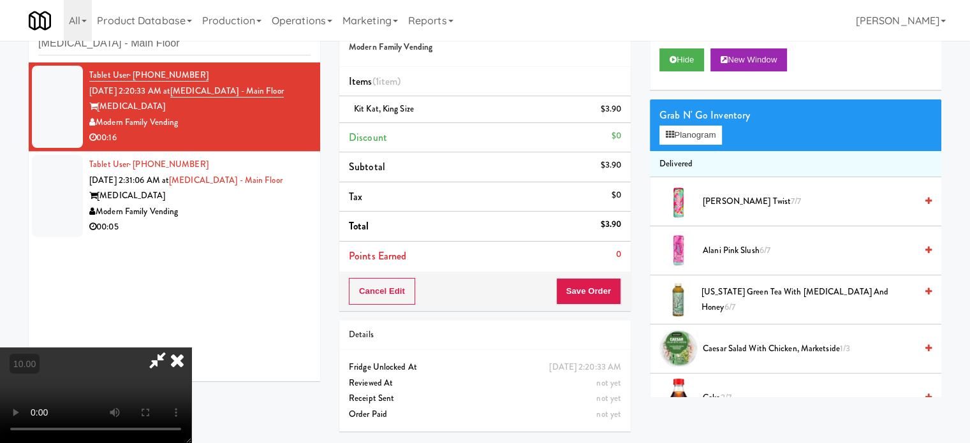
click at [191, 347] on video at bounding box center [95, 395] width 191 height 96
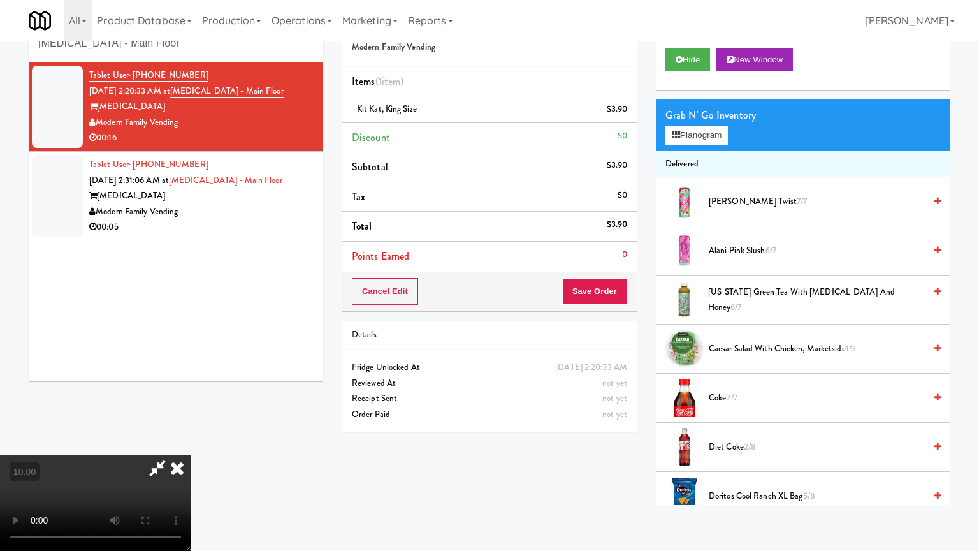
click at [191, 442] on video at bounding box center [95, 503] width 191 height 96
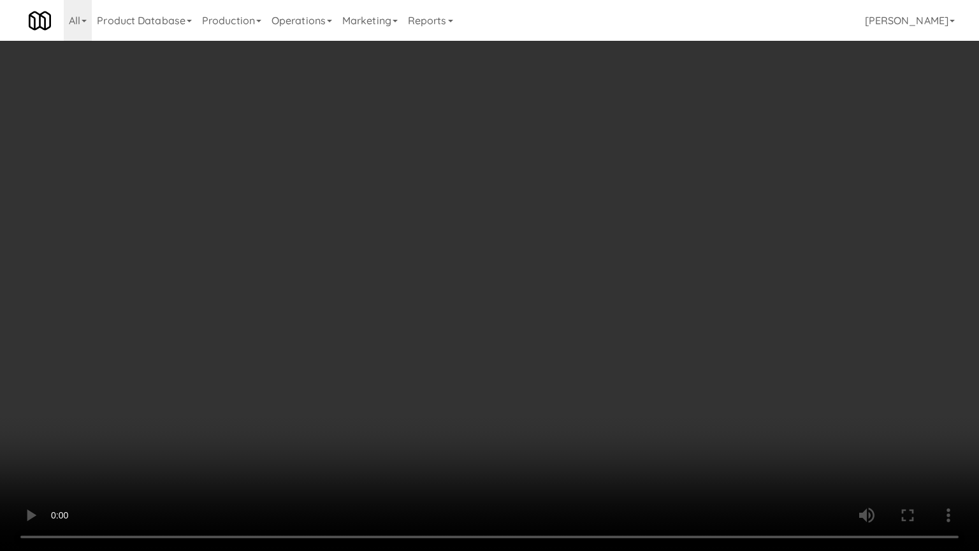
click at [520, 272] on video at bounding box center [489, 275] width 979 height 551
click at [521, 274] on video at bounding box center [489, 275] width 979 height 551
click at [617, 298] on video at bounding box center [489, 275] width 979 height 551
drag, startPoint x: 549, startPoint y: 310, endPoint x: 554, endPoint y: 300, distance: 10.8
click at [551, 306] on video at bounding box center [489, 275] width 979 height 551
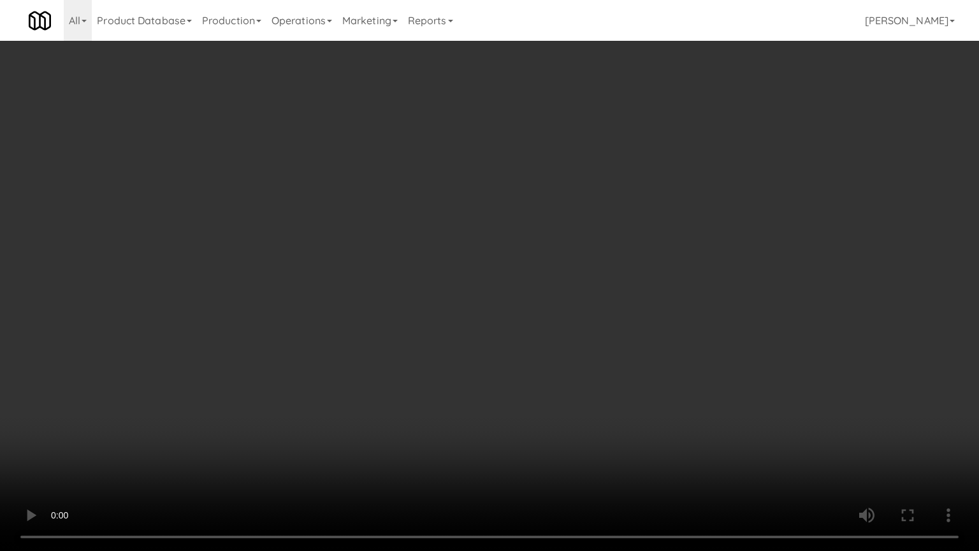
drag, startPoint x: 554, startPoint y: 300, endPoint x: 734, endPoint y: 193, distance: 209.8
click at [568, 296] on video at bounding box center [489, 275] width 979 height 551
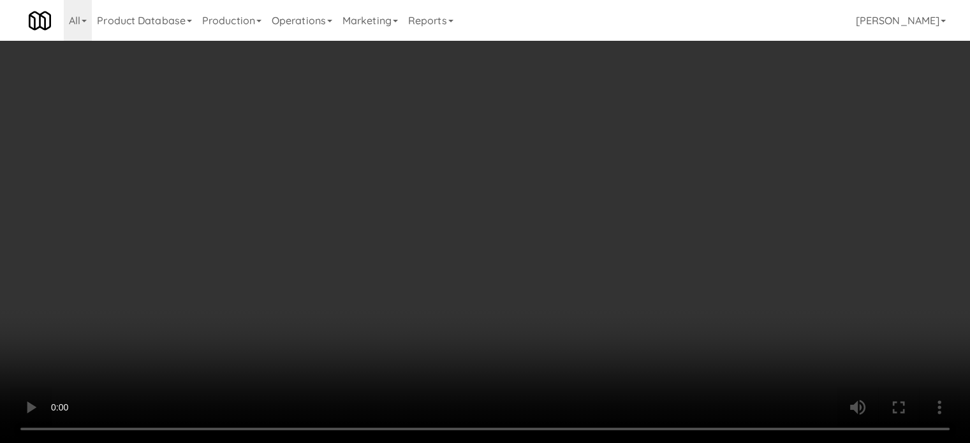
scroll to position [637, 0]
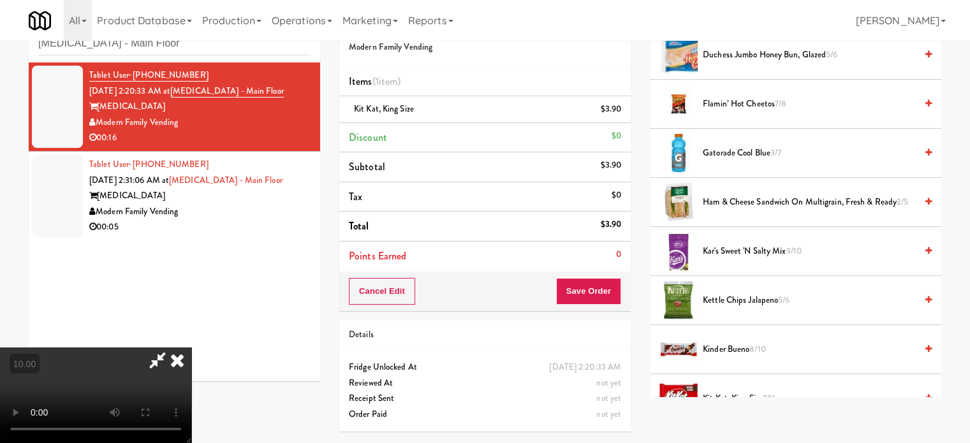
click at [746, 344] on span "Kinder Bueno 8/10" at bounding box center [808, 350] width 213 height 16
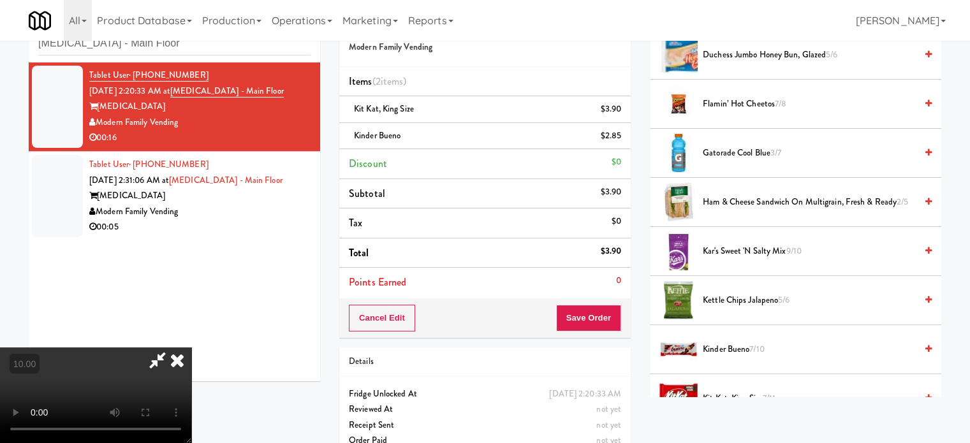
click at [191, 352] on video at bounding box center [95, 395] width 191 height 96
click at [191, 347] on video at bounding box center [95, 395] width 191 height 96
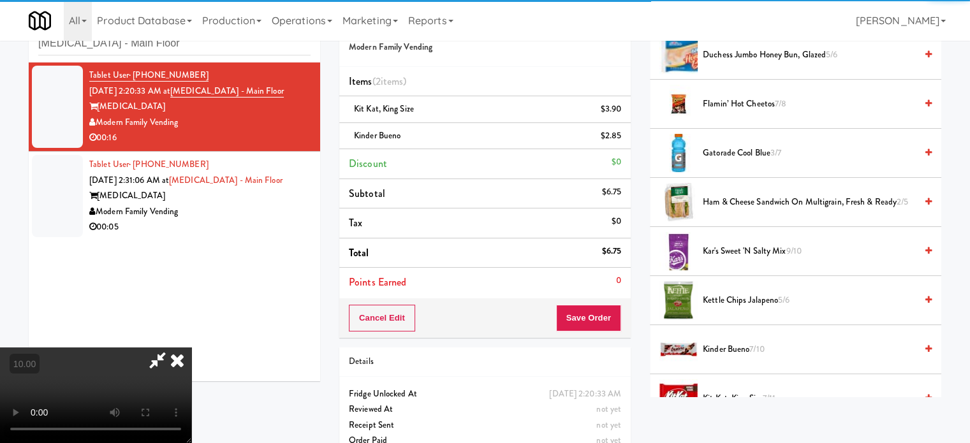
drag, startPoint x: 321, startPoint y: 420, endPoint x: 328, endPoint y: 402, distance: 19.4
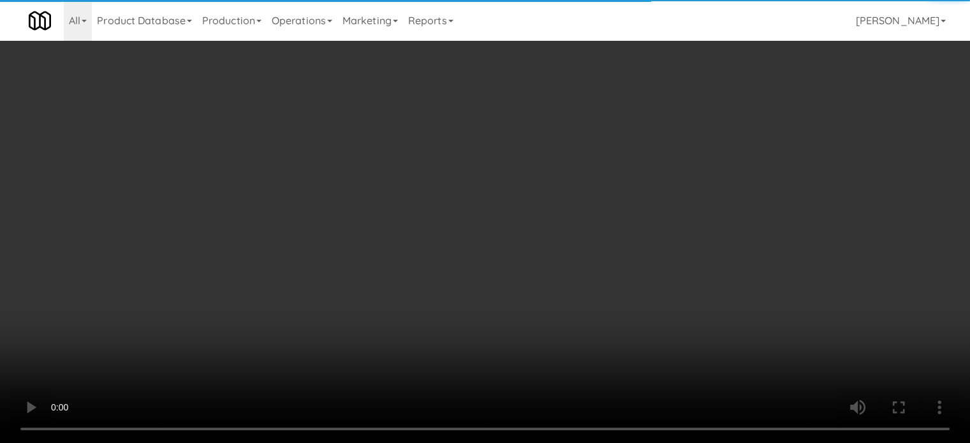
click at [321, 419] on video at bounding box center [485, 221] width 970 height 443
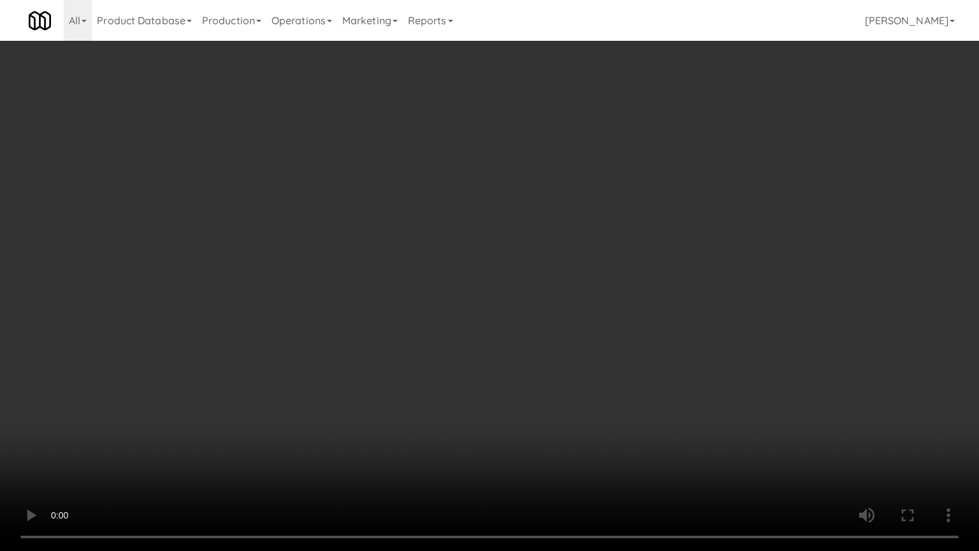
click at [370, 349] on video at bounding box center [489, 275] width 979 height 551
click at [408, 358] on video at bounding box center [489, 275] width 979 height 551
click at [595, 423] on video at bounding box center [489, 275] width 979 height 551
click at [392, 250] on video at bounding box center [489, 275] width 979 height 551
click at [403, 243] on video at bounding box center [489, 275] width 979 height 551
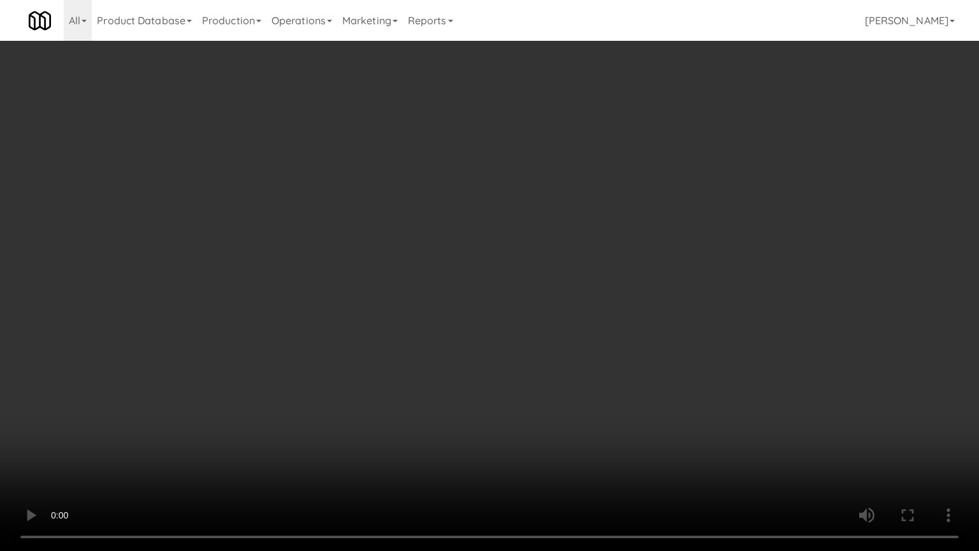
click at [407, 235] on video at bounding box center [489, 275] width 979 height 551
click at [402, 226] on video at bounding box center [489, 275] width 979 height 551
click at [403, 224] on video at bounding box center [489, 275] width 979 height 551
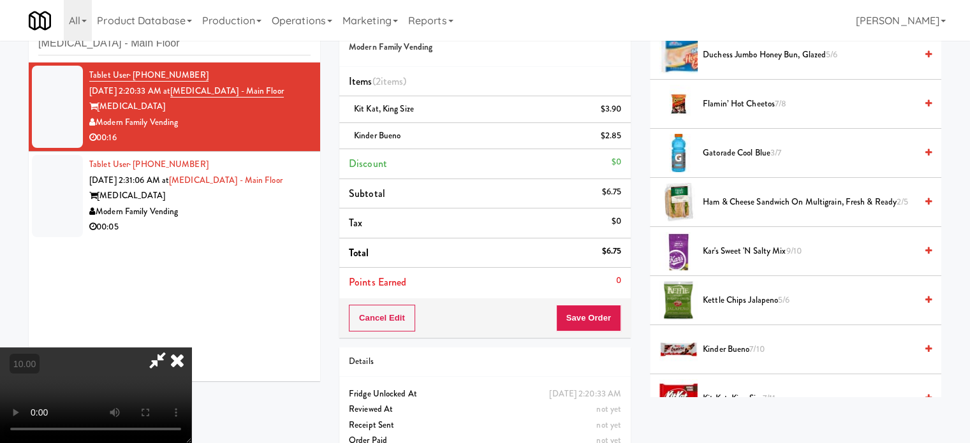
click at [191, 347] on icon at bounding box center [177, 359] width 28 height 25
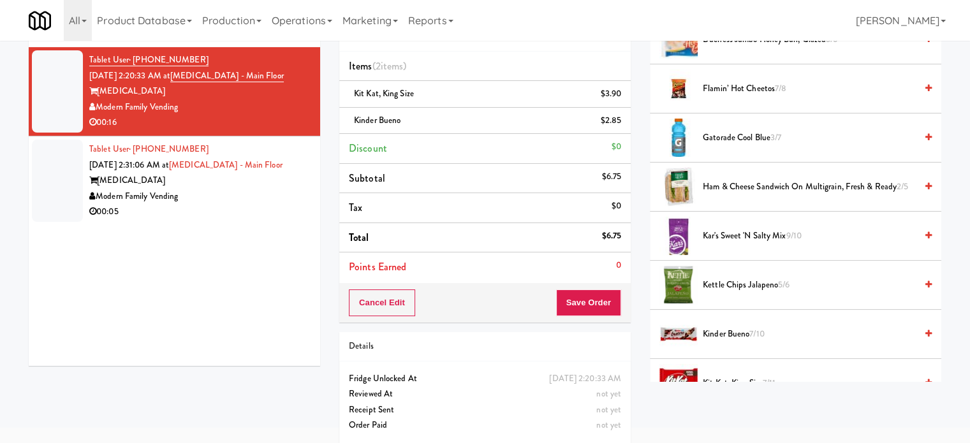
scroll to position [64, 0]
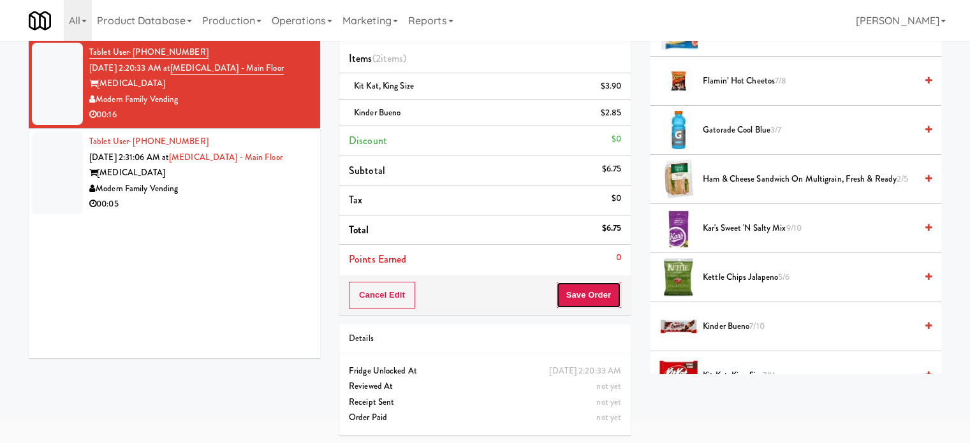
drag, startPoint x: 617, startPoint y: 291, endPoint x: 451, endPoint y: 140, distance: 224.3
click at [616, 290] on button "Save Order" at bounding box center [588, 295] width 65 height 27
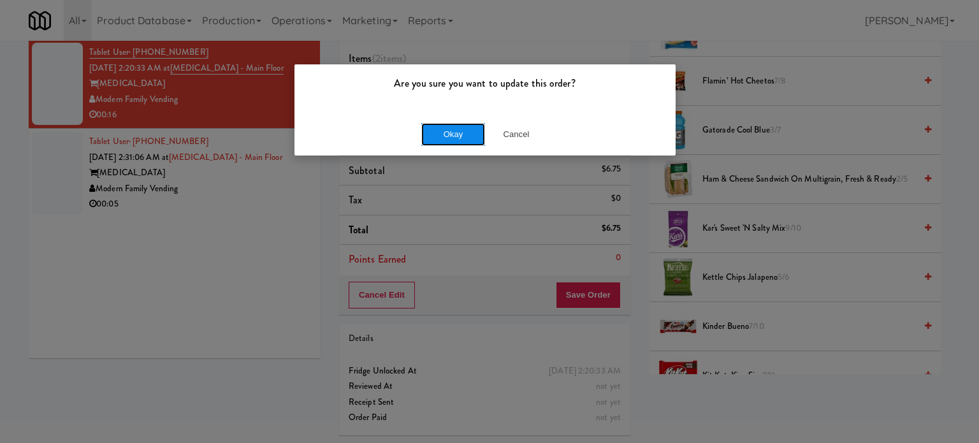
click at [437, 123] on button "Okay" at bounding box center [453, 134] width 64 height 23
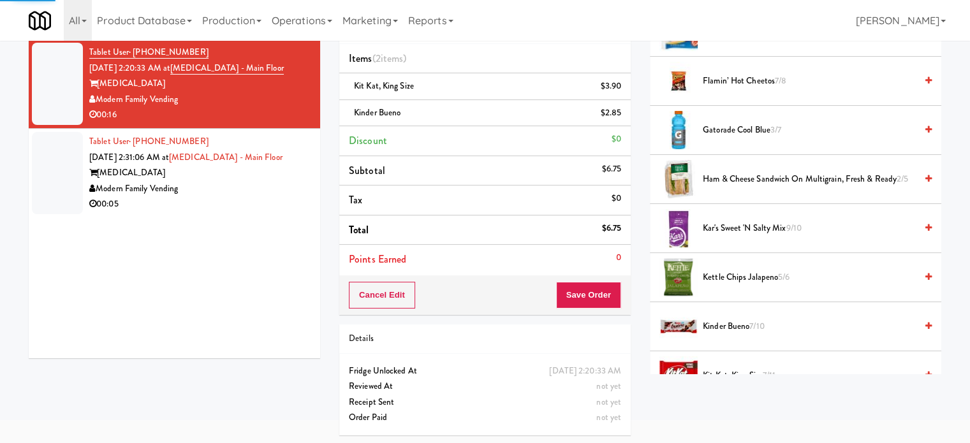
drag, startPoint x: 230, startPoint y: 198, endPoint x: 437, endPoint y: 92, distance: 232.6
click at [231, 196] on div "00:05" at bounding box center [199, 204] width 221 height 16
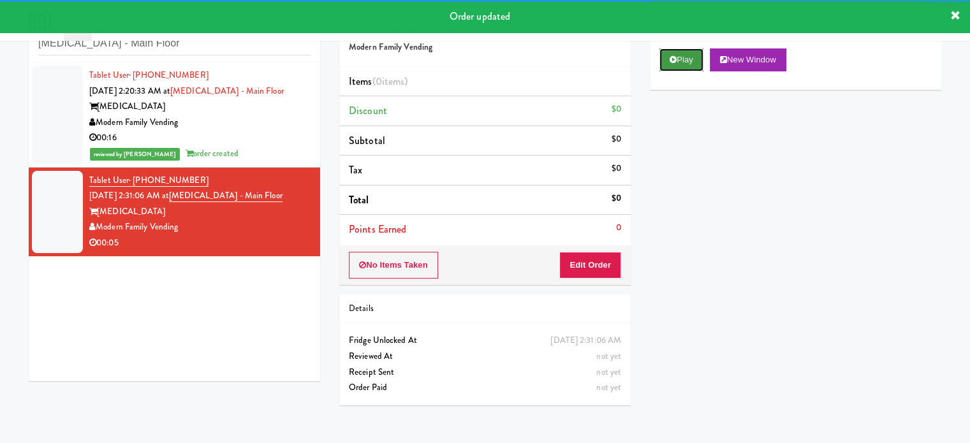
click at [702, 59] on button "Play" at bounding box center [681, 59] width 44 height 23
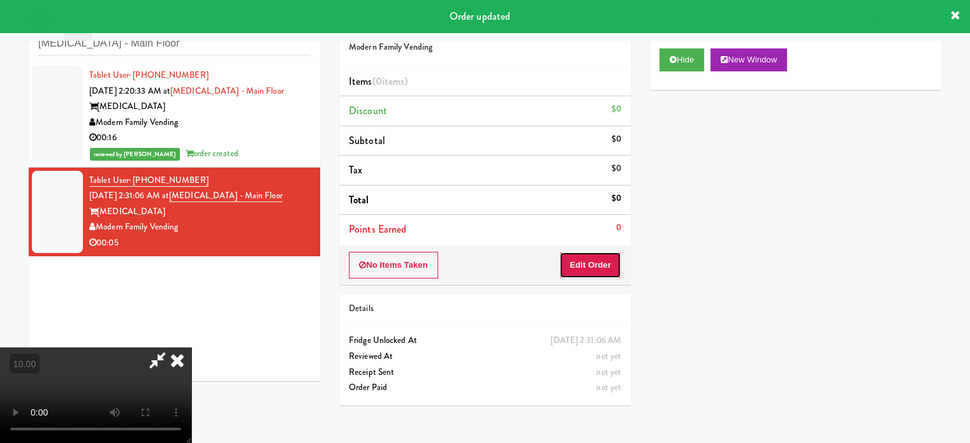
drag, startPoint x: 599, startPoint y: 265, endPoint x: 557, endPoint y: 239, distance: 49.2
click at [600, 267] on button "Edit Order" at bounding box center [590, 265] width 62 height 27
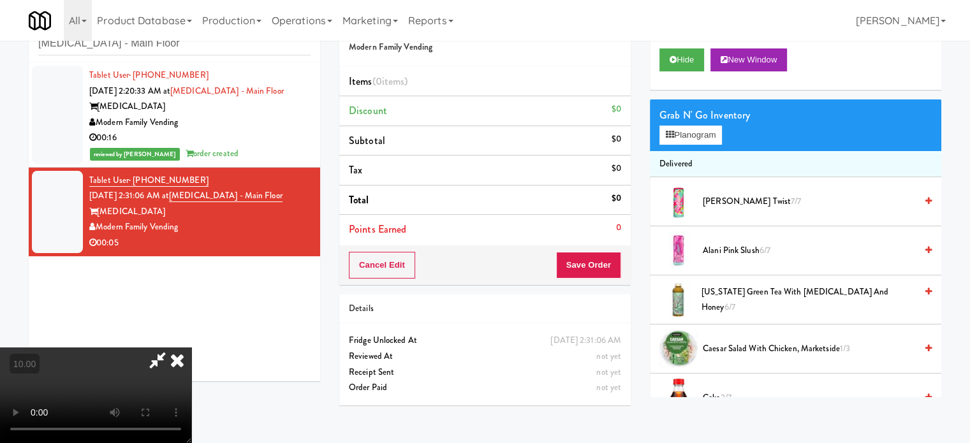
drag, startPoint x: 391, startPoint y: 329, endPoint x: 395, endPoint y: 323, distance: 6.6
click at [191, 347] on video at bounding box center [95, 395] width 191 height 96
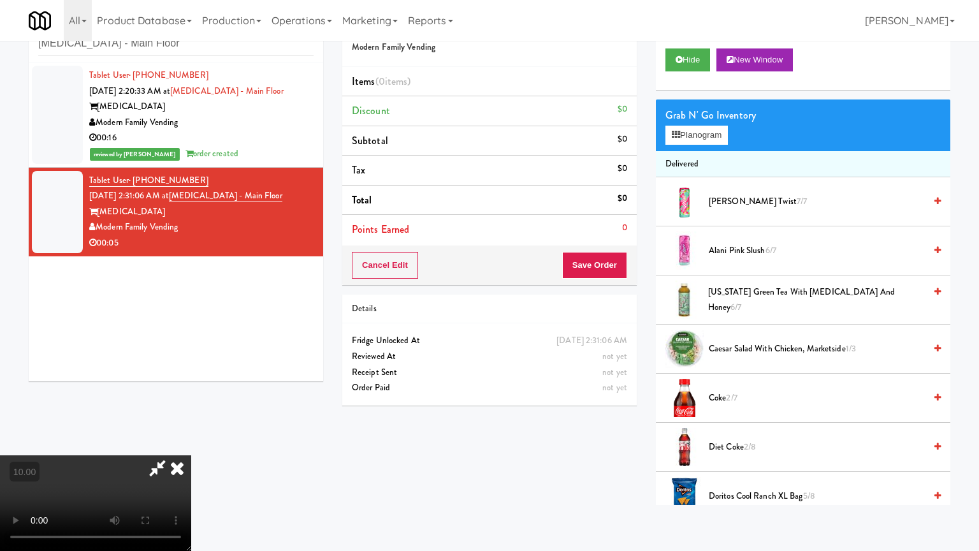
click at [191, 442] on video at bounding box center [95, 503] width 191 height 96
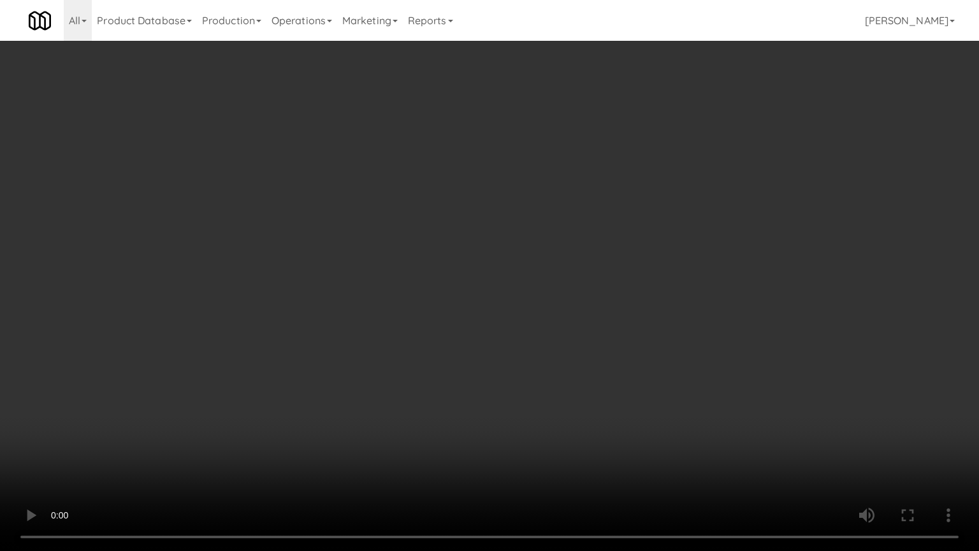
drag, startPoint x: 203, startPoint y: 353, endPoint x: 268, endPoint y: 298, distance: 85.9
click at [204, 352] on video at bounding box center [489, 275] width 979 height 551
click at [510, 314] on video at bounding box center [489, 275] width 979 height 551
click at [505, 314] on video at bounding box center [489, 275] width 979 height 551
click at [602, 310] on video at bounding box center [489, 275] width 979 height 551
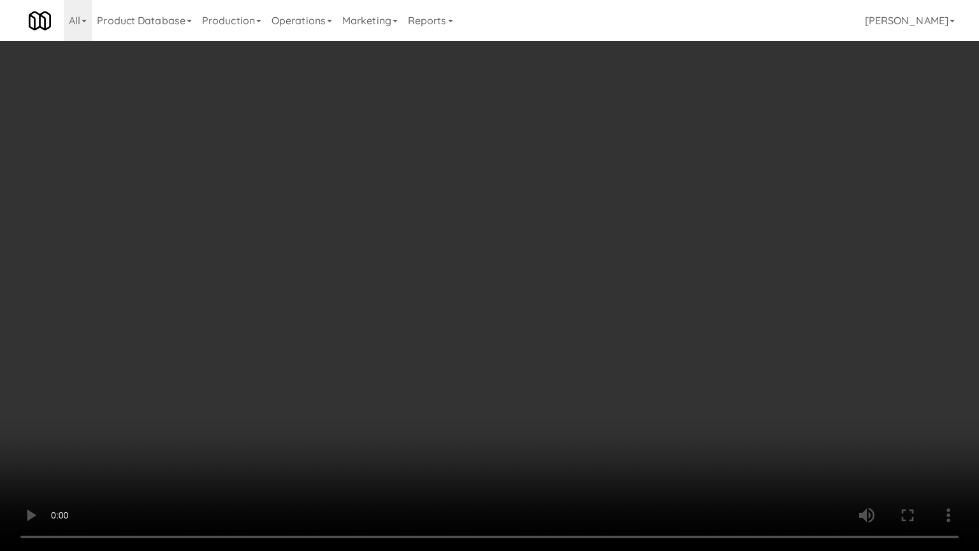
click at [544, 311] on video at bounding box center [489, 275] width 979 height 551
click at [550, 308] on video at bounding box center [489, 275] width 979 height 551
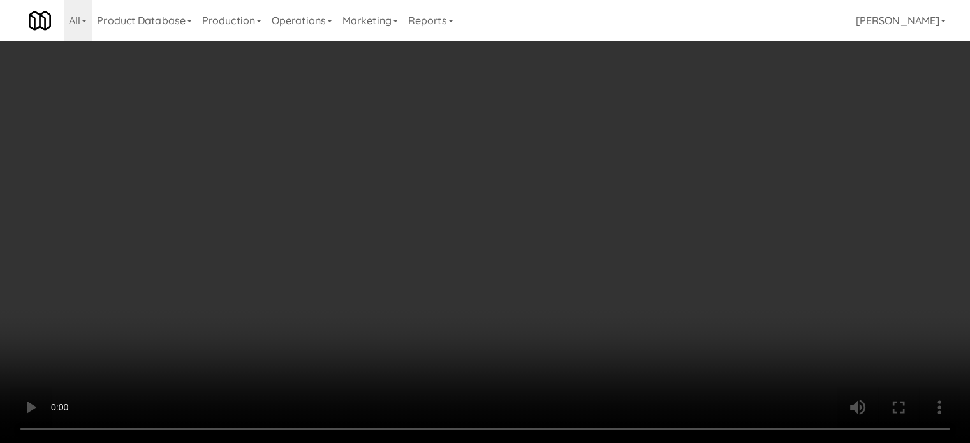
scroll to position [319, 0]
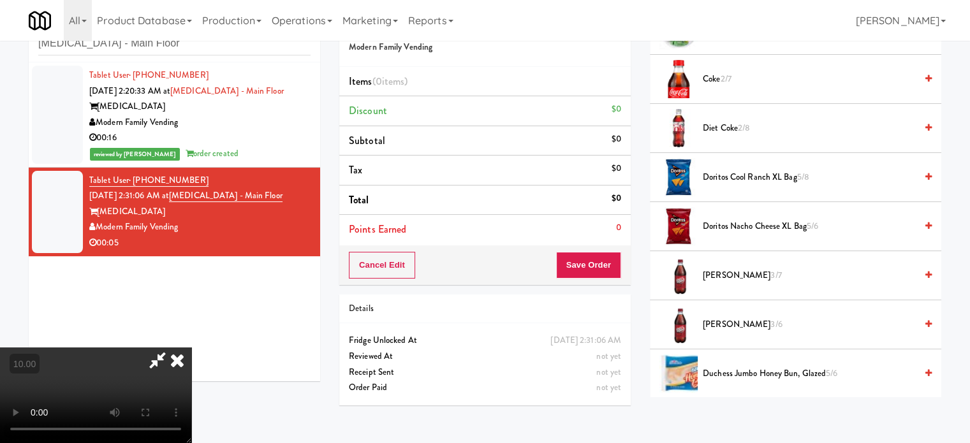
click at [716, 125] on span "Diet Coke 2/8" at bounding box center [808, 128] width 213 height 16
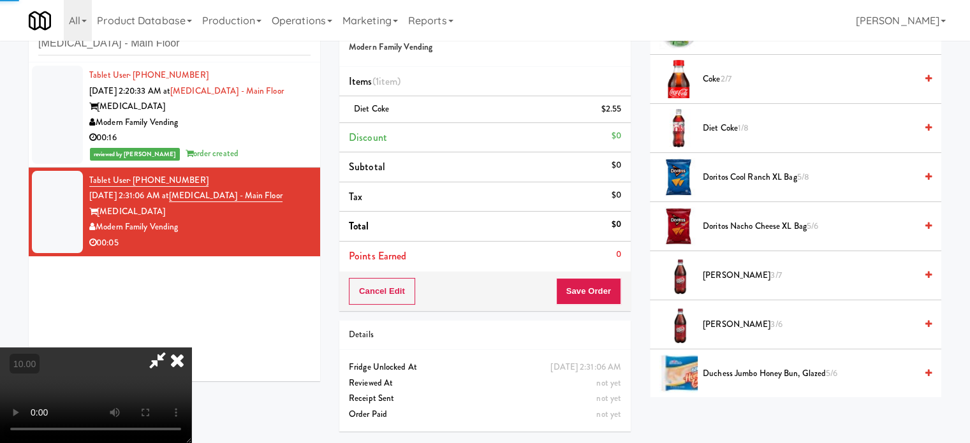
click at [191, 347] on video at bounding box center [95, 395] width 191 height 96
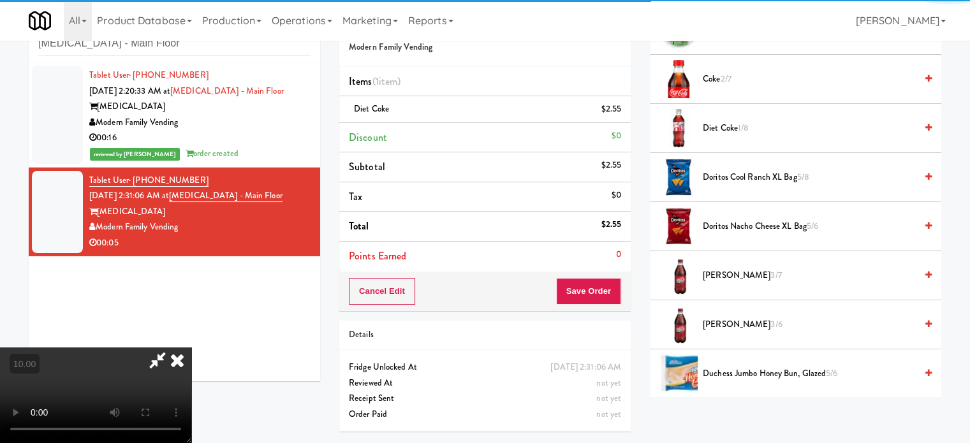
click at [191, 347] on video at bounding box center [95, 395] width 191 height 96
drag, startPoint x: 279, startPoint y: 331, endPoint x: 298, endPoint y: 303, distance: 34.3
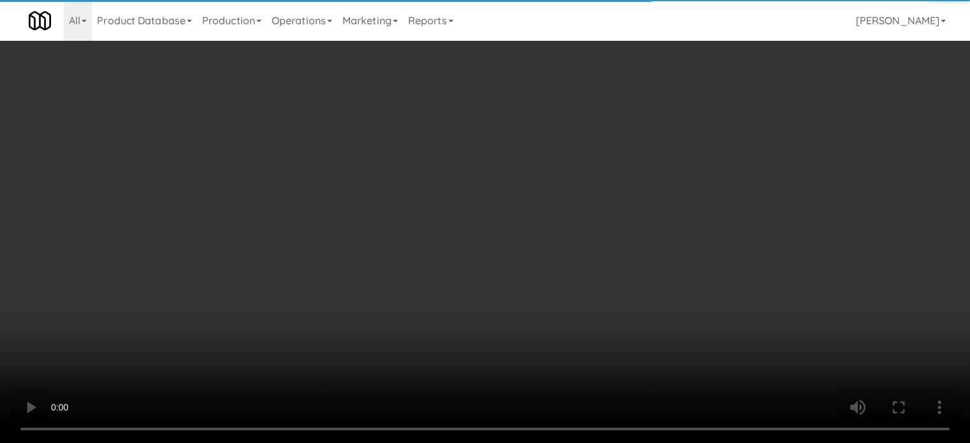
click at [279, 330] on video at bounding box center [485, 221] width 970 height 443
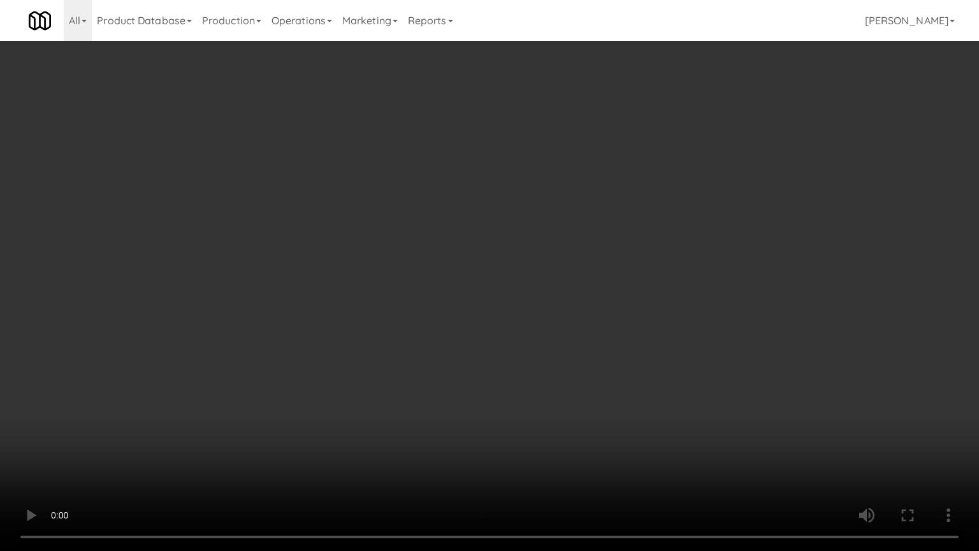
drag, startPoint x: 393, startPoint y: 316, endPoint x: 400, endPoint y: 309, distance: 9.5
click at [395, 316] on video at bounding box center [489, 275] width 979 height 551
drag, startPoint x: 400, startPoint y: 309, endPoint x: 465, endPoint y: 156, distance: 166.8
click at [401, 309] on video at bounding box center [489, 275] width 979 height 551
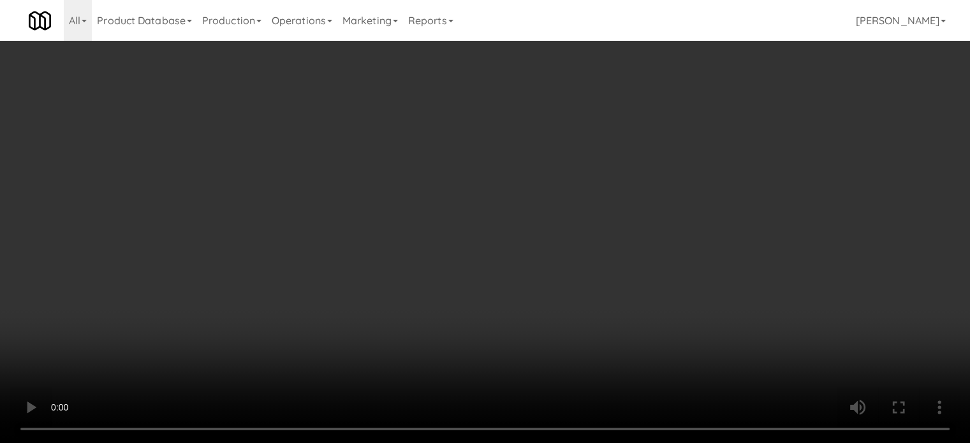
scroll to position [0, 0]
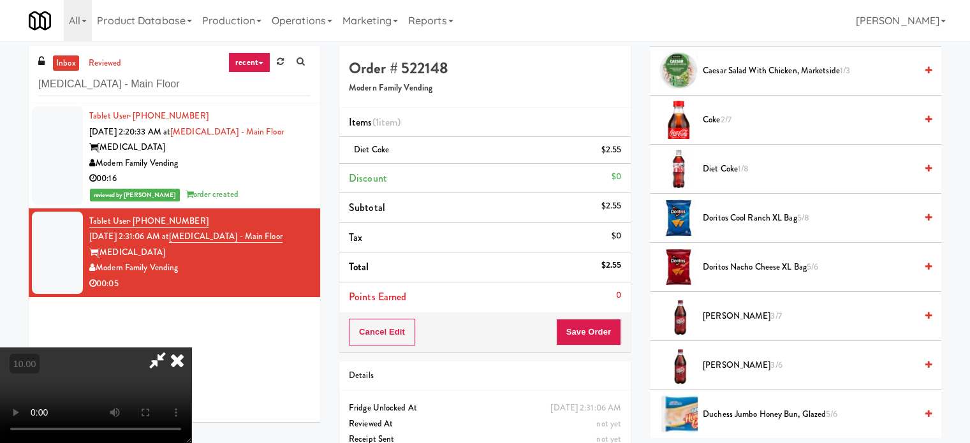
click at [191, 347] on icon at bounding box center [177, 359] width 28 height 25
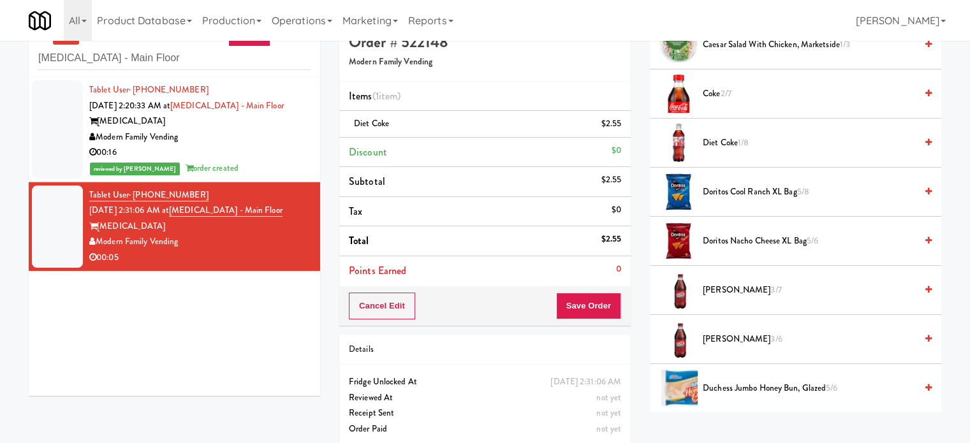
scroll to position [41, 0]
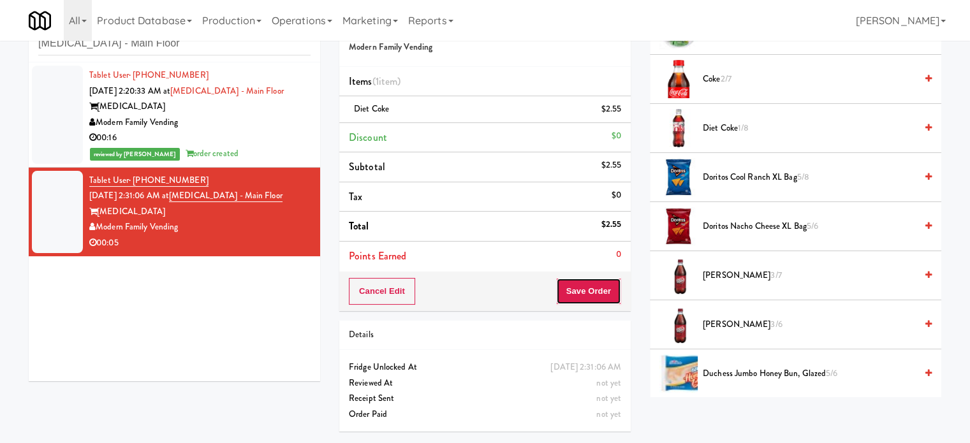
drag, startPoint x: 581, startPoint y: 293, endPoint x: 497, endPoint y: 226, distance: 106.6
click at [581, 293] on button "Save Order" at bounding box center [588, 291] width 65 height 27
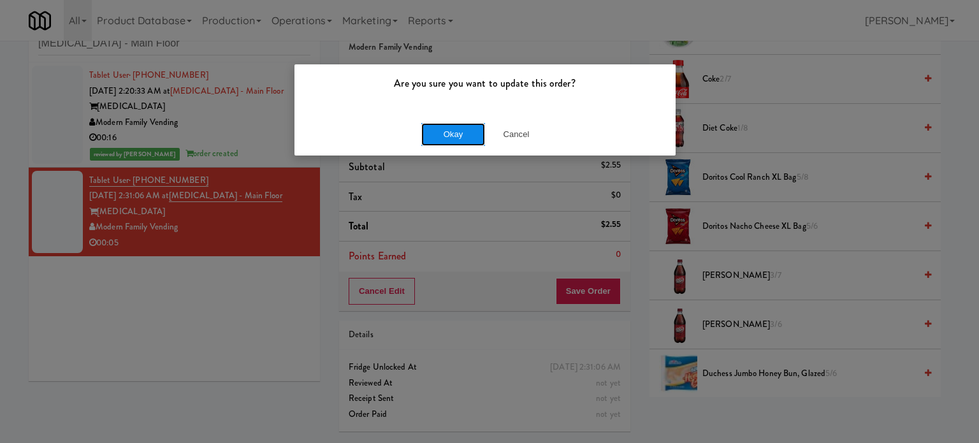
click at [474, 139] on button "Okay" at bounding box center [453, 134] width 64 height 23
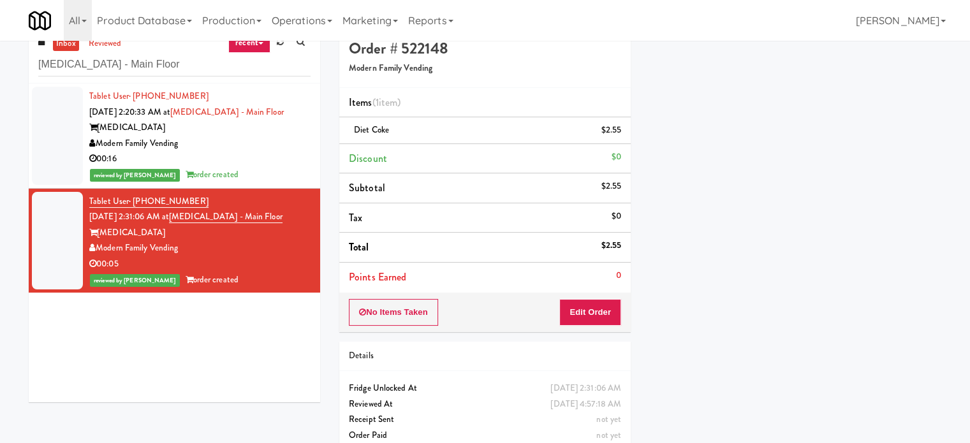
scroll to position [0, 0]
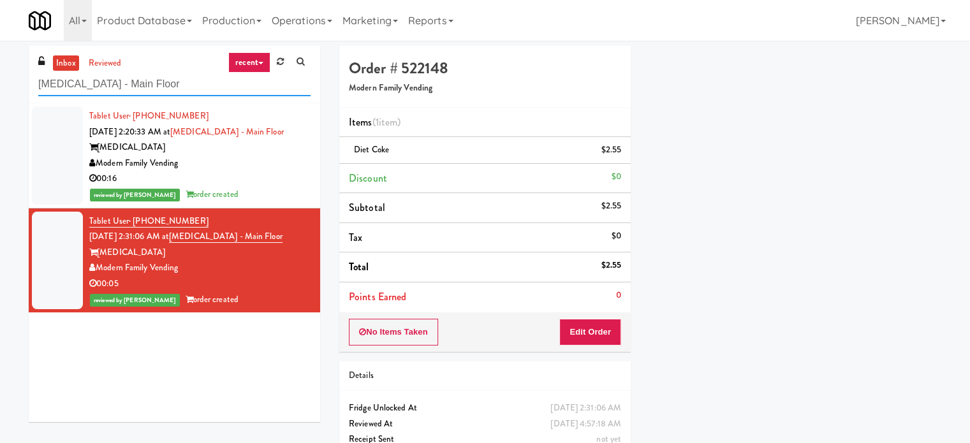
click at [160, 76] on input "[MEDICAL_DATA] - Main Floor" at bounding box center [174, 85] width 272 height 24
click at [157, 78] on input "[MEDICAL_DATA] - Main Floor" at bounding box center [174, 85] width 272 height 24
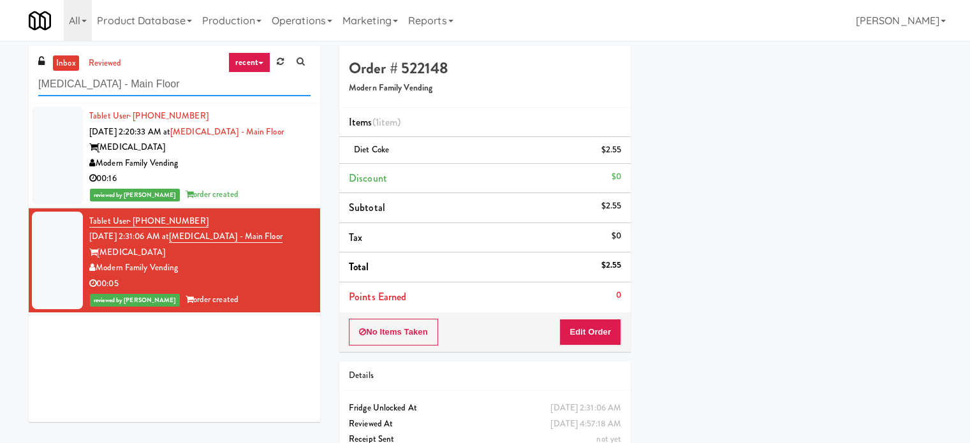
paste input "aplewood"
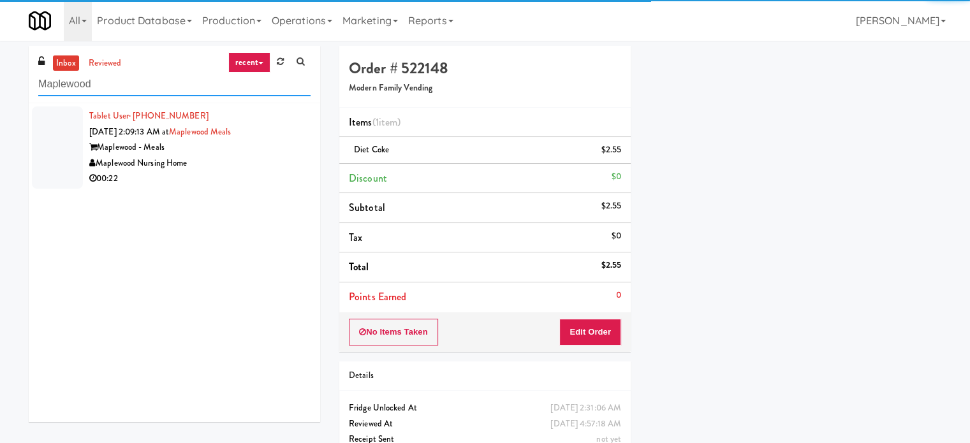
type input "Maplewood"
drag, startPoint x: 256, startPoint y: 165, endPoint x: 358, endPoint y: 149, distance: 103.2
click at [257, 165] on div "Maplewood Nursing Home" at bounding box center [199, 164] width 221 height 16
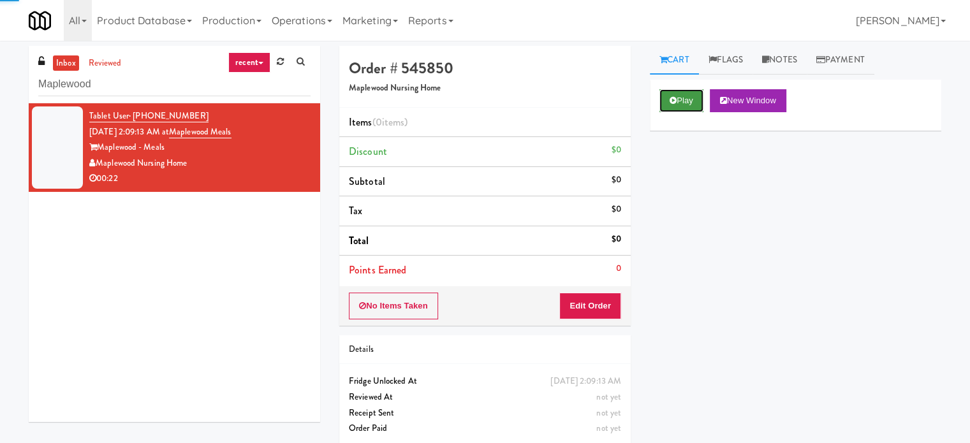
click at [690, 100] on button "Play" at bounding box center [681, 100] width 44 height 23
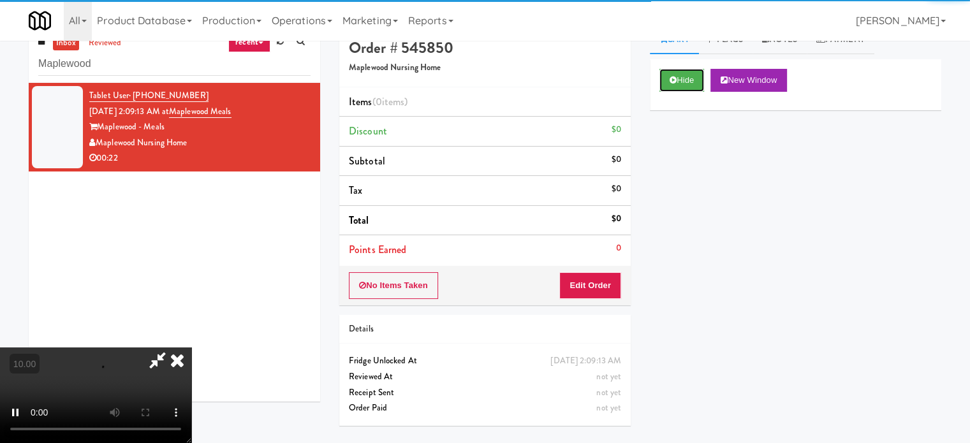
scroll to position [41, 0]
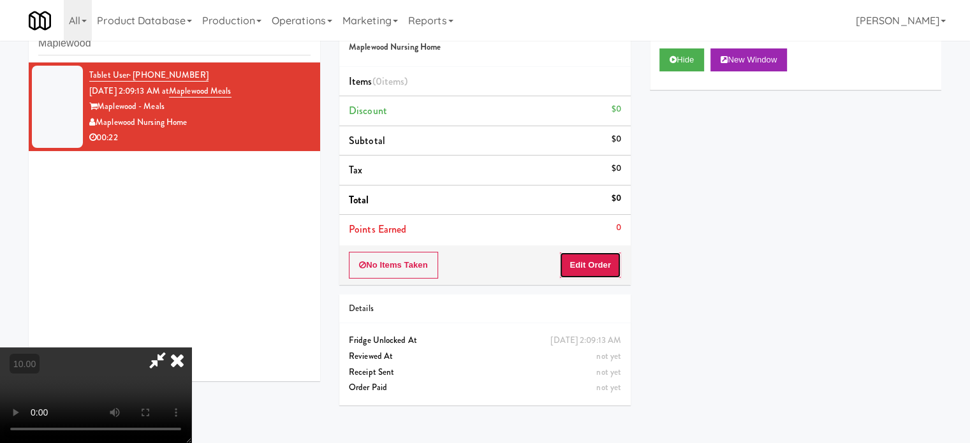
click at [602, 262] on button "Edit Order" at bounding box center [590, 265] width 62 height 27
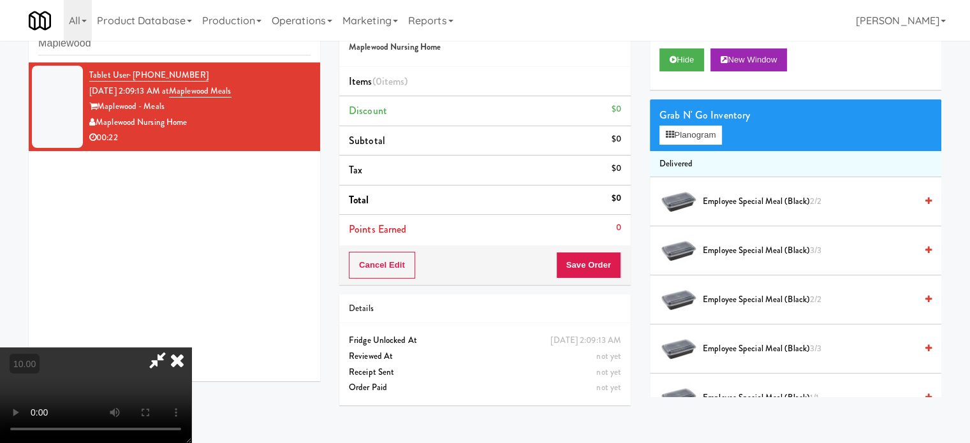
click at [191, 347] on video at bounding box center [95, 395] width 191 height 96
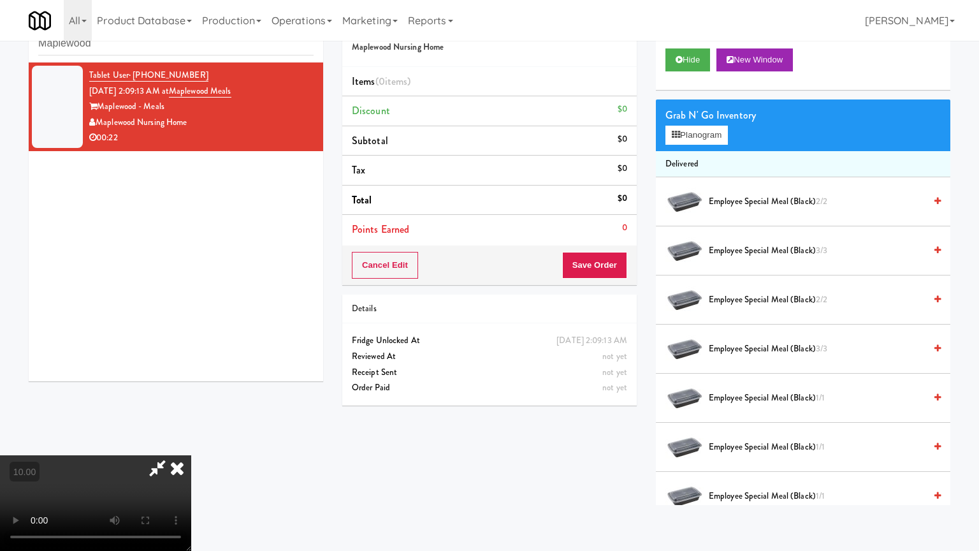
click at [191, 442] on video at bounding box center [95, 503] width 191 height 96
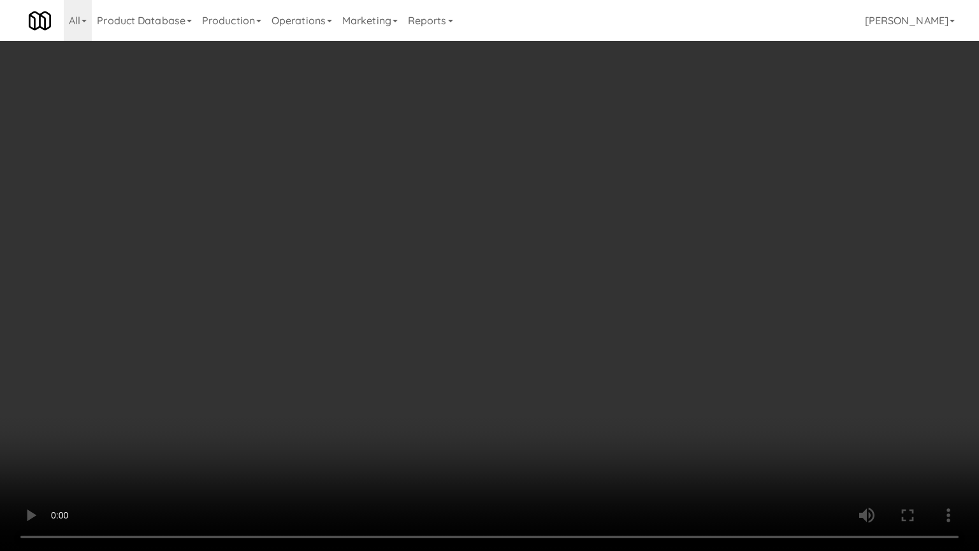
click at [417, 331] on video at bounding box center [489, 275] width 979 height 551
click at [416, 342] on video at bounding box center [489, 275] width 979 height 551
click at [422, 352] on video at bounding box center [489, 275] width 979 height 551
drag, startPoint x: 423, startPoint y: 352, endPoint x: 663, endPoint y: 240, distance: 264.4
click at [431, 349] on video at bounding box center [489, 275] width 979 height 551
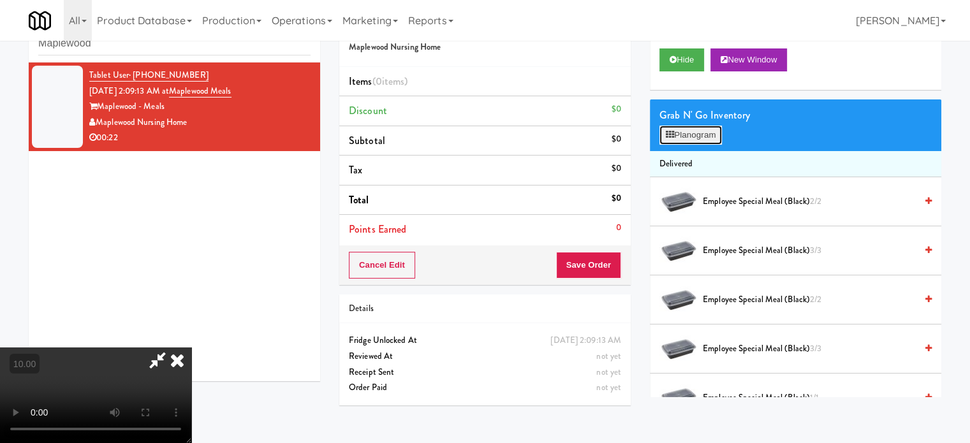
click at [697, 126] on button "Planogram" at bounding box center [690, 135] width 62 height 19
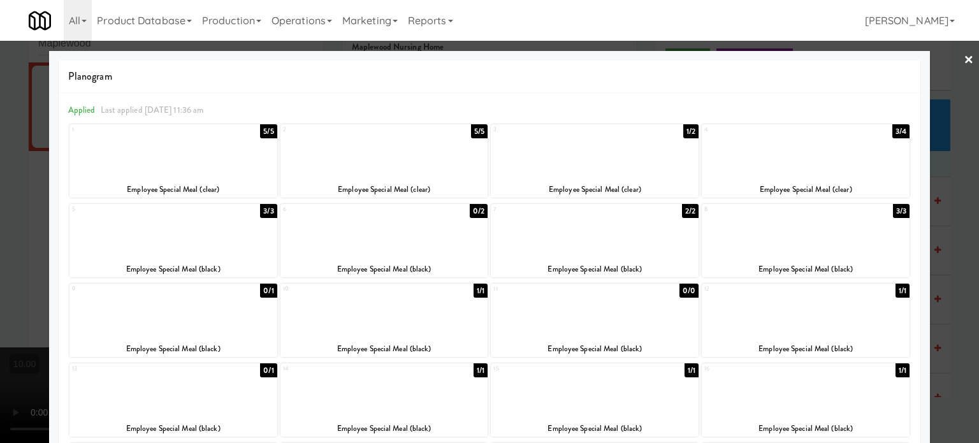
click at [682, 210] on div "2/2" at bounding box center [690, 211] width 17 height 14
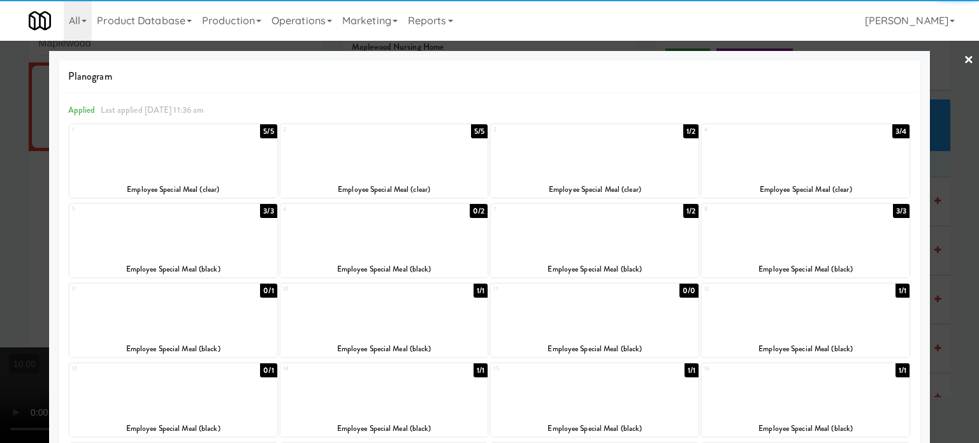
click at [953, 236] on div at bounding box center [489, 221] width 979 height 443
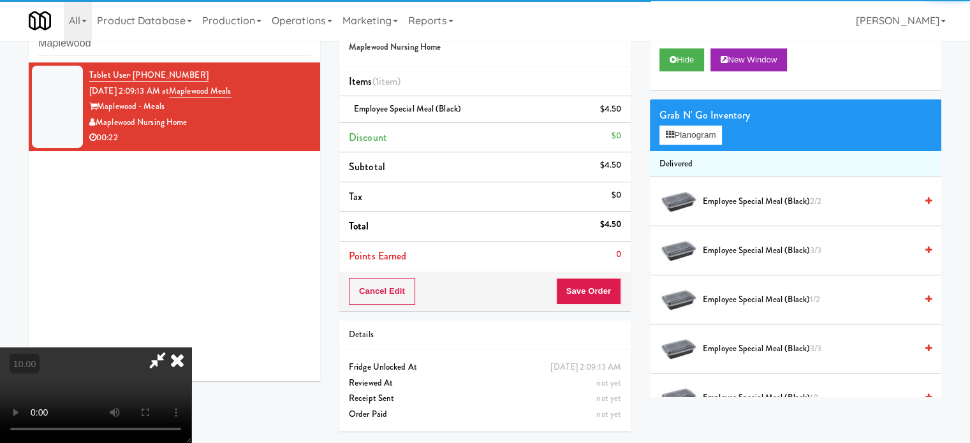
click at [191, 347] on video at bounding box center [95, 395] width 191 height 96
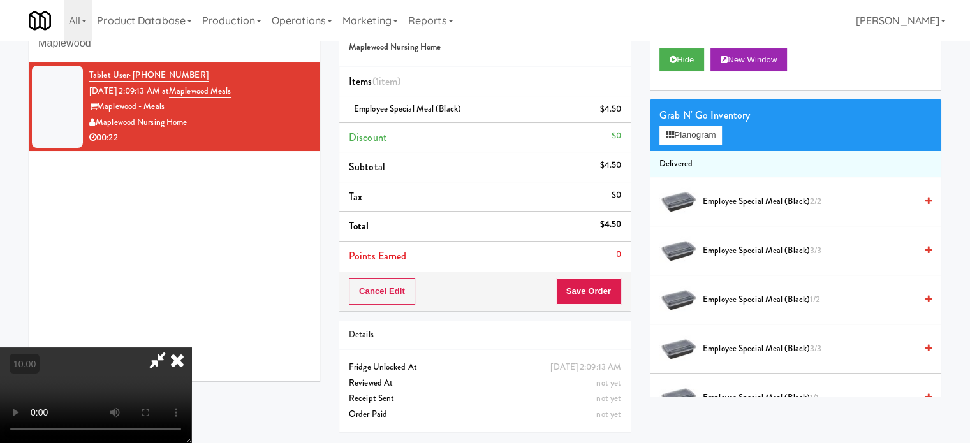
click at [191, 347] on video at bounding box center [95, 395] width 191 height 96
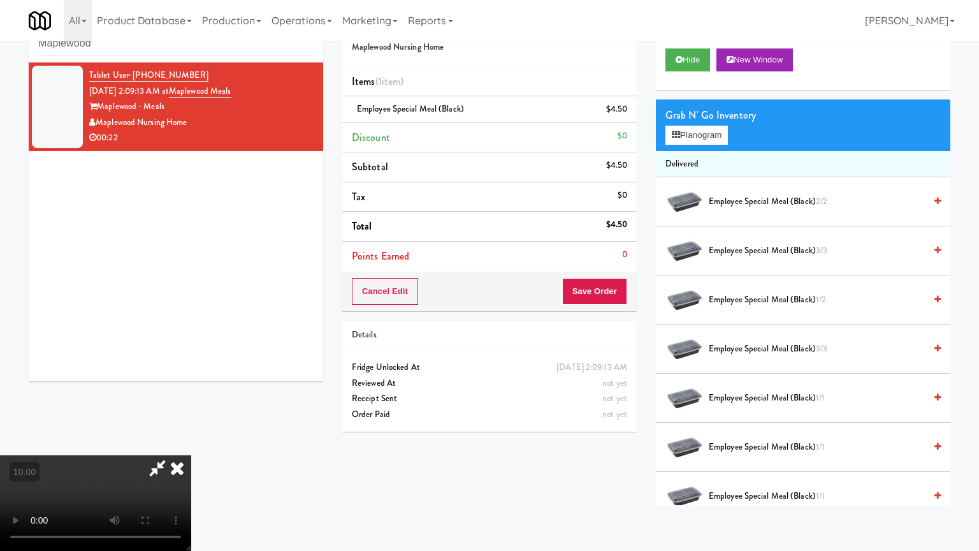
click at [191, 442] on video at bounding box center [95, 503] width 191 height 96
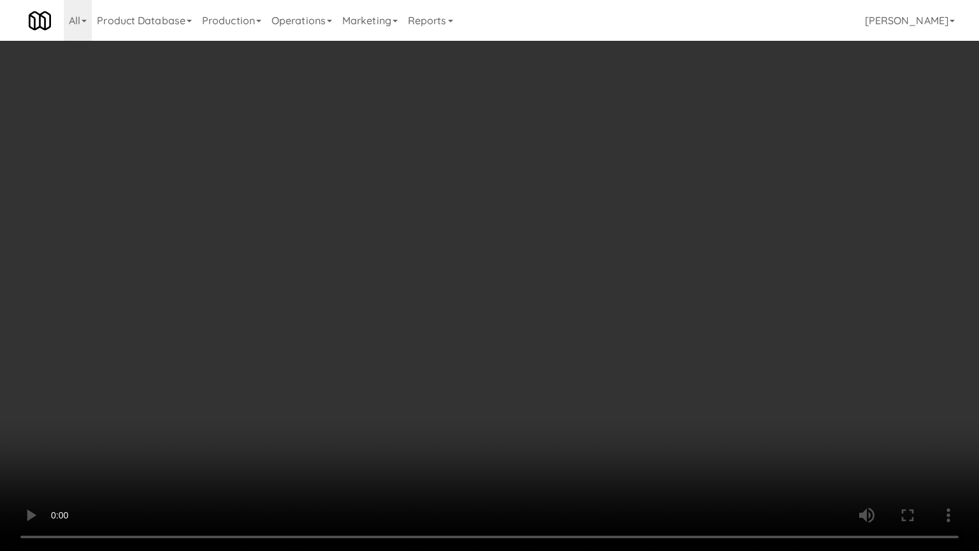
drag, startPoint x: 645, startPoint y: 472, endPoint x: 567, endPoint y: 351, distance: 144.8
click at [644, 442] on video at bounding box center [489, 275] width 979 height 551
click at [549, 338] on video at bounding box center [489, 275] width 979 height 551
click at [541, 319] on video at bounding box center [489, 275] width 979 height 551
click at [548, 313] on video at bounding box center [489, 275] width 979 height 551
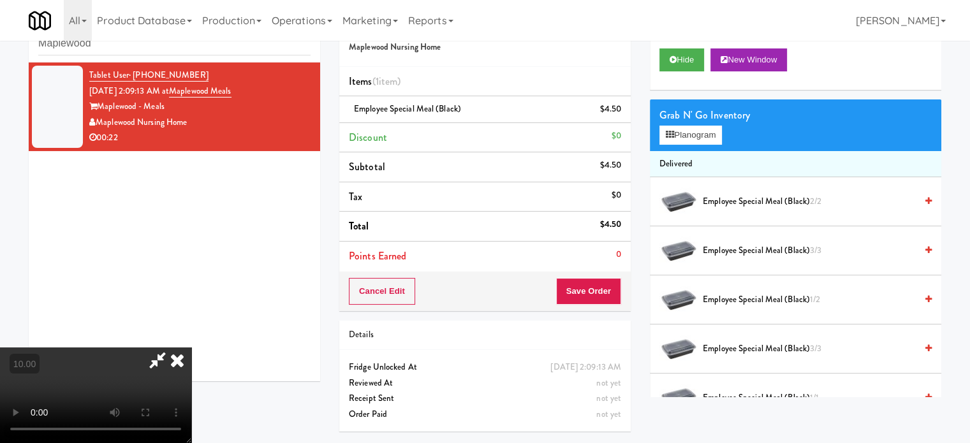
click at [191, 347] on icon at bounding box center [177, 359] width 28 height 25
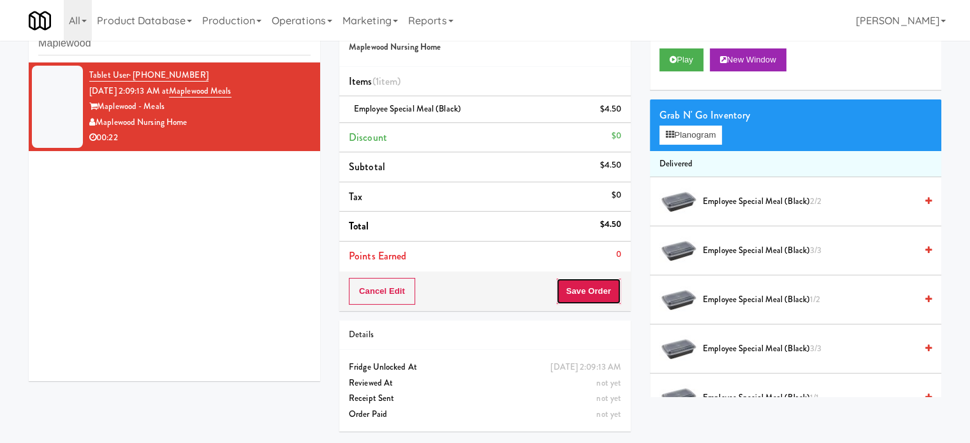
drag, startPoint x: 597, startPoint y: 294, endPoint x: 409, endPoint y: 167, distance: 227.2
click at [597, 294] on button "Save Order" at bounding box center [588, 291] width 65 height 27
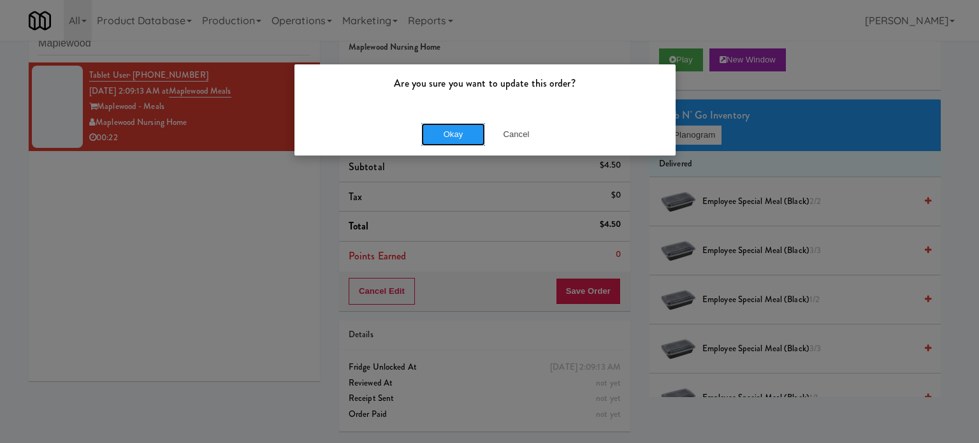
click at [448, 130] on button "Okay" at bounding box center [453, 134] width 64 height 23
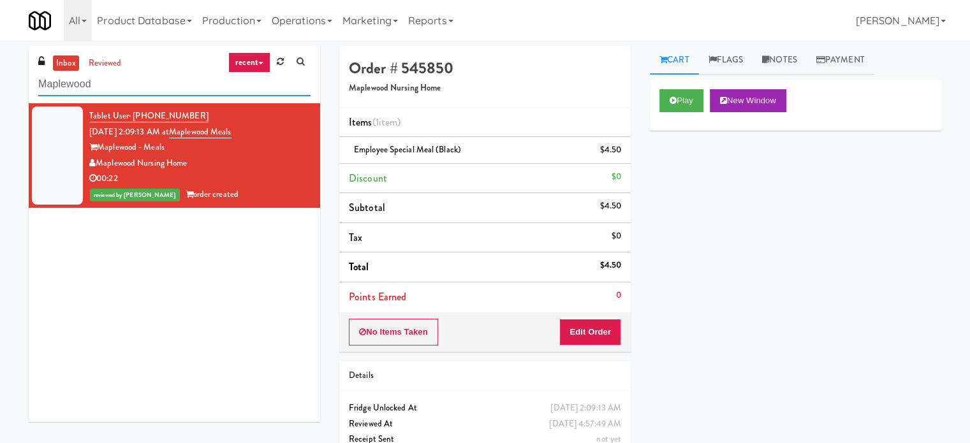
click at [135, 96] on div "inbox reviewed recent all unclear take inventory issue suspicious failed recent…" at bounding box center [174, 74] width 291 height 57
click at [140, 87] on input "Maplewood" at bounding box center [174, 85] width 272 height 24
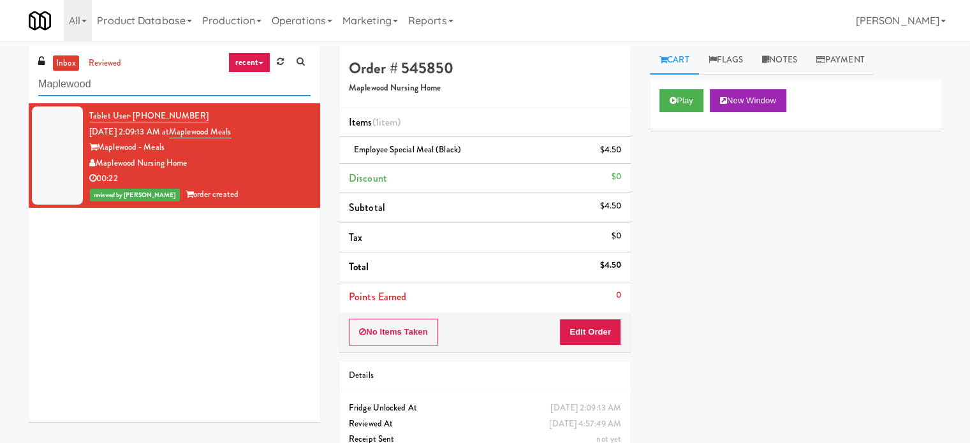
paste input "The Waverly - Incidentals"
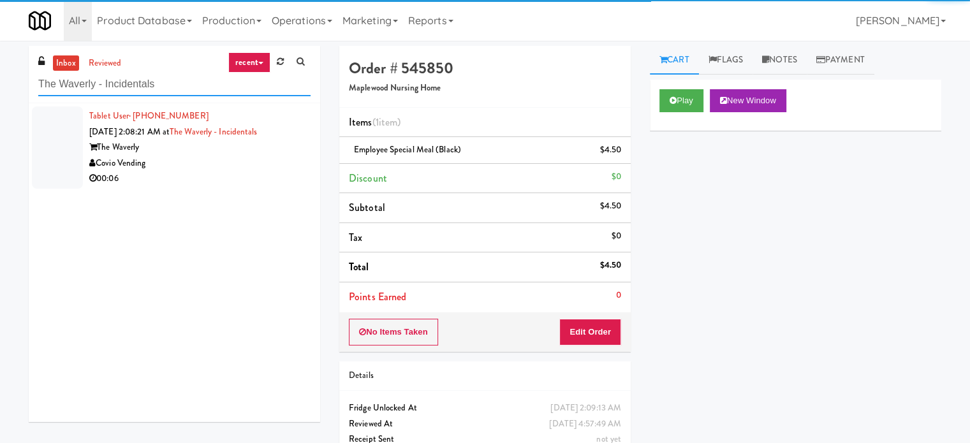
type input "The Waverly - Incidentals"
click at [256, 163] on div "Covio Vending" at bounding box center [199, 164] width 221 height 16
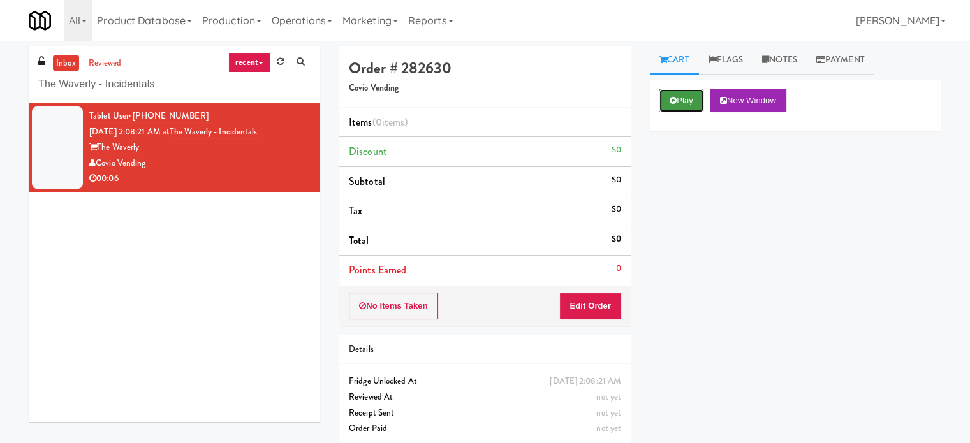
click at [678, 98] on button "Play" at bounding box center [681, 100] width 44 height 23
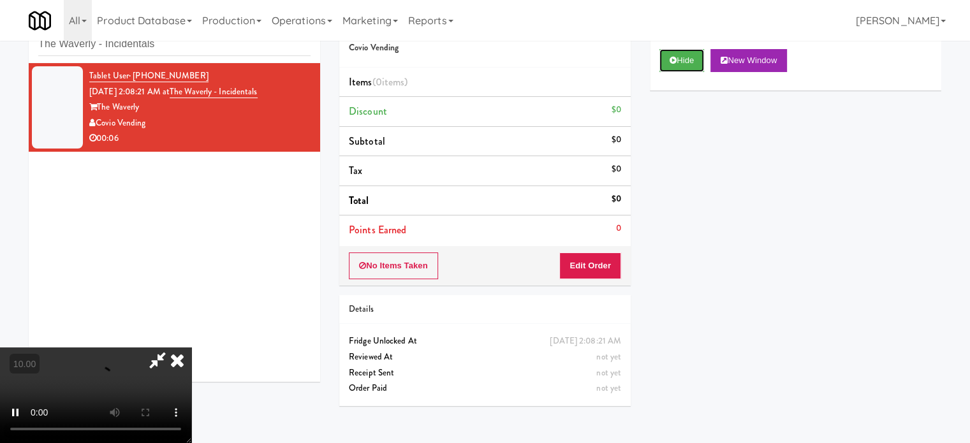
scroll to position [41, 0]
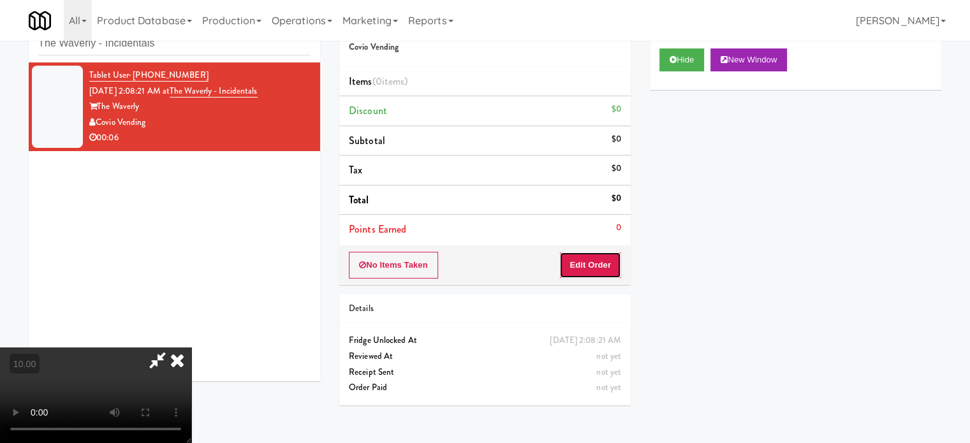
click at [619, 263] on button "Edit Order" at bounding box center [590, 265] width 62 height 27
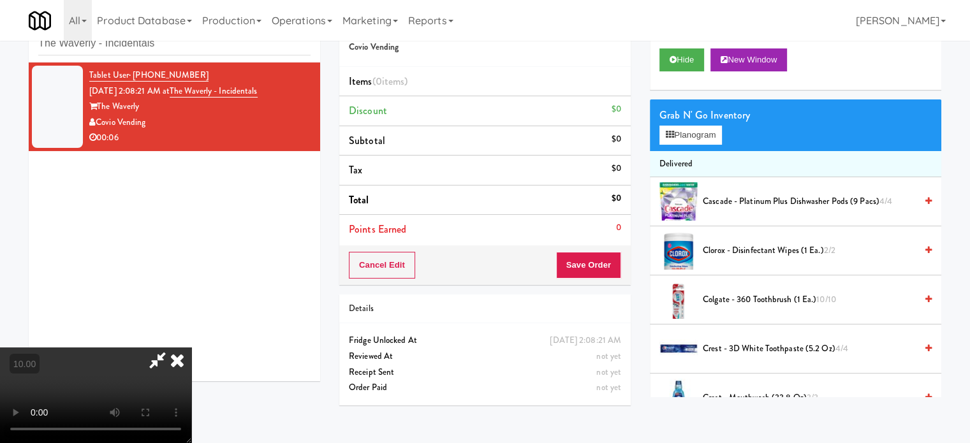
click at [191, 347] on video at bounding box center [95, 395] width 191 height 96
drag, startPoint x: 286, startPoint y: 301, endPoint x: 391, endPoint y: 288, distance: 105.9
click at [191, 347] on video at bounding box center [95, 395] width 191 height 96
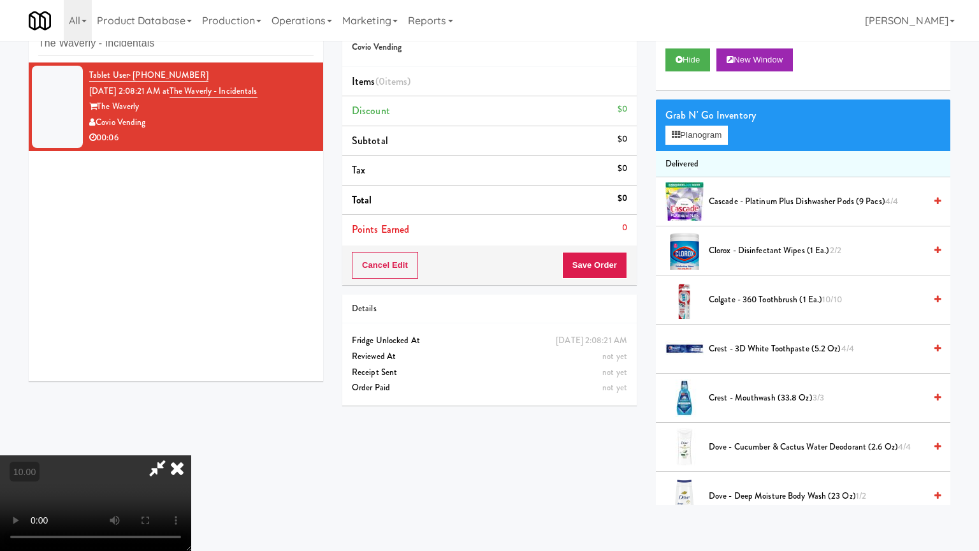
click at [191, 442] on video at bounding box center [95, 503] width 191 height 96
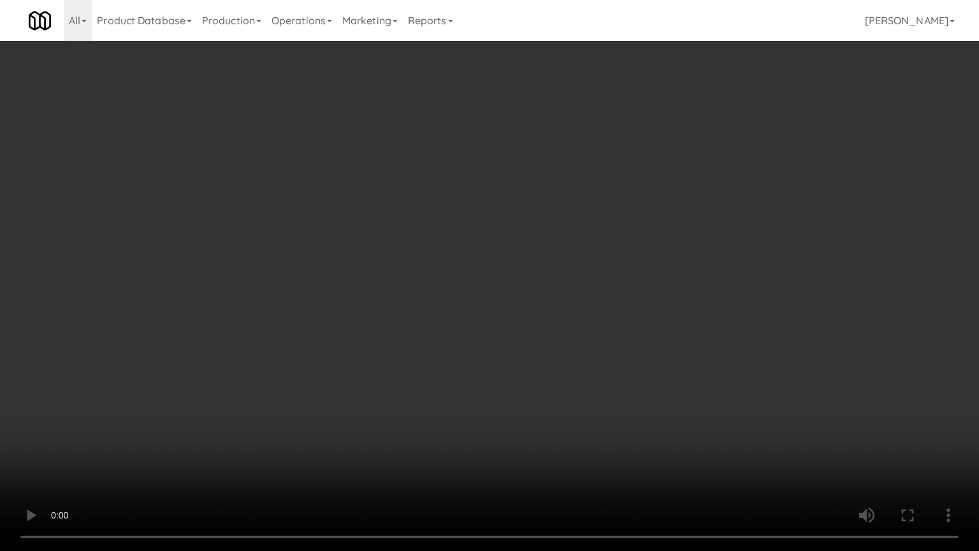
click at [362, 344] on video at bounding box center [489, 275] width 979 height 551
click at [425, 304] on video at bounding box center [489, 275] width 979 height 551
click at [432, 310] on video at bounding box center [489, 275] width 979 height 551
click at [543, 329] on video at bounding box center [489, 275] width 979 height 551
click at [469, 329] on video at bounding box center [489, 275] width 979 height 551
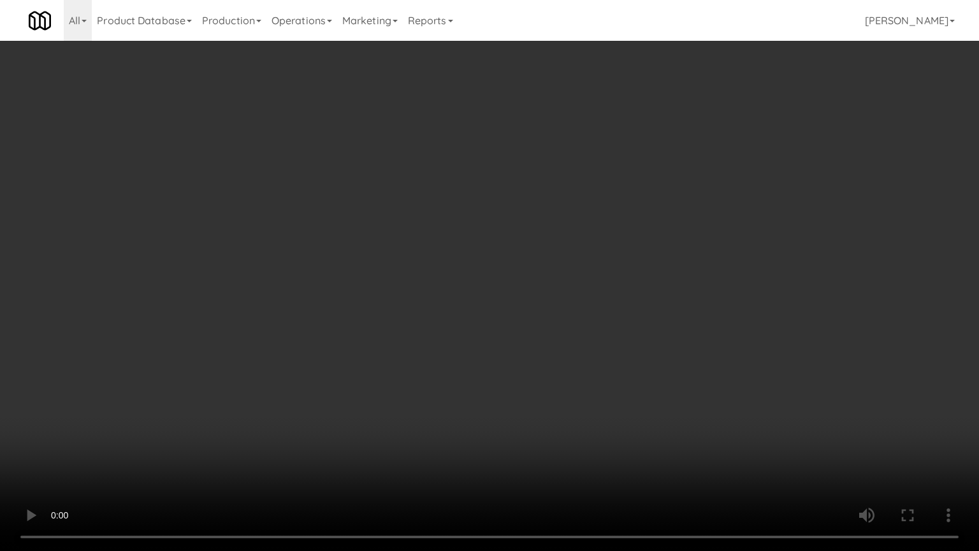
drag, startPoint x: 604, startPoint y: 291, endPoint x: 651, endPoint y: 263, distance: 55.2
click at [604, 291] on video at bounding box center [489, 275] width 979 height 551
click at [544, 287] on video at bounding box center [489, 275] width 979 height 551
click at [551, 292] on video at bounding box center [489, 275] width 979 height 551
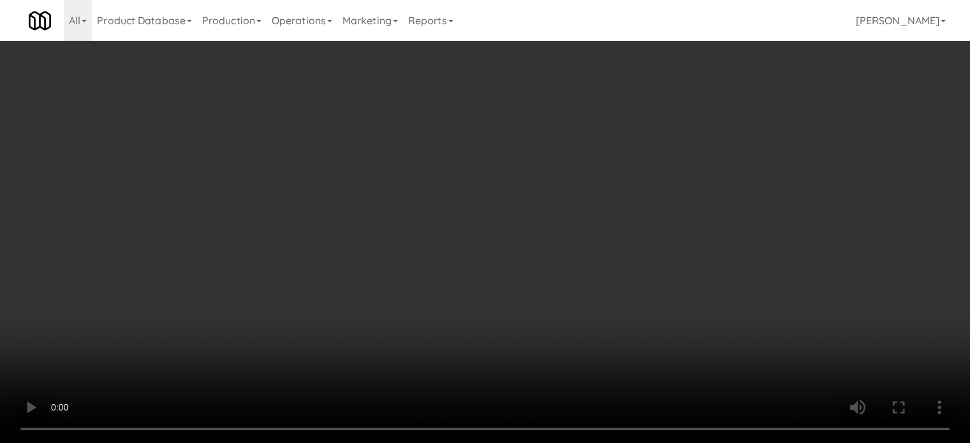
scroll to position [0, 0]
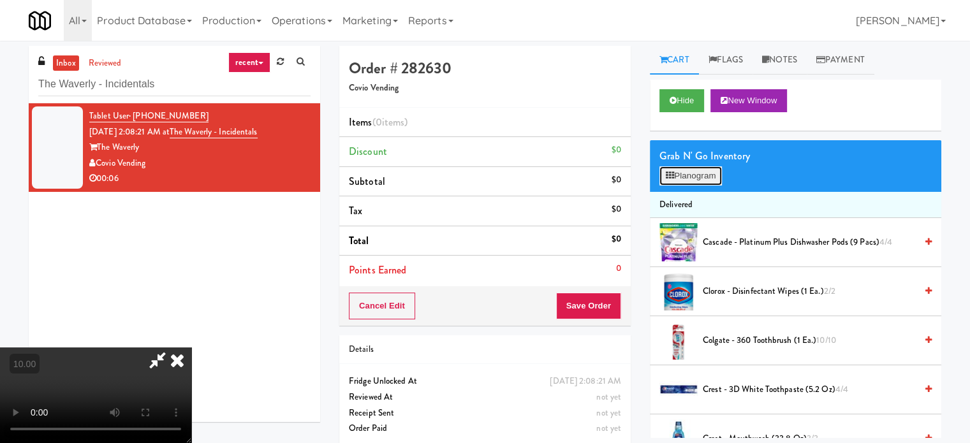
click at [699, 174] on button "Planogram" at bounding box center [690, 175] width 62 height 19
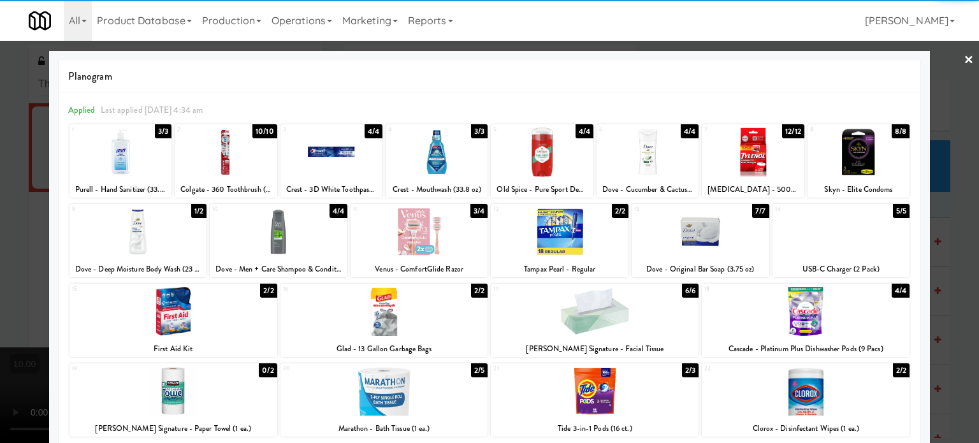
click at [269, 129] on div "10/10" at bounding box center [264, 131] width 25 height 14
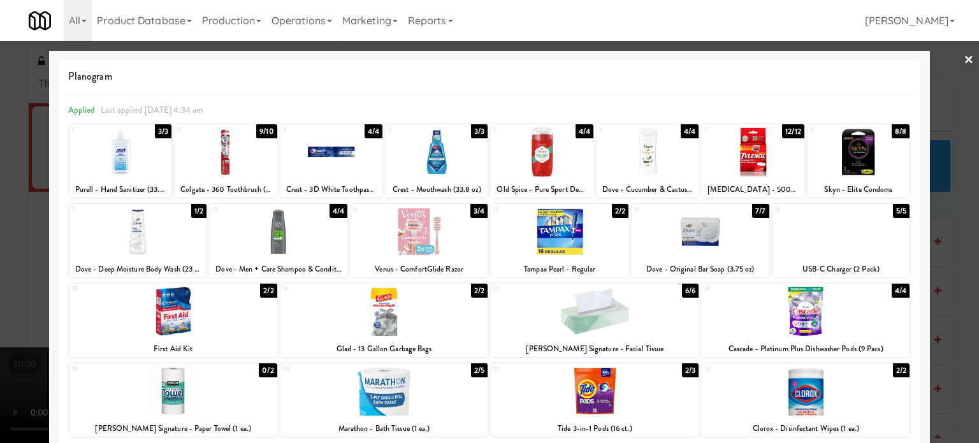
click at [946, 213] on div at bounding box center [489, 221] width 979 height 443
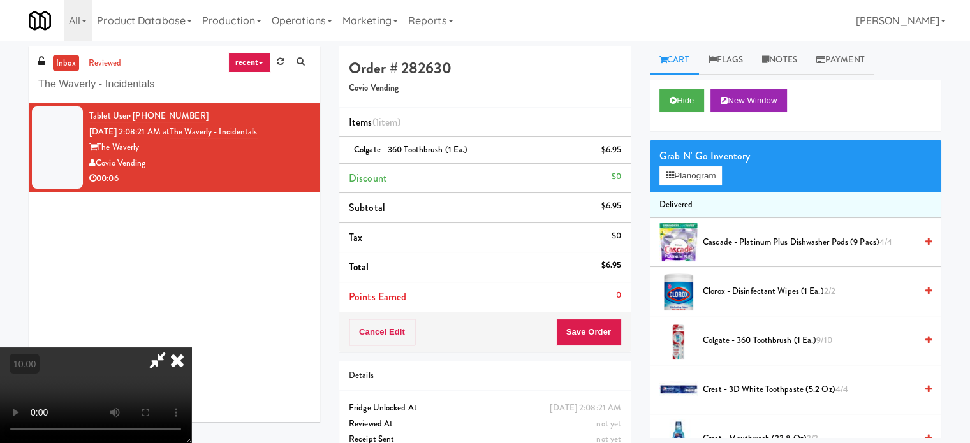
drag, startPoint x: 240, startPoint y: 294, endPoint x: 246, endPoint y: 284, distance: 12.0
click at [191, 347] on video at bounding box center [95, 395] width 191 height 96
drag, startPoint x: 246, startPoint y: 284, endPoint x: 269, endPoint y: 352, distance: 72.0
click at [191, 347] on video at bounding box center [95, 395] width 191 height 96
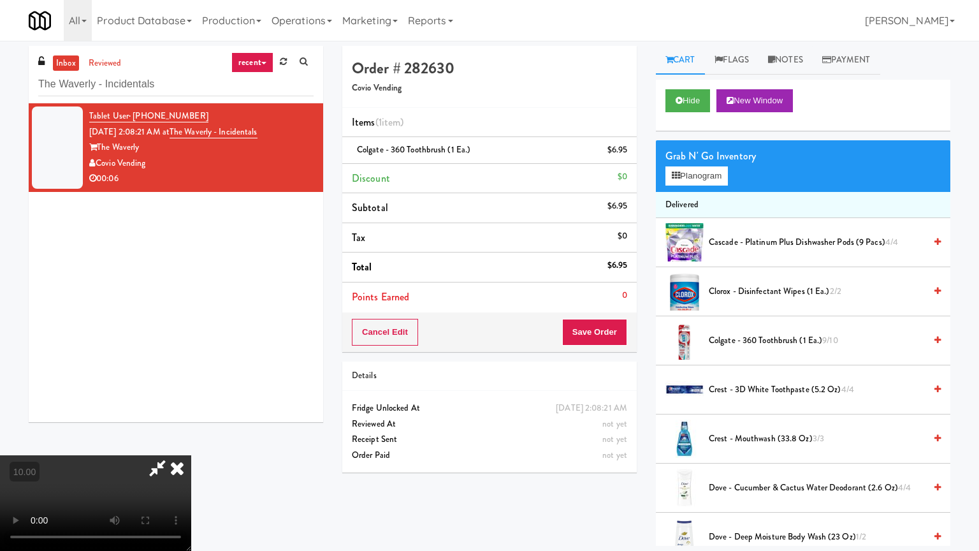
drag, startPoint x: 298, startPoint y: 342, endPoint x: 544, endPoint y: 258, distance: 260.0
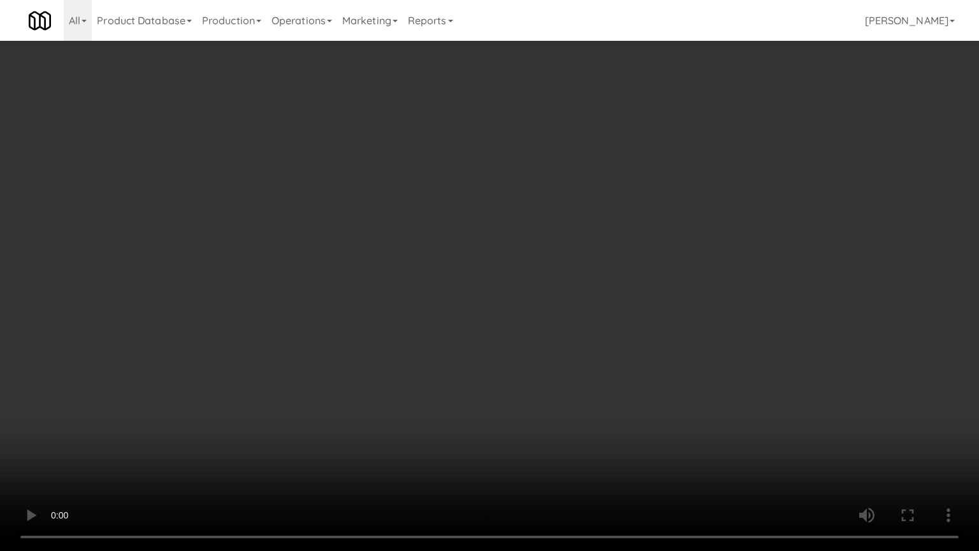
click at [299, 342] on video at bounding box center [489, 275] width 979 height 551
drag, startPoint x: 567, startPoint y: 321, endPoint x: 576, endPoint y: 328, distance: 11.3
click at [576, 328] on video at bounding box center [489, 275] width 979 height 551
click at [570, 332] on video at bounding box center [489, 275] width 979 height 551
click at [512, 317] on video at bounding box center [489, 275] width 979 height 551
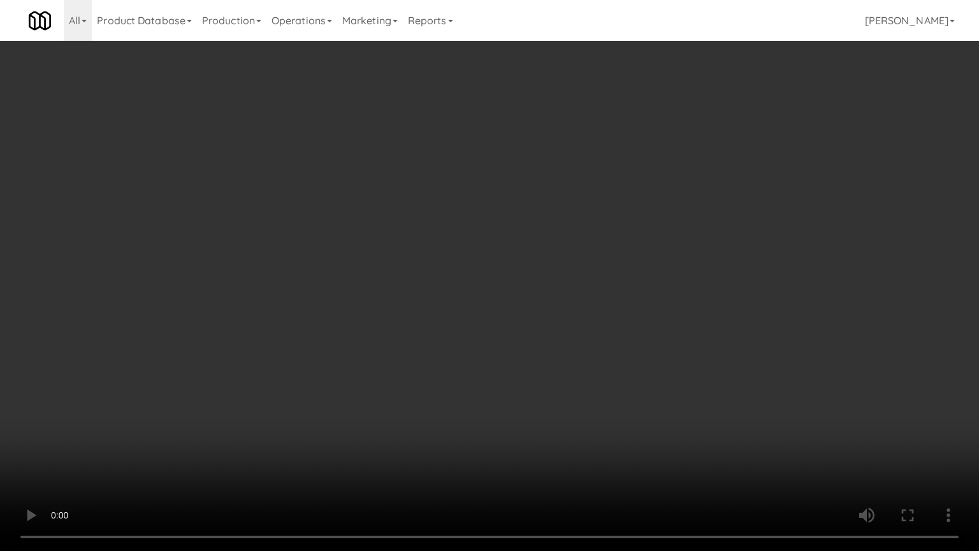
drag, startPoint x: 512, startPoint y: 317, endPoint x: 457, endPoint y: 131, distance: 194.0
click at [510, 314] on video at bounding box center [489, 275] width 979 height 551
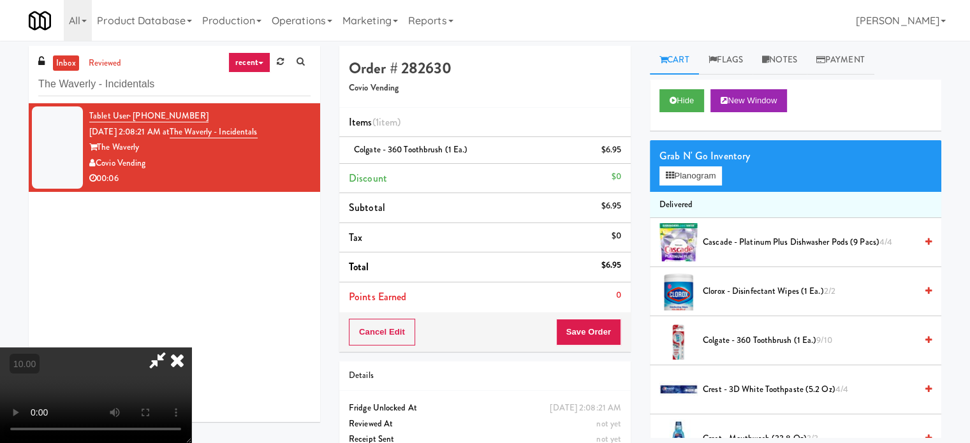
click at [191, 347] on icon at bounding box center [177, 359] width 28 height 25
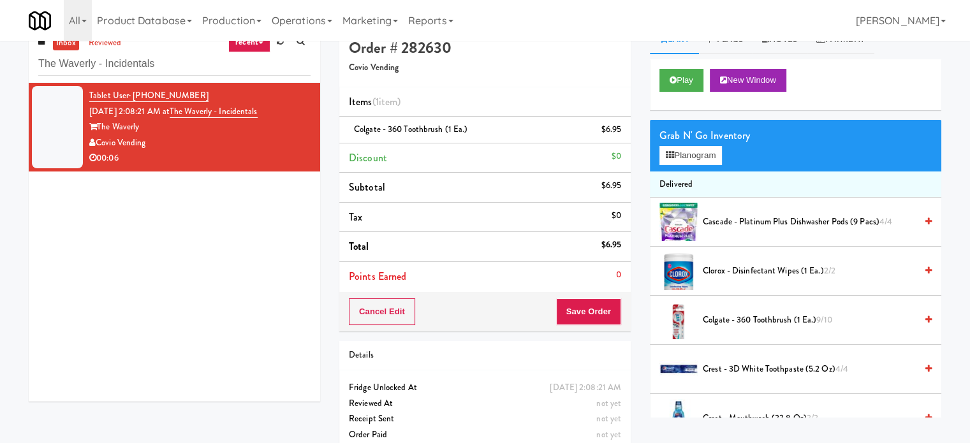
scroll to position [41, 0]
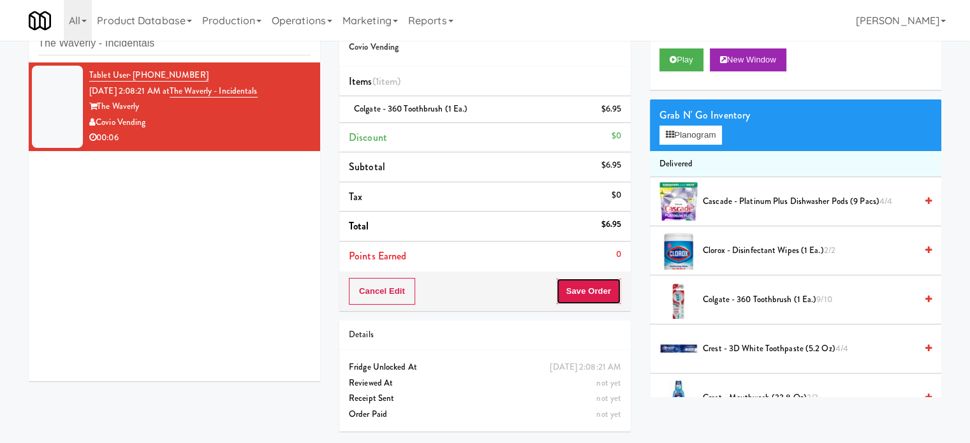
drag, startPoint x: 597, startPoint y: 289, endPoint x: 475, endPoint y: 173, distance: 167.7
click at [595, 289] on button "Save Order" at bounding box center [588, 291] width 65 height 27
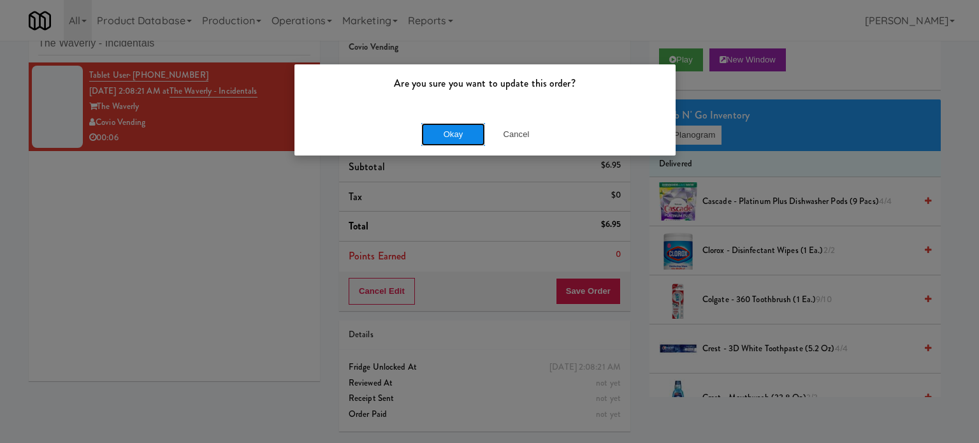
click at [461, 131] on button "Okay" at bounding box center [453, 134] width 64 height 23
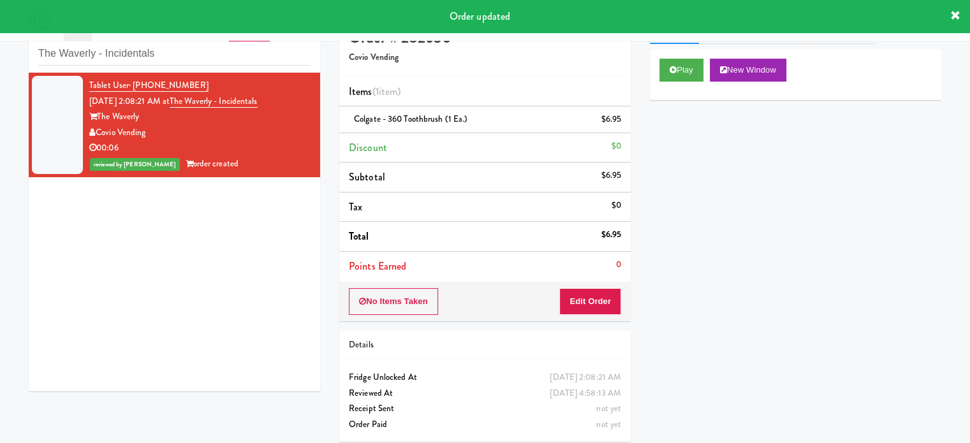
scroll to position [0, 0]
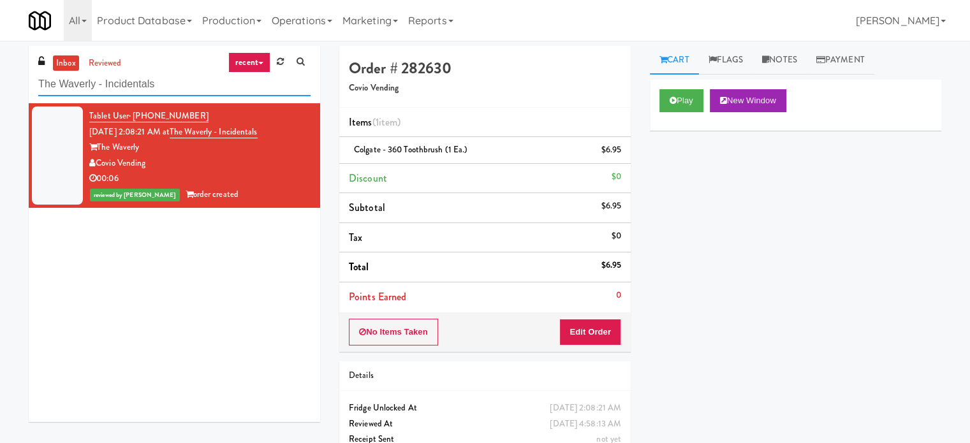
click at [181, 84] on input "The Waverly - Incidentals" at bounding box center [174, 85] width 272 height 24
paste input "[PERSON_NAME] Store"
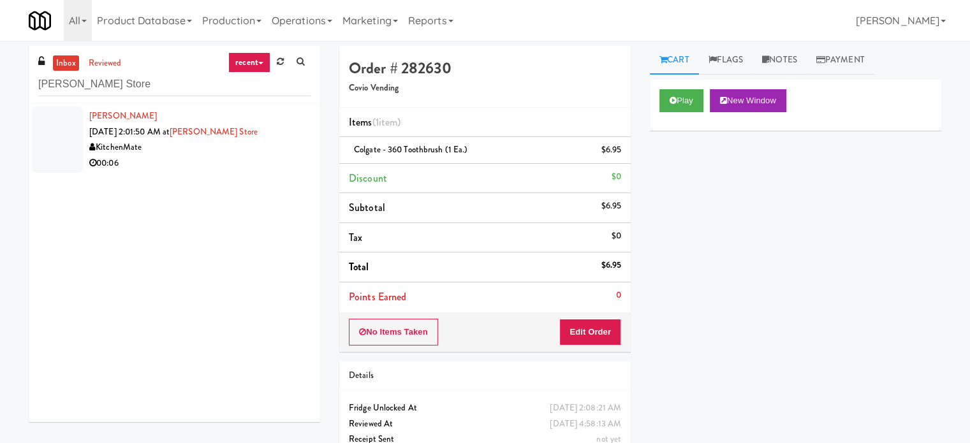
click at [236, 159] on div "00:06" at bounding box center [199, 164] width 221 height 16
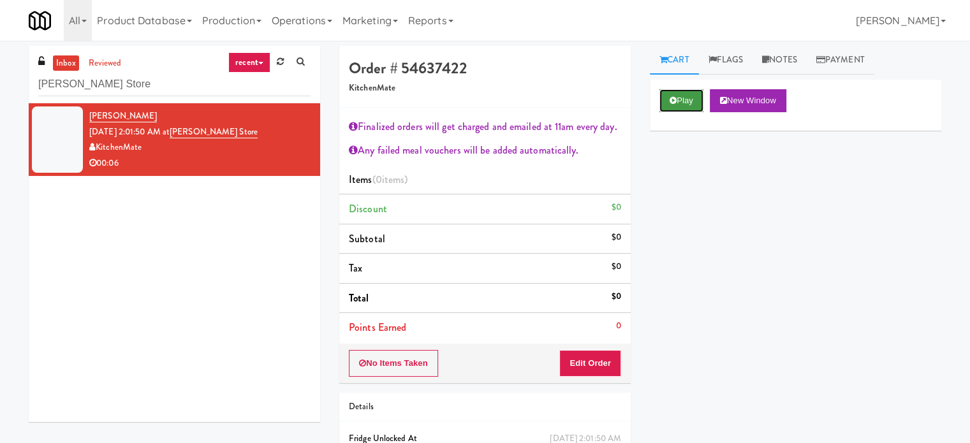
click at [688, 98] on button "Play" at bounding box center [681, 100] width 44 height 23
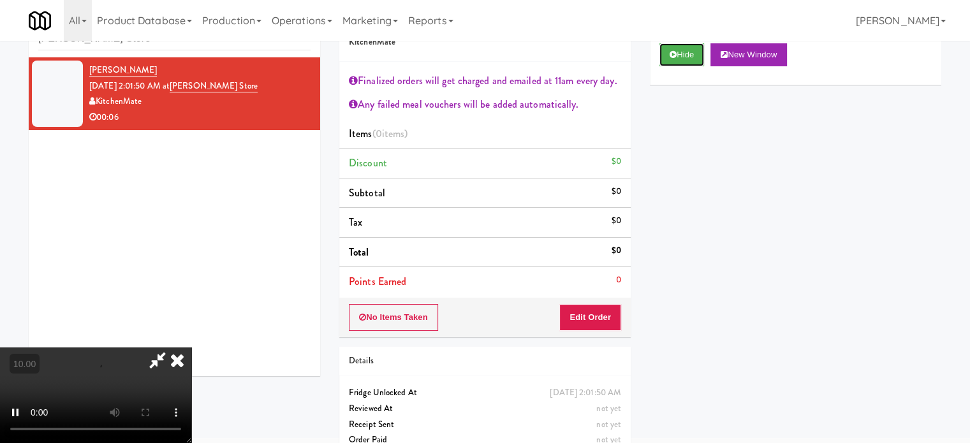
scroll to position [69, 0]
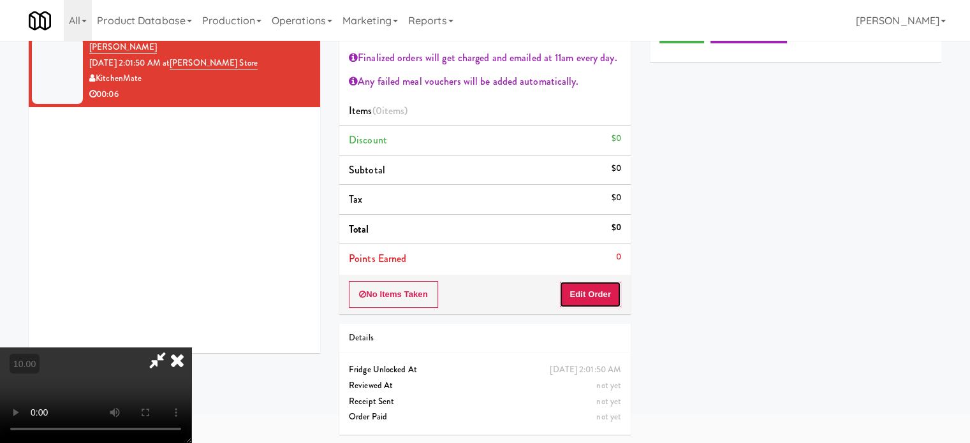
click at [604, 303] on button "Edit Order" at bounding box center [590, 294] width 62 height 27
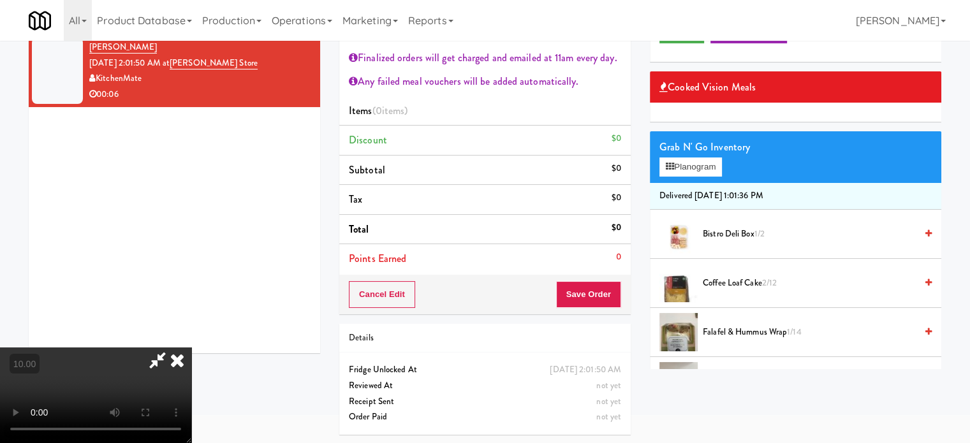
drag, startPoint x: 306, startPoint y: 305, endPoint x: 310, endPoint y: 299, distance: 6.9
click at [191, 347] on video at bounding box center [95, 395] width 191 height 96
drag, startPoint x: 310, startPoint y: 299, endPoint x: 344, endPoint y: 346, distance: 58.0
click at [191, 347] on video at bounding box center [95, 395] width 191 height 96
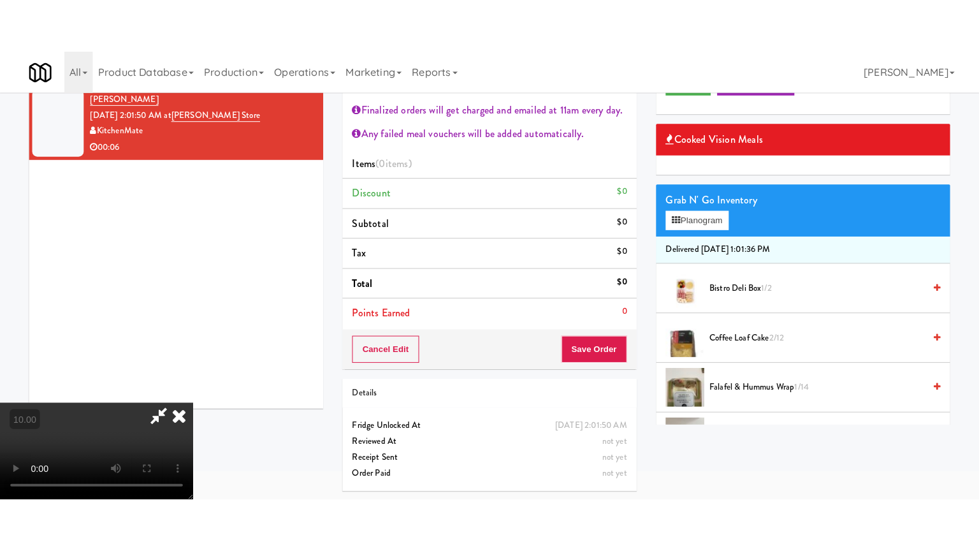
scroll to position [41, 0]
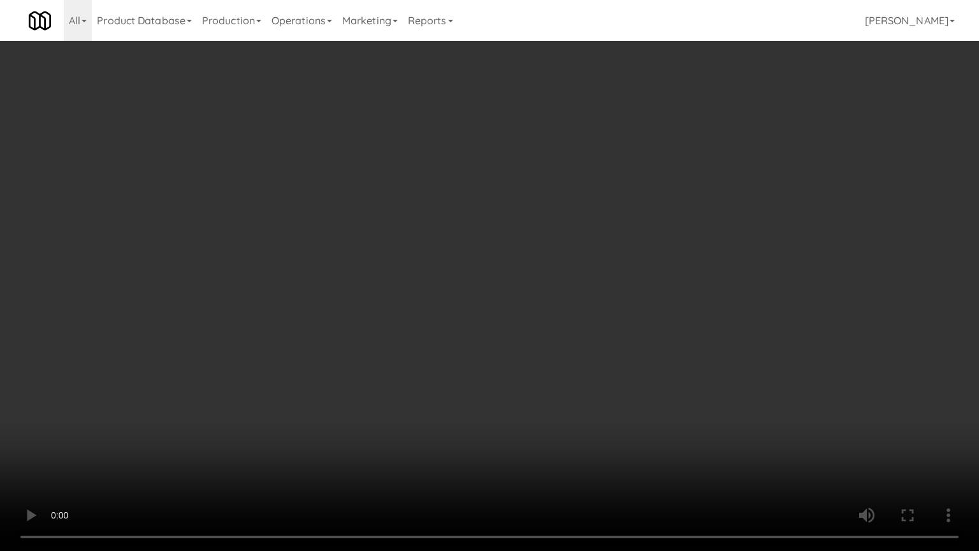
click at [400, 338] on video at bounding box center [489, 275] width 979 height 551
click at [398, 345] on video at bounding box center [489, 275] width 979 height 551
click at [498, 380] on video at bounding box center [489, 275] width 979 height 551
click at [478, 380] on video at bounding box center [489, 275] width 979 height 551
click at [507, 347] on video at bounding box center [489, 275] width 979 height 551
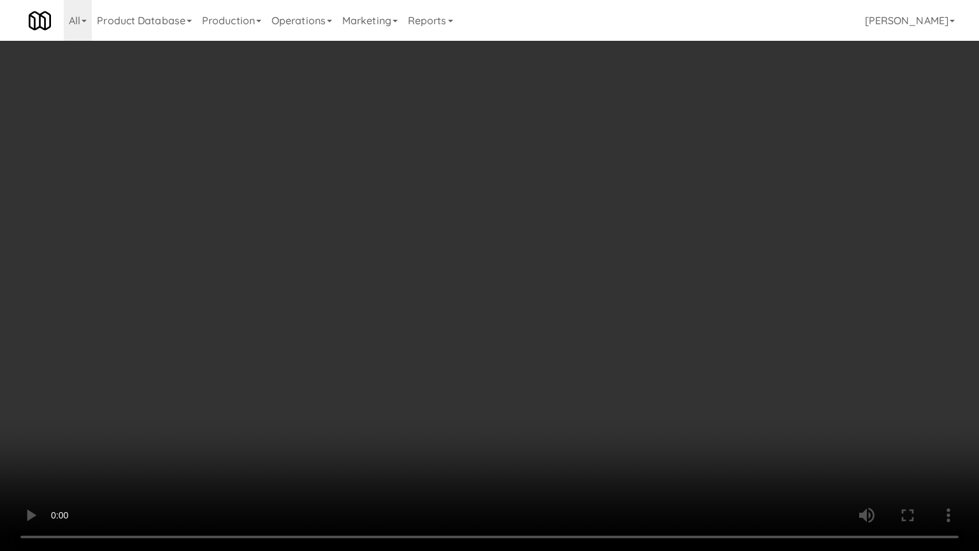
click at [497, 357] on video at bounding box center [489, 275] width 979 height 551
click at [542, 361] on video at bounding box center [489, 275] width 979 height 551
click at [548, 358] on video at bounding box center [489, 275] width 979 height 551
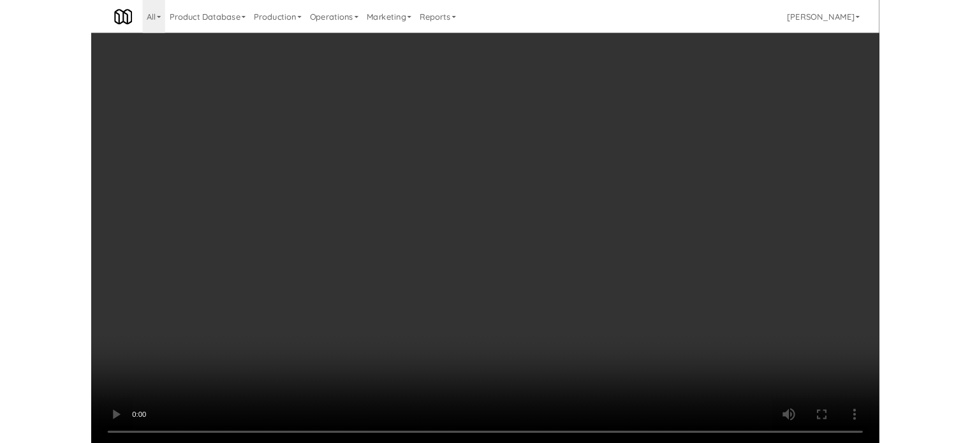
scroll to position [69, 0]
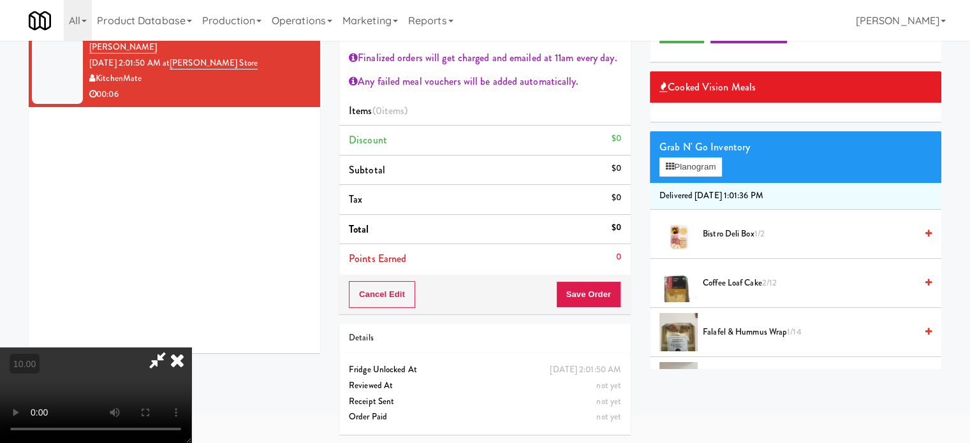
click at [739, 236] on span "Bistro Deli Box 1/2" at bounding box center [808, 234] width 213 height 16
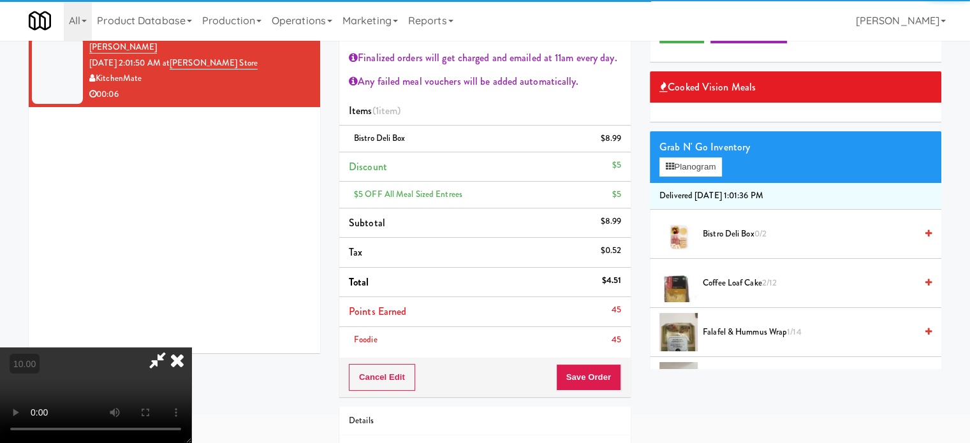
click at [191, 347] on icon at bounding box center [177, 359] width 28 height 25
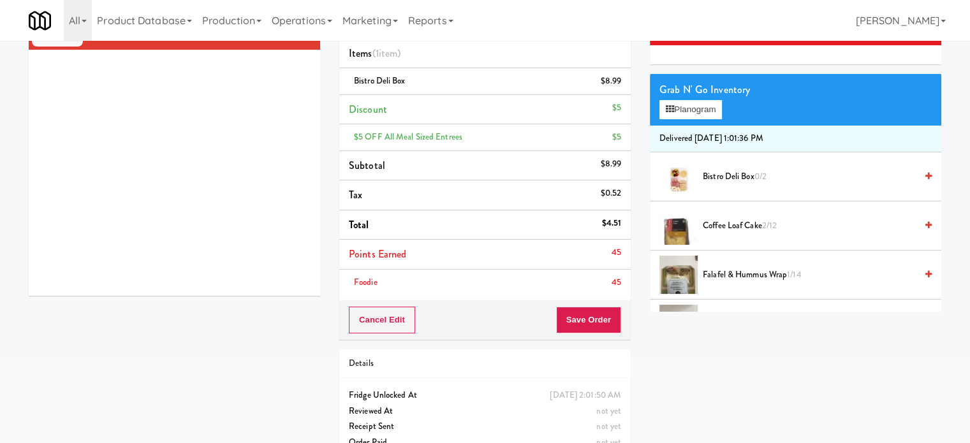
scroll to position [150, 0]
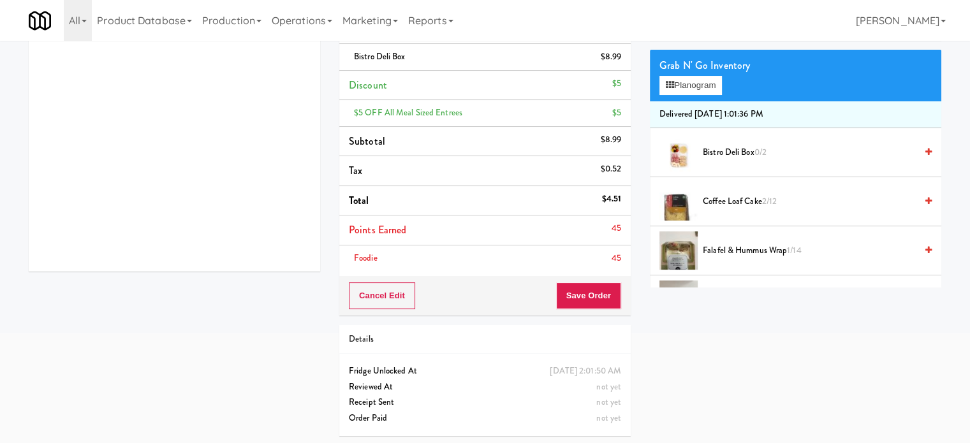
click at [630, 289] on div "Cancel Edit Save Order" at bounding box center [484, 296] width 291 height 40
click at [624, 294] on div "Cancel Edit Save Order" at bounding box center [484, 296] width 291 height 40
click at [592, 298] on button "Save Order" at bounding box center [588, 295] width 65 height 27
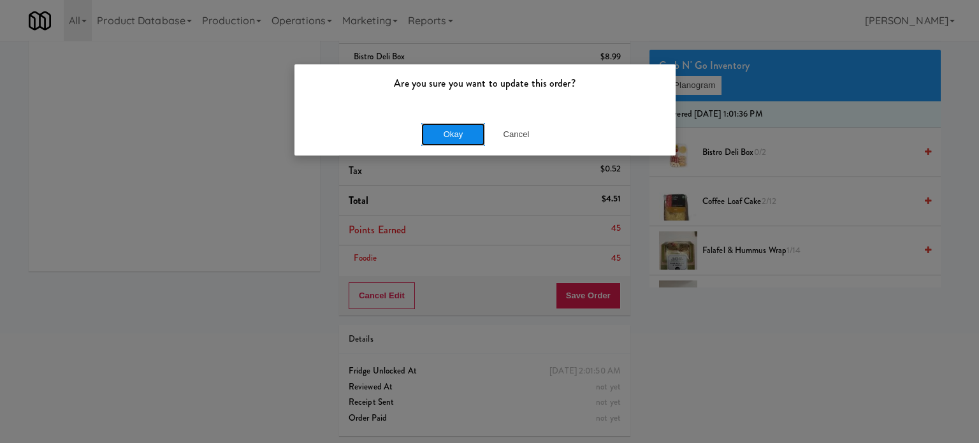
click at [451, 136] on button "Okay" at bounding box center [453, 134] width 64 height 23
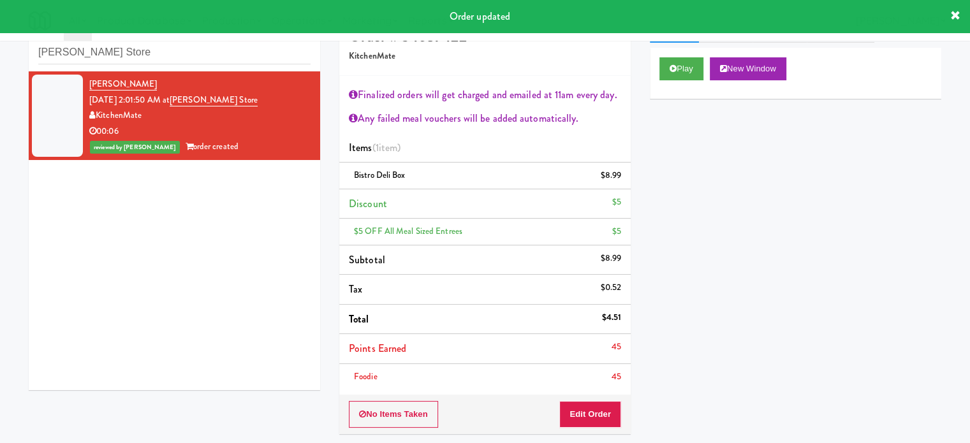
scroll to position [0, 0]
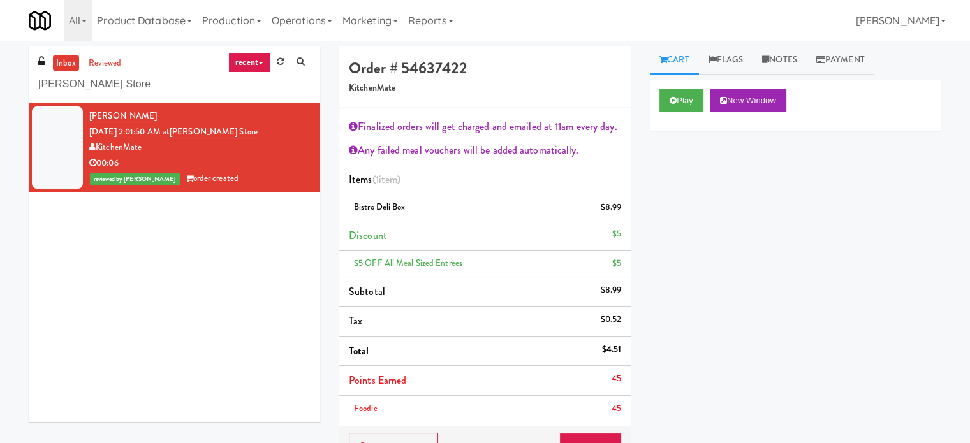
click at [166, 65] on div "inbox reviewed recent all unclear take inventory issue suspicious failed recent…" at bounding box center [174, 74] width 291 height 57
click at [161, 78] on input "[PERSON_NAME] Store" at bounding box center [174, 85] width 272 height 24
paste input "Ten York - 4th Floor Fitness Center"
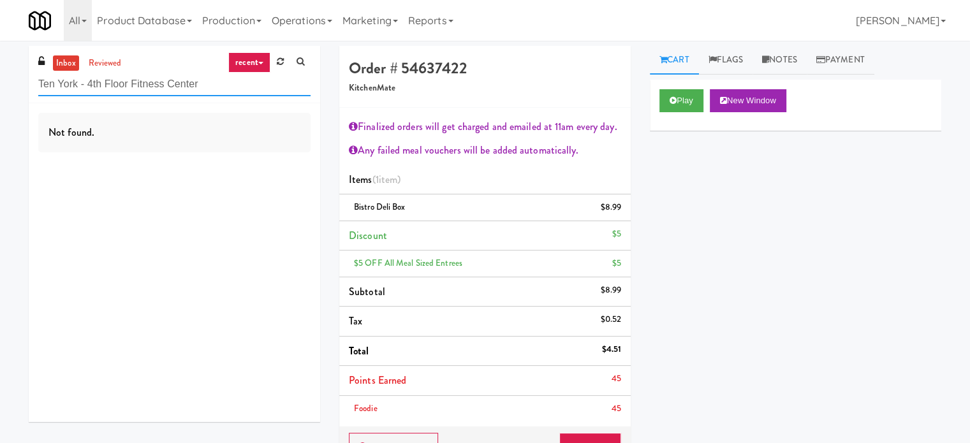
click at [204, 86] on input "Ten York - 4th Floor Fitness Center" at bounding box center [174, 85] width 272 height 24
click at [191, 86] on input "Ten York - 4th Floor Fitness Center" at bounding box center [174, 85] width 272 height 24
paste input "[GEOGRAPHIC_DATA] - [GEOGRAPHIC_DATA]."
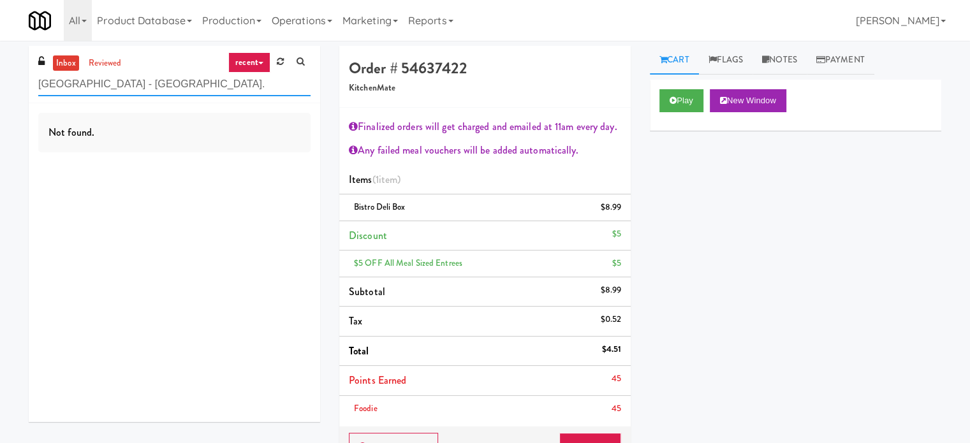
click at [176, 84] on input "[GEOGRAPHIC_DATA] - [GEOGRAPHIC_DATA]." at bounding box center [174, 85] width 272 height 24
click at [175, 82] on input "[GEOGRAPHIC_DATA] - [GEOGRAPHIC_DATA]." at bounding box center [174, 85] width 272 height 24
click at [177, 85] on input "[GEOGRAPHIC_DATA] - [GEOGRAPHIC_DATA]." at bounding box center [174, 85] width 272 height 24
click at [177, 84] on input "[GEOGRAPHIC_DATA] - [GEOGRAPHIC_DATA]." at bounding box center [174, 85] width 272 height 24
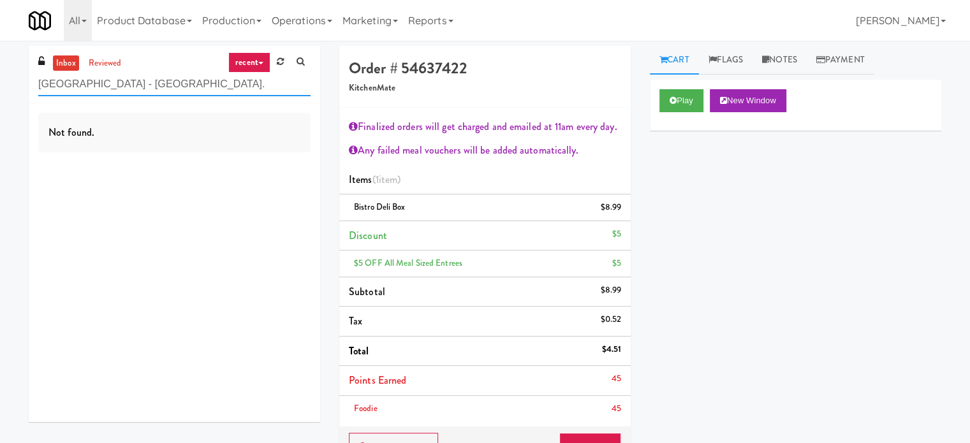
click at [177, 84] on input "[GEOGRAPHIC_DATA] - [GEOGRAPHIC_DATA]." at bounding box center [174, 85] width 272 height 24
paste input "Mattr (formerly Shawcor)"
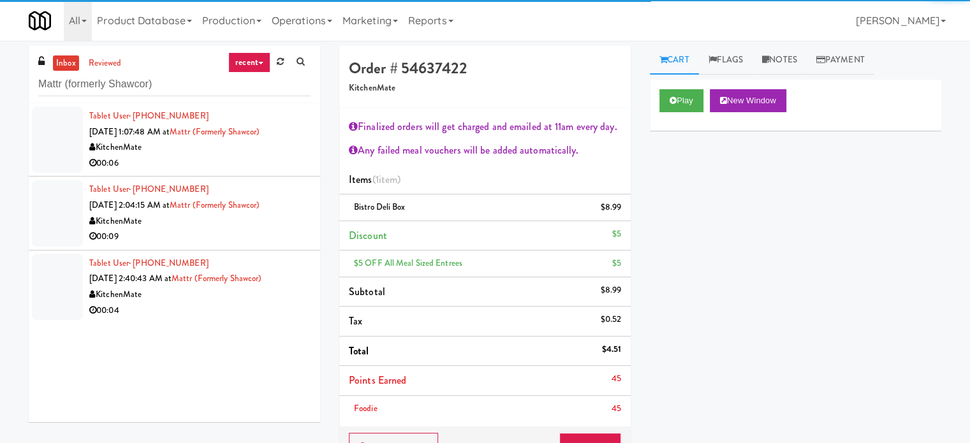
click at [205, 170] on div "00:06" at bounding box center [199, 164] width 221 height 16
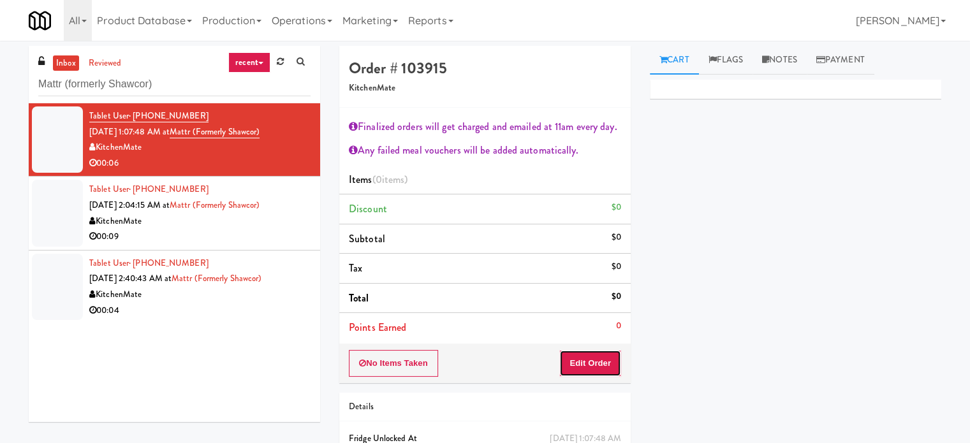
click at [613, 364] on button "Edit Order" at bounding box center [590, 363] width 62 height 27
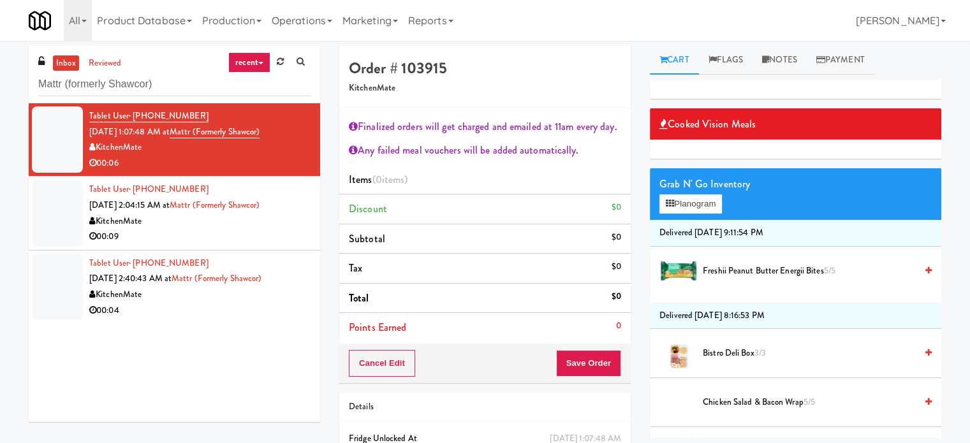
scroll to position [319, 0]
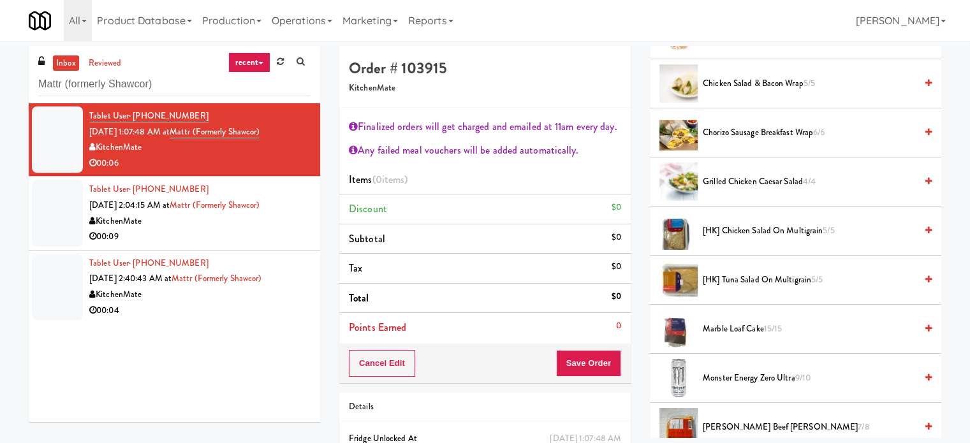
click at [733, 328] on span "Marble Loaf Cake 15/15" at bounding box center [808, 329] width 213 height 16
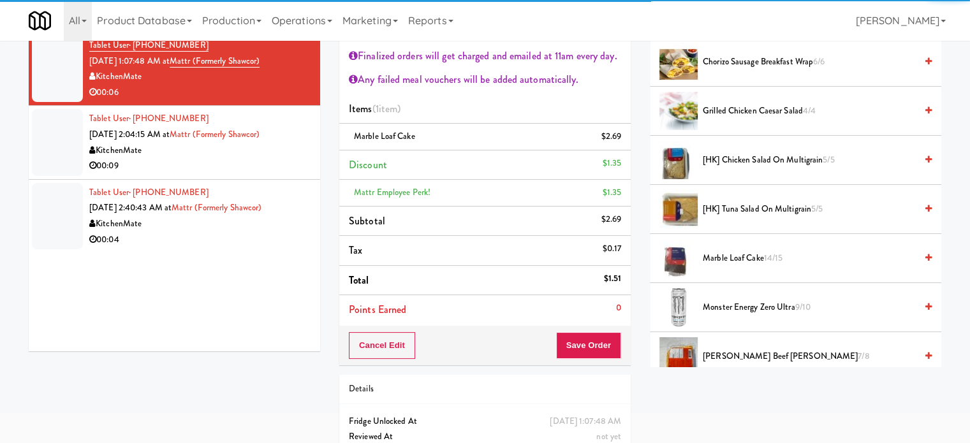
scroll to position [95, 0]
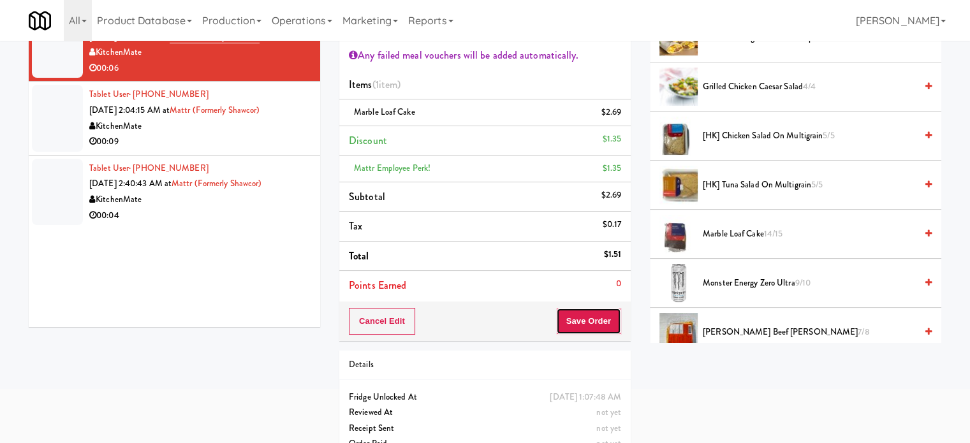
click at [582, 328] on button "Save Order" at bounding box center [588, 321] width 65 height 27
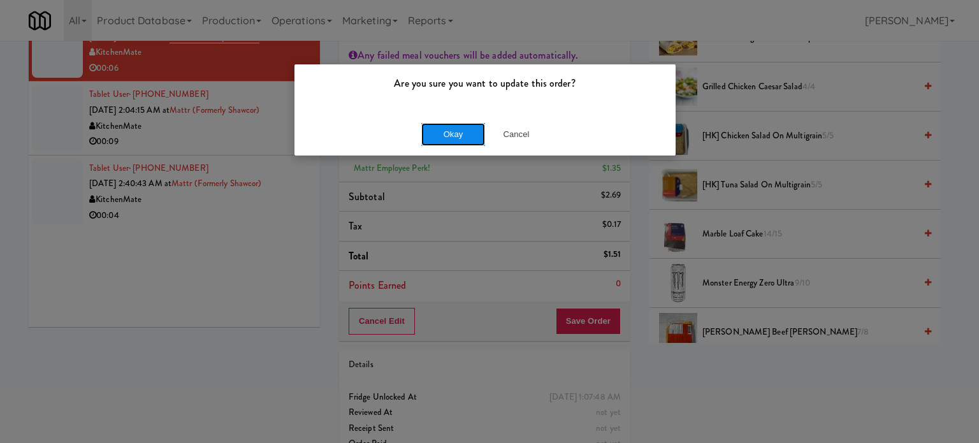
click at [446, 132] on button "Okay" at bounding box center [453, 134] width 64 height 23
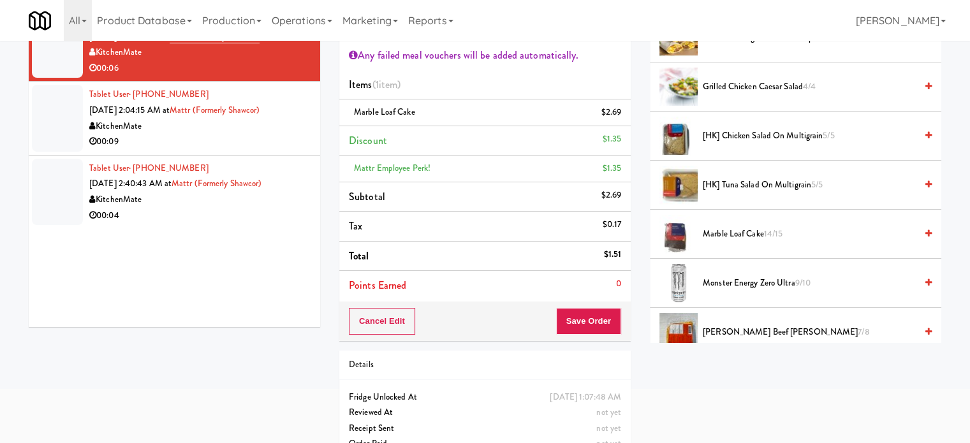
click at [277, 142] on div "00:09" at bounding box center [199, 142] width 221 height 16
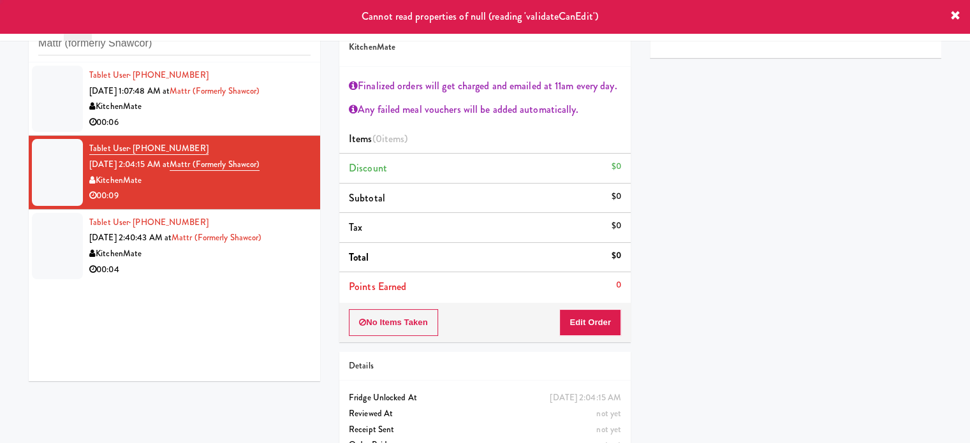
scroll to position [69, 0]
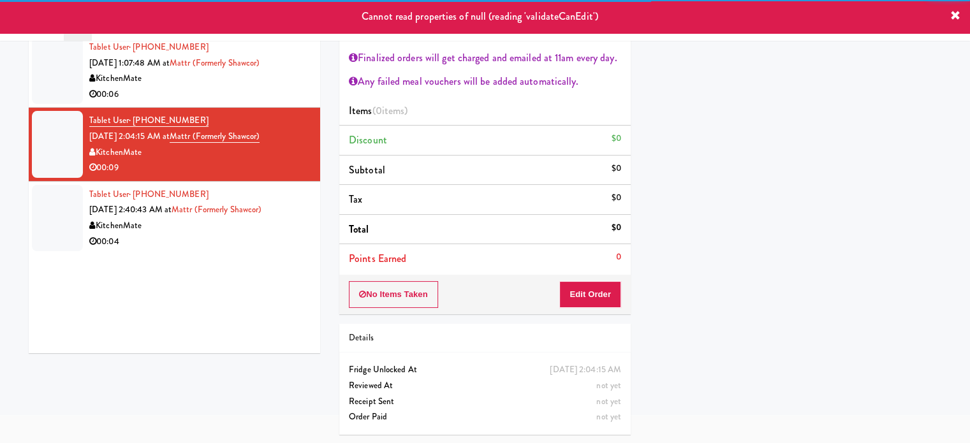
click at [278, 91] on div "00:06" at bounding box center [199, 95] width 221 height 16
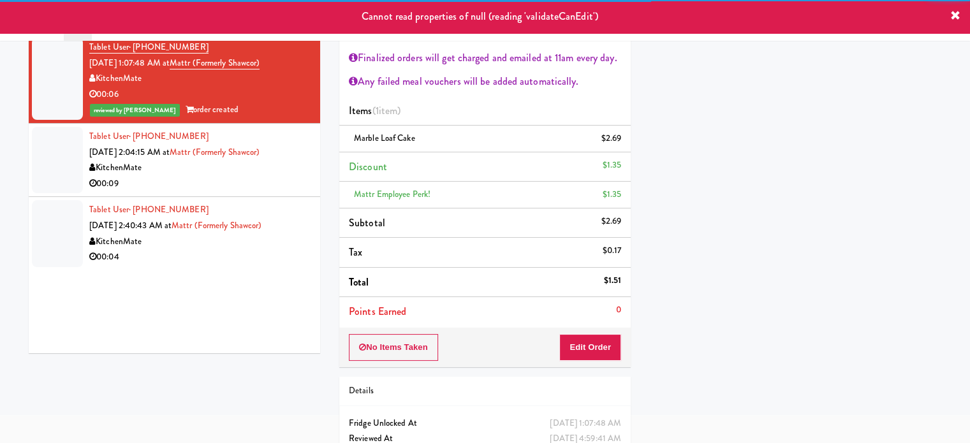
click at [296, 189] on div "00:09" at bounding box center [199, 184] width 221 height 16
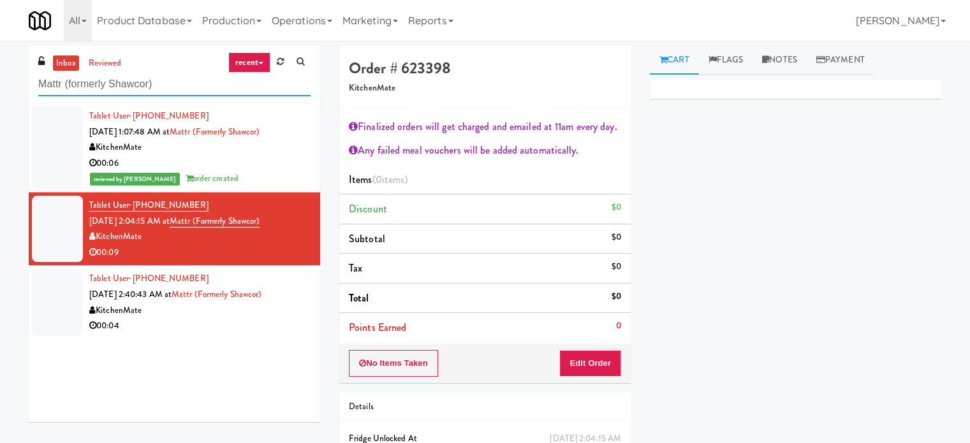
click at [175, 75] on input "Mattr (formerly Shawcor)" at bounding box center [174, 85] width 272 height 24
click at [174, 75] on input "Mattr (formerly Shawcor)" at bounding box center [174, 85] width 272 height 24
paste input "27 Atlantic"
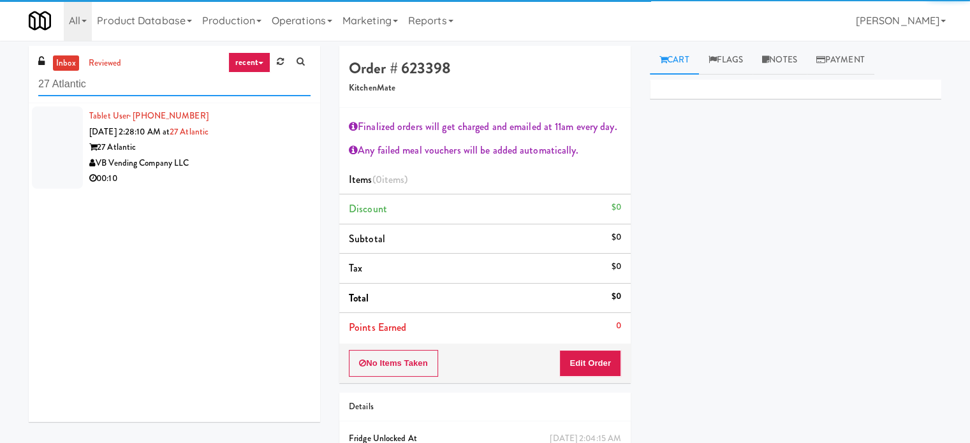
type input "27 Atlantic"
click at [269, 168] on div "VB Vending Company LLC" at bounding box center [199, 164] width 221 height 16
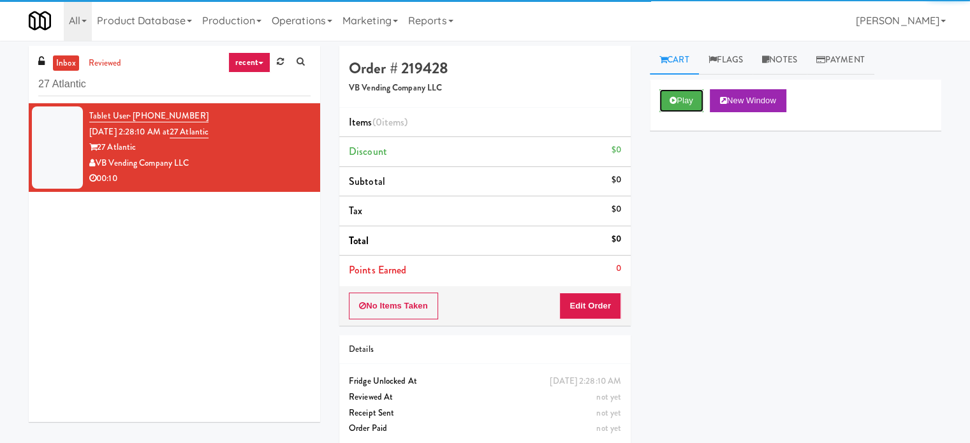
drag, startPoint x: 671, startPoint y: 90, endPoint x: 640, endPoint y: 142, distance: 60.9
click at [672, 91] on button "Play" at bounding box center [681, 100] width 44 height 23
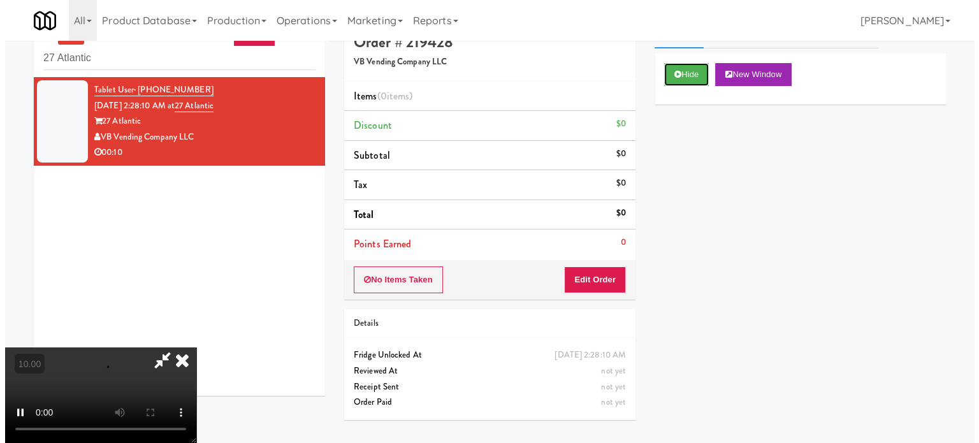
scroll to position [41, 0]
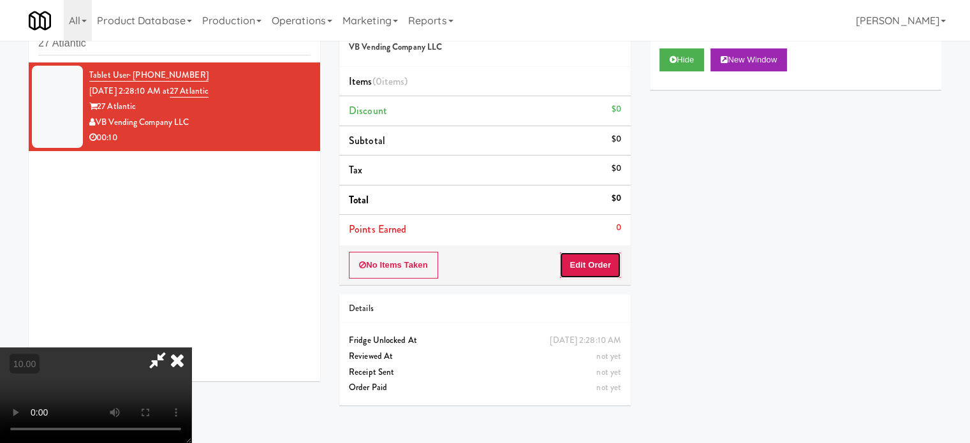
click at [586, 254] on button "Edit Order" at bounding box center [590, 265] width 62 height 27
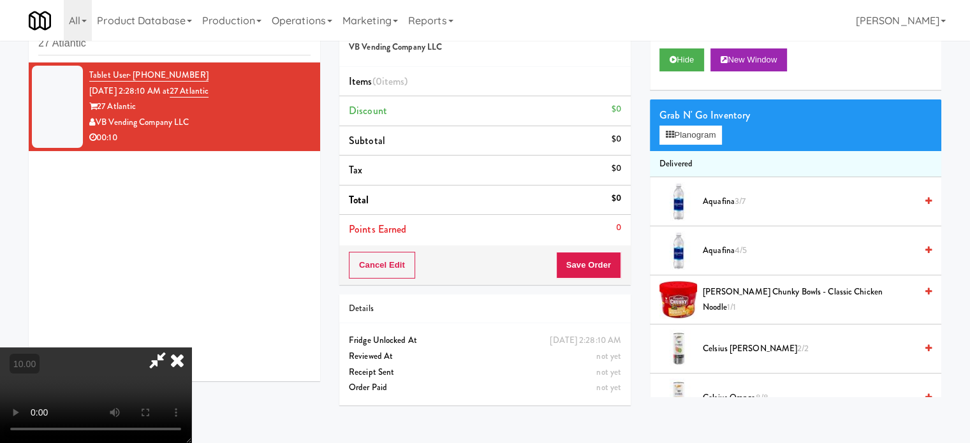
click at [191, 351] on video at bounding box center [95, 395] width 191 height 96
drag, startPoint x: 365, startPoint y: 349, endPoint x: 551, endPoint y: 278, distance: 199.1
click at [191, 347] on video at bounding box center [95, 395] width 191 height 96
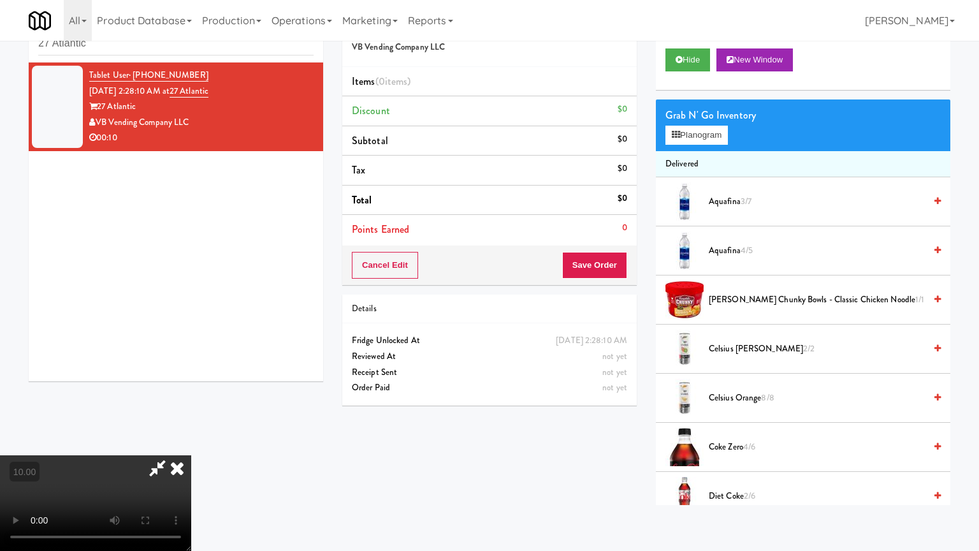
click at [191, 442] on video at bounding box center [95, 503] width 191 height 96
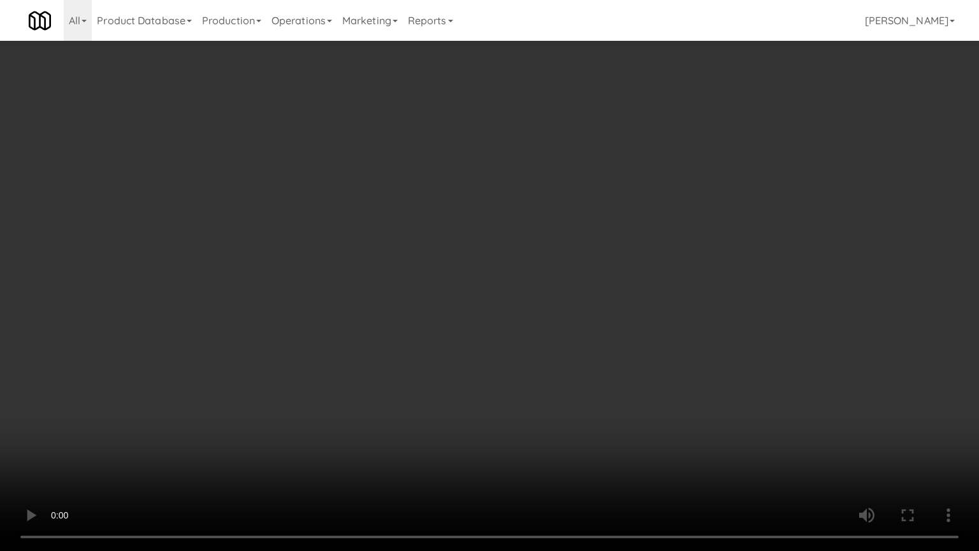
click at [555, 316] on video at bounding box center [489, 275] width 979 height 551
click at [530, 314] on video at bounding box center [489, 275] width 979 height 551
drag, startPoint x: 530, startPoint y: 319, endPoint x: 542, endPoint y: 316, distance: 12.4
click at [537, 318] on video at bounding box center [489, 275] width 979 height 551
click at [556, 309] on video at bounding box center [489, 275] width 979 height 551
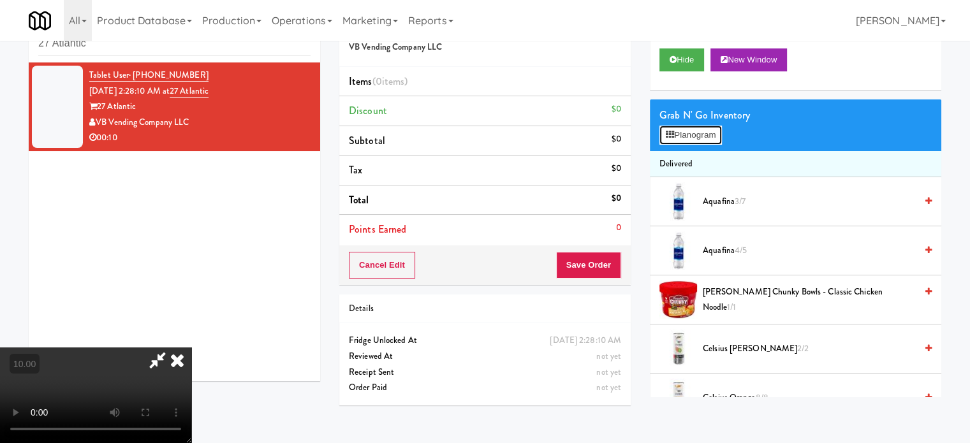
click at [711, 137] on button "Planogram" at bounding box center [690, 135] width 62 height 19
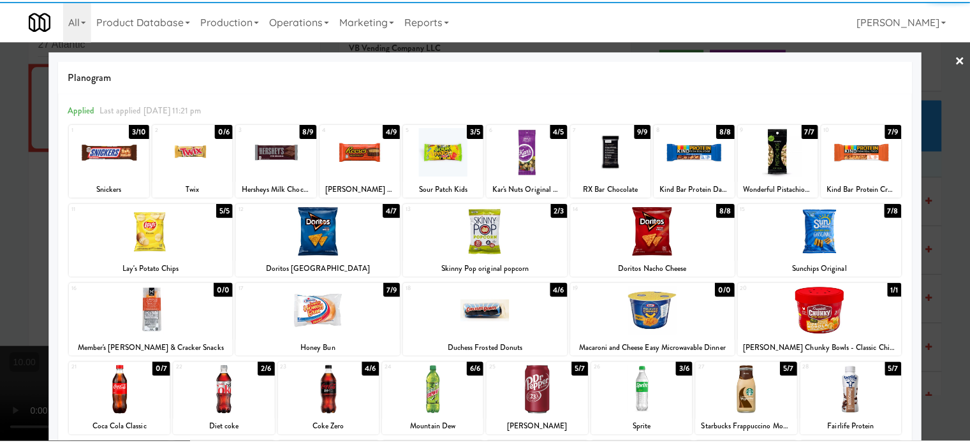
scroll to position [182, 0]
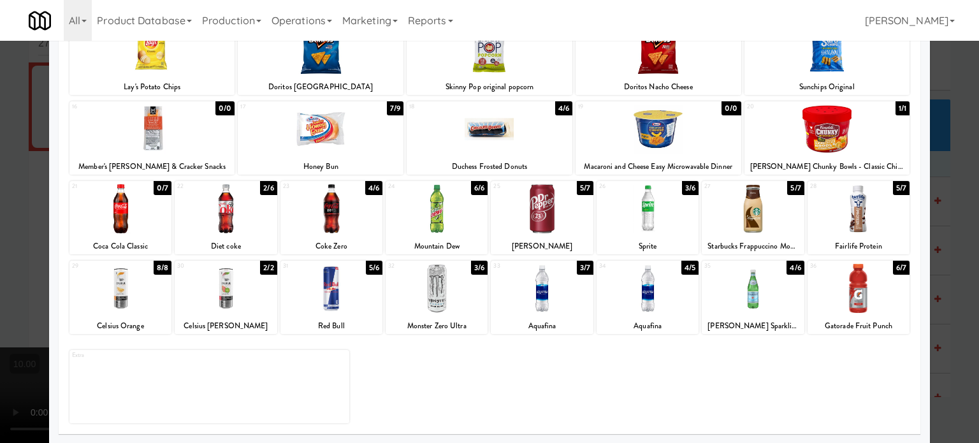
click at [893, 268] on div "6/7" at bounding box center [901, 268] width 17 height 14
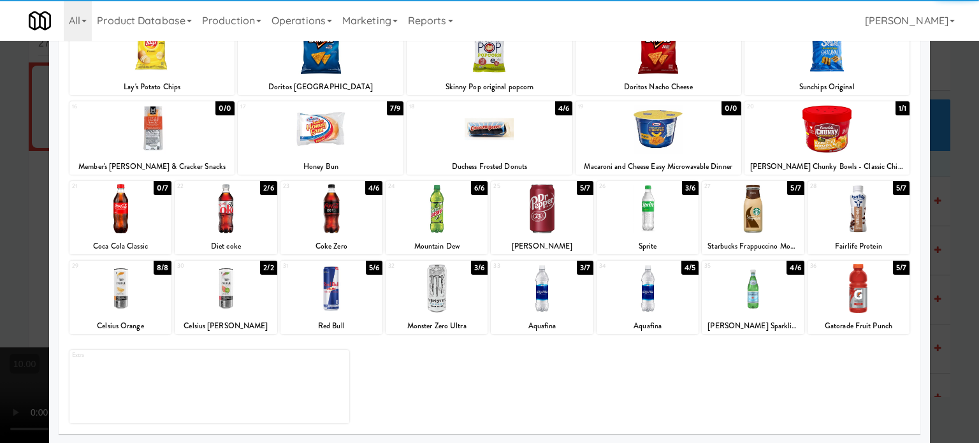
drag, startPoint x: 933, startPoint y: 293, endPoint x: 918, endPoint y: 301, distance: 17.1
click at [934, 295] on div at bounding box center [489, 221] width 979 height 443
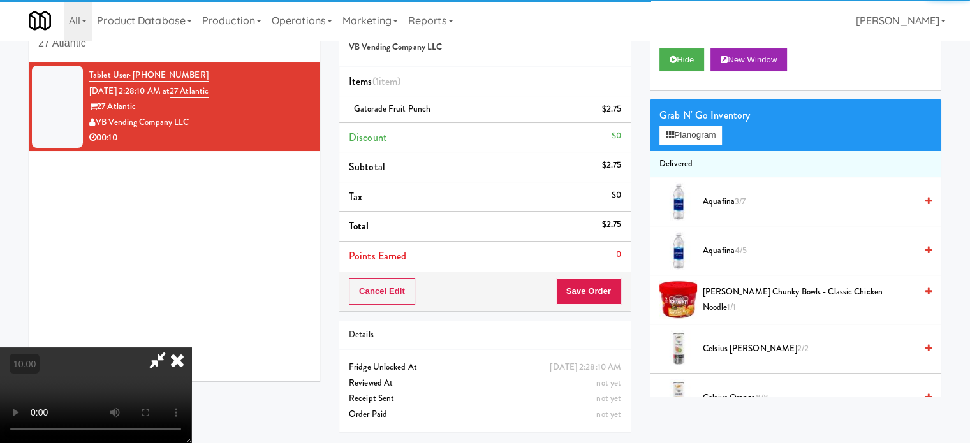
drag, startPoint x: 424, startPoint y: 340, endPoint x: 426, endPoint y: 323, distance: 17.4
click at [191, 347] on video at bounding box center [95, 395] width 191 height 96
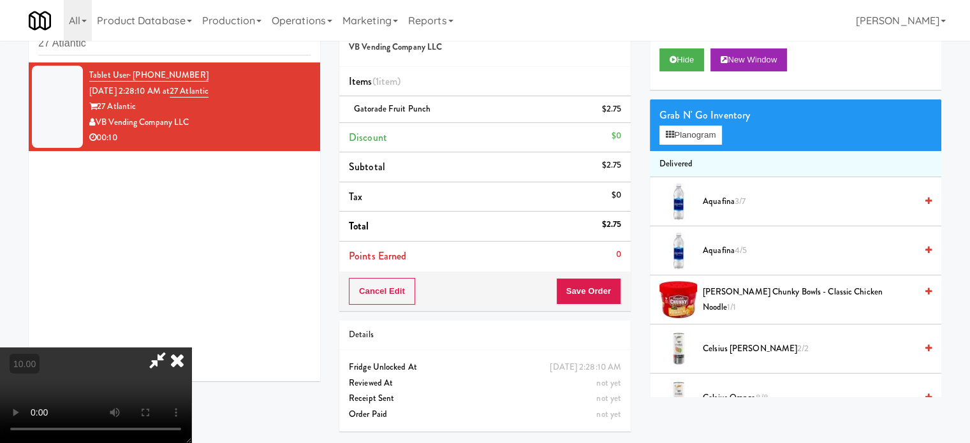
drag, startPoint x: 426, startPoint y: 323, endPoint x: 426, endPoint y: 313, distance: 10.2
click at [191, 347] on video at bounding box center [95, 395] width 191 height 96
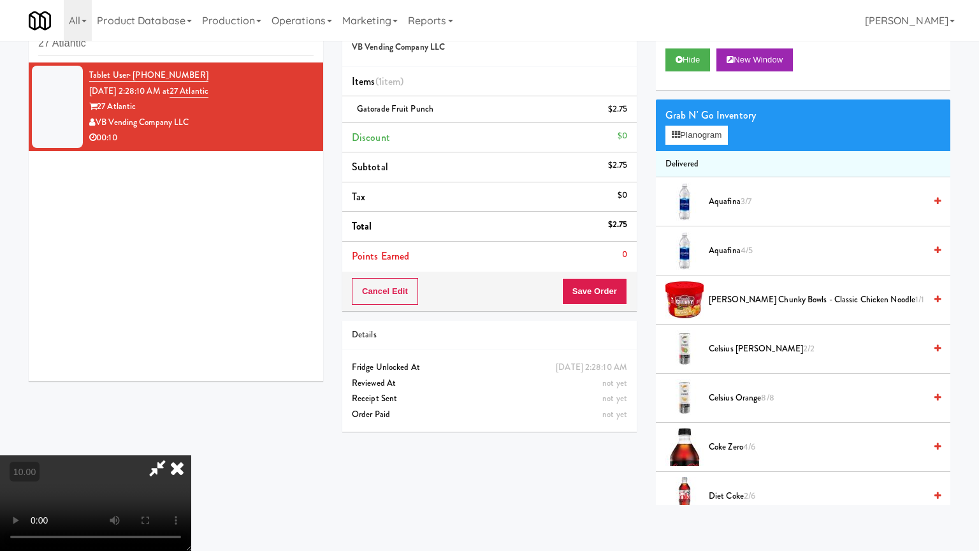
click at [191, 442] on video at bounding box center [95, 503] width 191 height 96
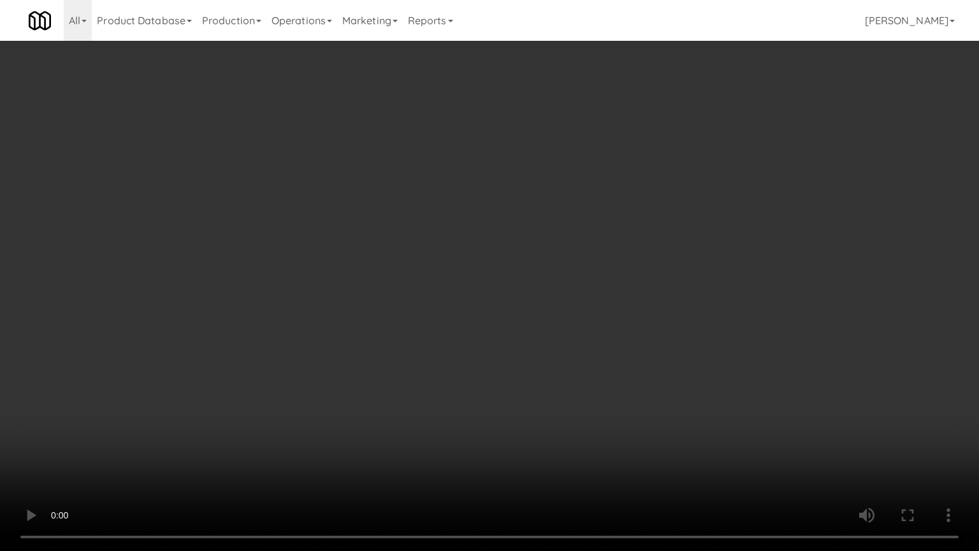
click at [520, 280] on video at bounding box center [489, 275] width 979 height 551
drag, startPoint x: 521, startPoint y: 281, endPoint x: 528, endPoint y: 283, distance: 7.3
click at [521, 281] on video at bounding box center [489, 275] width 979 height 551
click at [618, 331] on video at bounding box center [489, 275] width 979 height 551
drag, startPoint x: 572, startPoint y: 340, endPoint x: 587, endPoint y: 334, distance: 15.7
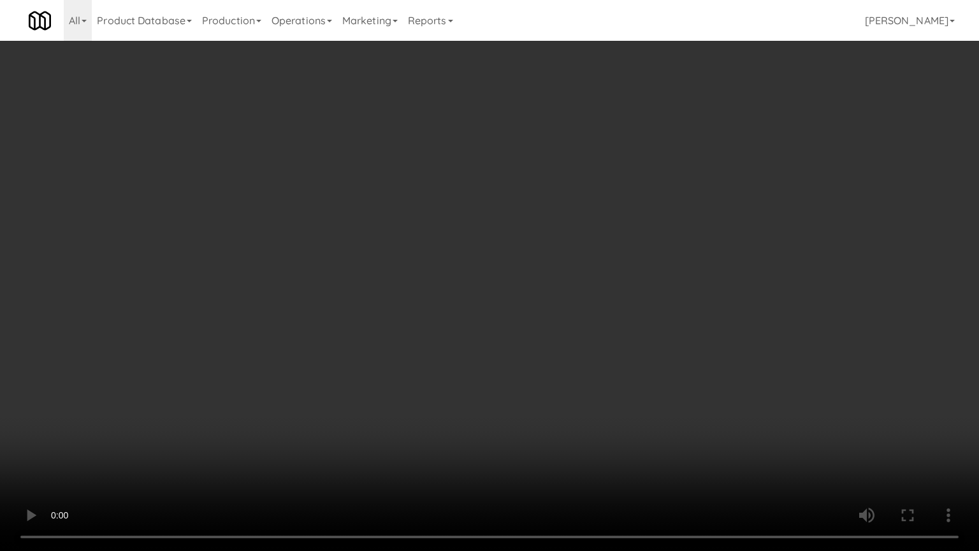
click at [572, 339] on video at bounding box center [489, 275] width 979 height 551
drag, startPoint x: 587, startPoint y: 334, endPoint x: 822, endPoint y: 202, distance: 269.7
click at [590, 331] on video at bounding box center [489, 275] width 979 height 551
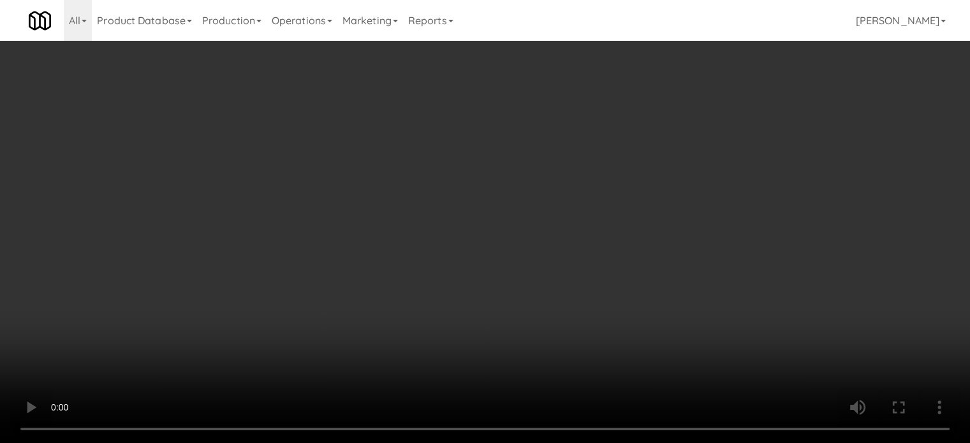
scroll to position [1275, 0]
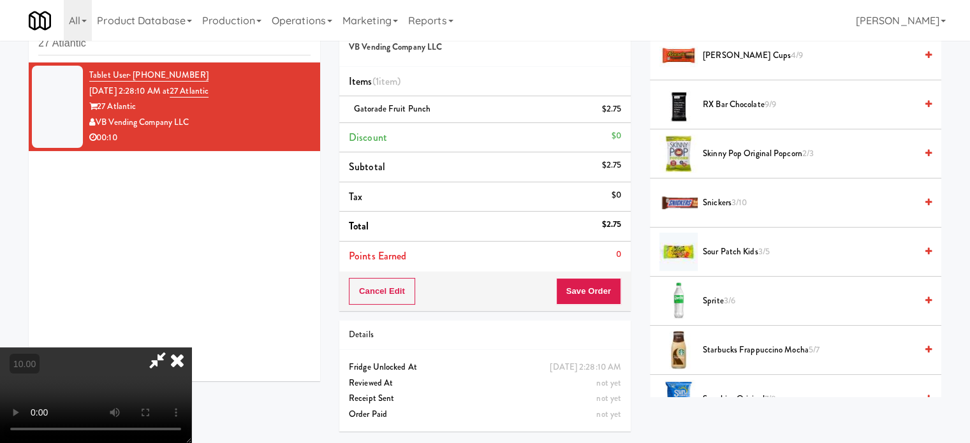
click at [735, 300] on span "3/6" at bounding box center [728, 300] width 11 height 12
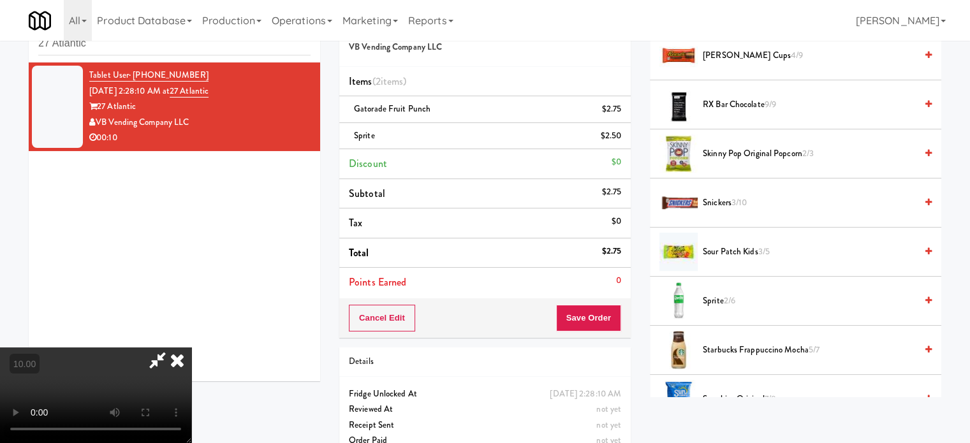
drag, startPoint x: 269, startPoint y: 313, endPoint x: 274, endPoint y: 307, distance: 7.7
click at [191, 347] on video at bounding box center [95, 395] width 191 height 96
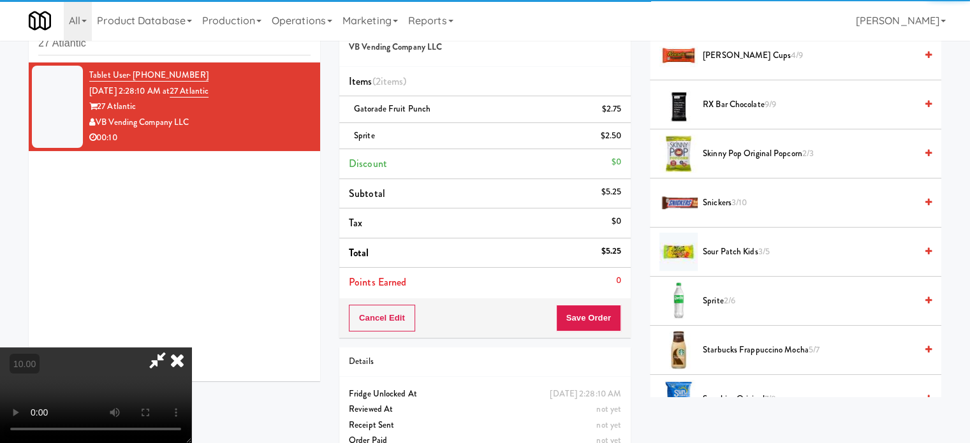
click at [191, 347] on video at bounding box center [95, 395] width 191 height 96
click at [191, 382] on video at bounding box center [95, 395] width 191 height 96
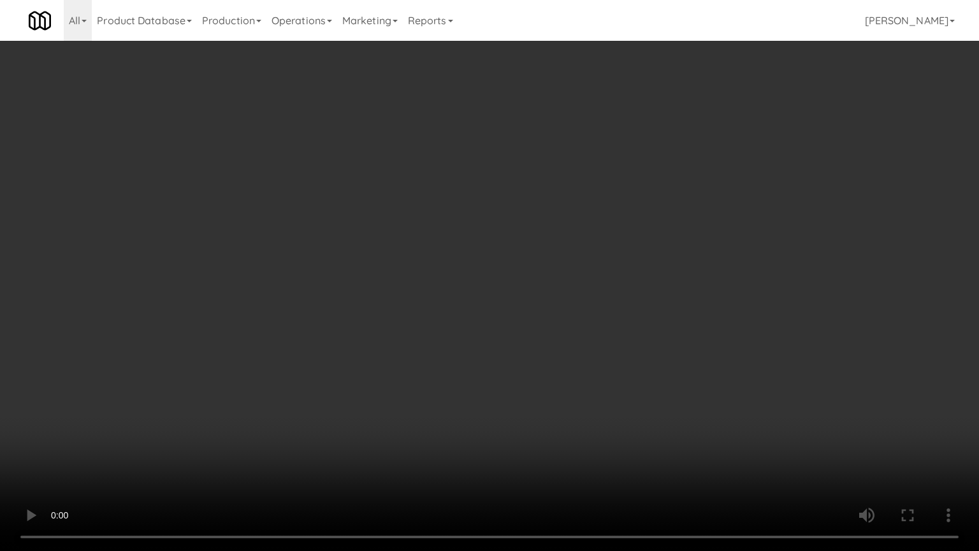
click at [449, 349] on video at bounding box center [489, 275] width 979 height 551
drag, startPoint x: 451, startPoint y: 344, endPoint x: 542, endPoint y: 152, distance: 212.4
click at [453, 342] on video at bounding box center [489, 275] width 979 height 551
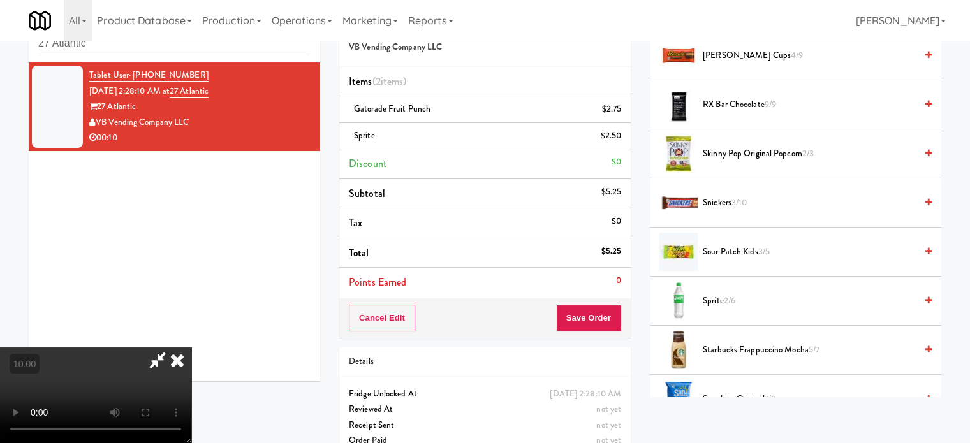
click at [191, 347] on icon at bounding box center [177, 359] width 28 height 25
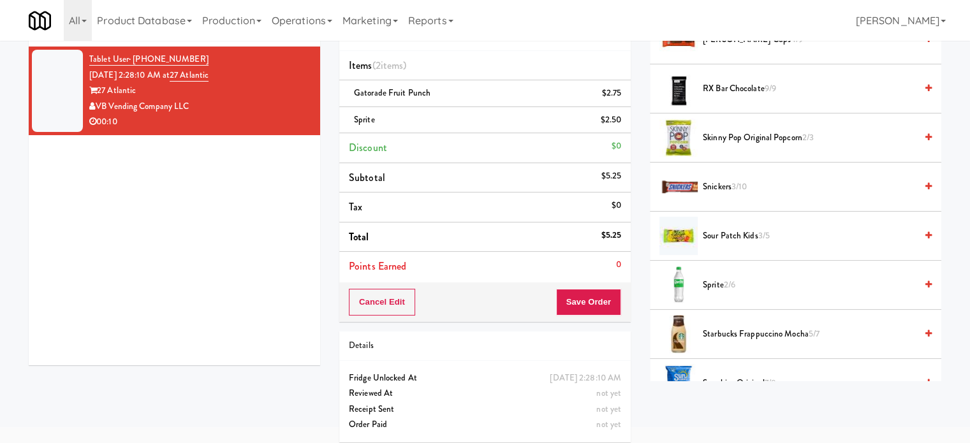
scroll to position [64, 0]
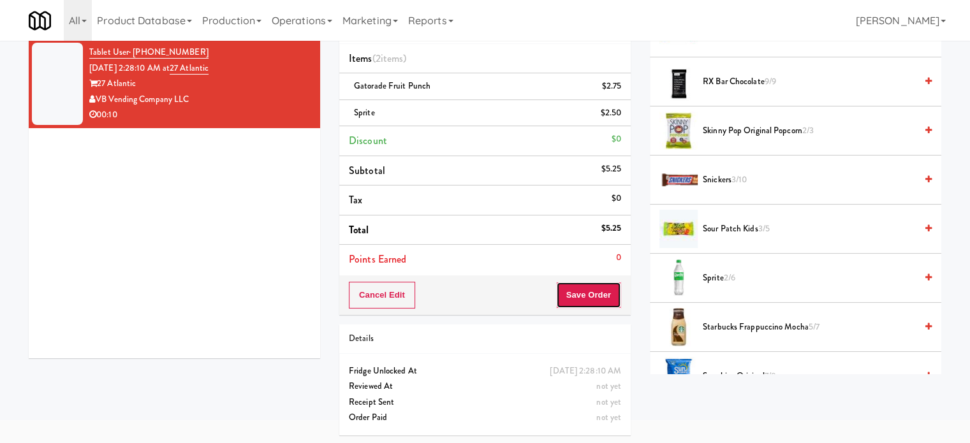
click at [578, 298] on button "Save Order" at bounding box center [588, 295] width 65 height 27
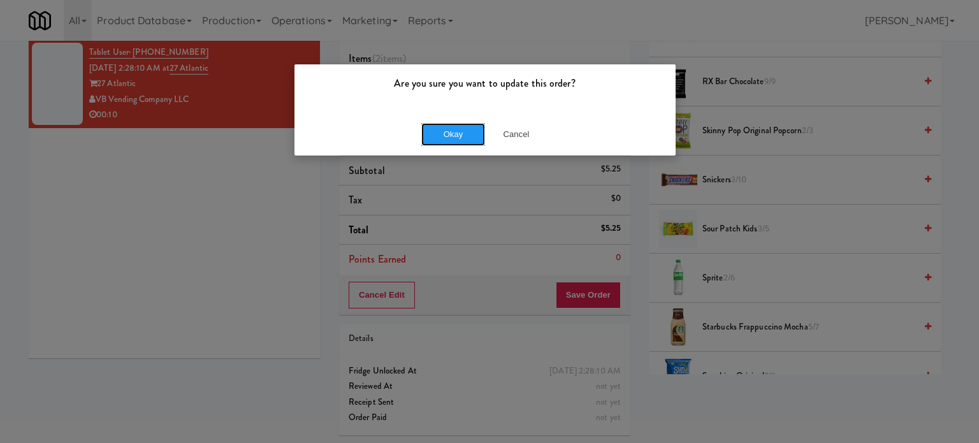
drag, startPoint x: 439, startPoint y: 131, endPoint x: 433, endPoint y: 73, distance: 58.3
click at [440, 132] on button "Okay" at bounding box center [453, 134] width 64 height 23
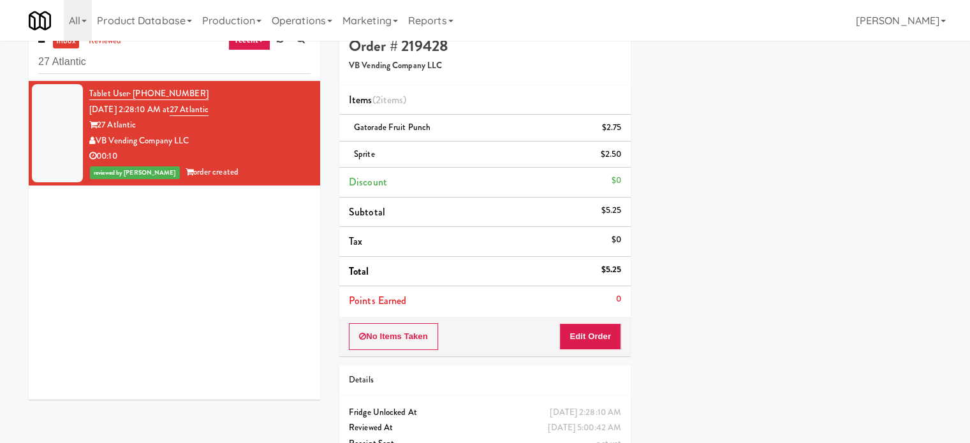
scroll to position [0, 0]
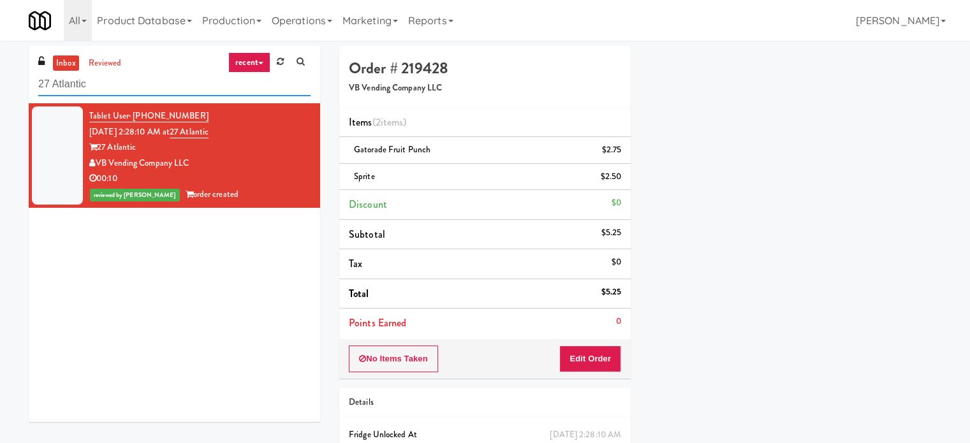
click at [113, 81] on input "27 Atlantic" at bounding box center [174, 85] width 272 height 24
click at [113, 82] on input "27 Atlantic" at bounding box center [174, 85] width 272 height 24
